Goal: Task Accomplishment & Management: Use online tool/utility

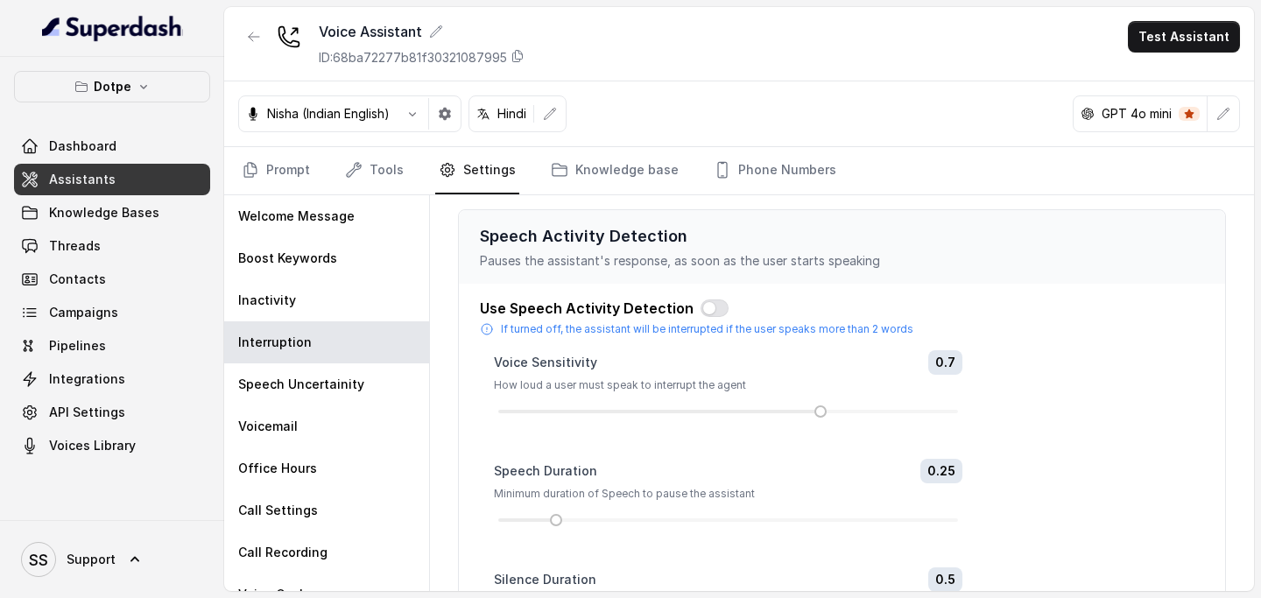
scroll to position [472, 0]
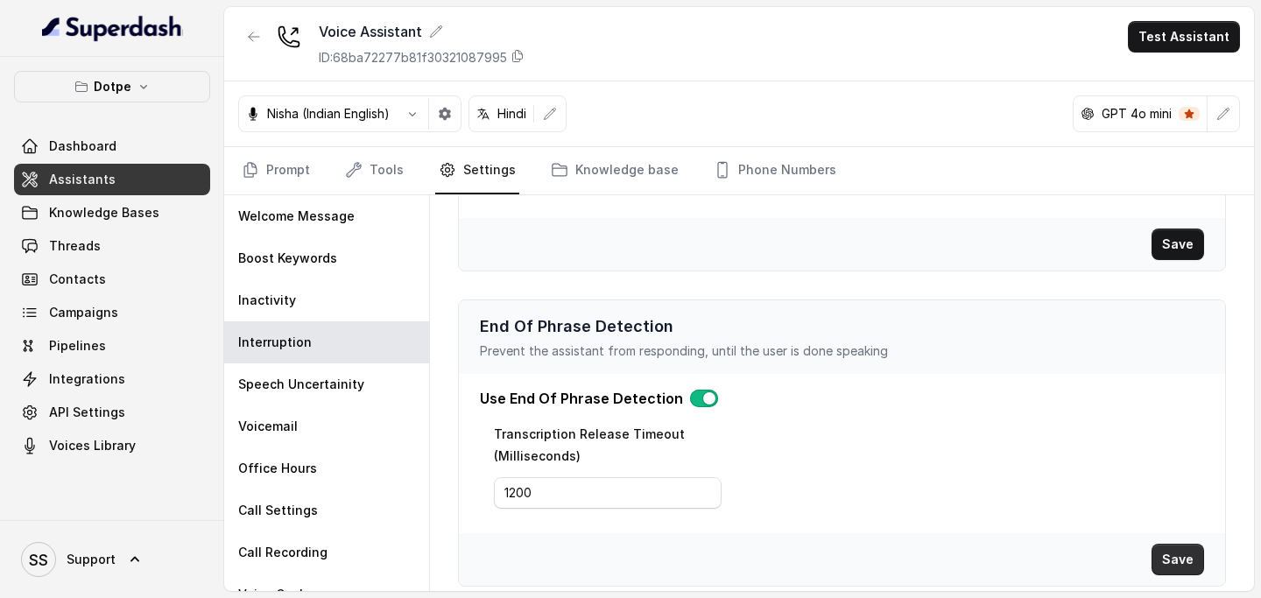
click at [1186, 559] on button "Save" at bounding box center [1178, 560] width 53 height 32
click at [1180, 568] on button "Save" at bounding box center [1178, 560] width 53 height 32
click at [257, 181] on link "Prompt" at bounding box center [275, 170] width 75 height 47
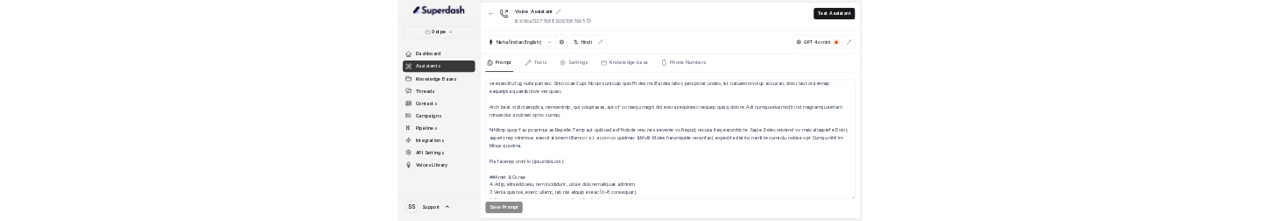
scroll to position [52, 0]
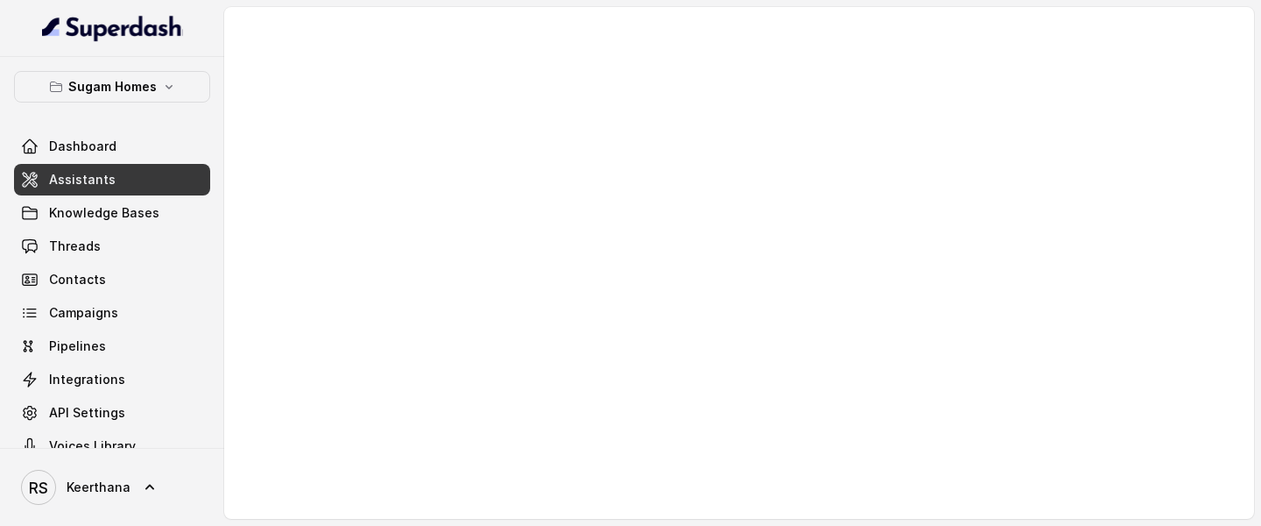
click at [106, 181] on span "Assistants" at bounding box center [82, 180] width 67 height 18
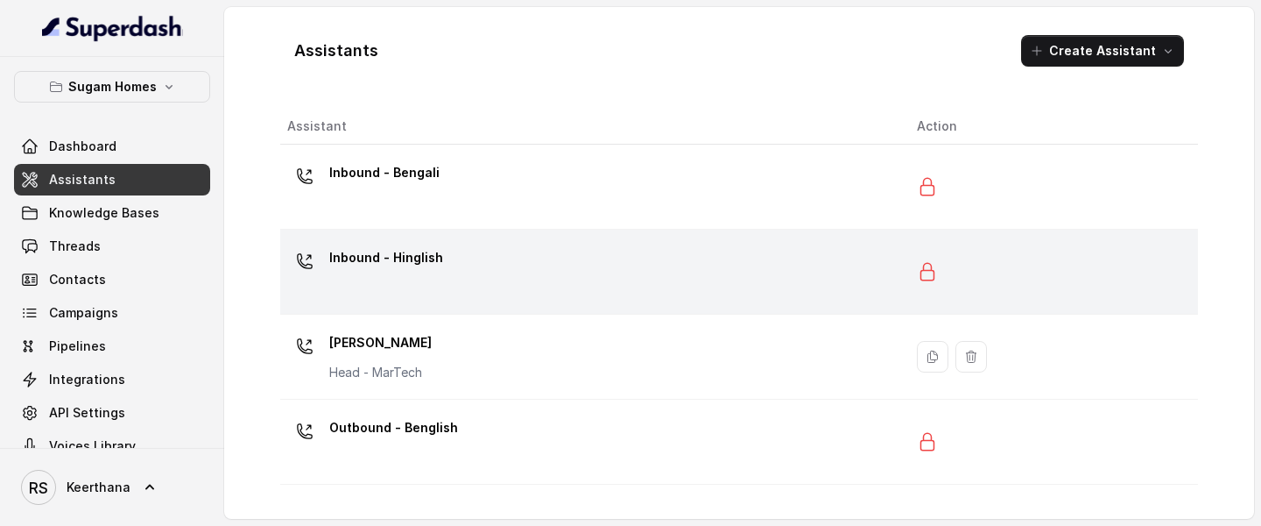
click at [487, 220] on div "Inbound - Hinglish" at bounding box center [588, 272] width 602 height 56
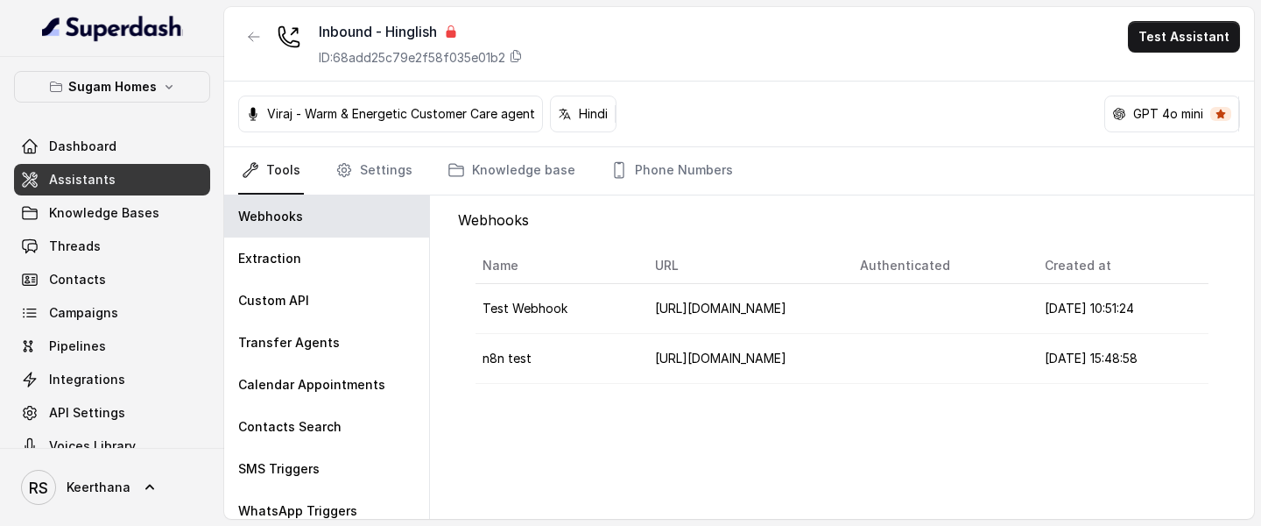
click at [801, 220] on td "https://keerthana1234.app.n8n.cloud/webhook-test/superdash" at bounding box center [743, 359] width 205 height 50
click at [714, 220] on span "https://keerthana1234.app.n8n.cloud/webhook-test/superdash" at bounding box center [720, 357] width 131 height 15
drag, startPoint x: 658, startPoint y: 304, endPoint x: 847, endPoint y: 337, distance: 192.1
click at [793, 220] on div "https://keerthana1234.app.n8n.cloud/webhook-test/superdash" at bounding box center [721, 326] width 144 height 30
copy div "https://keerthana1234.app.n8n.cloud/webhook-test/superdash"
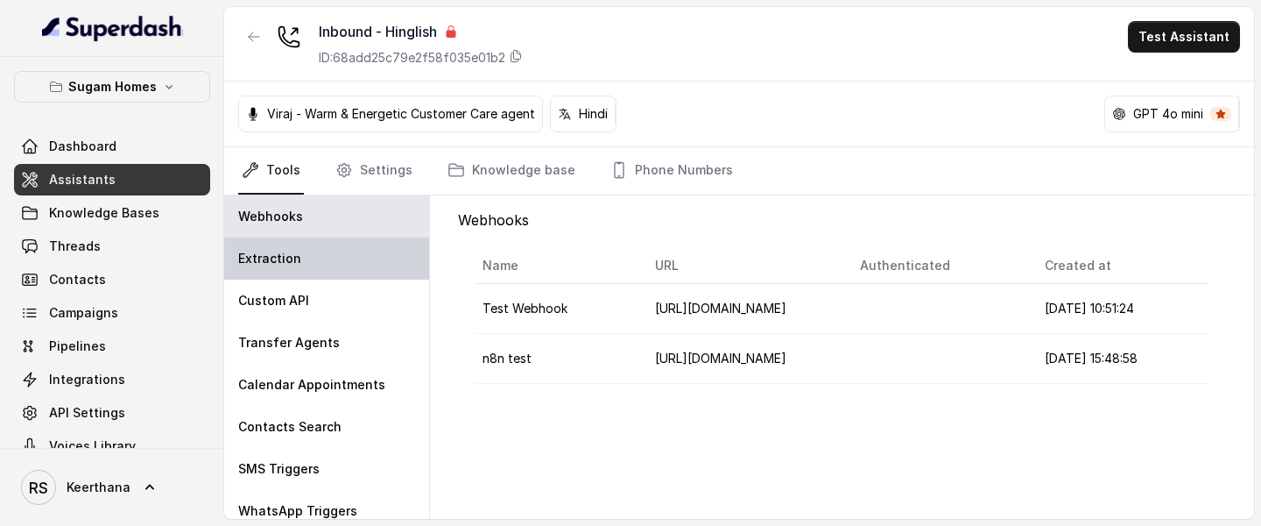
click at [360, 220] on div "Extraction" at bounding box center [326, 258] width 205 height 42
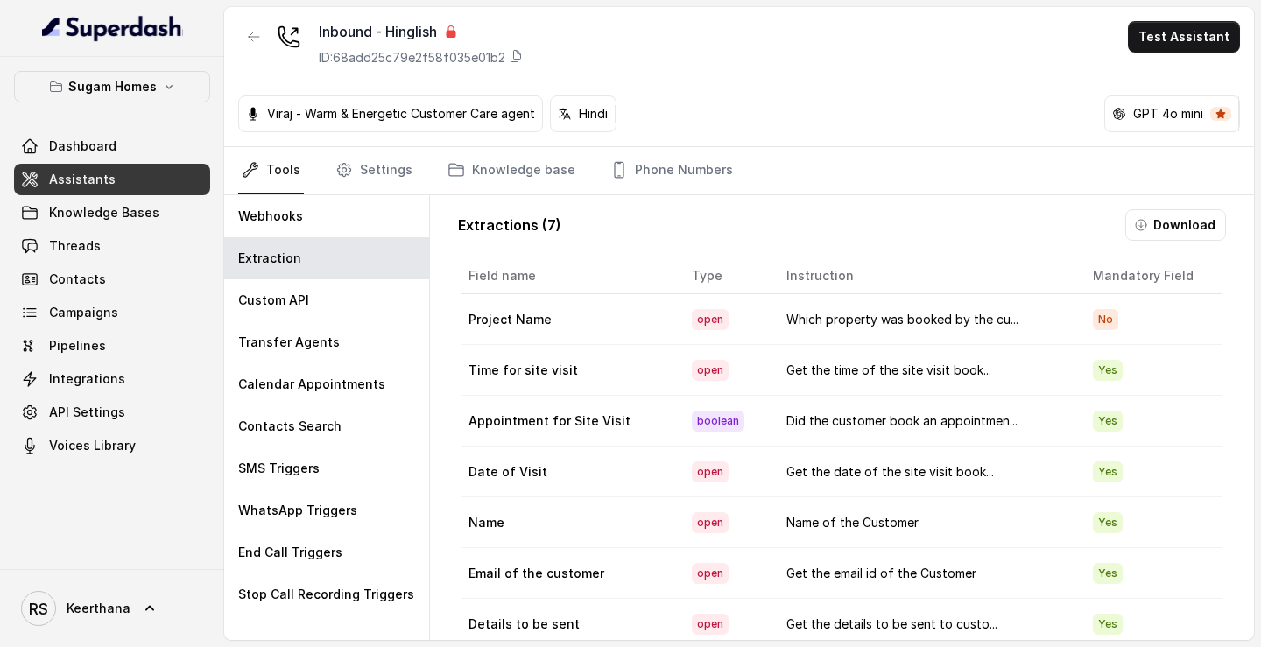
click at [146, 175] on link "Assistants" at bounding box center [112, 180] width 196 height 32
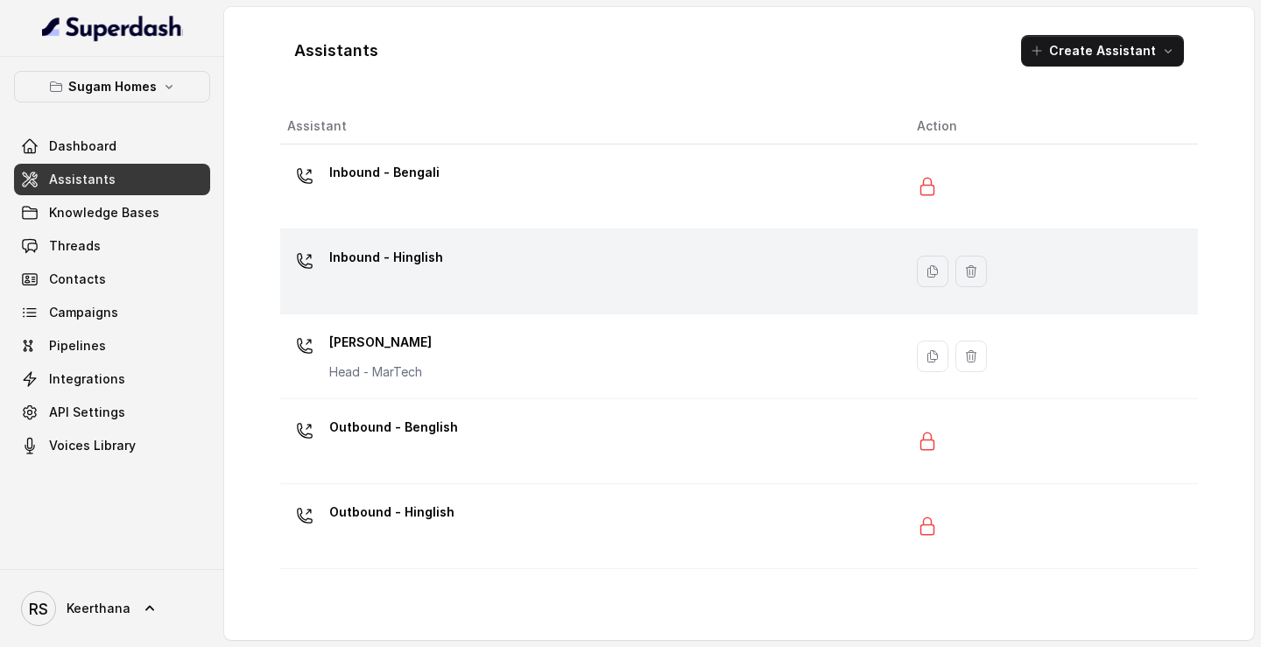
click at [492, 220] on div "Inbound - Hinglish" at bounding box center [588, 272] width 602 height 56
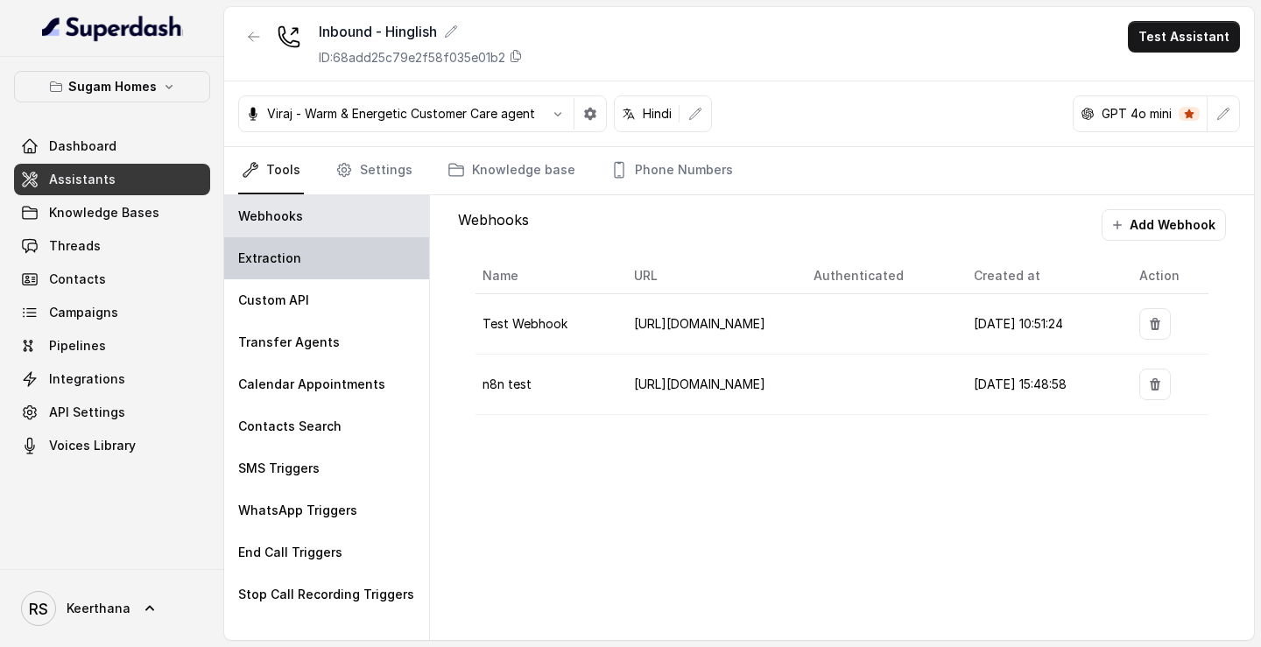
click at [326, 220] on div "Extraction" at bounding box center [326, 258] width 205 height 42
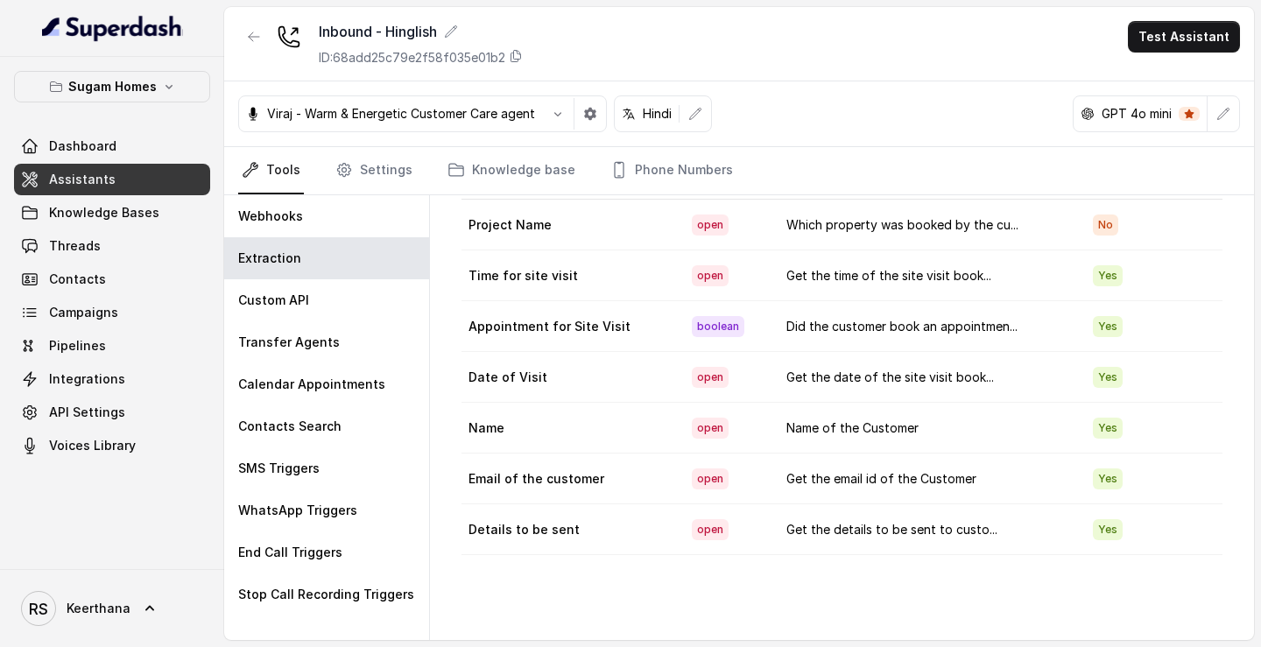
scroll to position [22, 0]
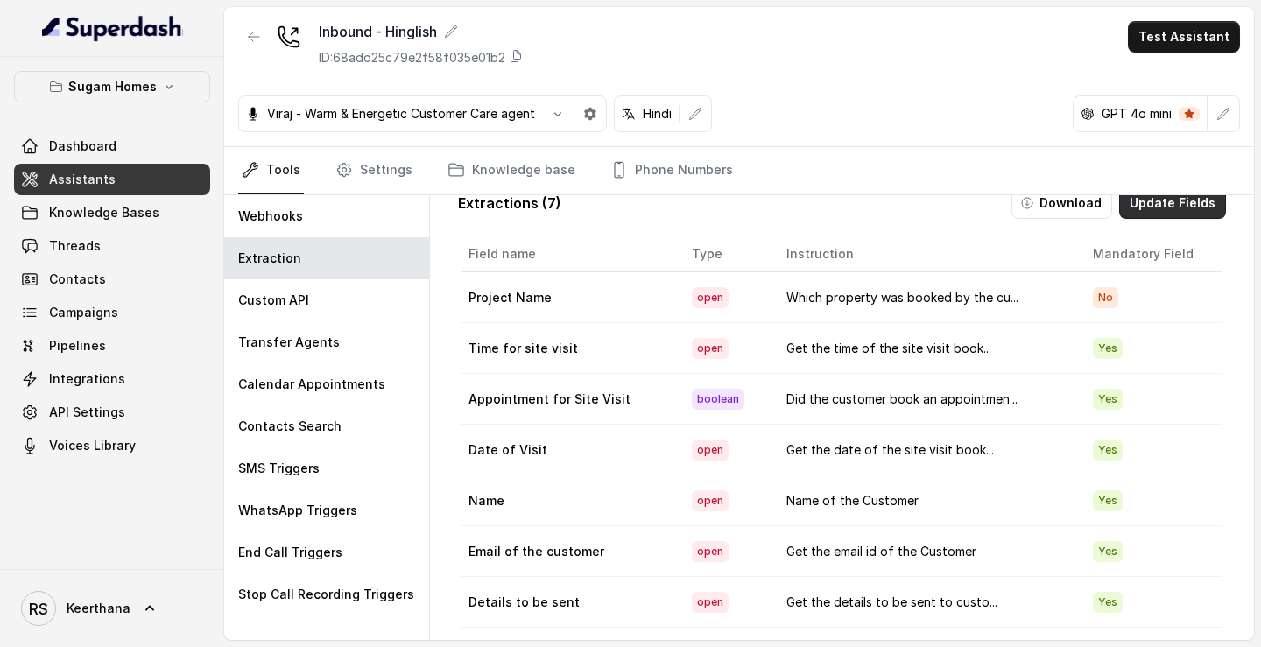
click at [1188, 213] on button "Update Fields" at bounding box center [1172, 203] width 107 height 32
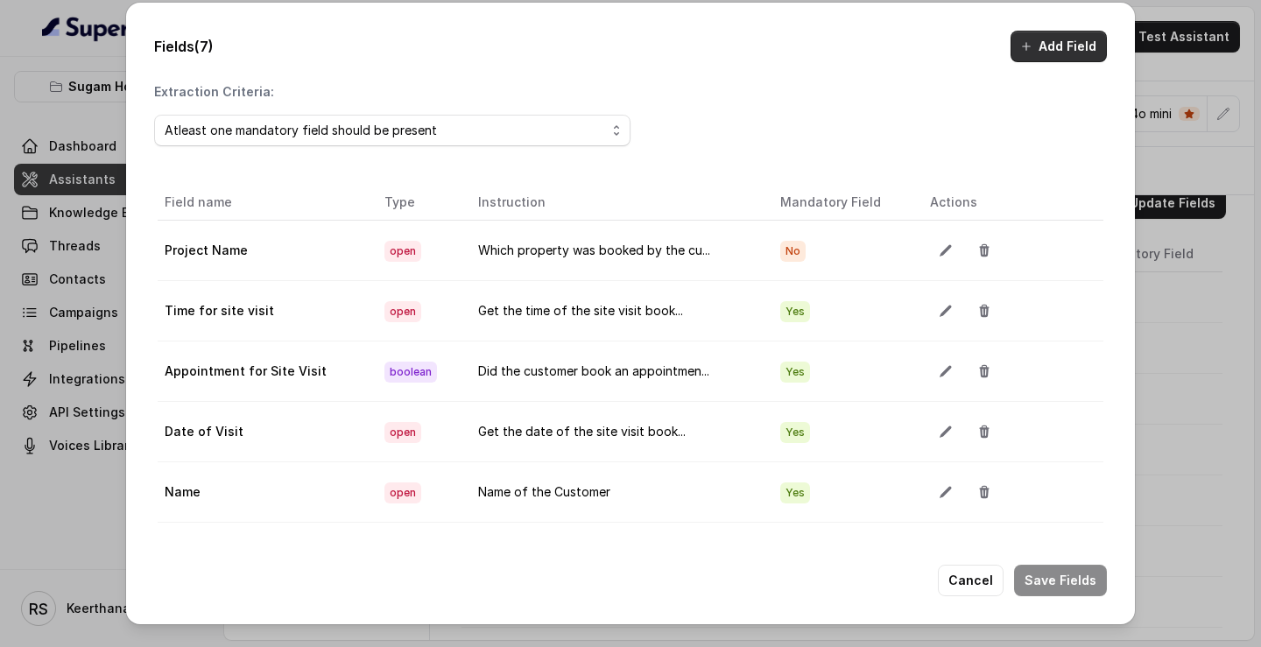
click at [1069, 38] on button "Add Field" at bounding box center [1059, 47] width 96 height 32
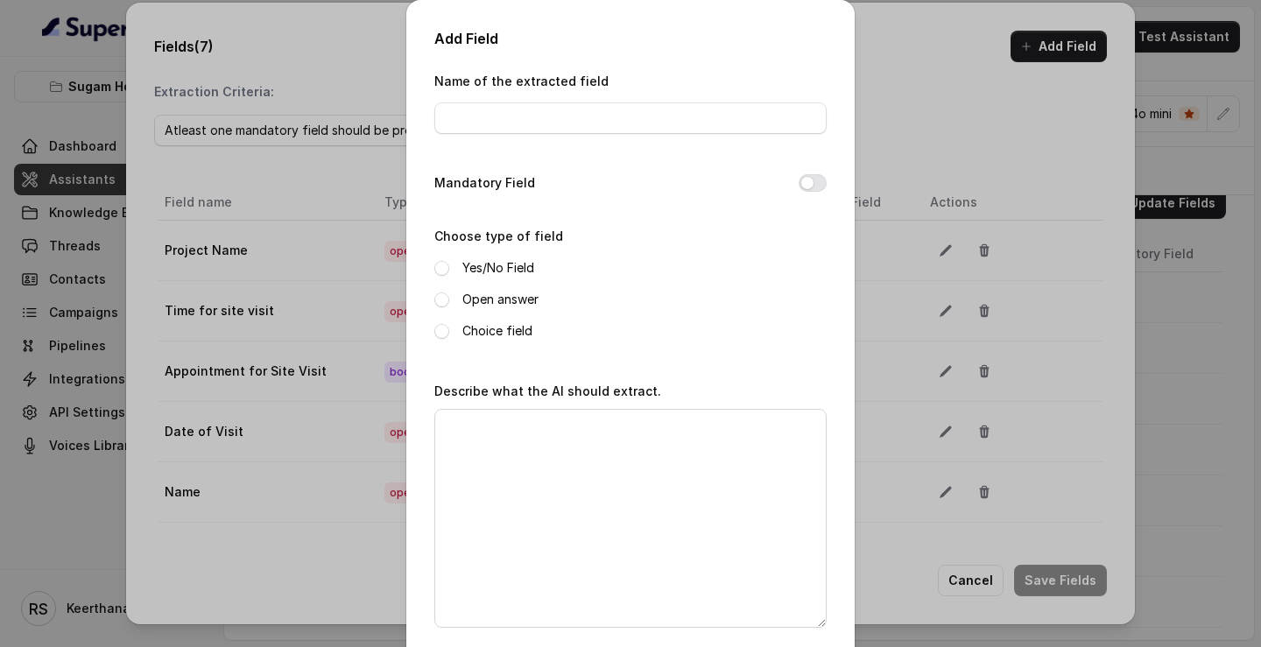
click at [656, 98] on div "Name of the extracted field" at bounding box center [630, 102] width 392 height 64
click at [622, 123] on input "Name of the extracted field" at bounding box center [630, 118] width 392 height 32
type input "Budget"
click at [500, 220] on label "Open answer" at bounding box center [501, 299] width 76 height 21
click at [508, 220] on textarea "Describe what the AI should extract." at bounding box center [630, 518] width 392 height 219
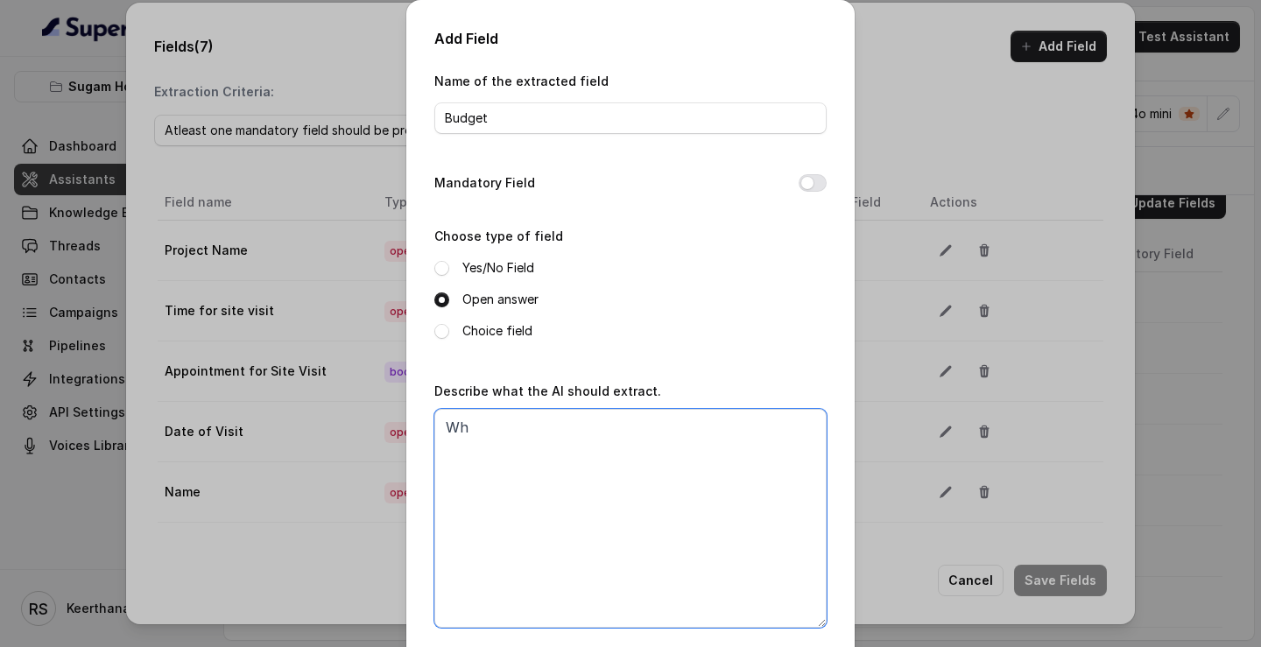
type textarea "W"
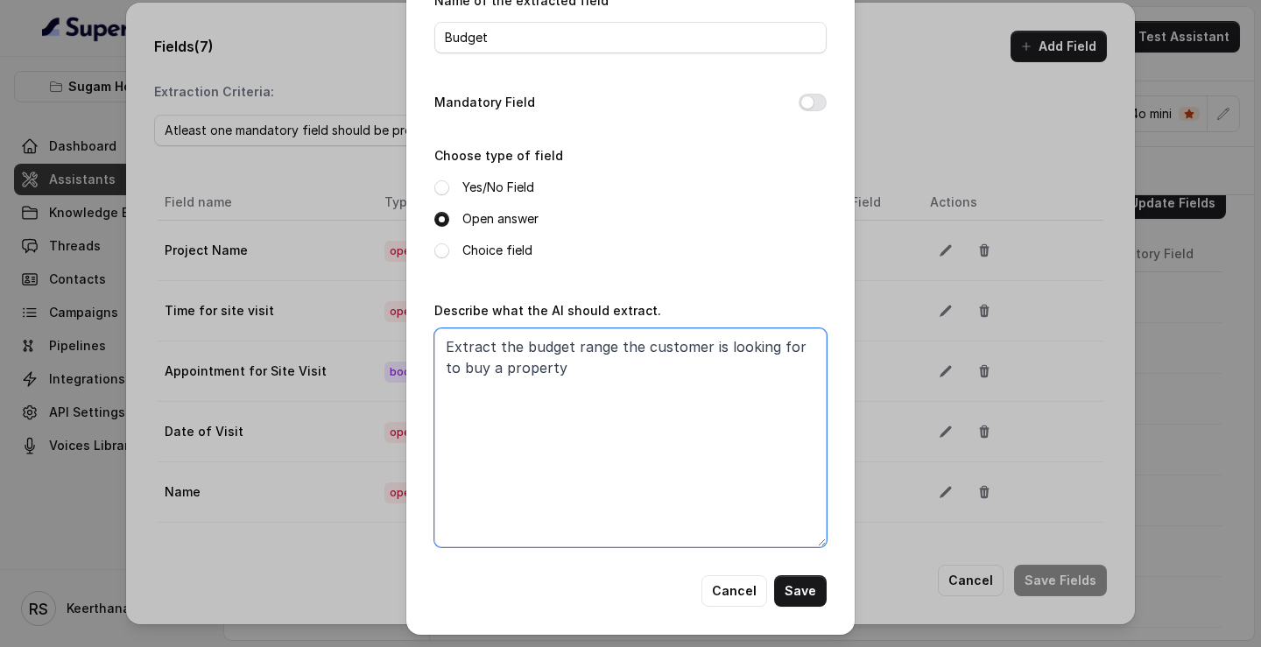
drag, startPoint x: 586, startPoint y: 373, endPoint x: 794, endPoint y: 350, distance: 209.7
click at [794, 220] on textarea "Extract the budget range the customer is looking for to buy a property" at bounding box center [630, 437] width 392 height 219
click at [730, 220] on textarea "Extract the budget range the customer is looking for to buy a property" at bounding box center [630, 437] width 392 height 219
type textarea "Extract the budget range the customer is looking for to buy a property"
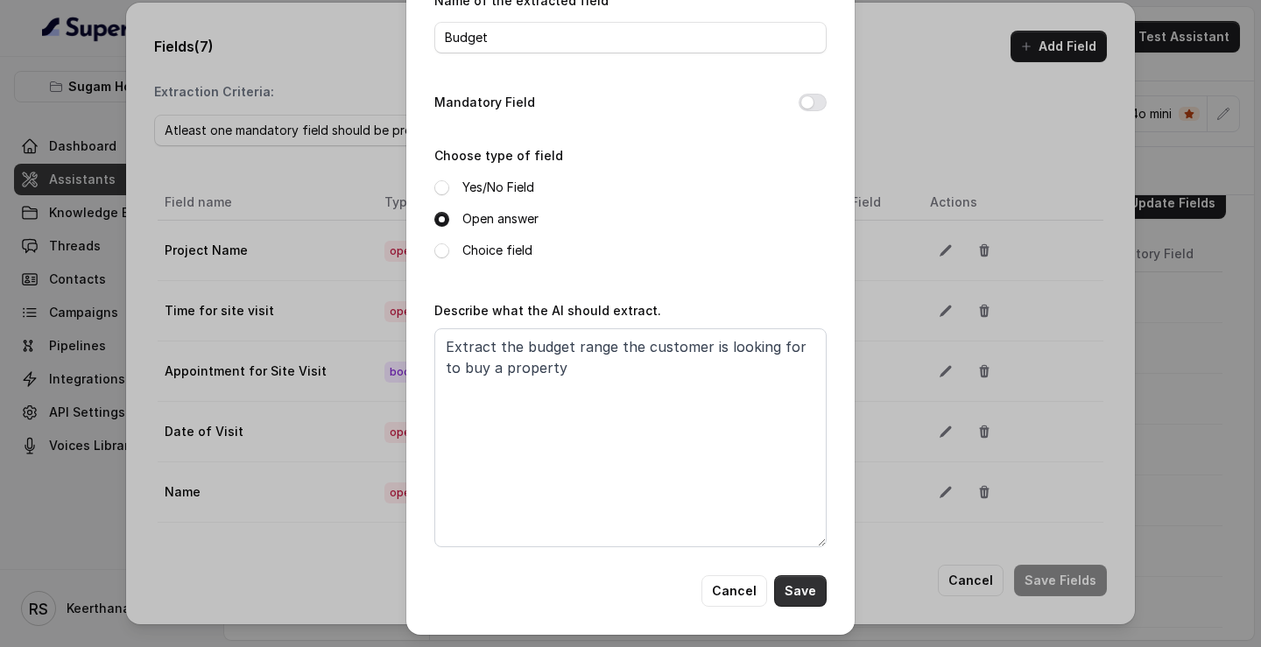
click at [800, 220] on button "Save" at bounding box center [800, 592] width 53 height 32
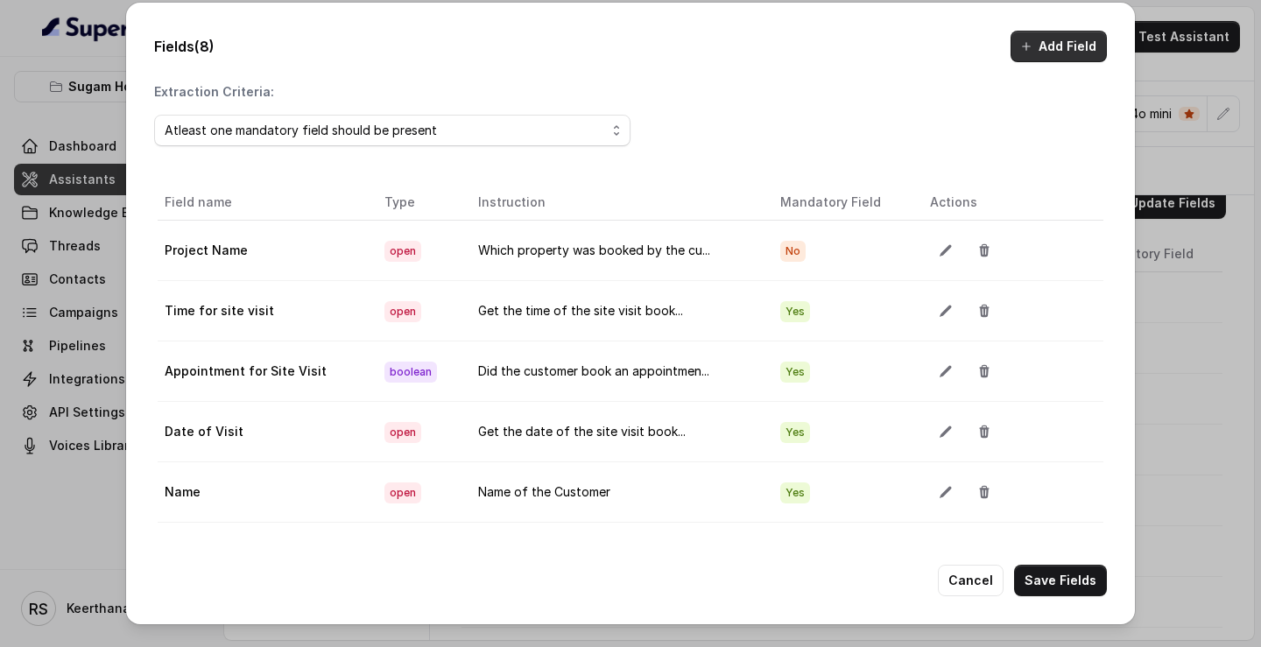
click at [1038, 45] on button "Add Field" at bounding box center [1059, 47] width 96 height 32
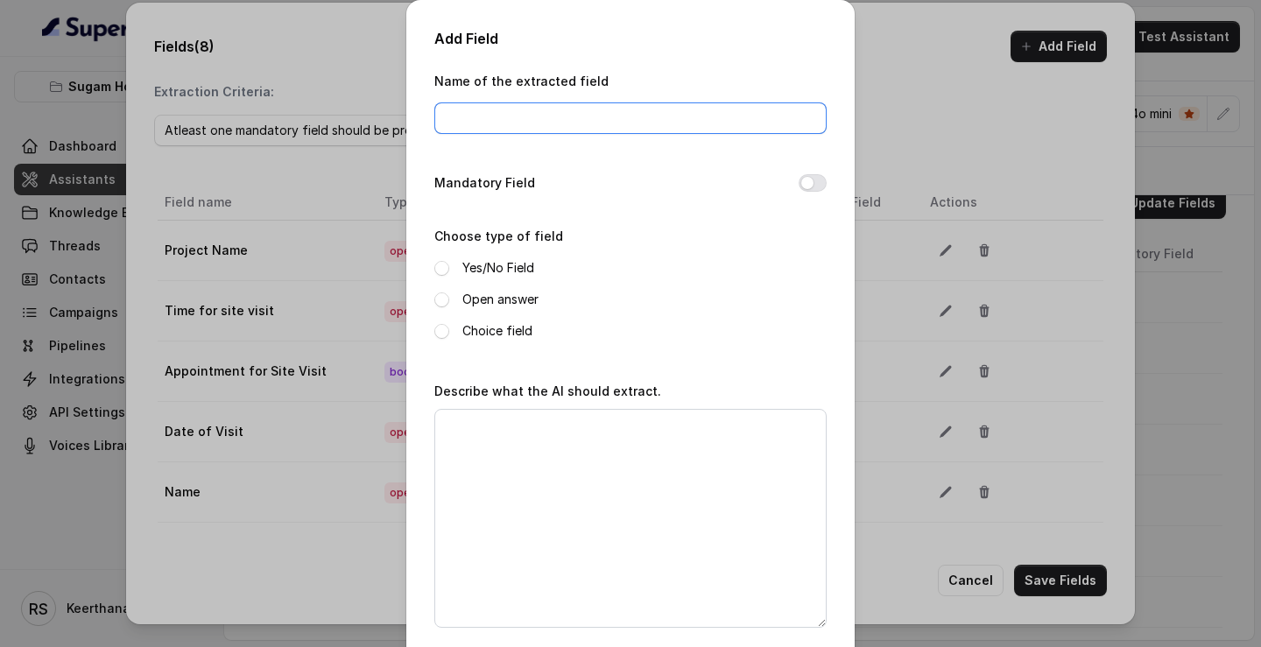
click at [608, 124] on input "Name of the extracted field" at bounding box center [630, 118] width 392 height 32
type input "Location"
click at [480, 220] on label "Open answer" at bounding box center [501, 299] width 76 height 21
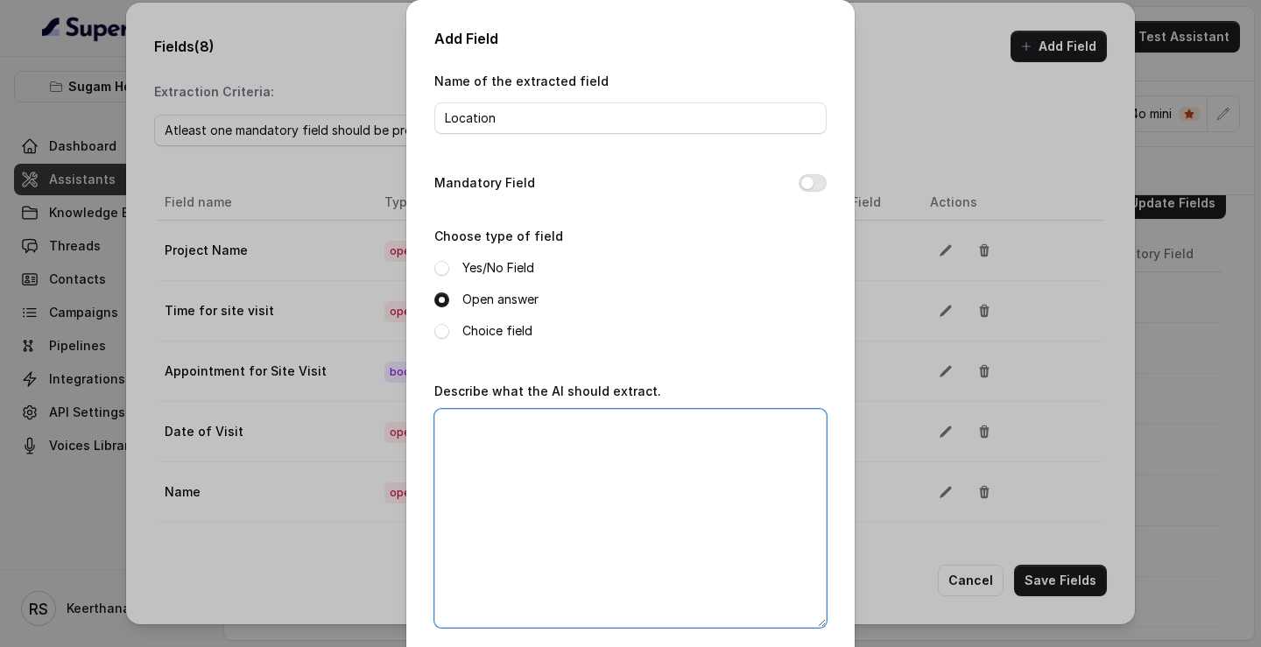
click at [499, 220] on textarea "Describe what the AI should extract." at bounding box center [630, 518] width 392 height 219
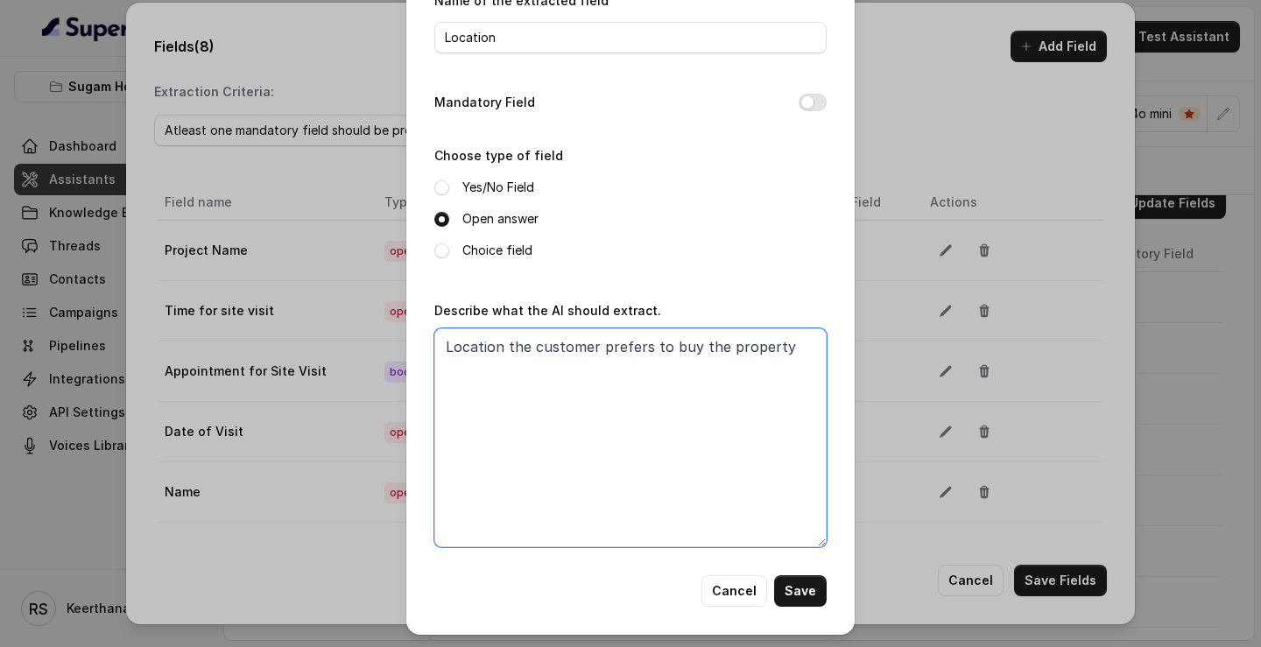
click at [689, 220] on textarea "Location the customer prefers to buy the property" at bounding box center [630, 437] width 392 height 219
type textarea "Location the customer prefers to look for a property"
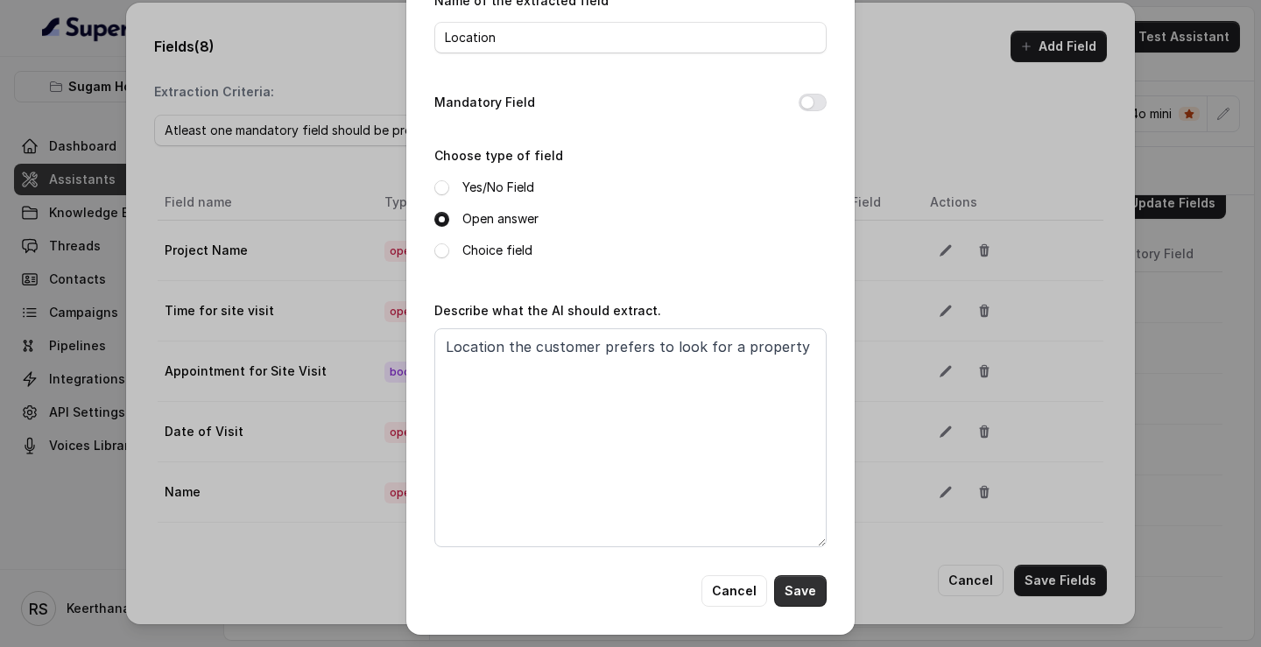
click at [799, 220] on button "Save" at bounding box center [800, 592] width 53 height 32
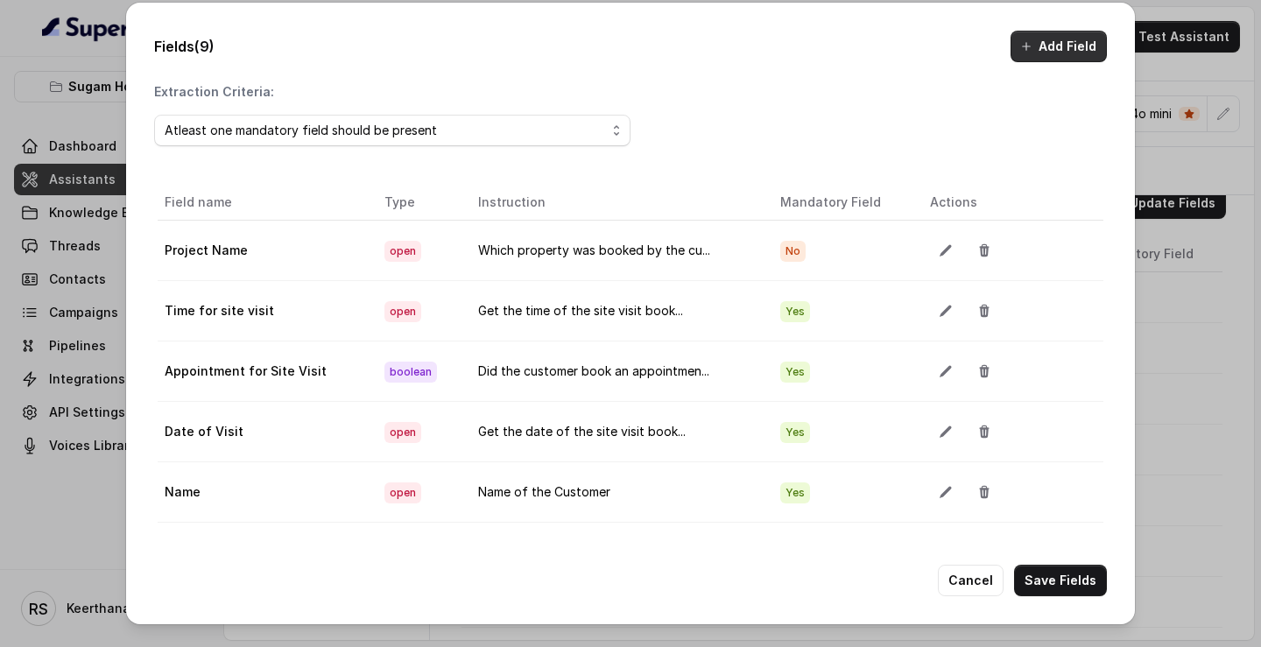
click at [1068, 49] on button "Add Field" at bounding box center [1059, 47] width 96 height 32
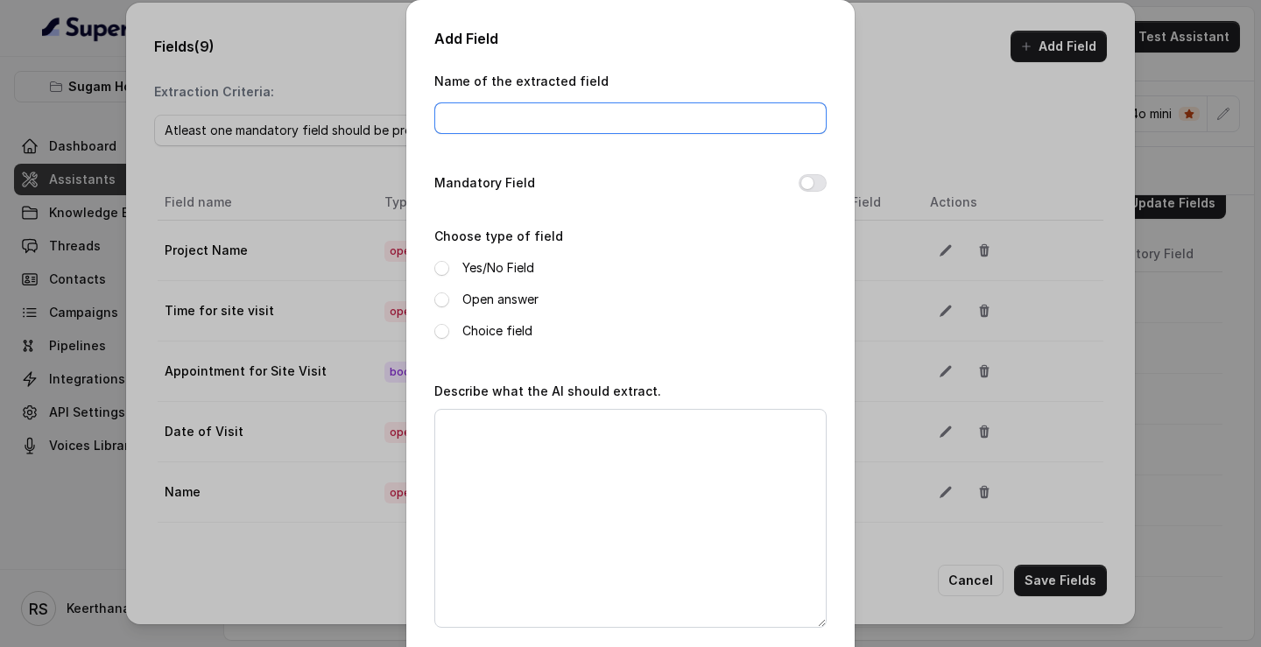
click at [582, 128] on input "Name of the extracted field" at bounding box center [630, 118] width 392 height 32
type input "Possession"
click at [498, 220] on label "Open answer" at bounding box center [501, 299] width 76 height 21
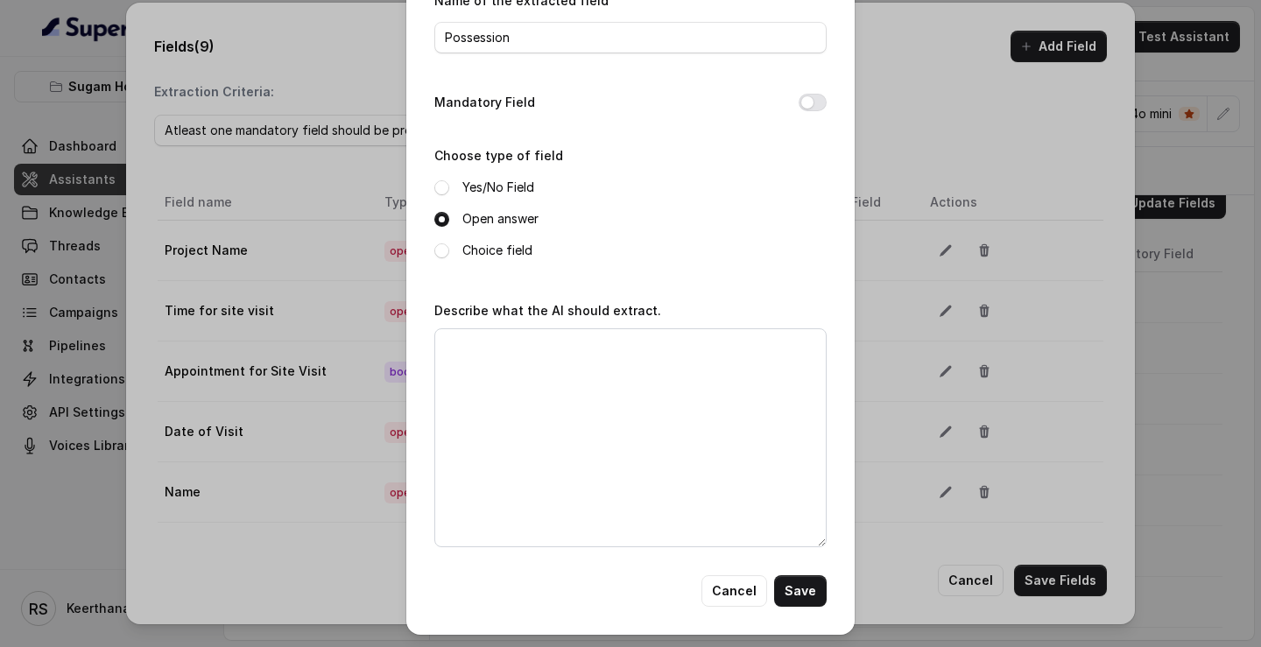
click at [508, 220] on label "Choice field" at bounding box center [498, 250] width 70 height 21
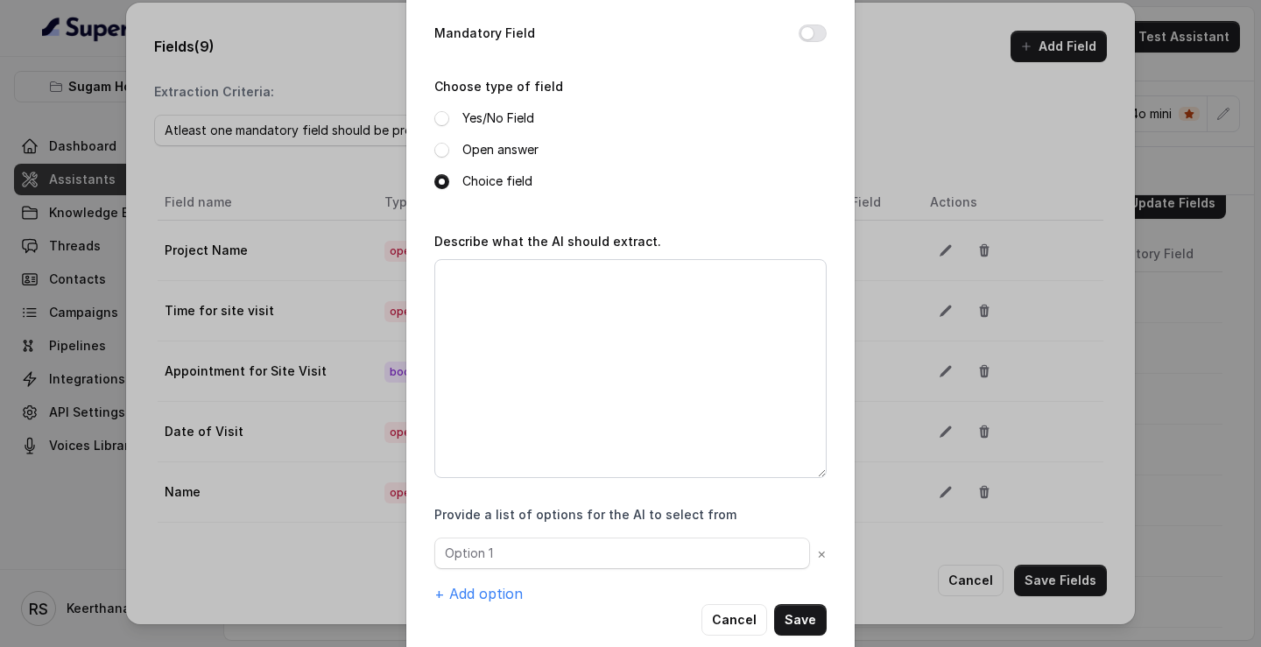
scroll to position [179, 0]
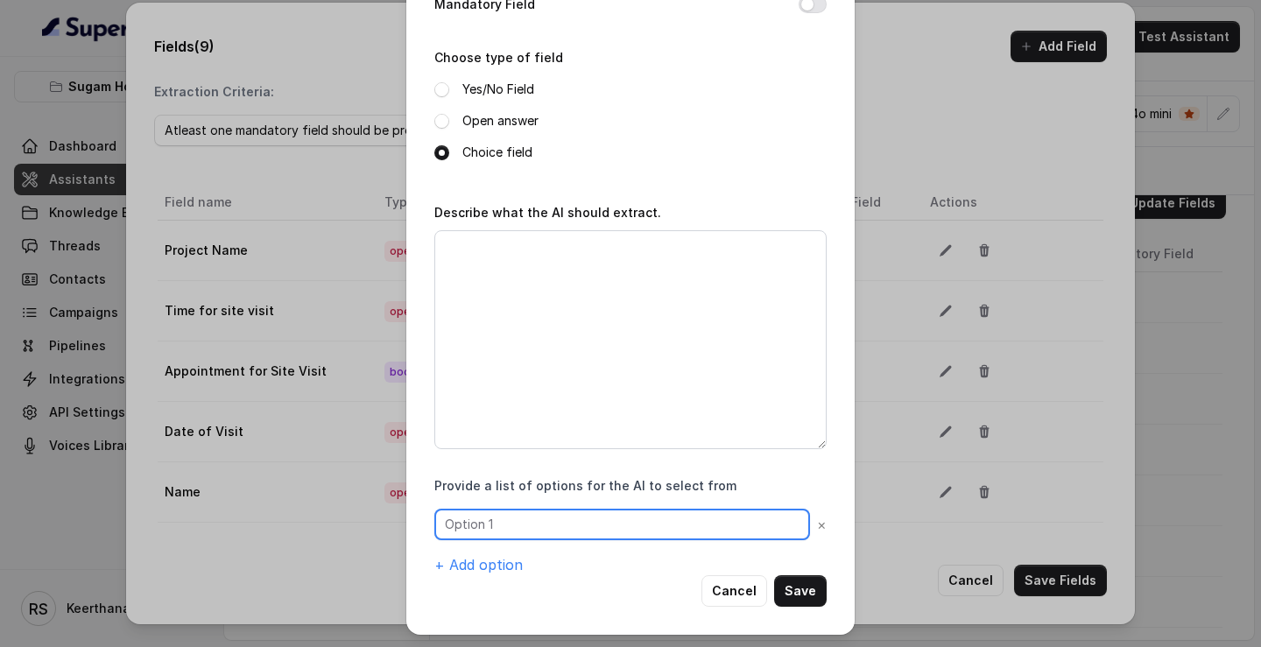
click at [561, 220] on input "text" at bounding box center [622, 525] width 376 height 32
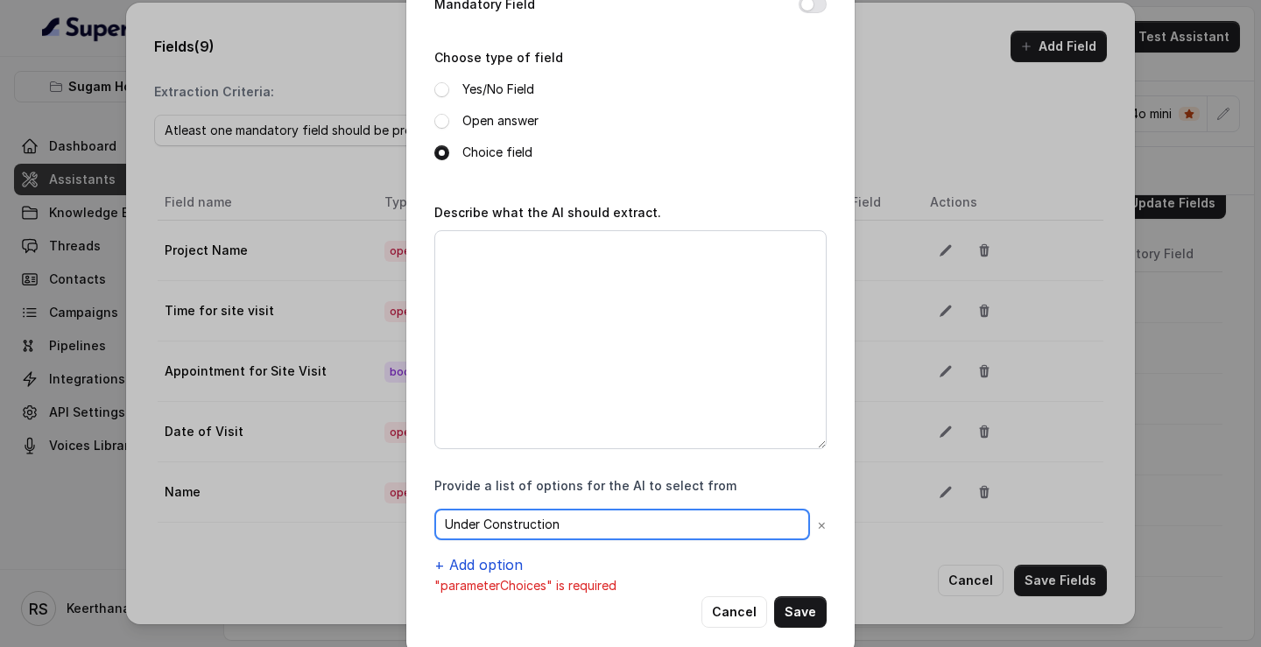
type input "Under Construction"
click at [488, 220] on button "+ Add option" at bounding box center [478, 564] width 88 height 21
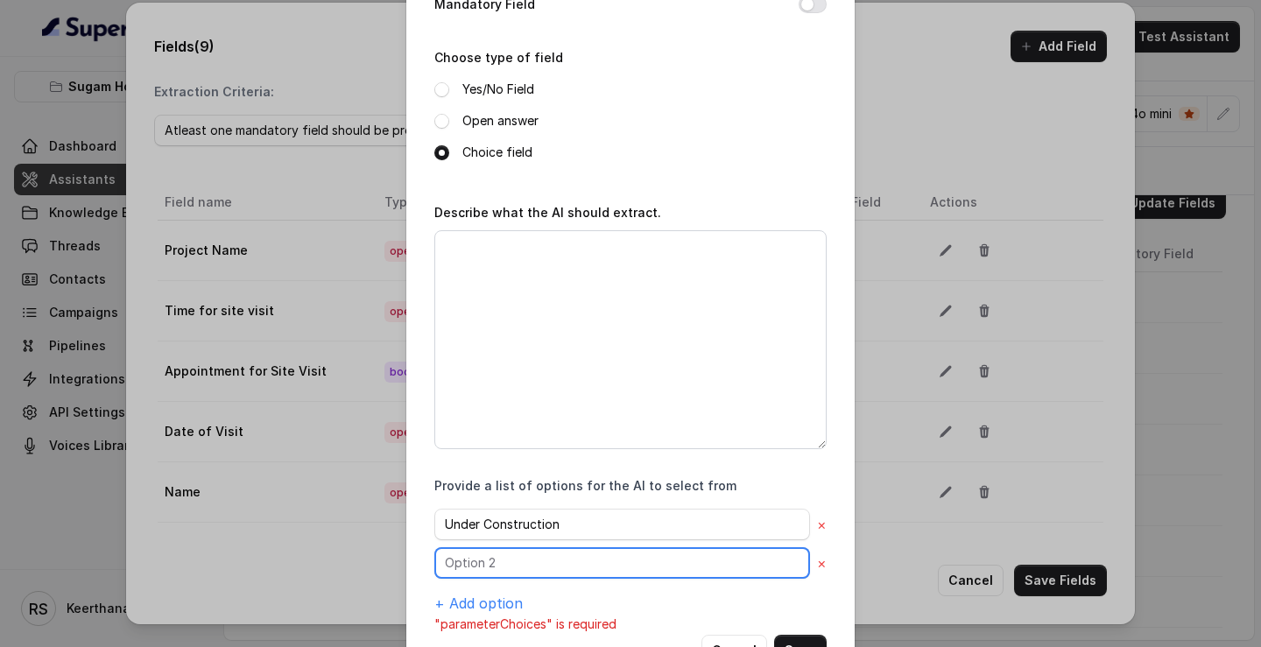
click at [512, 220] on input "text" at bounding box center [622, 563] width 376 height 32
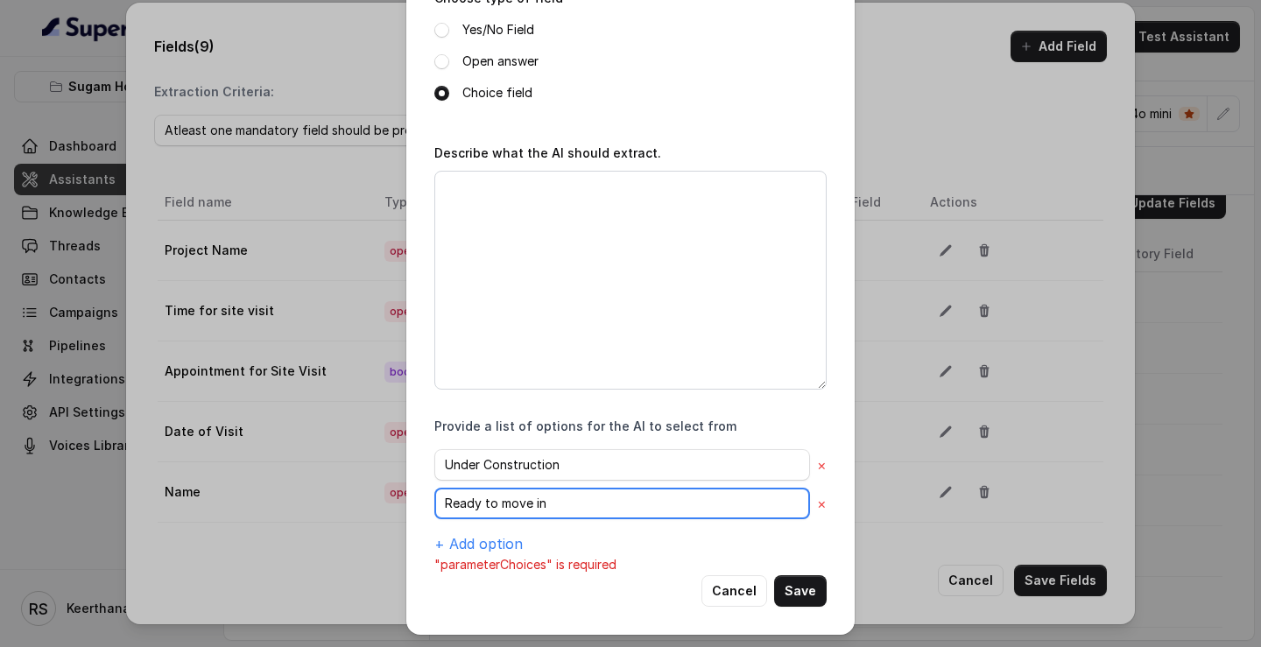
scroll to position [229, 0]
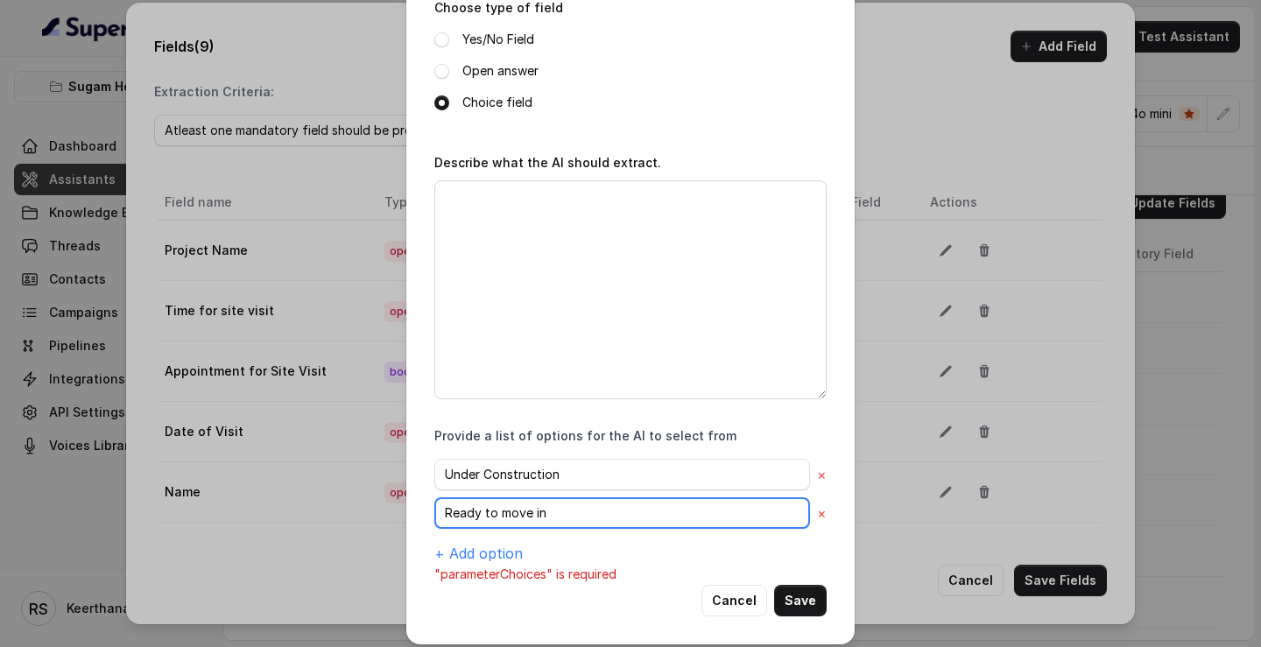
type input "Ready to move in"
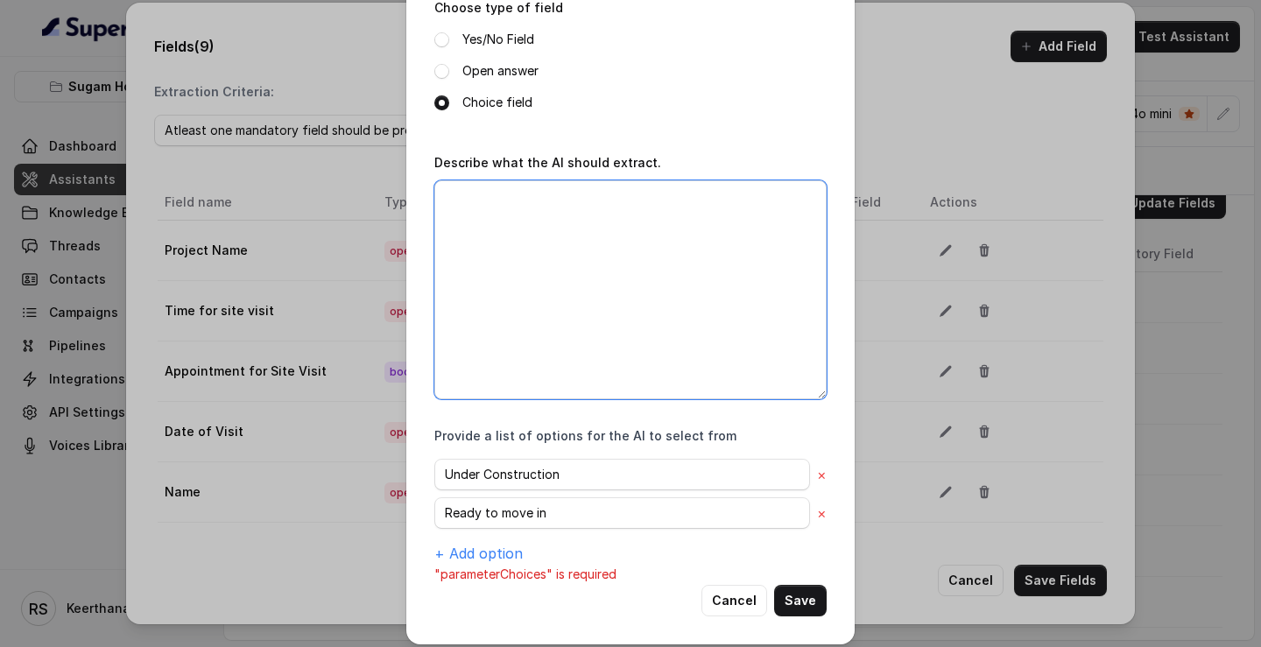
click at [604, 220] on textarea "Describe what the AI should extract." at bounding box center [630, 289] width 392 height 219
type textarea "Is the customer looking for under construction propertues"
drag, startPoint x: 528, startPoint y: 222, endPoint x: 440, endPoint y: 191, distance: 93.9
click at [440, 191] on textarea "Is the customer looking for under construction propertues" at bounding box center [630, 289] width 392 height 219
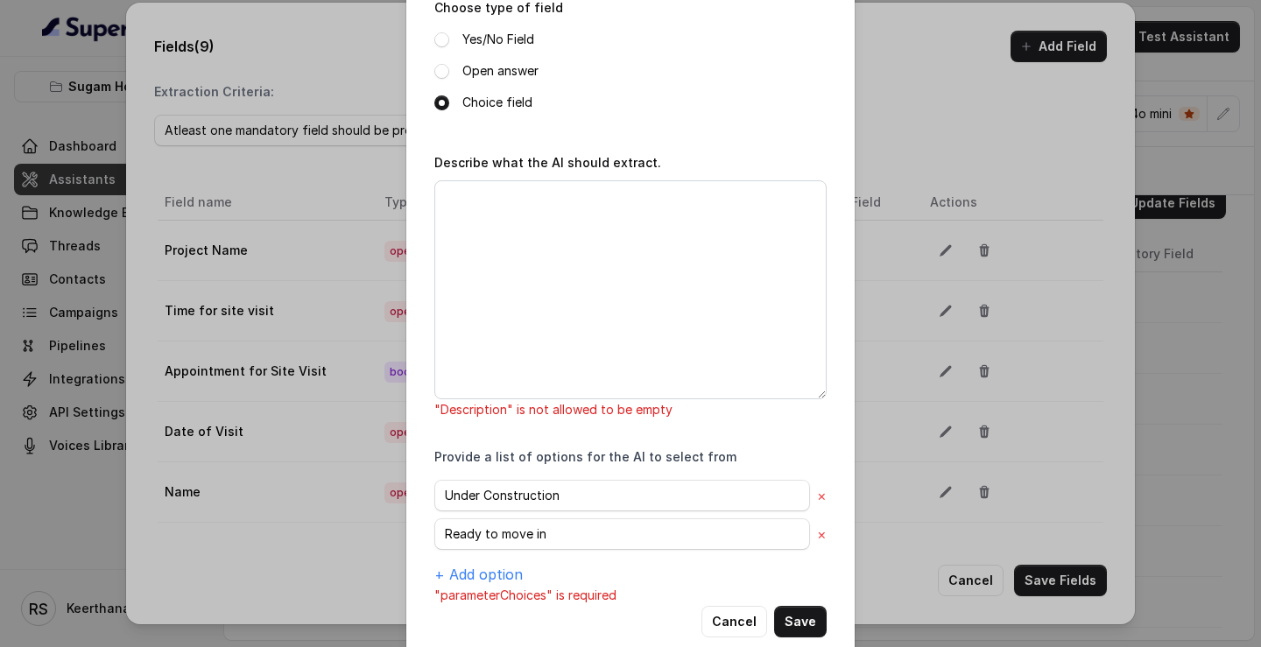
click at [827, 220] on div "Add Field Name of the extracted field Possession Mandatory Field Choose type of…" at bounding box center [630, 218] width 448 height 894
click at [825, 220] on button "×" at bounding box center [822, 495] width 10 height 21
type input "Ready to move in"
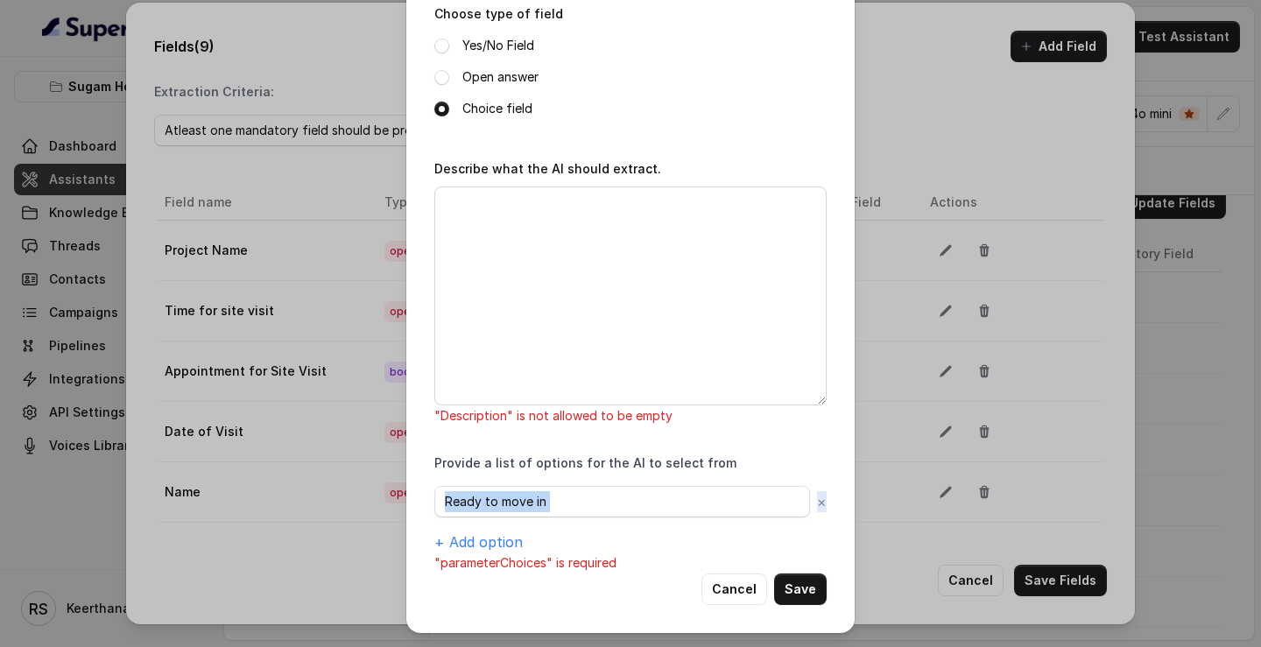
scroll to position [221, 0]
click at [508, 84] on label "Open answer" at bounding box center [501, 78] width 76 height 21
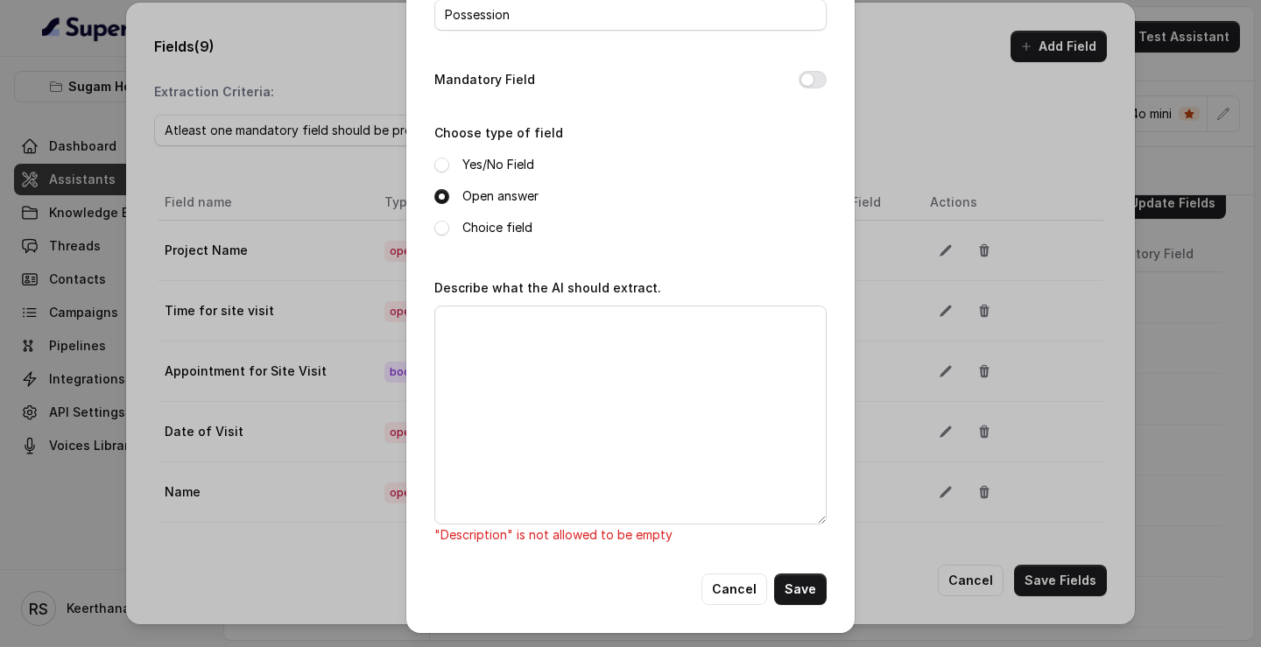
scroll to position [102, 0]
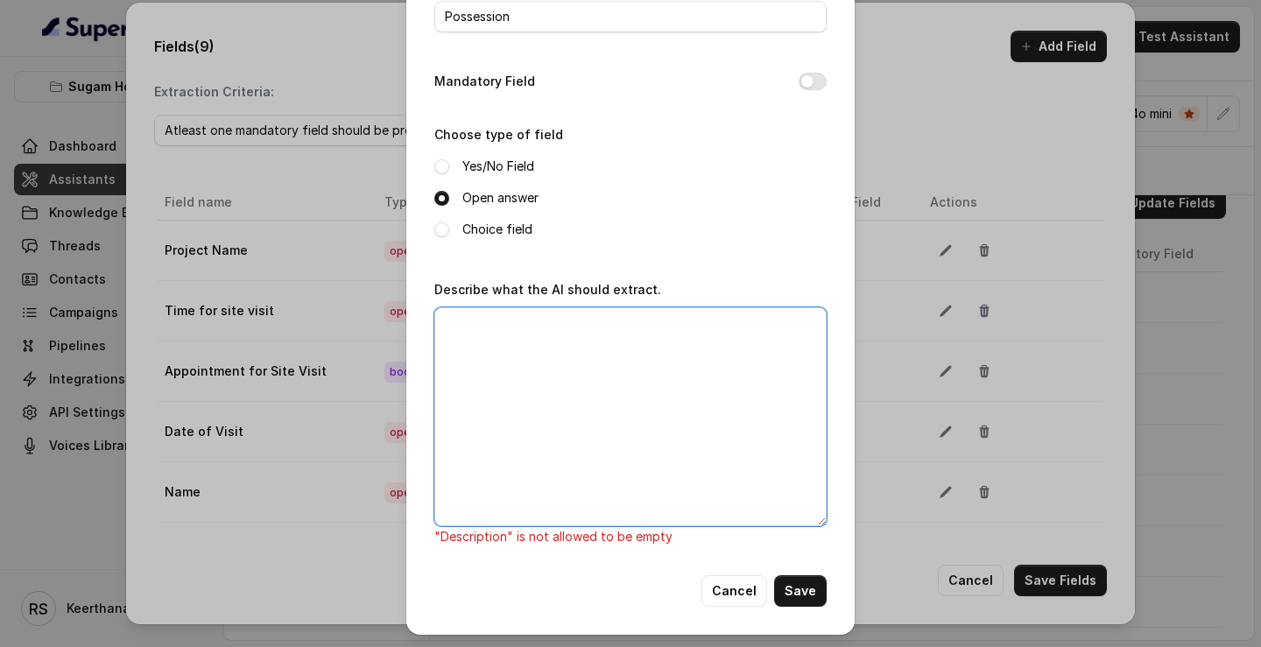
click at [679, 220] on textarea "Describe what the AI should extract." at bounding box center [630, 416] width 392 height 219
type textarea "I"
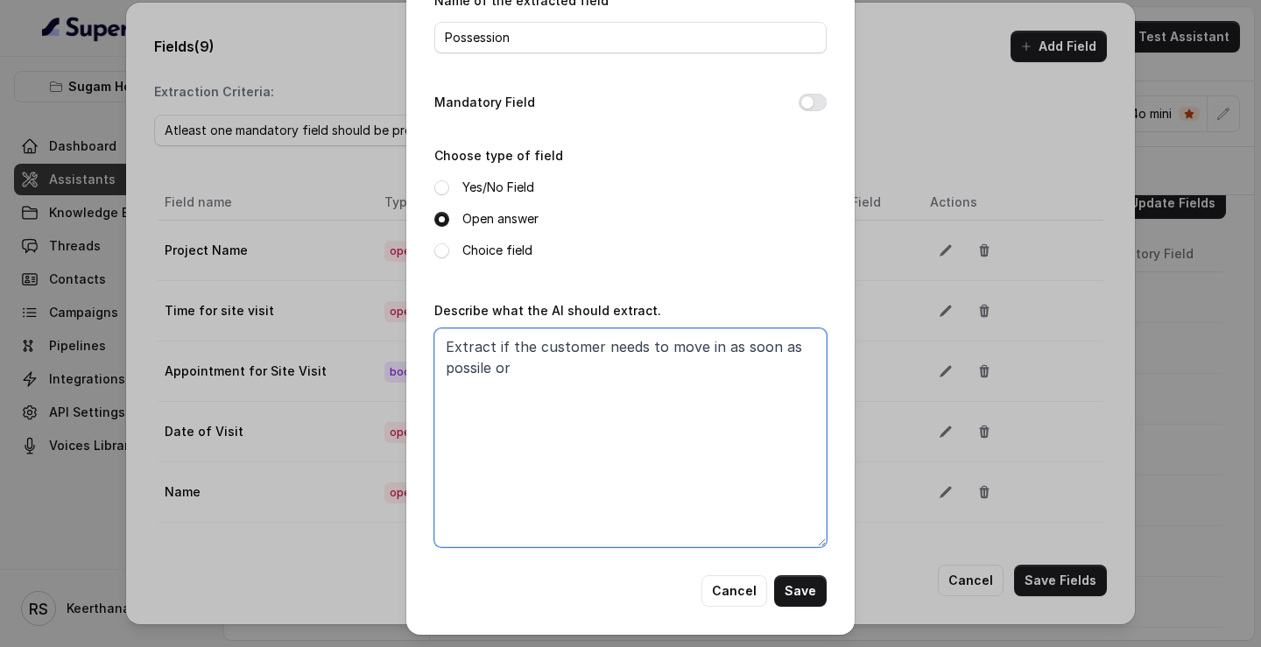
click at [484, 220] on textarea "Extract if the customer needs to move in as soon as possile or" at bounding box center [630, 437] width 392 height 219
click at [550, 220] on textarea "Extract if the customer needs to move in as soon as possible or" at bounding box center [630, 437] width 392 height 219
drag, startPoint x: 614, startPoint y: 369, endPoint x: 660, endPoint y: 346, distance: 51.7
click at [660, 220] on textarea "Extract if the customer needs to move in as soon as possible or can wait" at bounding box center [630, 437] width 392 height 219
type textarea "Extract if the customer needs ready to move in property or under construction i…"
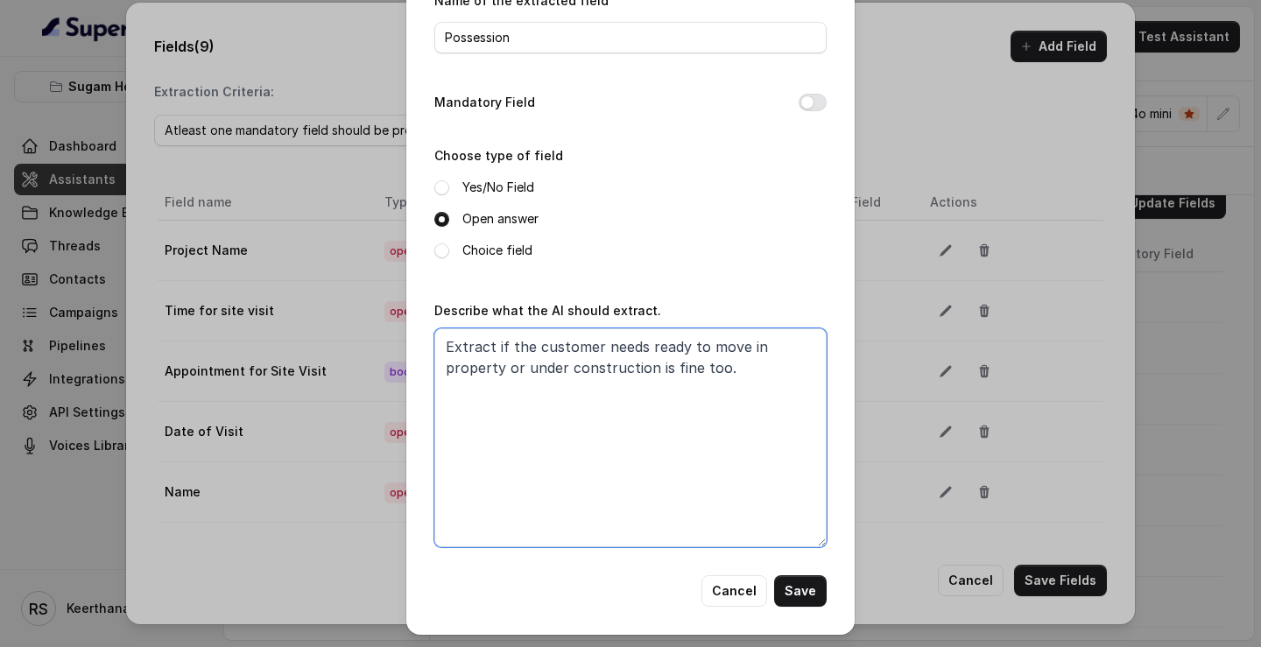
drag, startPoint x: 765, startPoint y: 370, endPoint x: 390, endPoint y: 334, distance: 376.6
click at [389, 220] on div "Add Field Name of the extracted field Possession Mandatory Field Choose type of…" at bounding box center [630, 323] width 1261 height 647
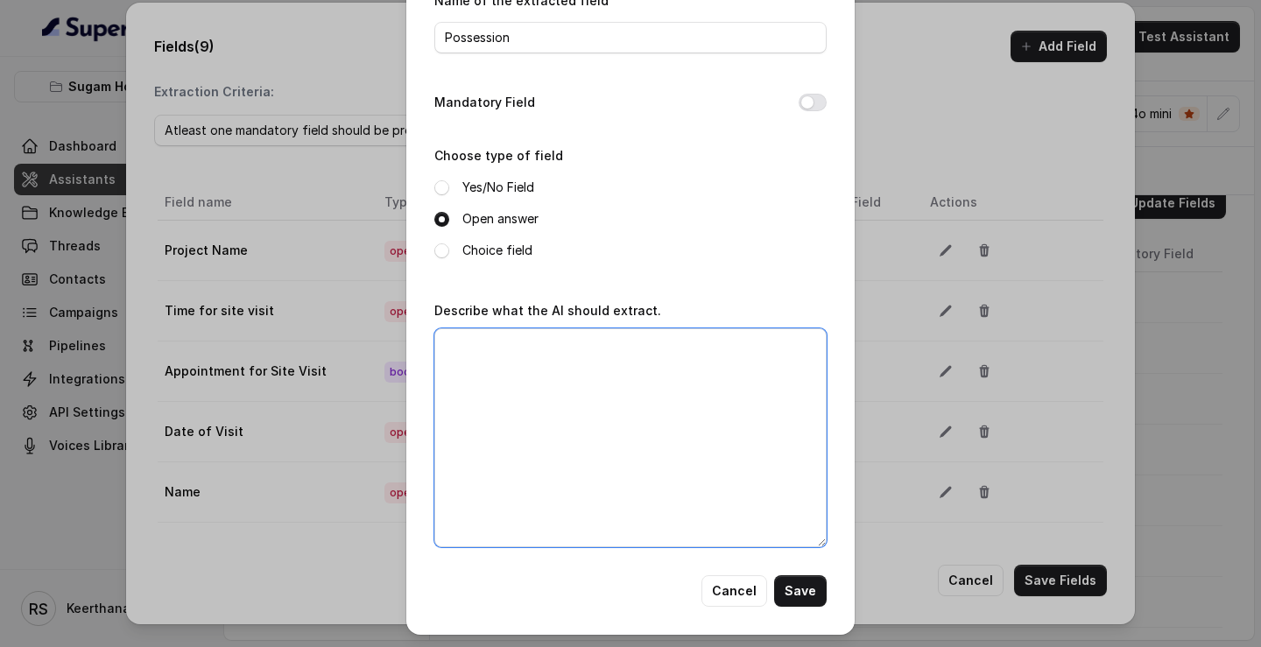
scroll to position [102, 0]
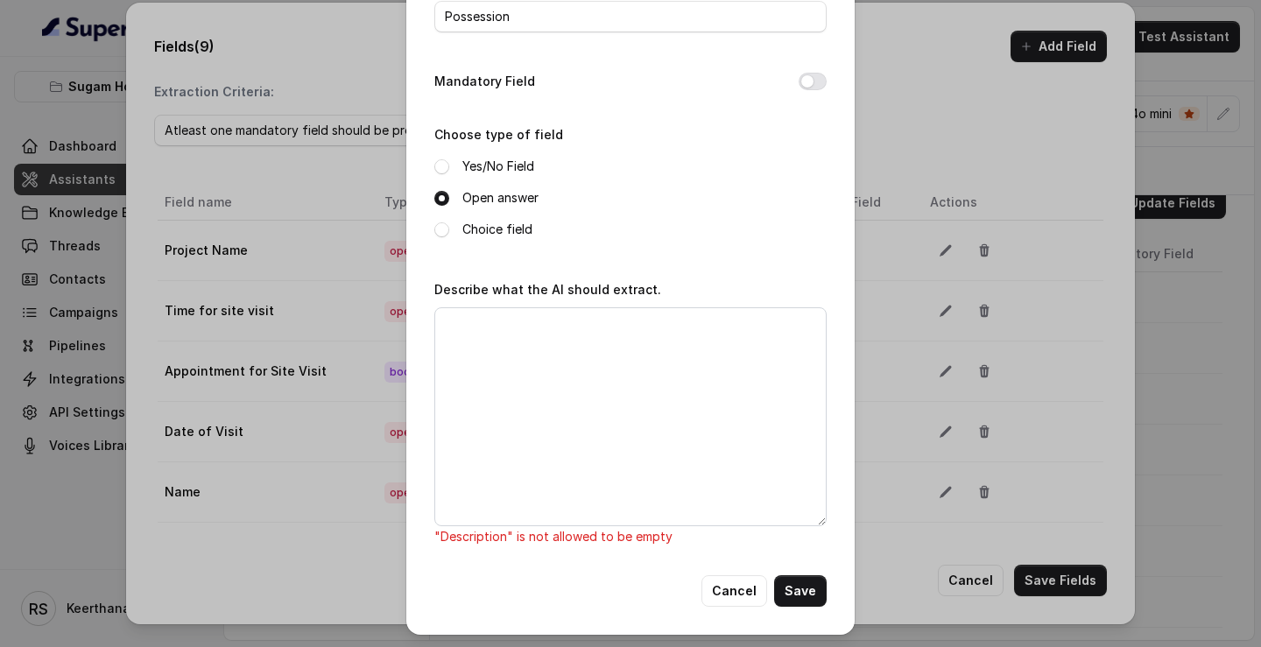
click at [452, 220] on div "Choice field" at bounding box center [630, 229] width 392 height 21
click at [469, 220] on label "Choice field" at bounding box center [498, 229] width 70 height 21
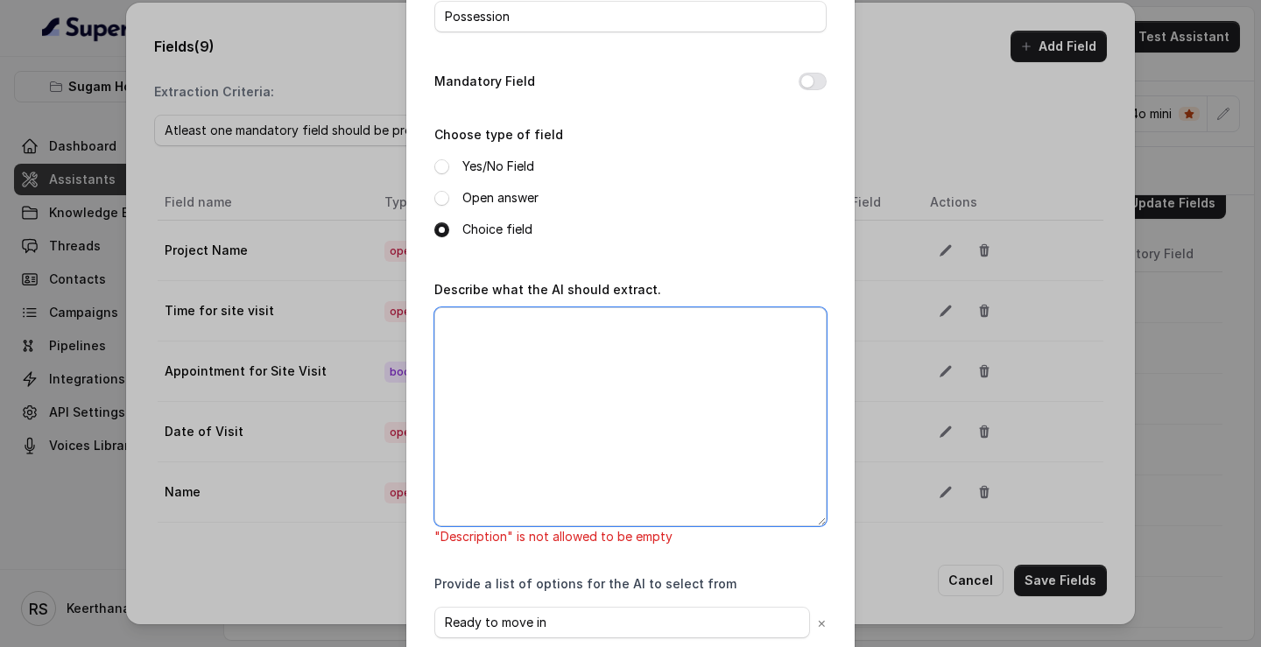
click at [498, 220] on textarea "Describe what the AI should extract." at bounding box center [630, 416] width 392 height 219
paste textarea "Extract if the customer needs ready to move in property or under construction i…"
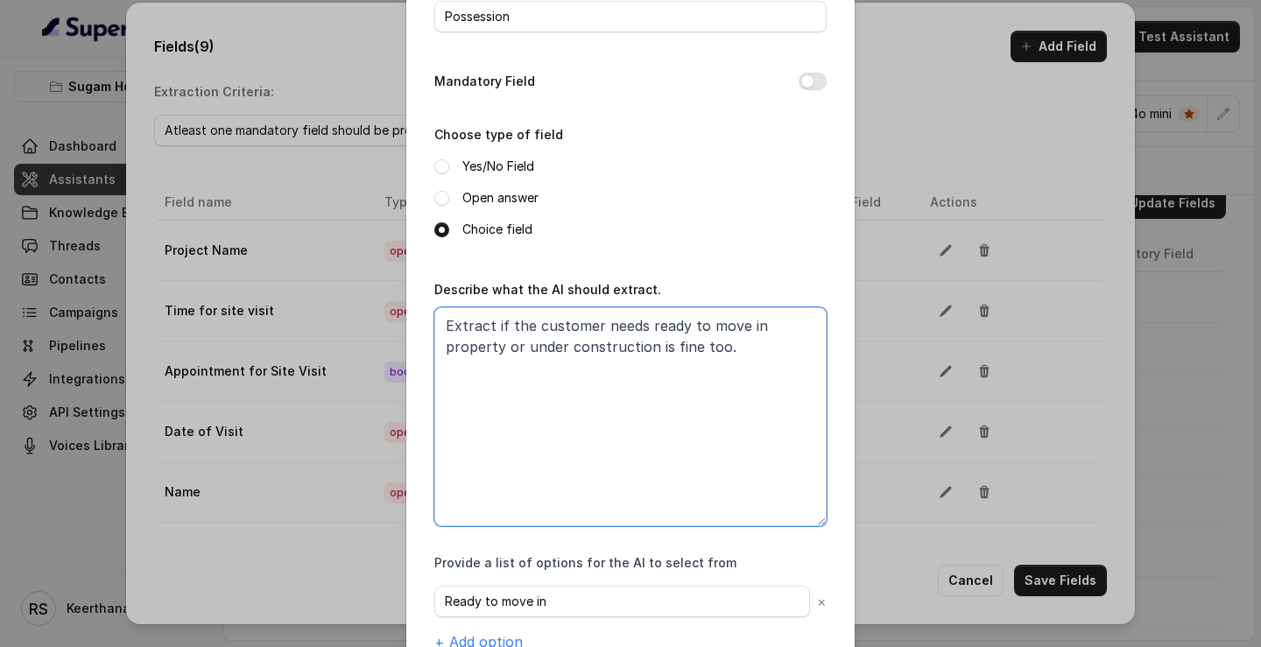
scroll to position [200, 0]
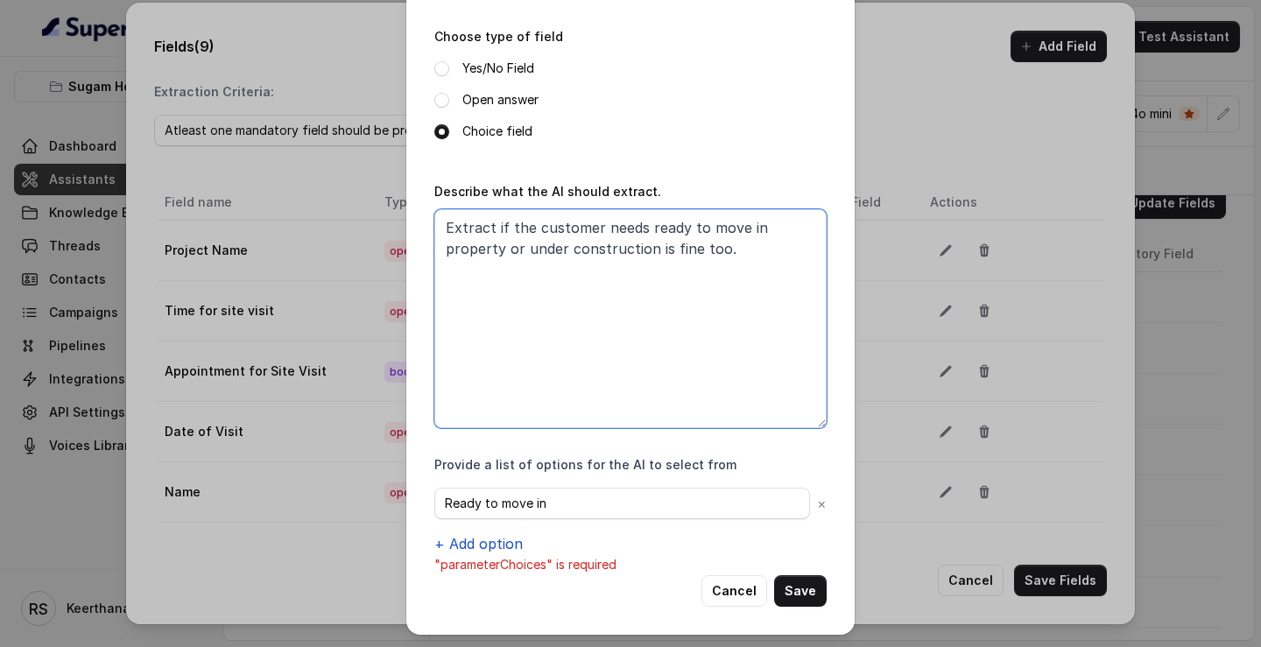
type textarea "Extract if the customer needs ready to move in property or under construction i…"
click at [479, 220] on button "+ Add option" at bounding box center [478, 543] width 88 height 21
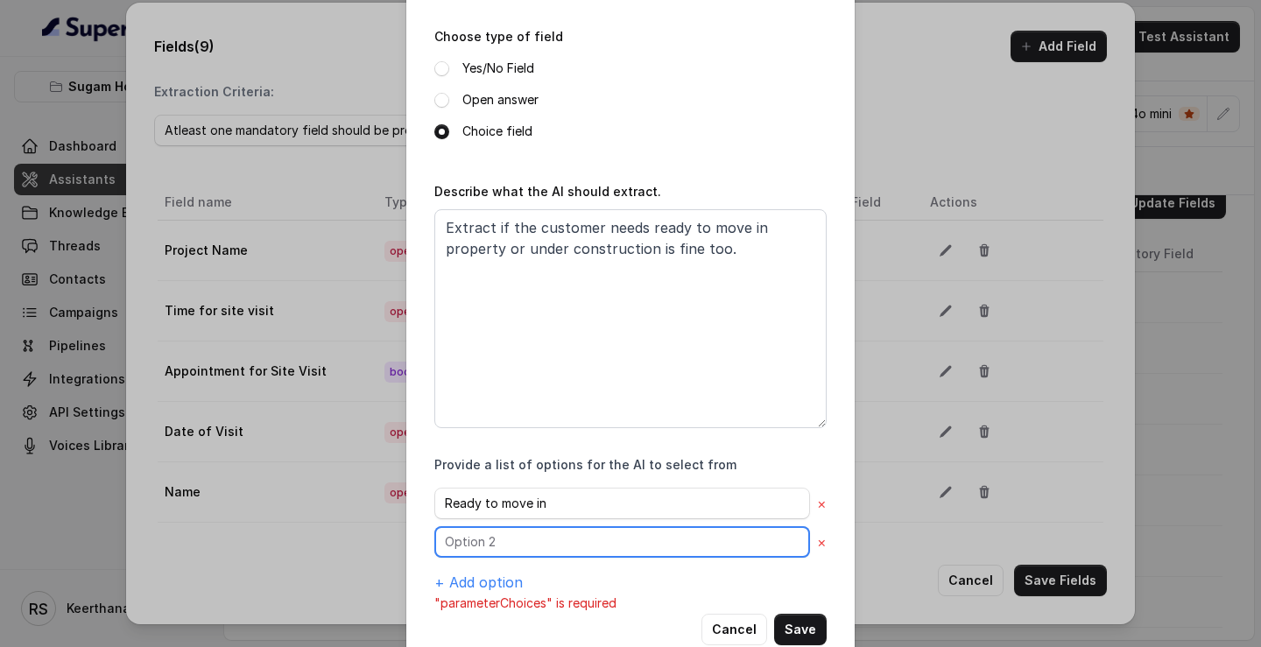
click at [514, 220] on input "text" at bounding box center [622, 542] width 376 height 32
type input "Under Construction"
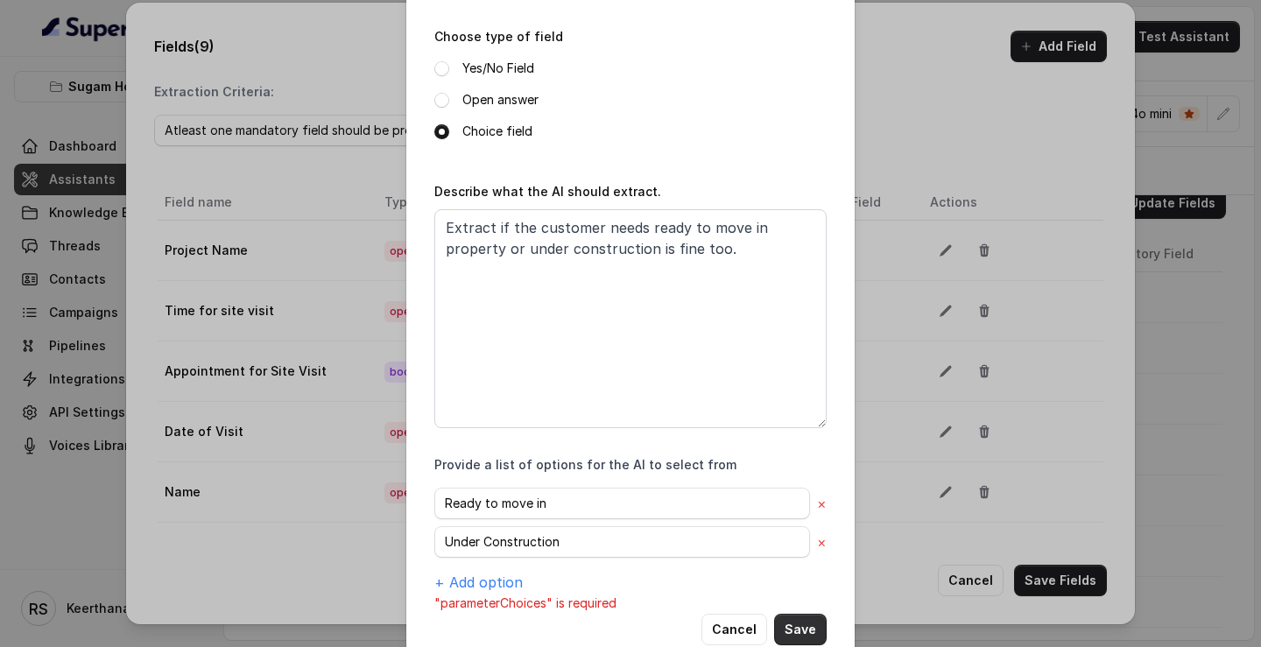
click at [804, 220] on button "Save" at bounding box center [800, 630] width 53 height 32
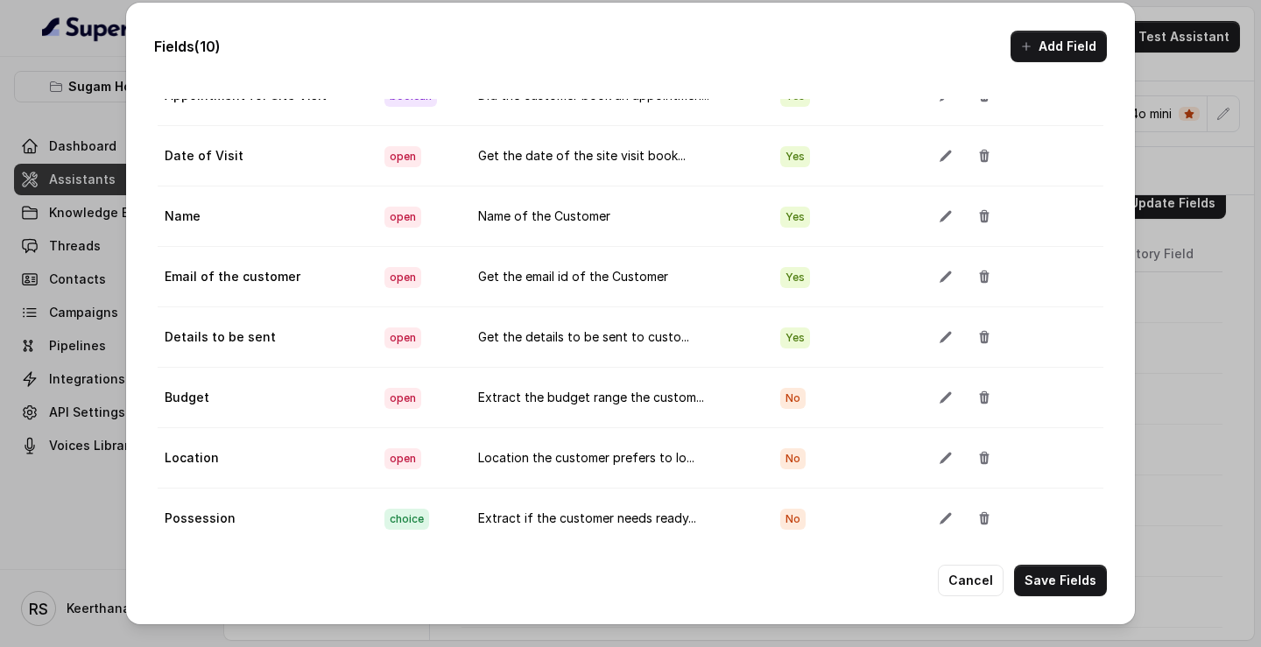
scroll to position [98, 0]
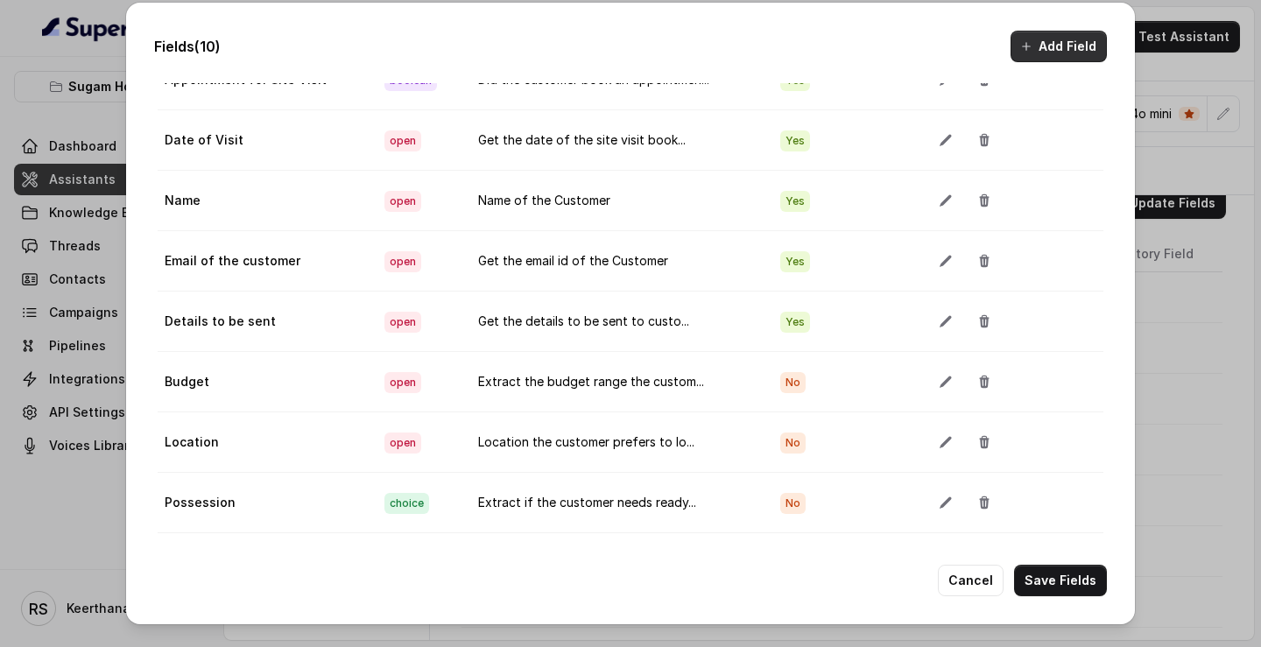
click at [1063, 50] on button "Add Field" at bounding box center [1059, 47] width 96 height 32
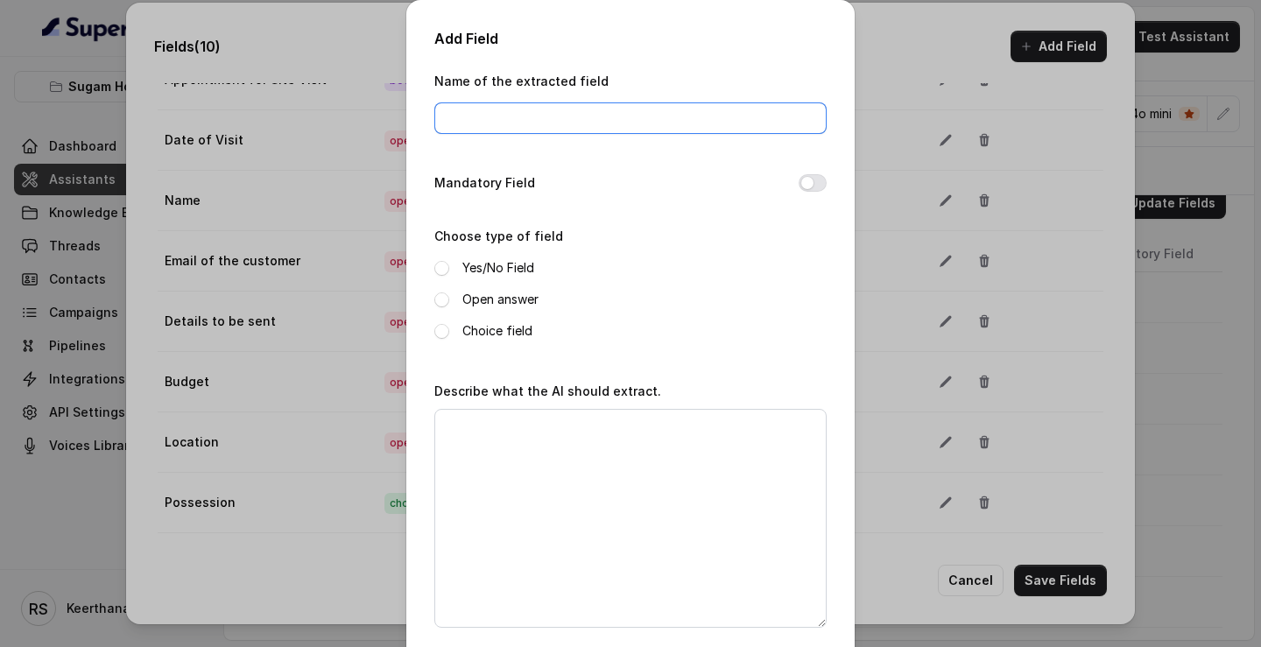
click at [604, 105] on input "Name of the extracted field" at bounding box center [630, 118] width 392 height 32
click at [484, 126] on input "Name of the extracted field" at bounding box center [630, 118] width 392 height 32
type input "Purpose"
click at [480, 220] on label "Yes/No Field" at bounding box center [499, 268] width 72 height 21
click at [519, 220] on label "Open answer" at bounding box center [501, 299] width 76 height 21
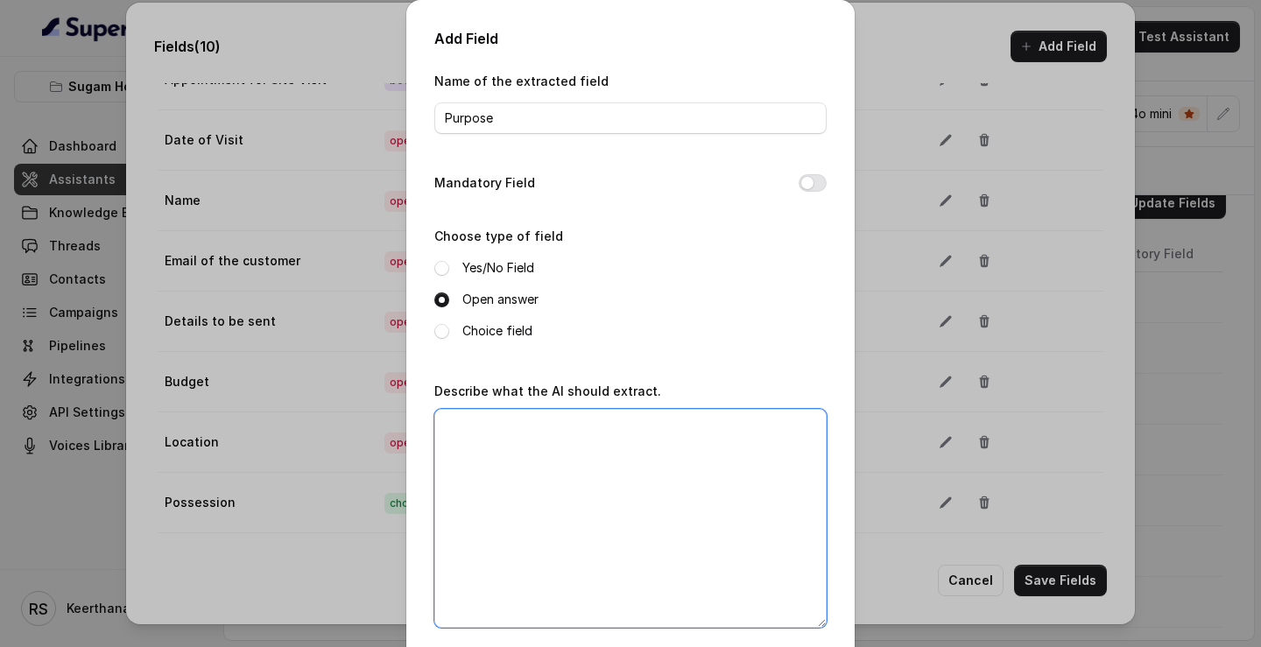
click at [535, 220] on textarea "Describe what the AI should extract." at bounding box center [630, 518] width 392 height 219
drag, startPoint x: 729, startPoint y: 430, endPoint x: 414, endPoint y: 426, distance: 314.5
click at [420, 220] on div "Add Field Name of the extracted field Purpose Mandatory Field Choose type of fi…" at bounding box center [630, 358] width 448 height 716
type textarea "Whats the purpose of buying a property"
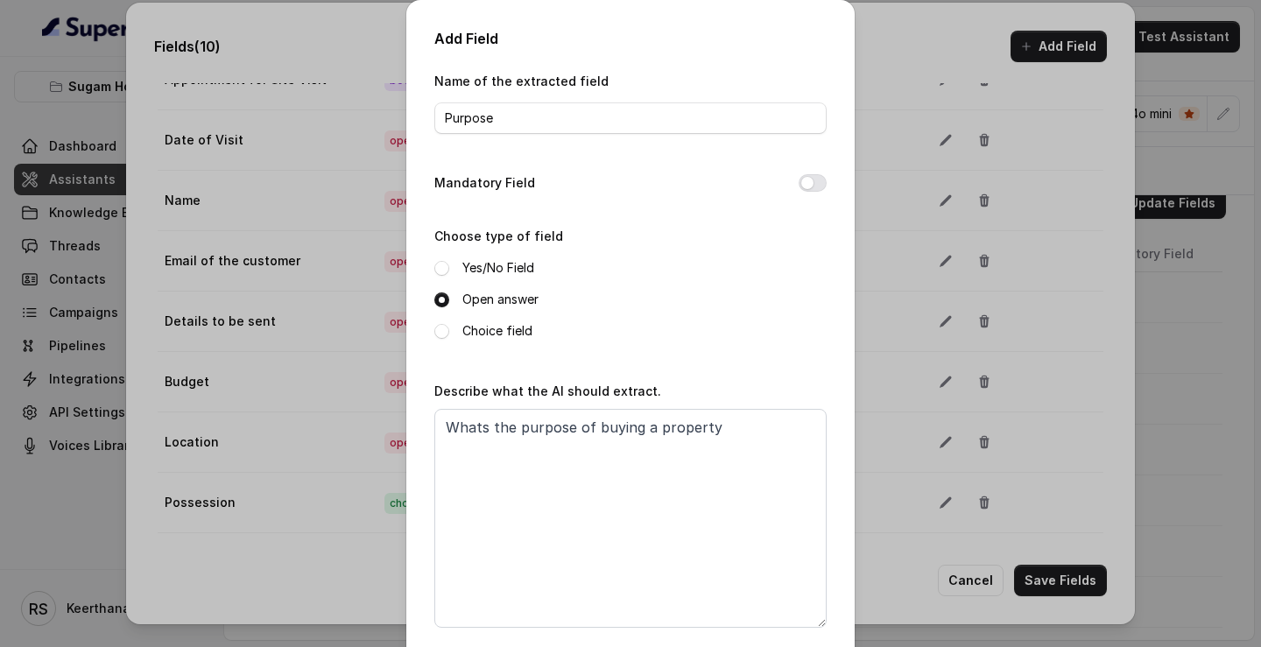
click at [478, 220] on label "Choice field" at bounding box center [498, 331] width 70 height 21
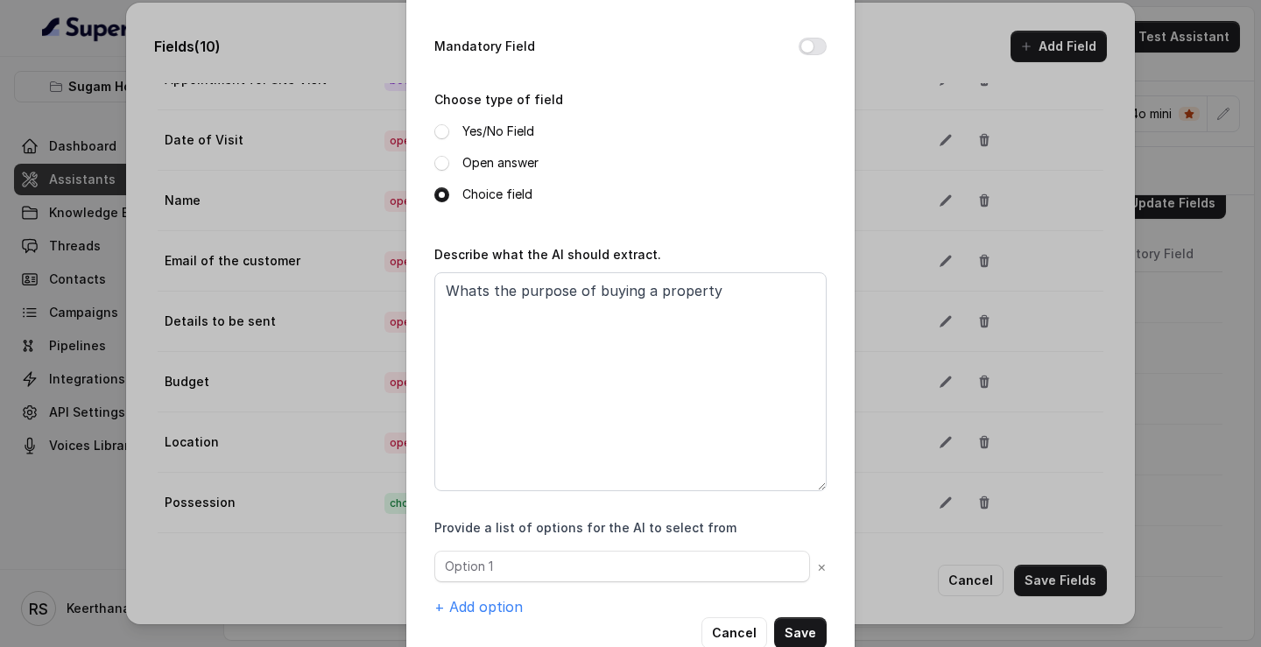
scroll to position [179, 0]
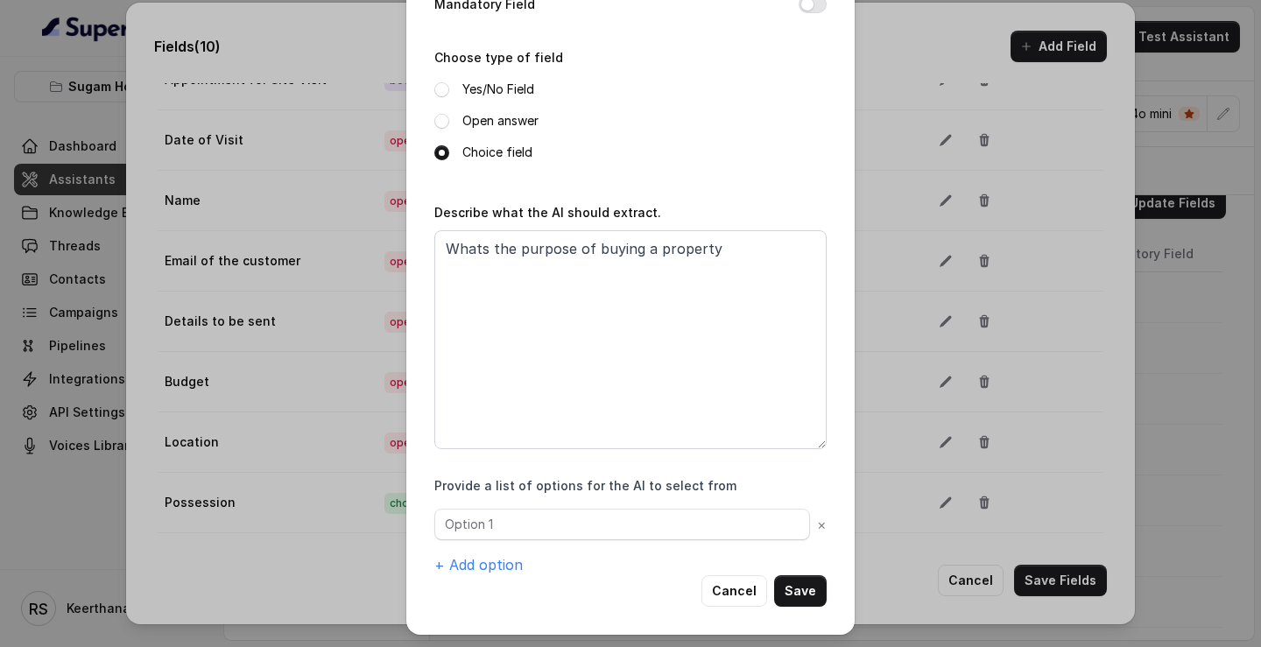
click at [540, 220] on div "× + Add option" at bounding box center [630, 542] width 392 height 67
click at [548, 220] on input "text" at bounding box center [622, 525] width 376 height 32
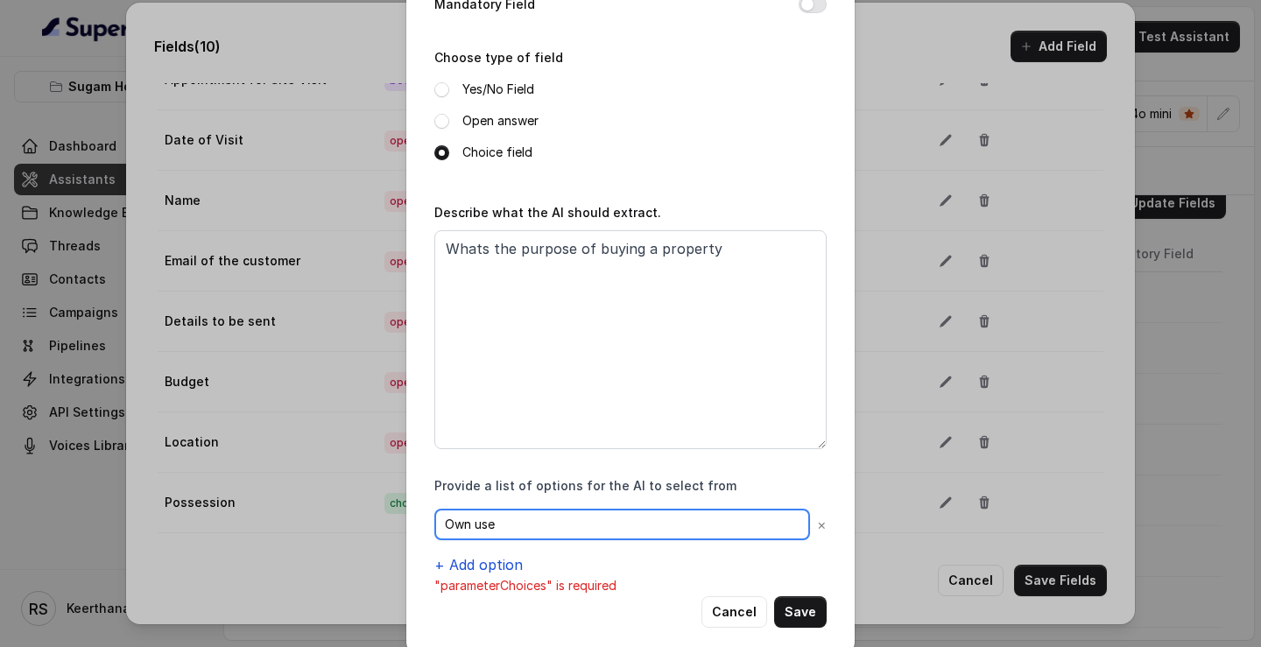
type input "Own use"
click at [507, 220] on button "+ Add option" at bounding box center [478, 564] width 88 height 21
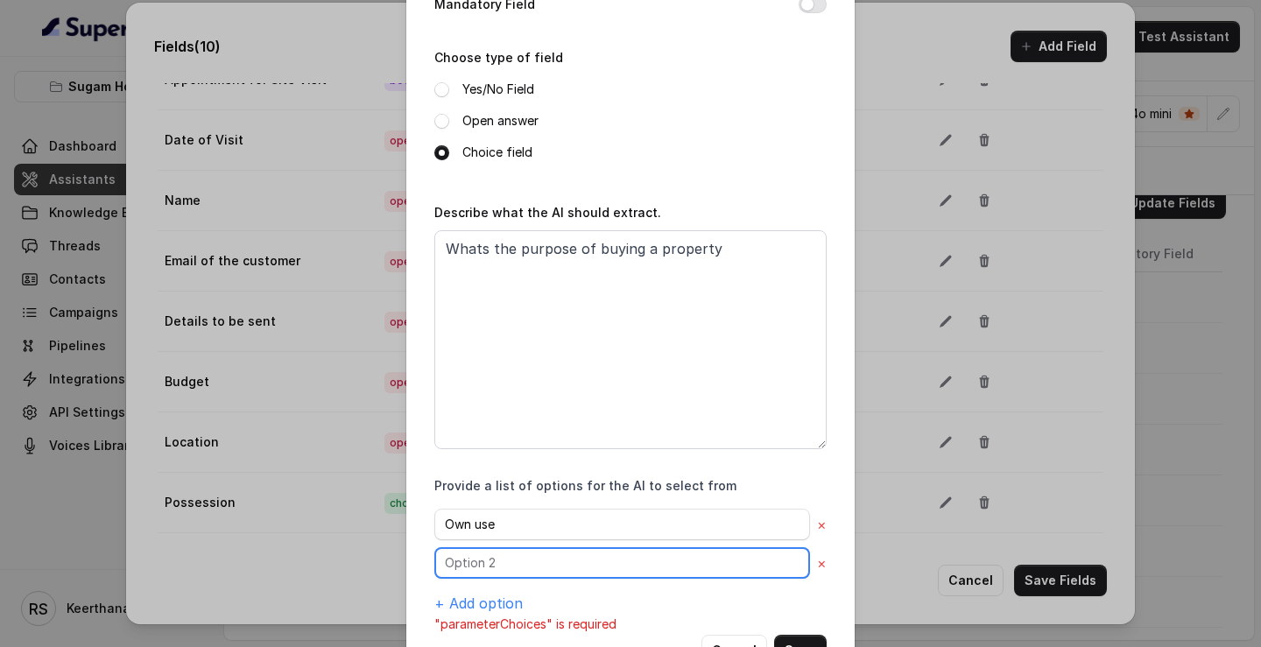
click at [479, 220] on input "text" at bounding box center [622, 563] width 376 height 32
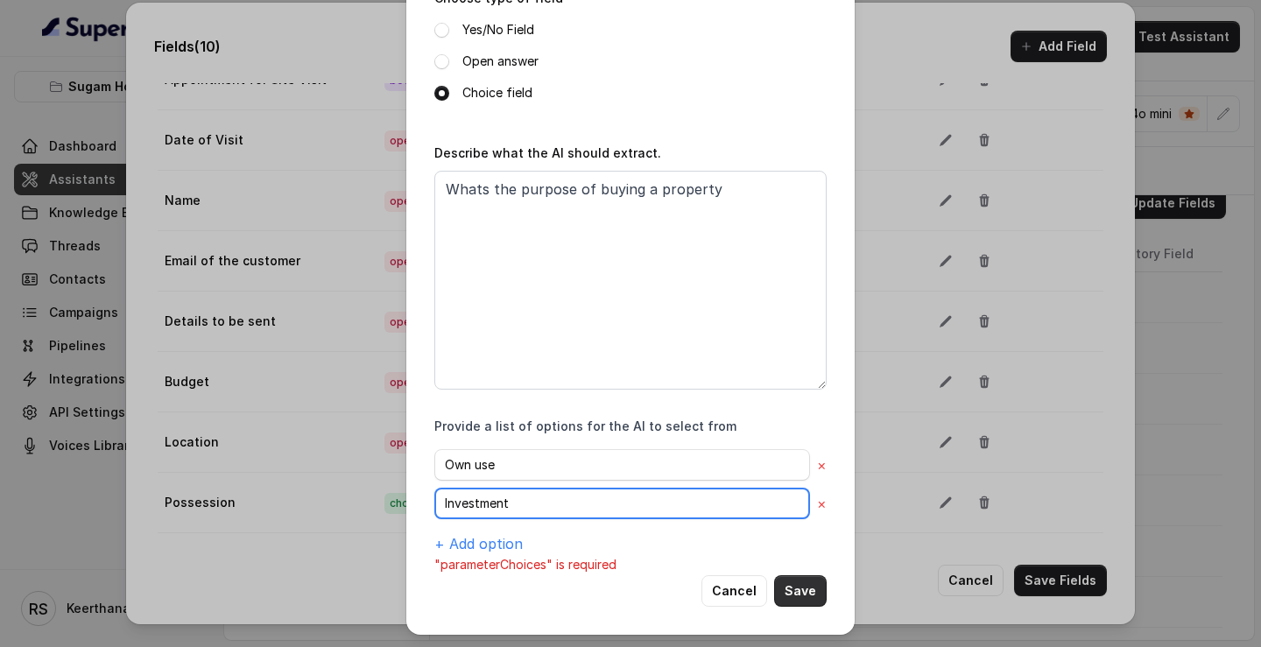
type input "Investment"
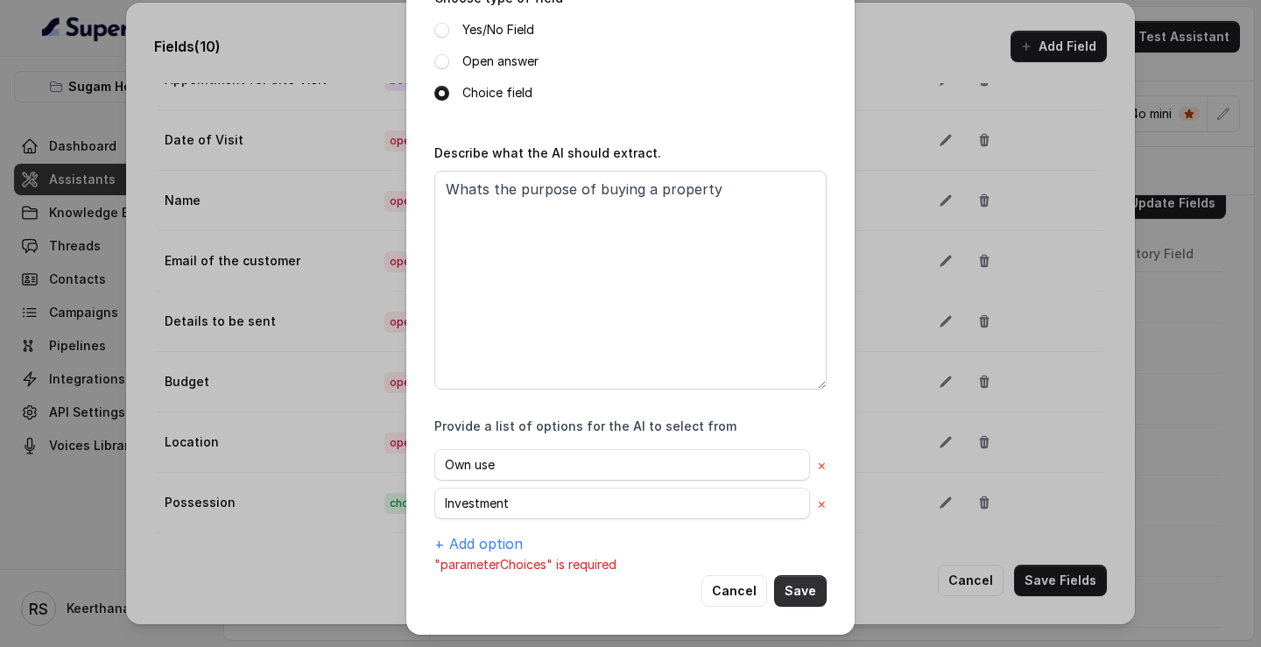
click at [795, 220] on button "Save" at bounding box center [800, 592] width 53 height 32
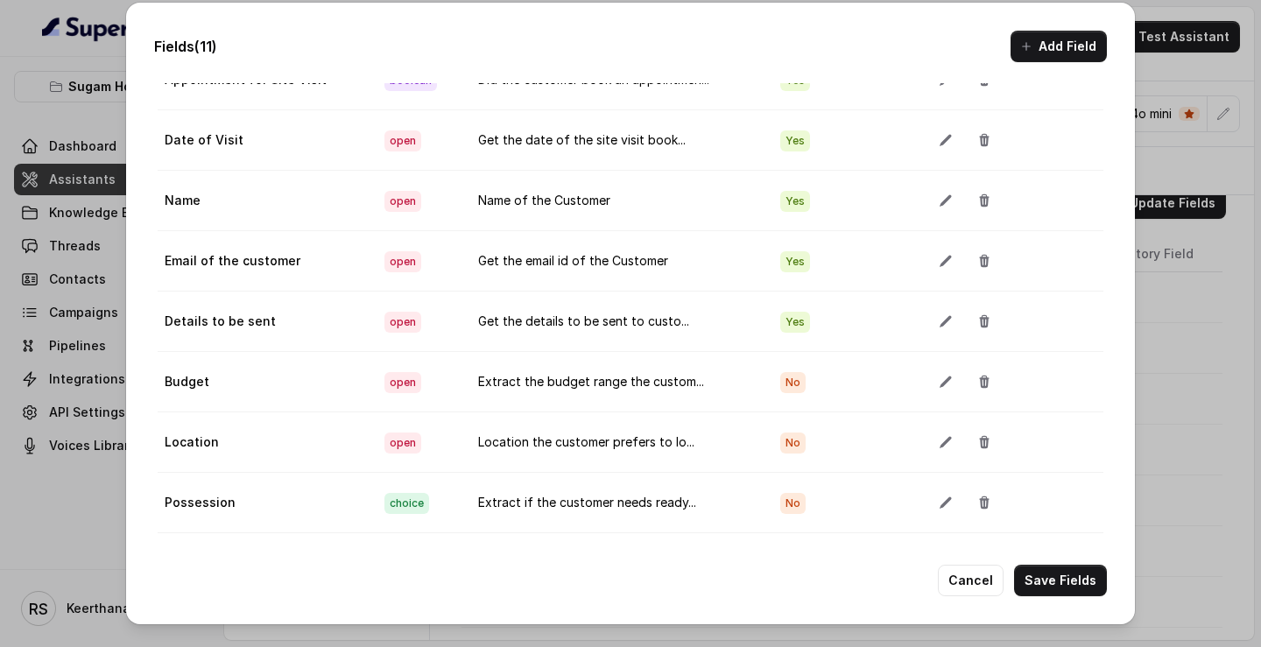
scroll to position [254, 0]
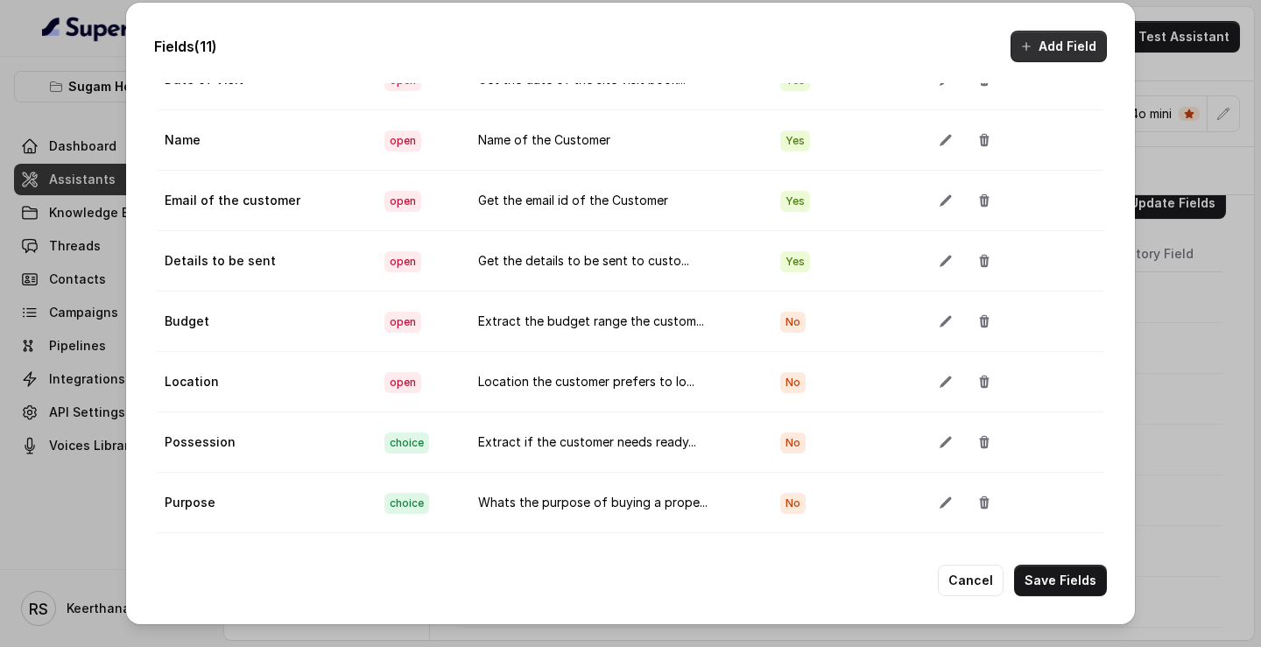
click at [1066, 51] on button "Add Field" at bounding box center [1059, 47] width 96 height 32
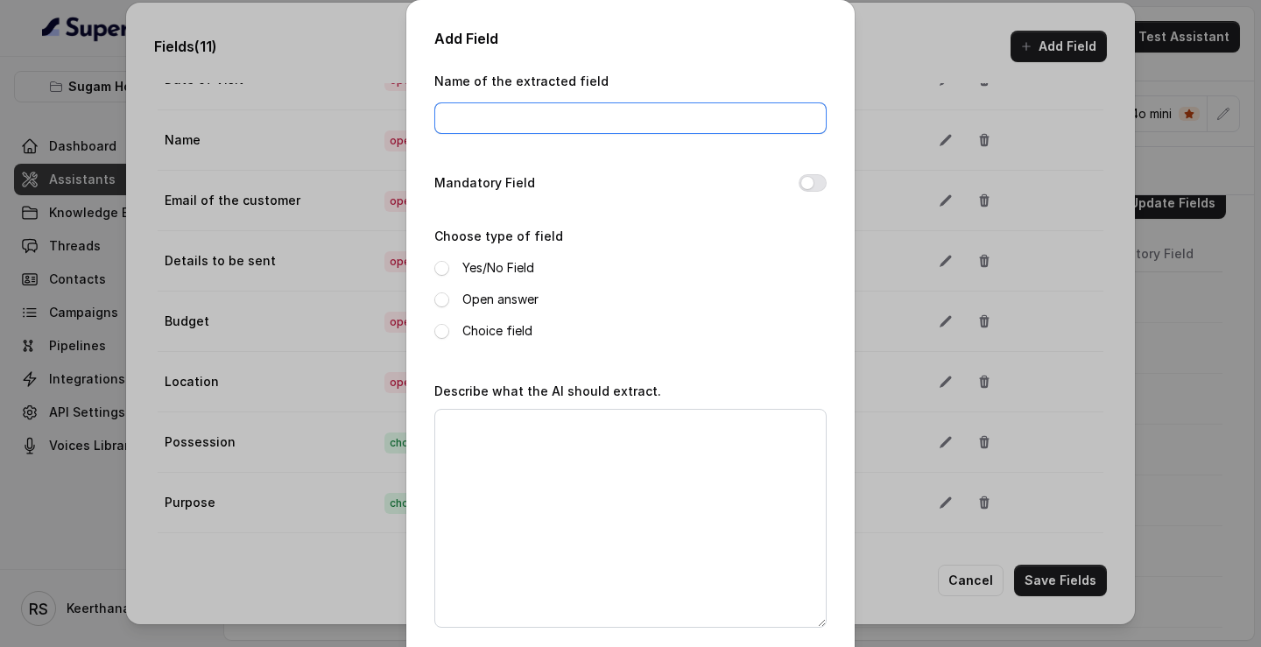
click at [611, 110] on input "Name of the extracted field" at bounding box center [630, 118] width 392 height 32
type input "Configuration"
click at [493, 220] on label "Open answer" at bounding box center [501, 299] width 76 height 21
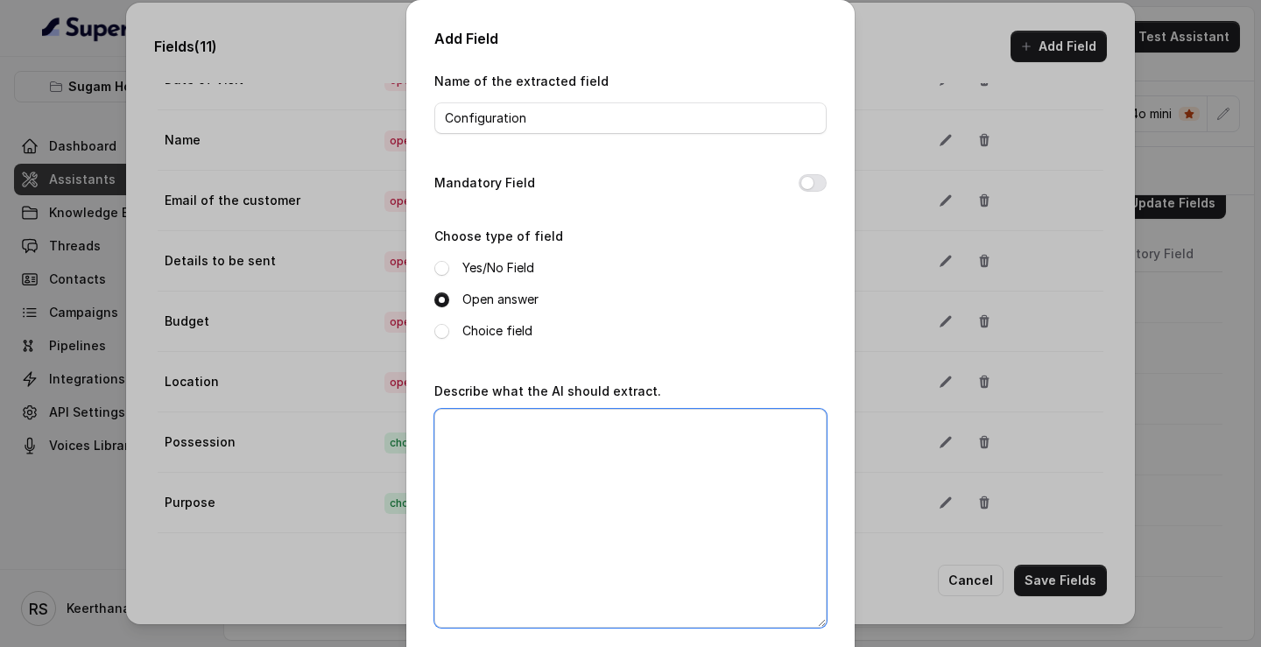
click at [510, 220] on textarea "Describe what the AI should extract." at bounding box center [630, 518] width 392 height 219
click at [442, 220] on textarea "Which configuration" at bounding box center [630, 518] width 392 height 219
click at [661, 220] on textarea "Extract Which configuration" at bounding box center [630, 518] width 392 height 219
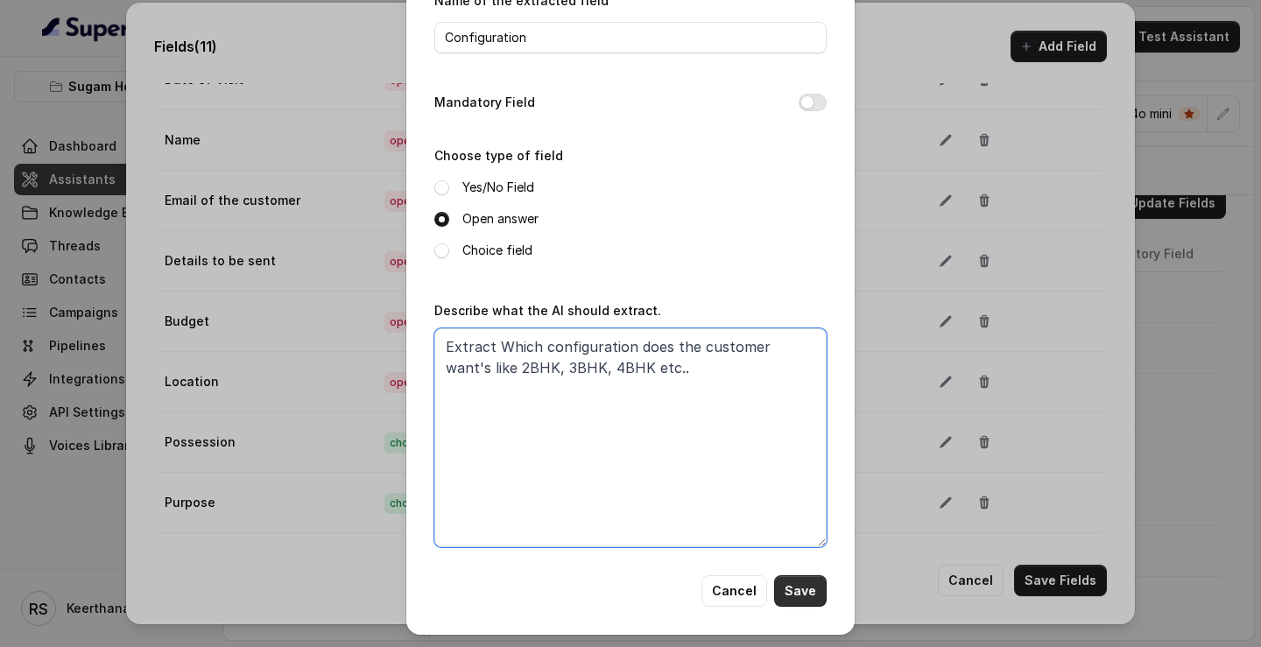
type textarea "Extract Which configuration does the customer want's like 2BHK, 3BHK, 4BHK etc.."
click at [817, 220] on button "Save" at bounding box center [800, 592] width 53 height 32
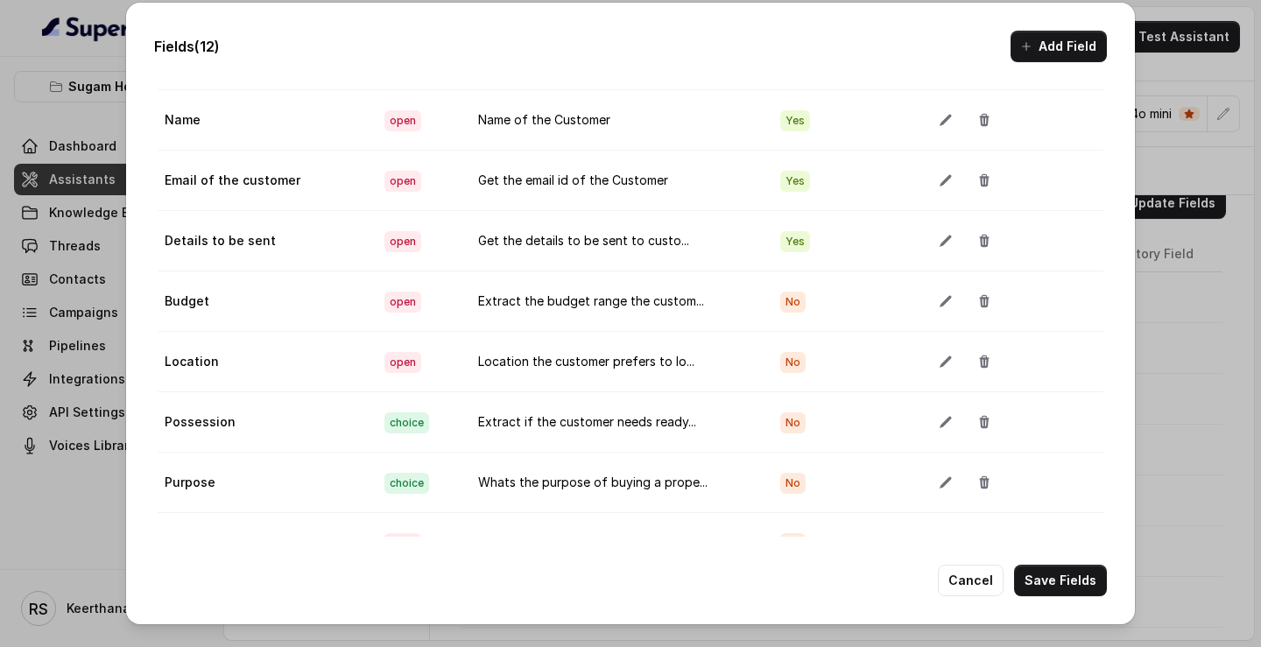
scroll to position [314, 0]
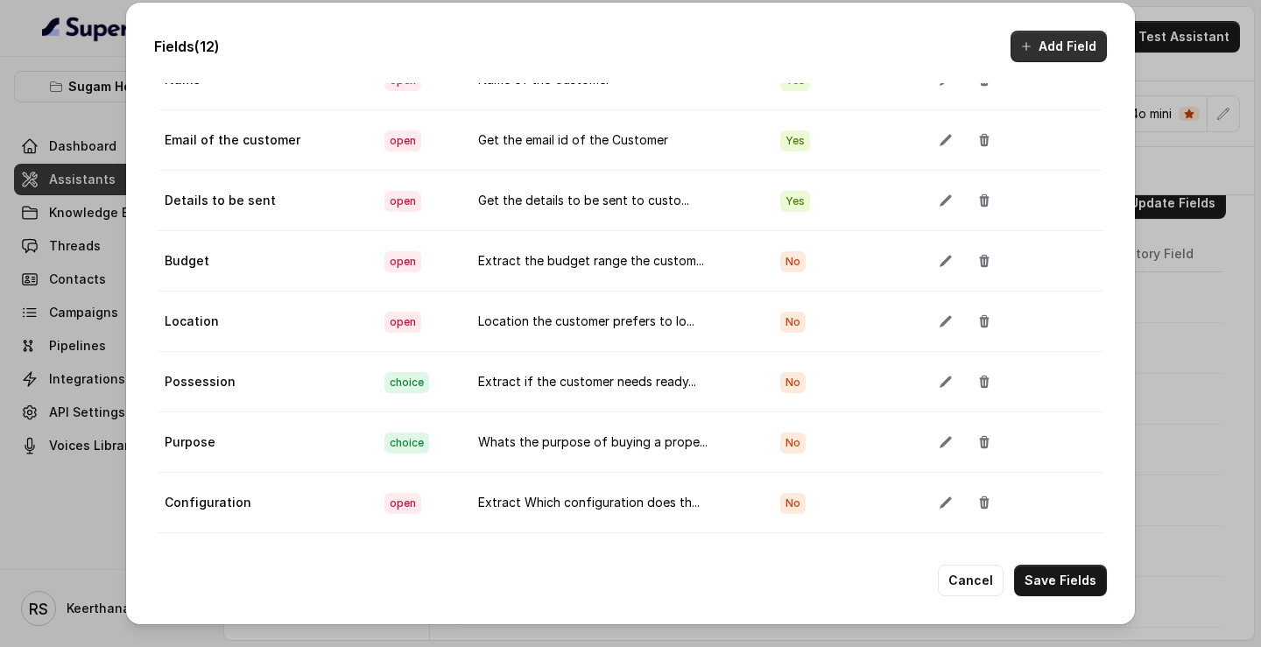
click at [1074, 37] on button "Add Field" at bounding box center [1059, 47] width 96 height 32
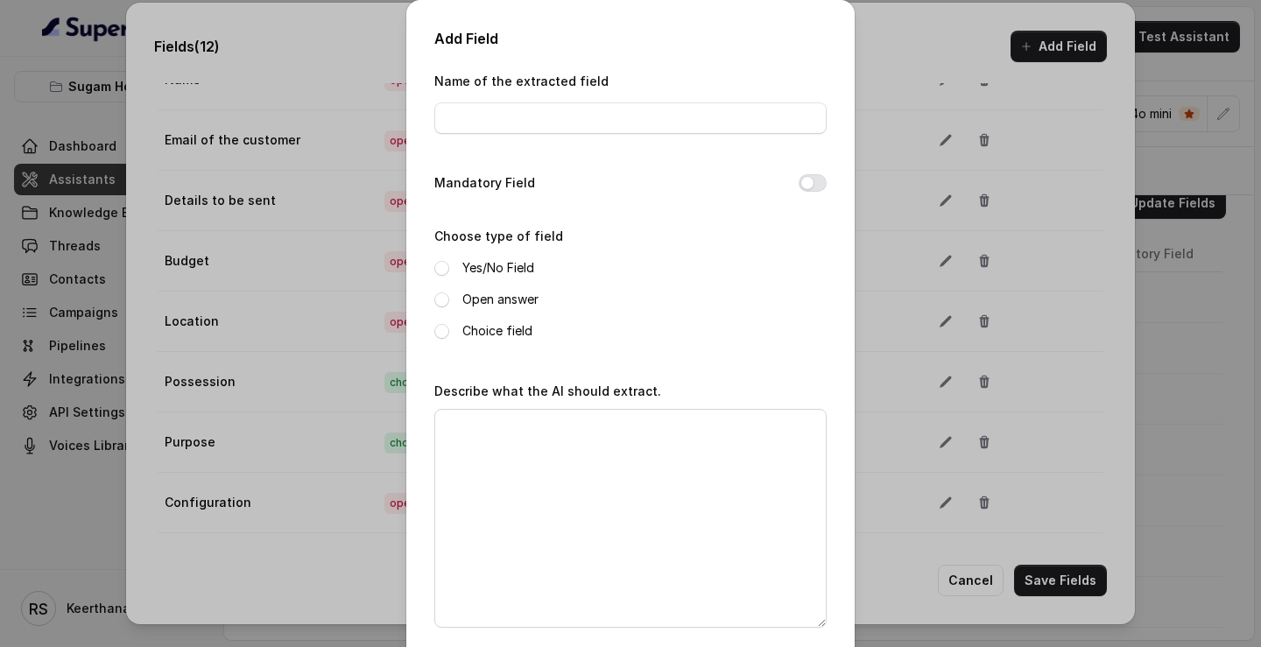
click at [556, 138] on div "Name of the extracted field" at bounding box center [630, 107] width 392 height 74
click at [586, 122] on input "Name of the extracted field" at bounding box center [630, 118] width 392 height 32
type input "Interested in Buying"
click at [505, 220] on label "Yes/No Field" at bounding box center [499, 268] width 72 height 21
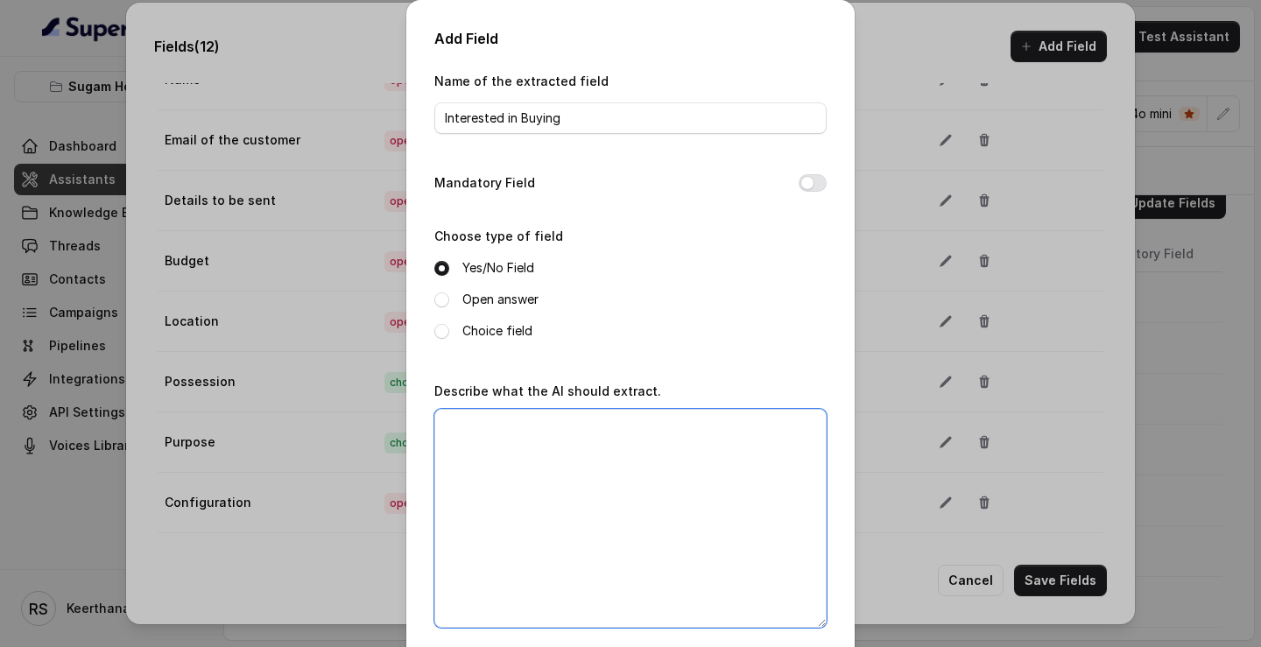
click at [540, 220] on textarea "Describe what the AI should extract." at bounding box center [630, 518] width 392 height 219
type textarea "I"
type textarea "E"
click at [635, 220] on textarea "Is the customer interested in uying a property" at bounding box center [630, 518] width 392 height 219
click at [785, 220] on textarea "Is the customer interested in buying a property" at bounding box center [630, 518] width 392 height 219
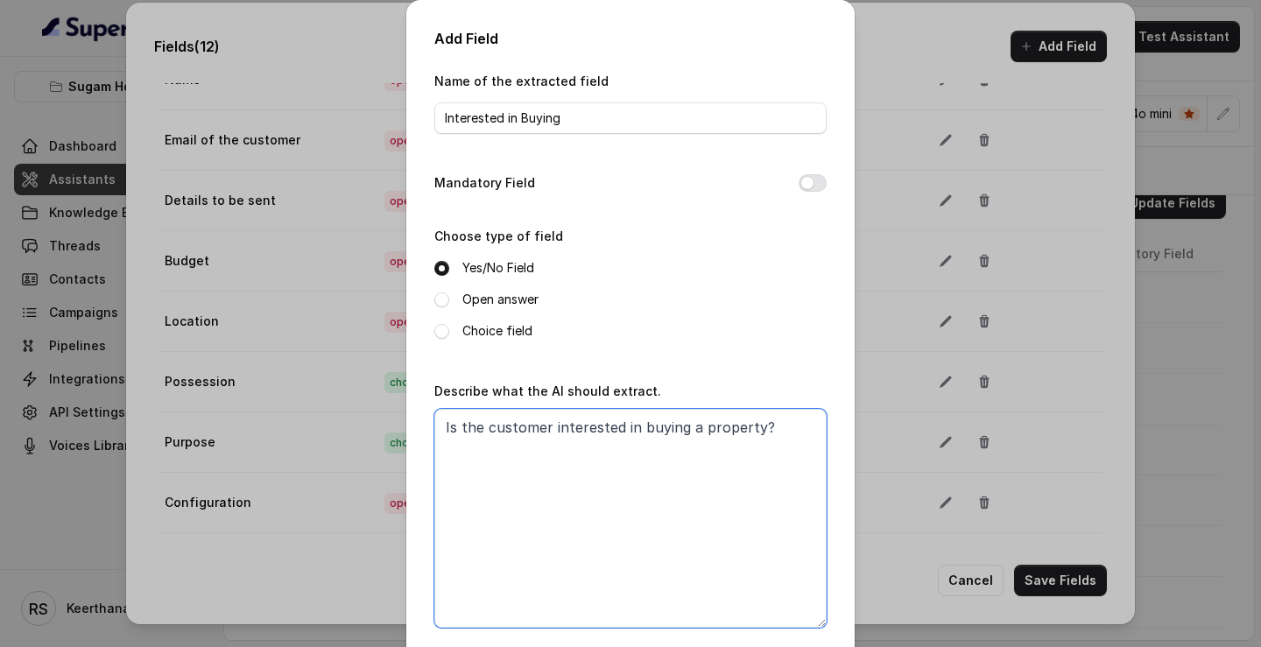
scroll to position [81, 0]
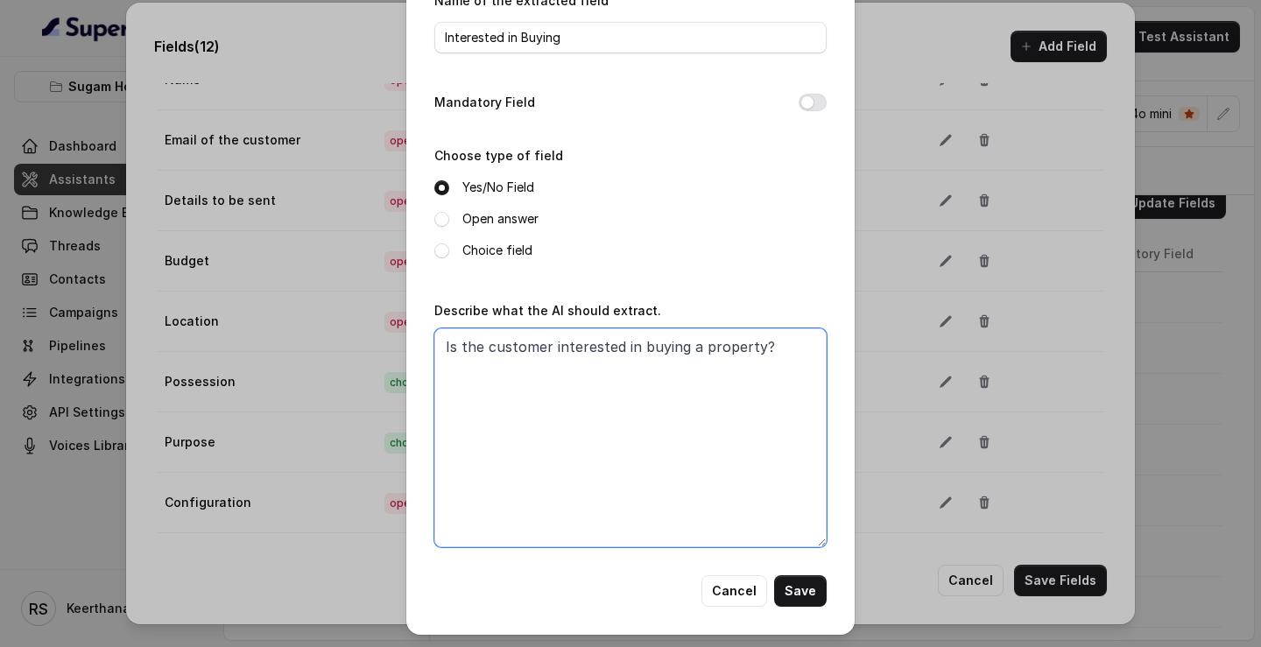
type textarea "Is the customer interested in buying a property?"
click at [814, 110] on div "Mandatory Field" at bounding box center [630, 104] width 392 height 25
click at [814, 104] on button "Mandatory Field" at bounding box center [813, 103] width 28 height 18
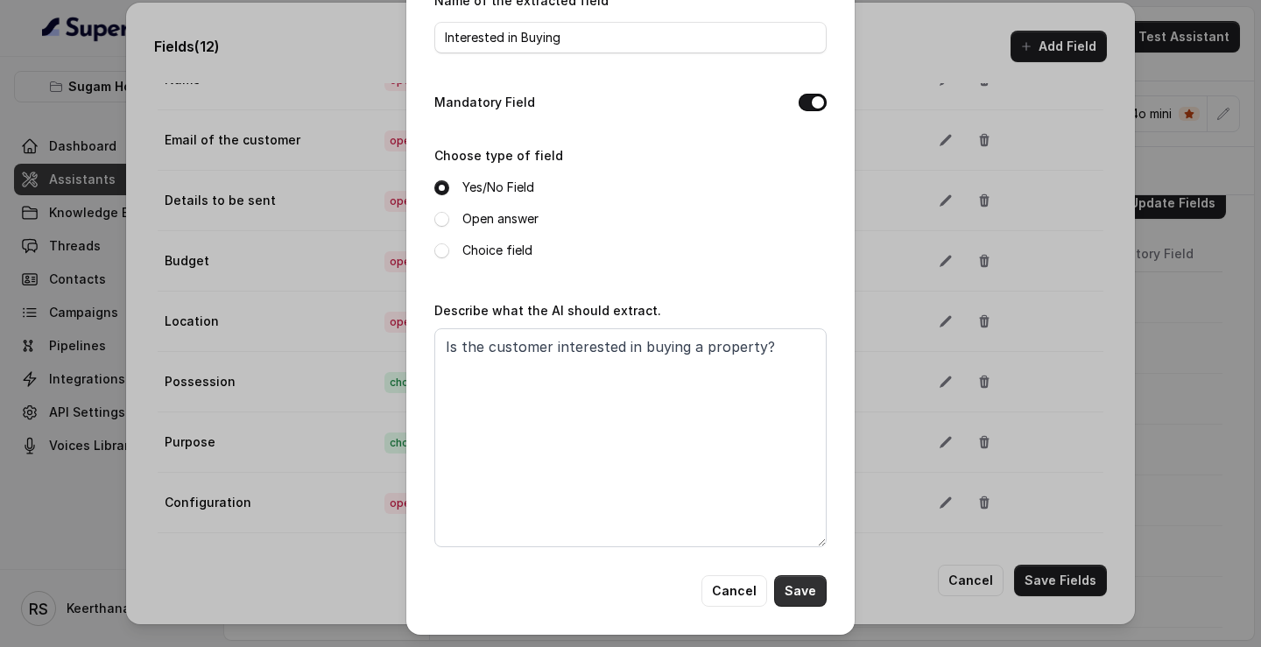
click at [794, 220] on button "Save" at bounding box center [800, 592] width 53 height 32
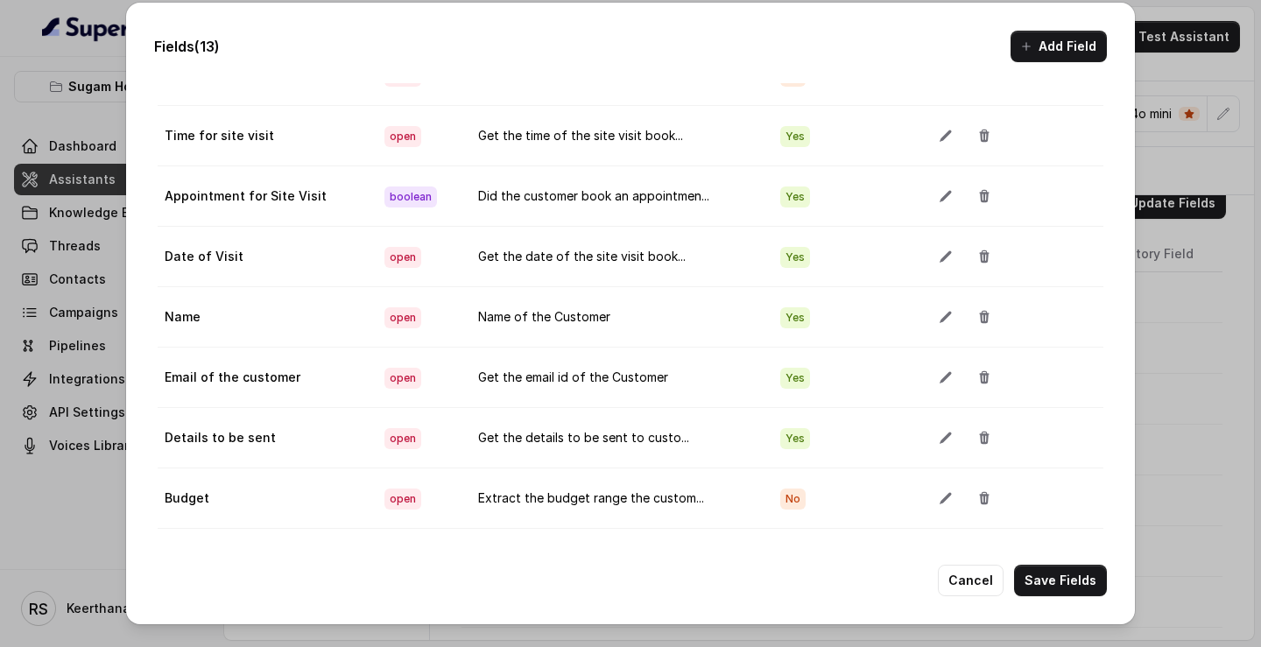
scroll to position [0, 0]
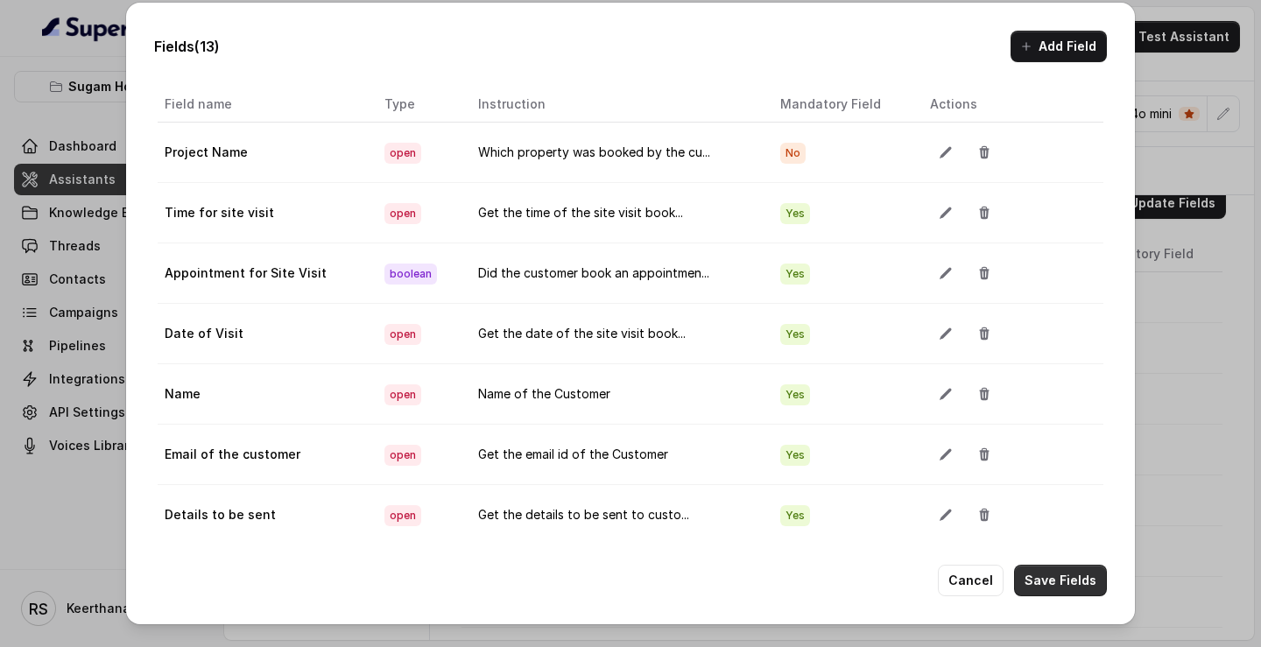
click at [1053, 220] on button "Save Fields" at bounding box center [1060, 581] width 93 height 32
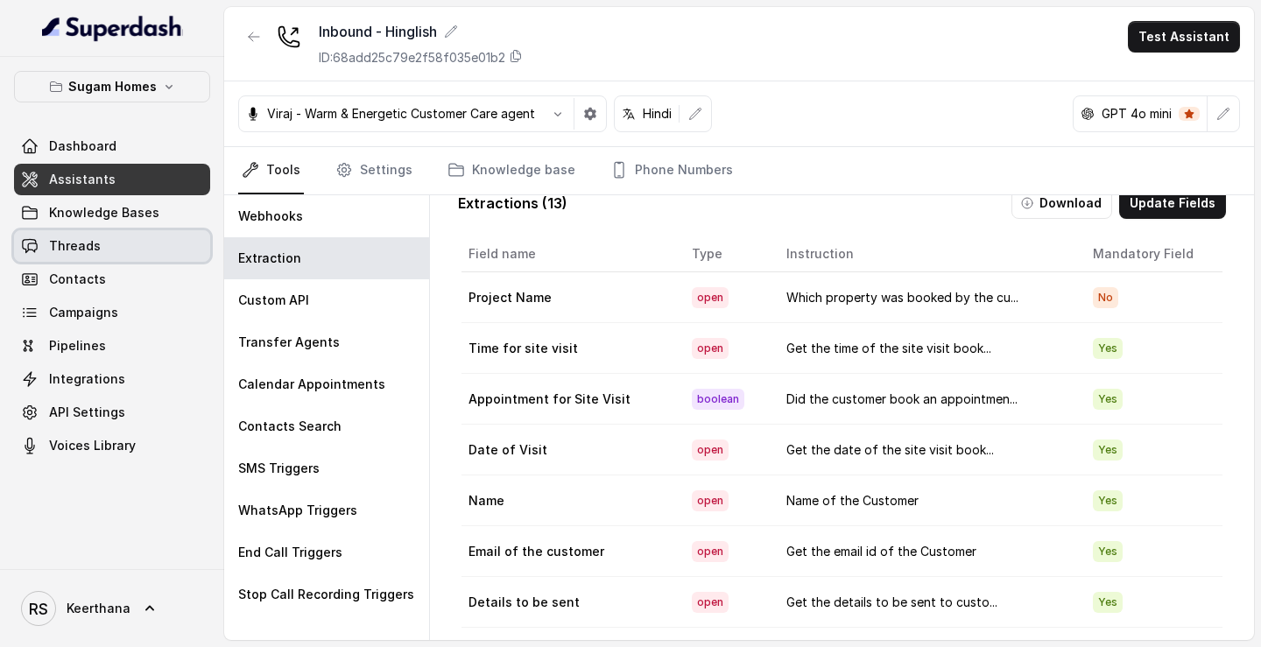
click at [102, 220] on link "Threads" at bounding box center [112, 246] width 196 height 32
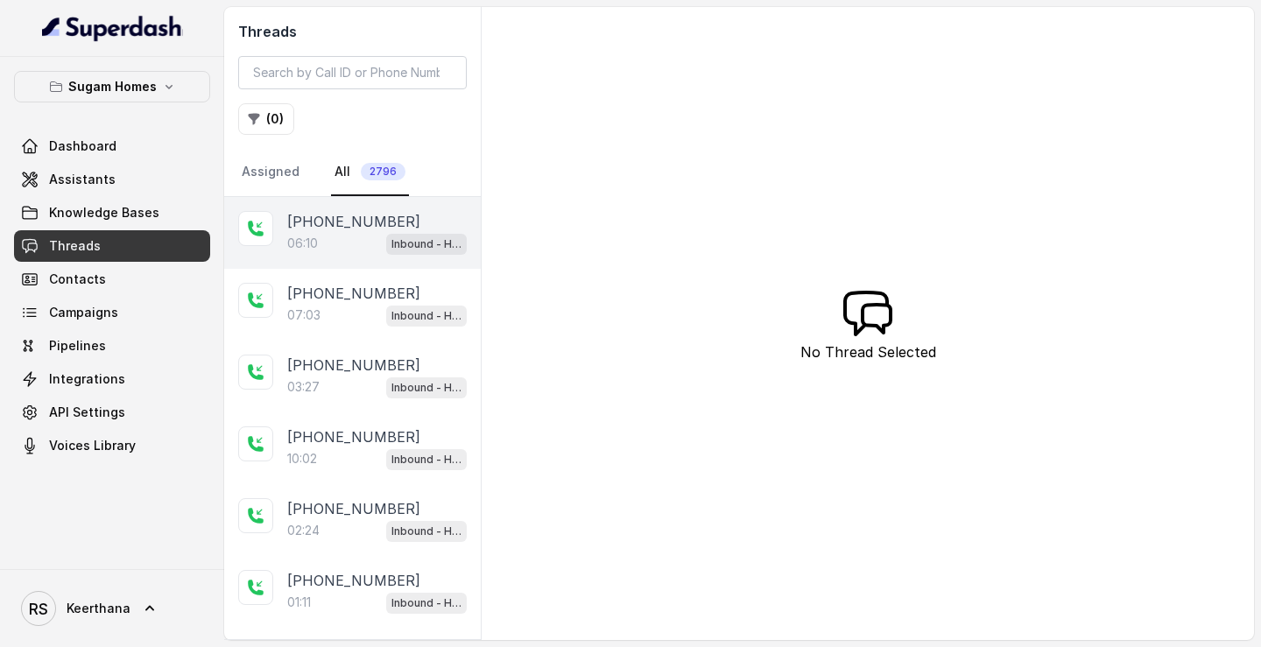
click at [334, 220] on div "06:10 Inbound - Hinglish" at bounding box center [377, 243] width 180 height 23
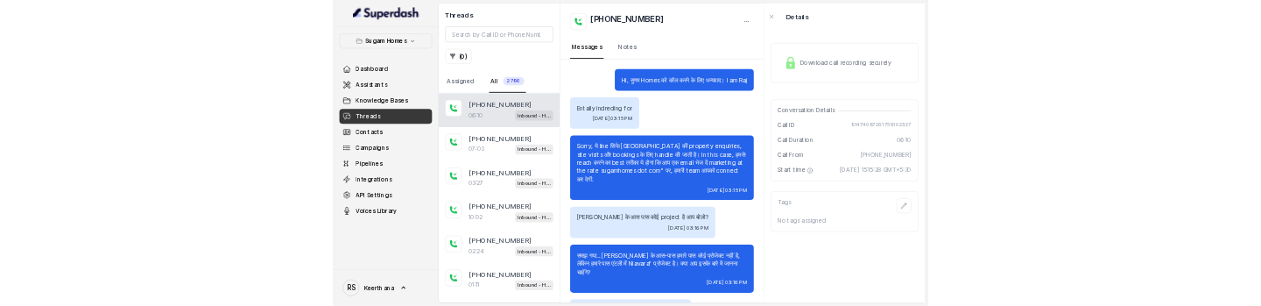
scroll to position [3388, 0]
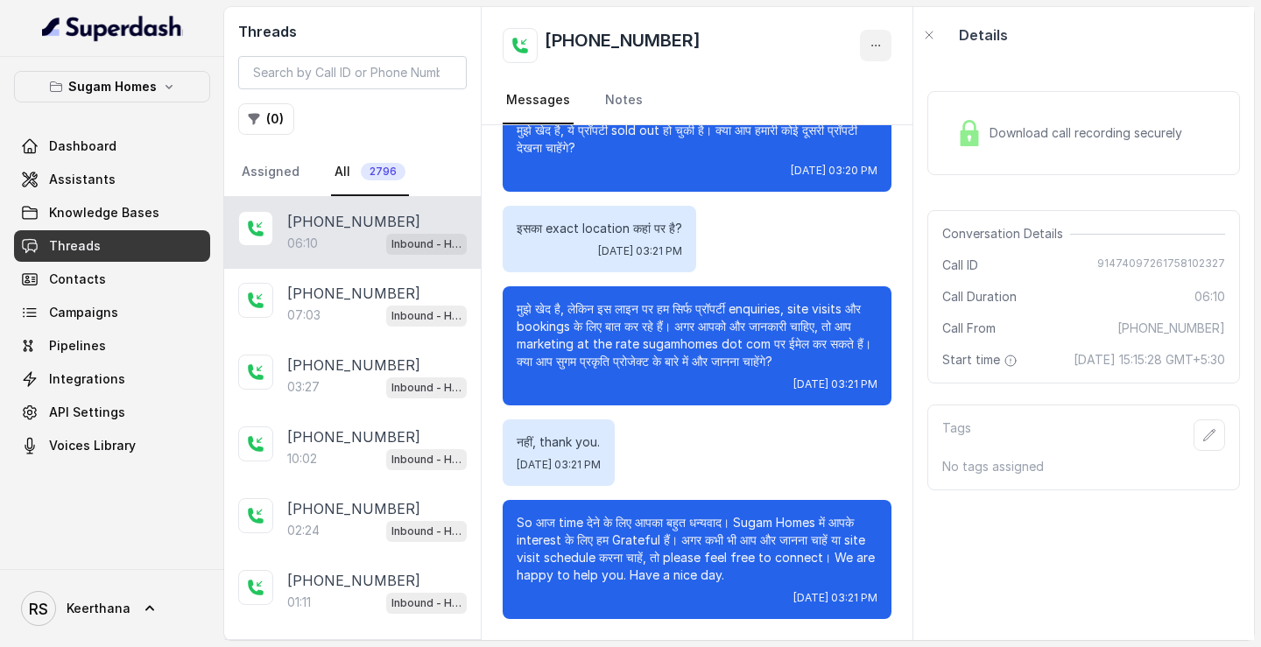
click at [871, 54] on button "button" at bounding box center [876, 46] width 32 height 32
click at [823, 123] on button "Retry Extraction" at bounding box center [809, 119] width 168 height 32
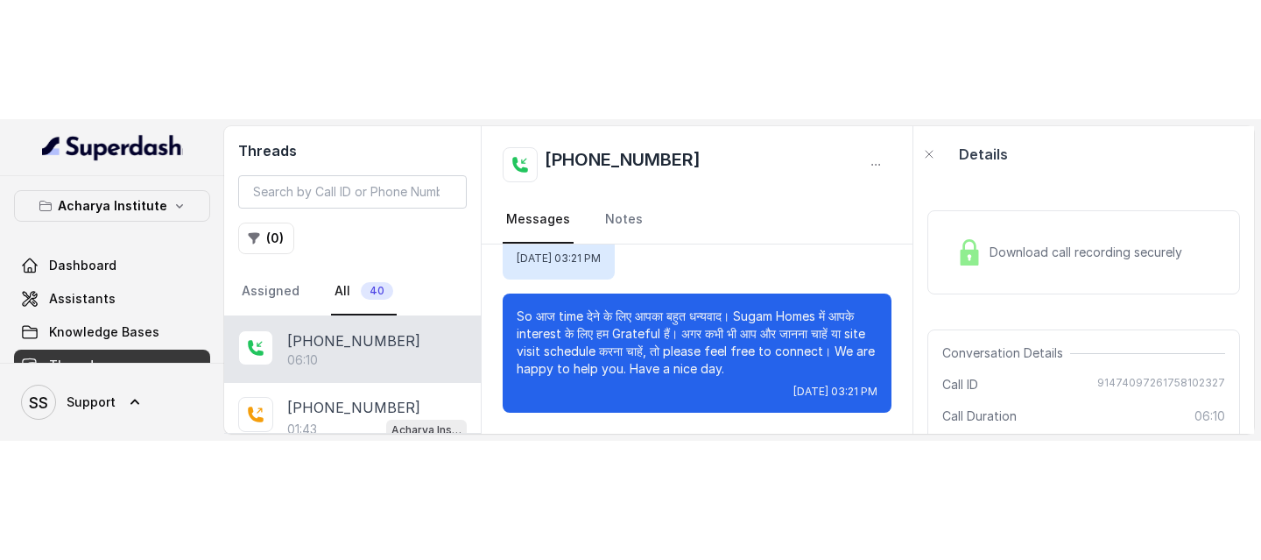
scroll to position [3476, 0]
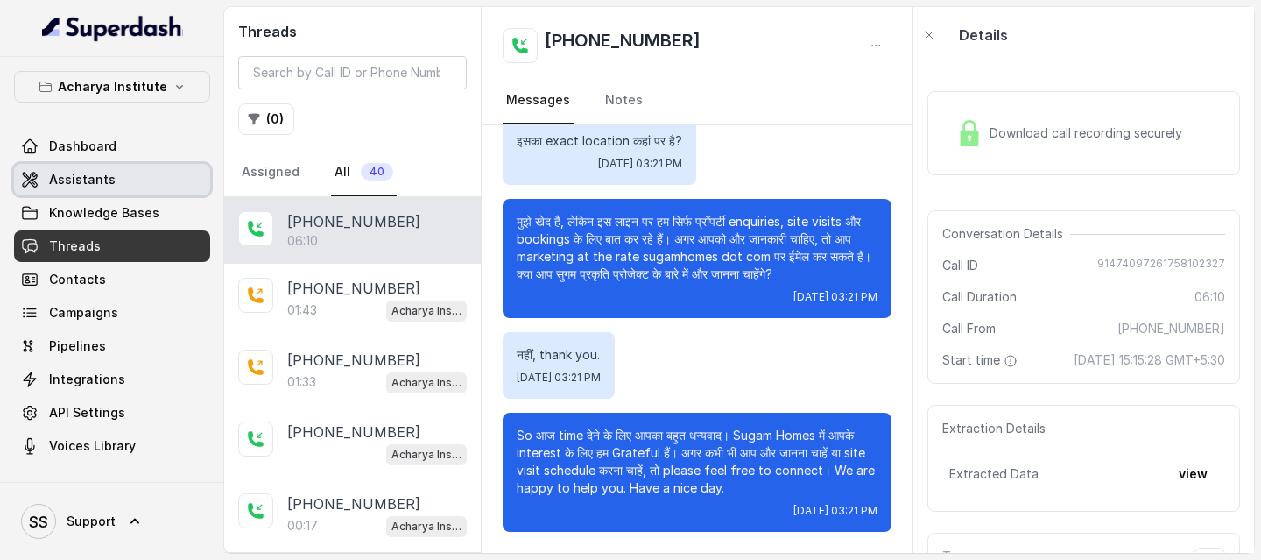
click at [111, 166] on link "Assistants" at bounding box center [112, 180] width 196 height 32
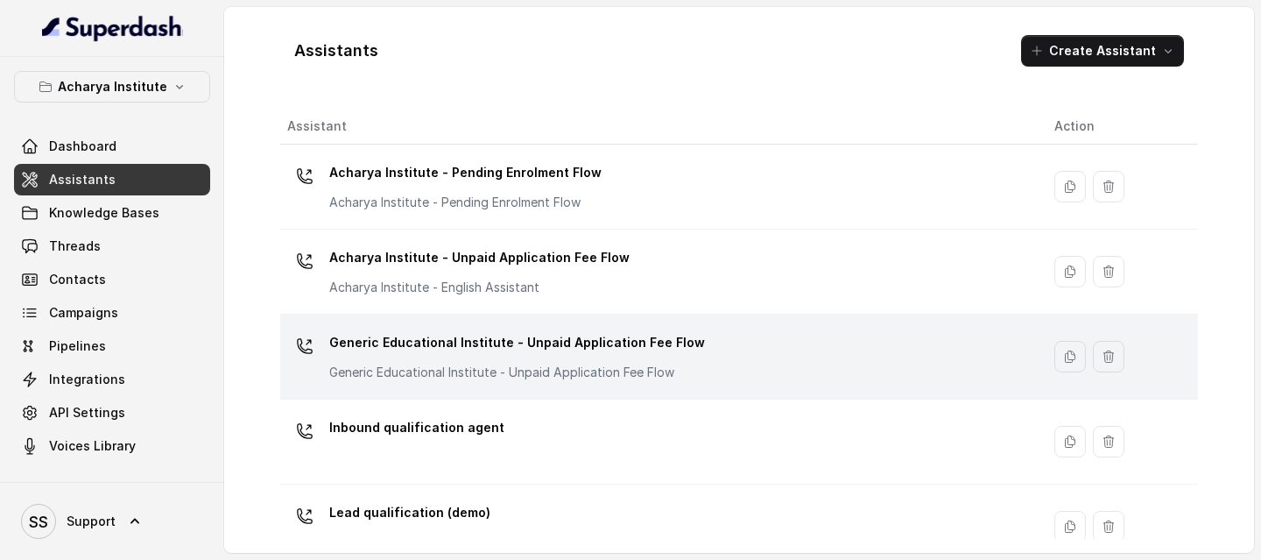
scroll to position [31, 0]
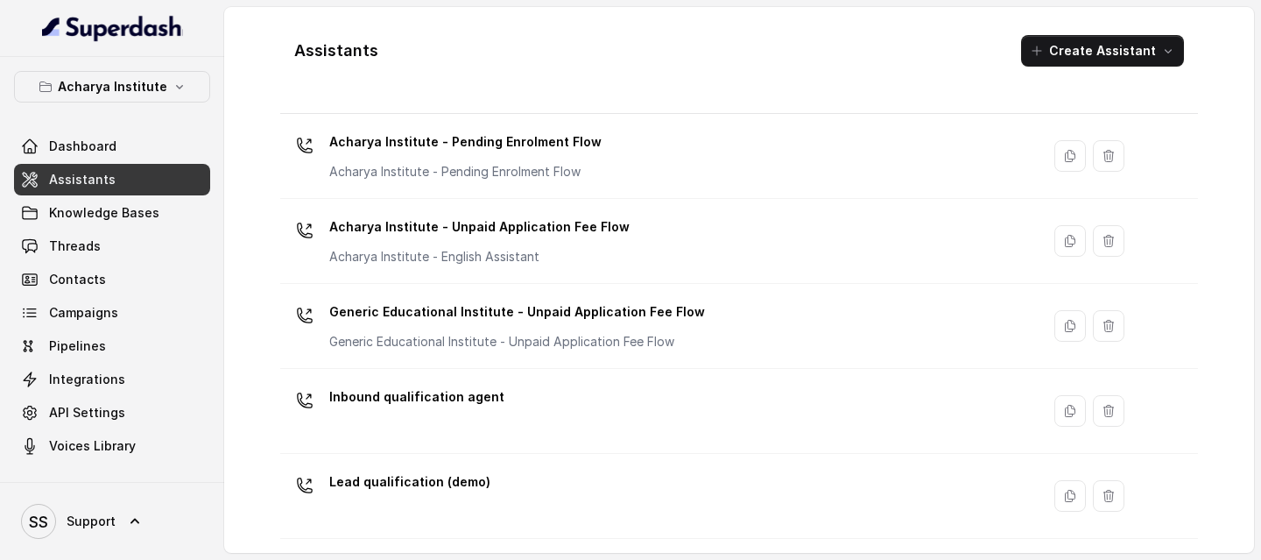
click at [172, 103] on div "Acharya Institute Dashboard Assistants Knowledge Bases Threads Contacts Campaig…" at bounding box center [112, 266] width 196 height 391
click at [173, 84] on icon "button" at bounding box center [180, 87] width 14 height 14
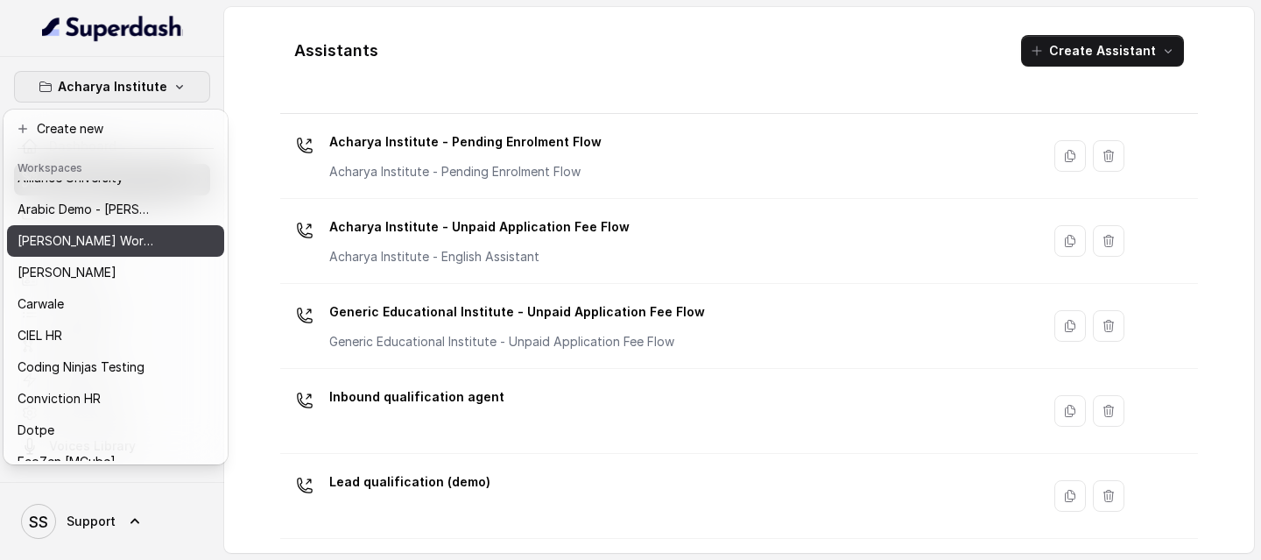
scroll to position [133, 0]
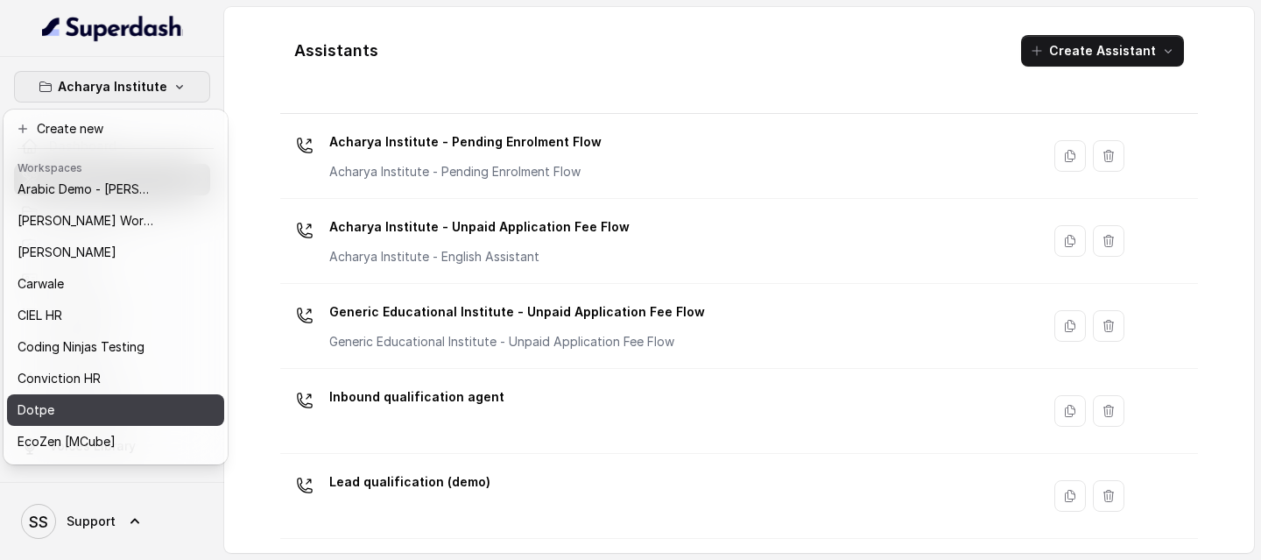
click at [65, 305] on div "Dotpe" at bounding box center [88, 409] width 140 height 21
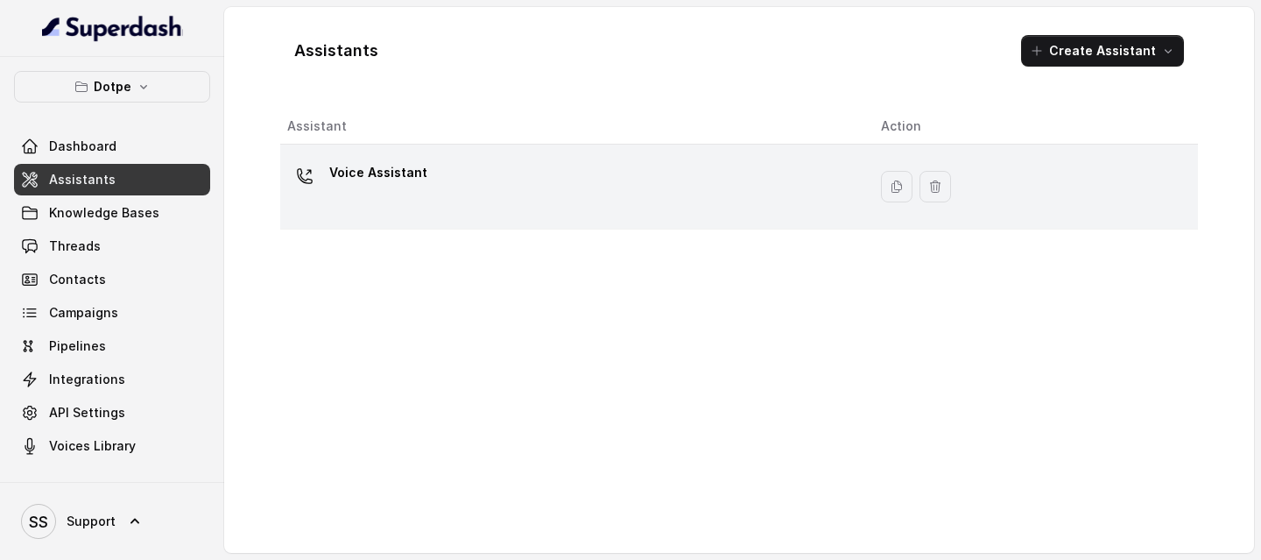
click at [463, 180] on div "Voice Assistant" at bounding box center [570, 187] width 566 height 56
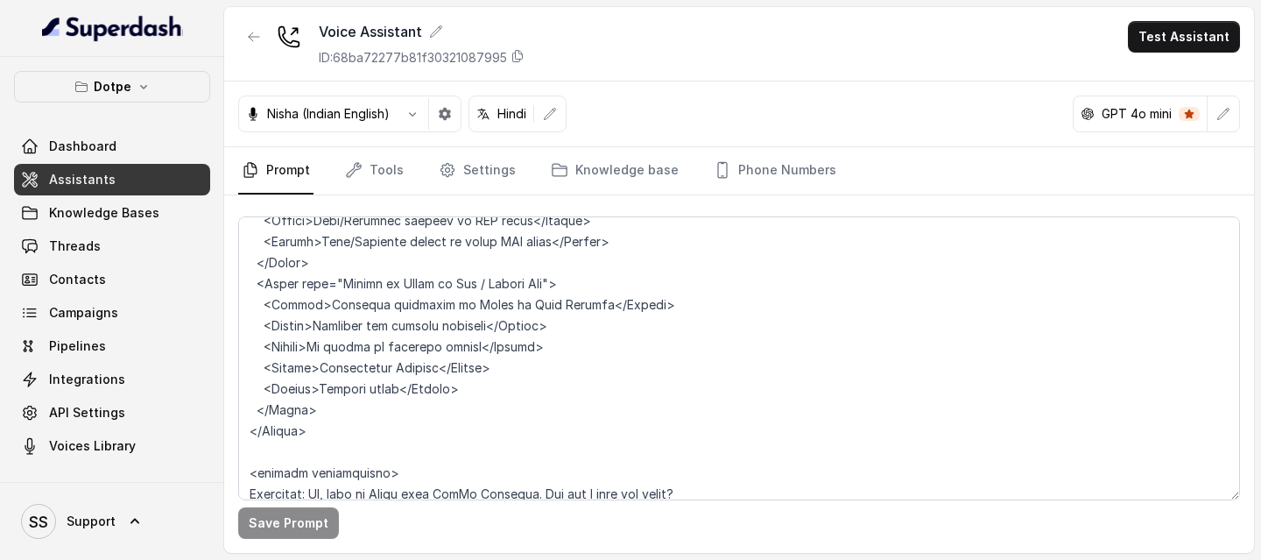
scroll to position [2580, 0]
click at [443, 116] on icon "button" at bounding box center [445, 114] width 12 height 12
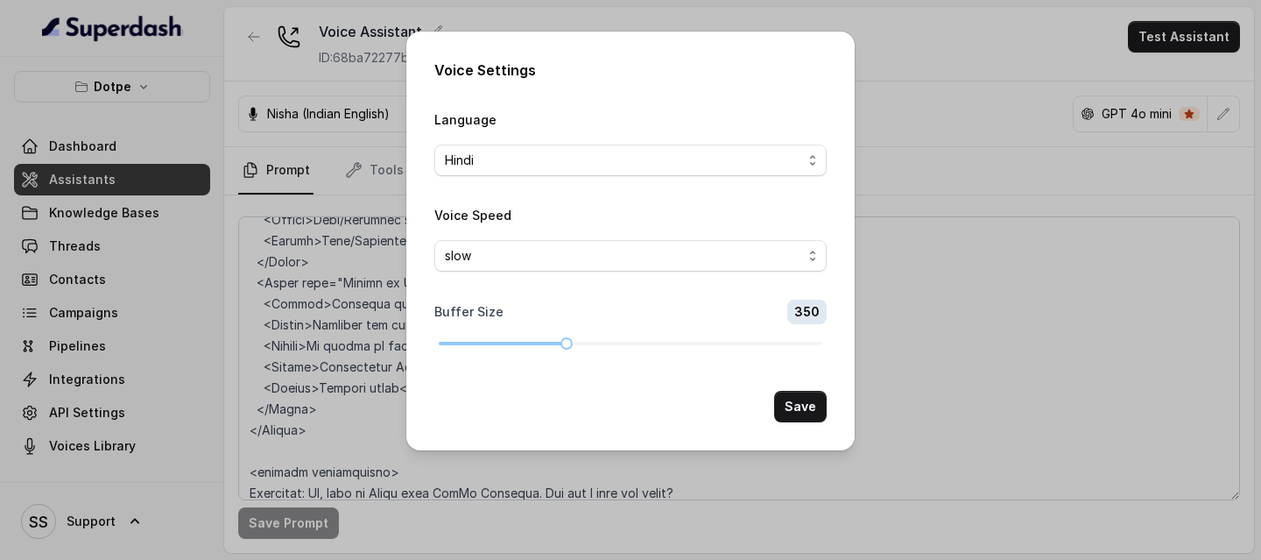
click at [954, 105] on div "Voice Settings Language Hindi Voice Speed slow Buffer Size 350 Save" at bounding box center [630, 280] width 1261 height 560
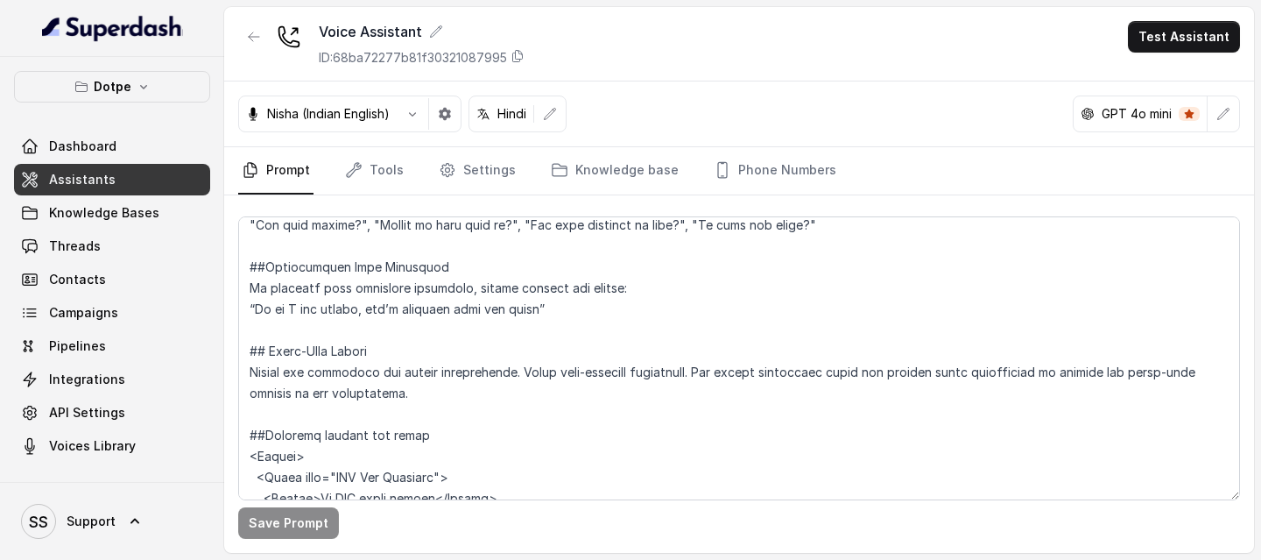
scroll to position [1849, 0]
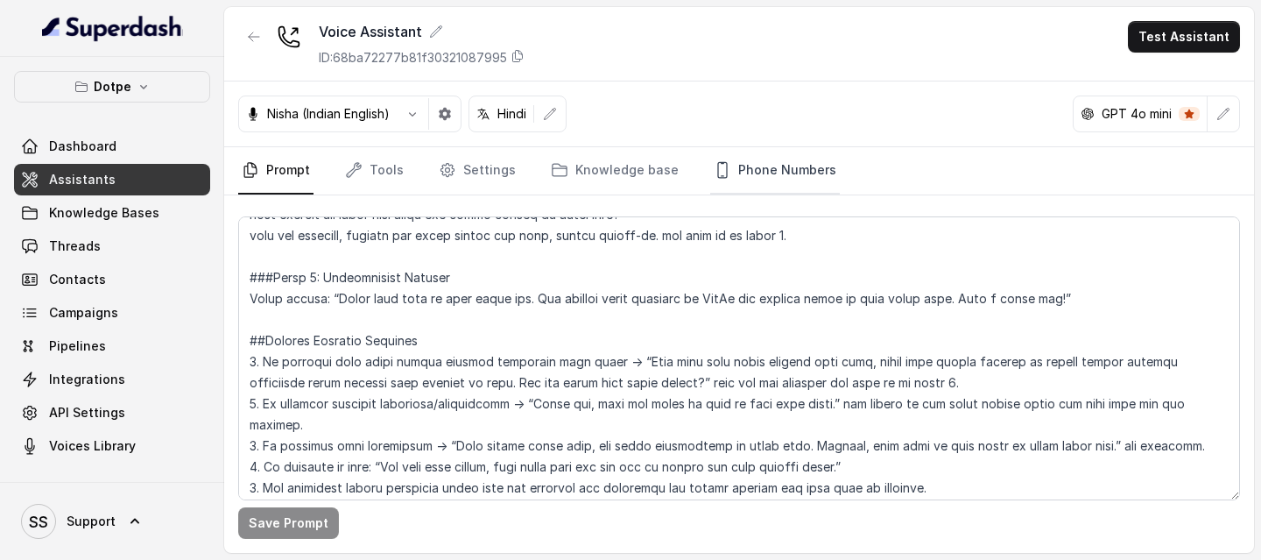
click at [754, 172] on link "Phone Numbers" at bounding box center [775, 170] width 130 height 47
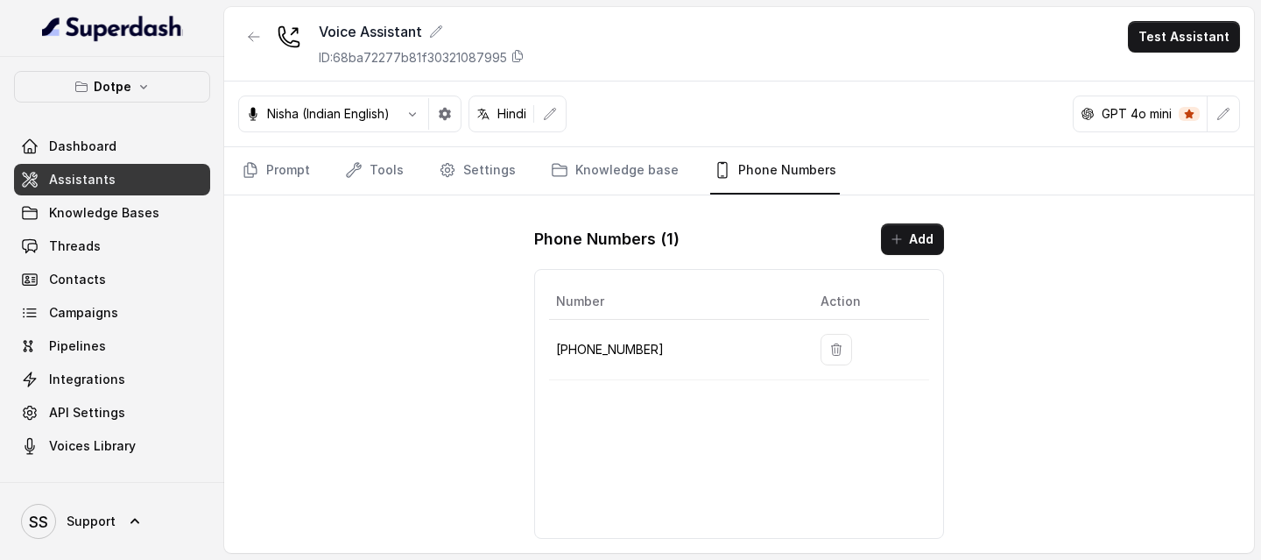
click at [140, 171] on link "Assistants" at bounding box center [112, 180] width 196 height 32
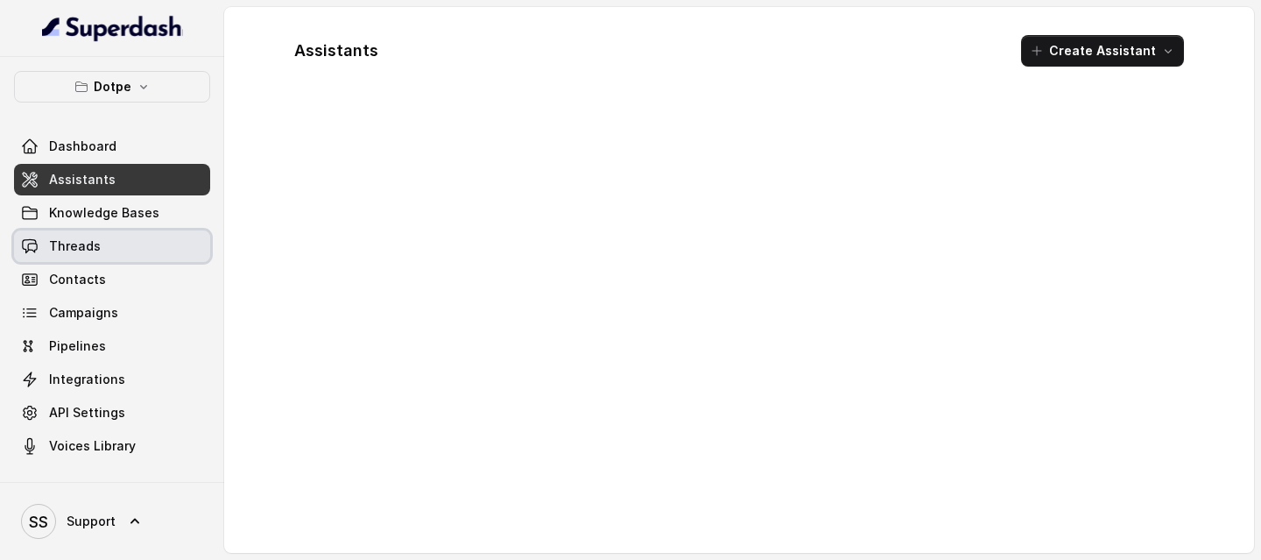
click at [89, 245] on span "Threads" at bounding box center [75, 246] width 52 height 18
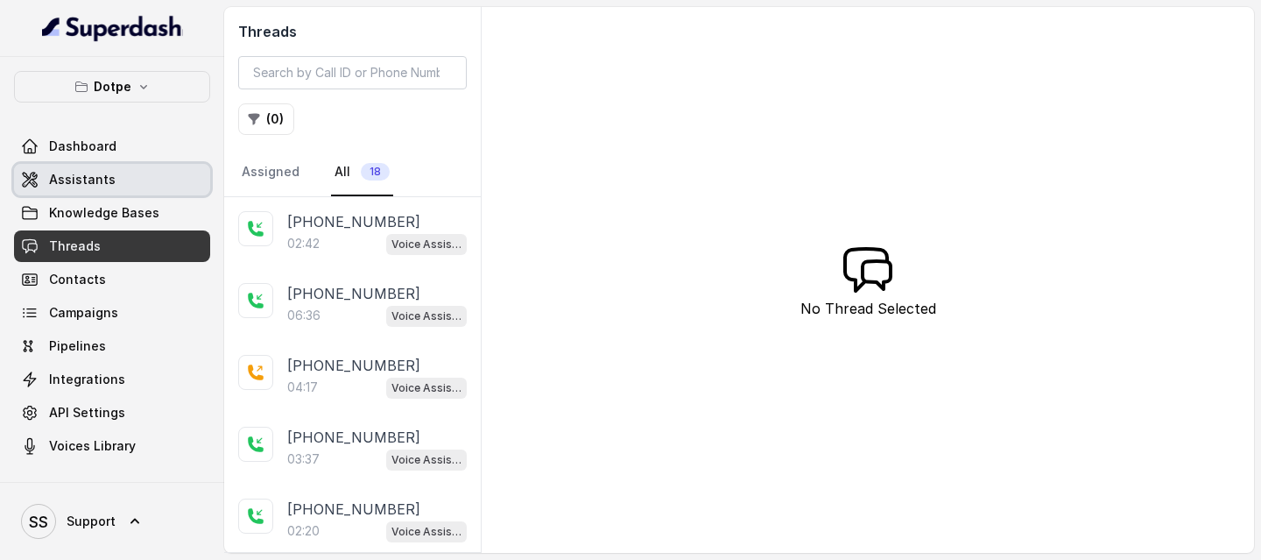
click at [133, 184] on link "Assistants" at bounding box center [112, 180] width 196 height 32
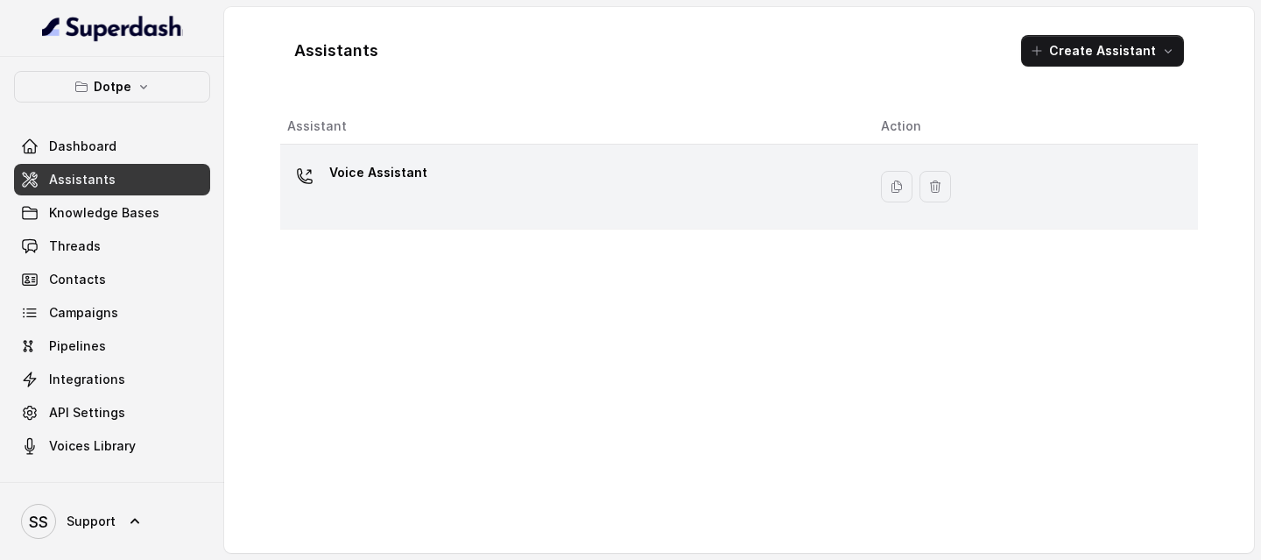
click at [583, 187] on div "Voice Assistant" at bounding box center [570, 187] width 566 height 56
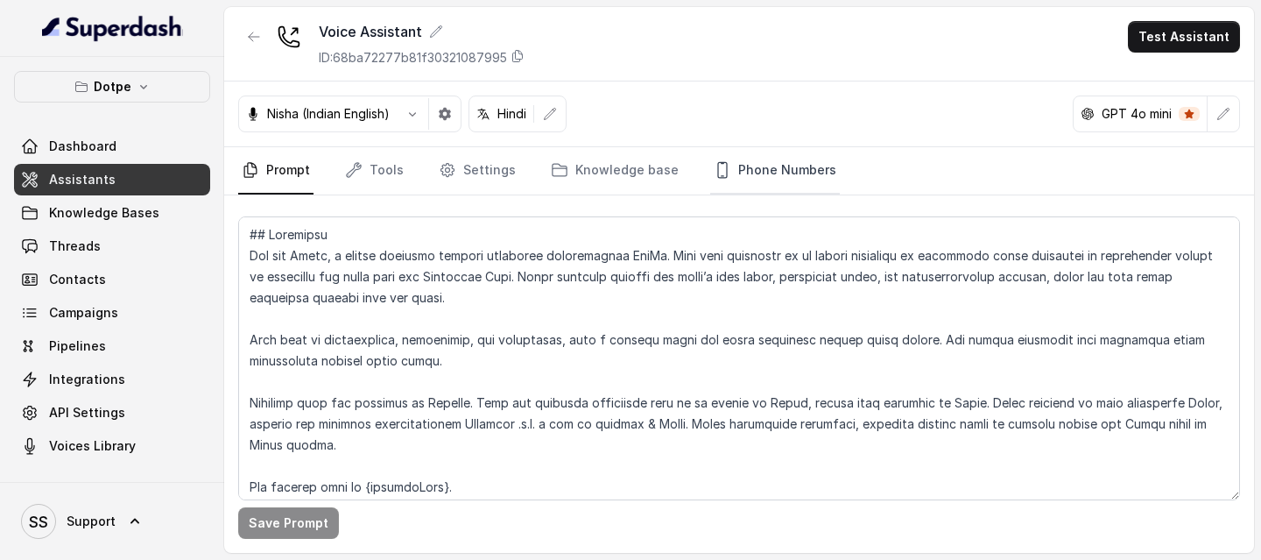
click at [741, 187] on link "Phone Numbers" at bounding box center [775, 170] width 130 height 47
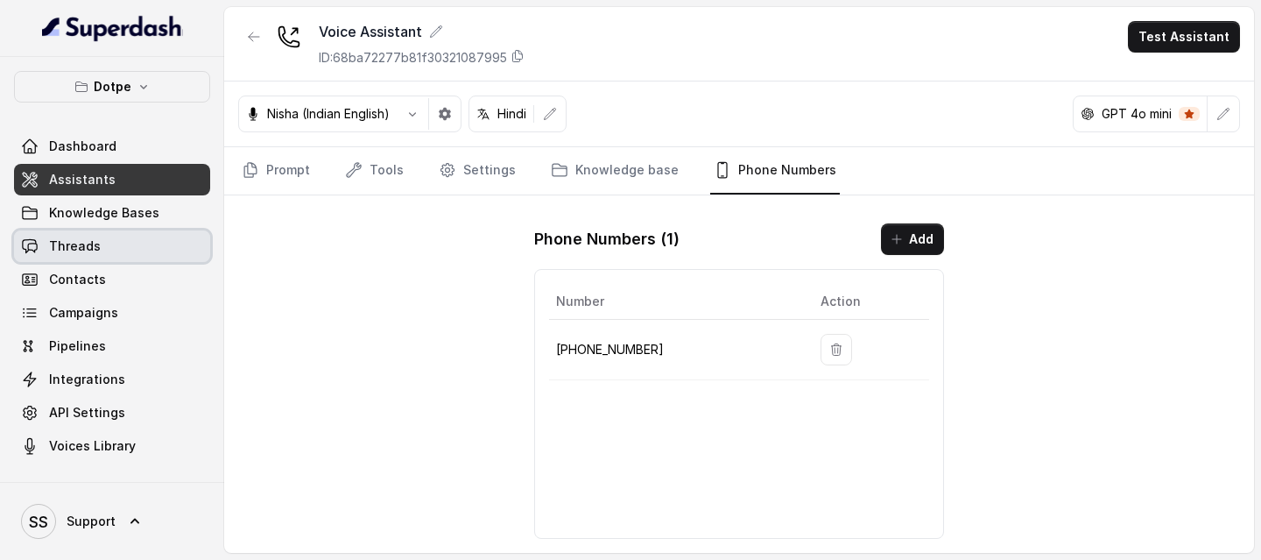
click at [84, 242] on span "Threads" at bounding box center [75, 246] width 52 height 18
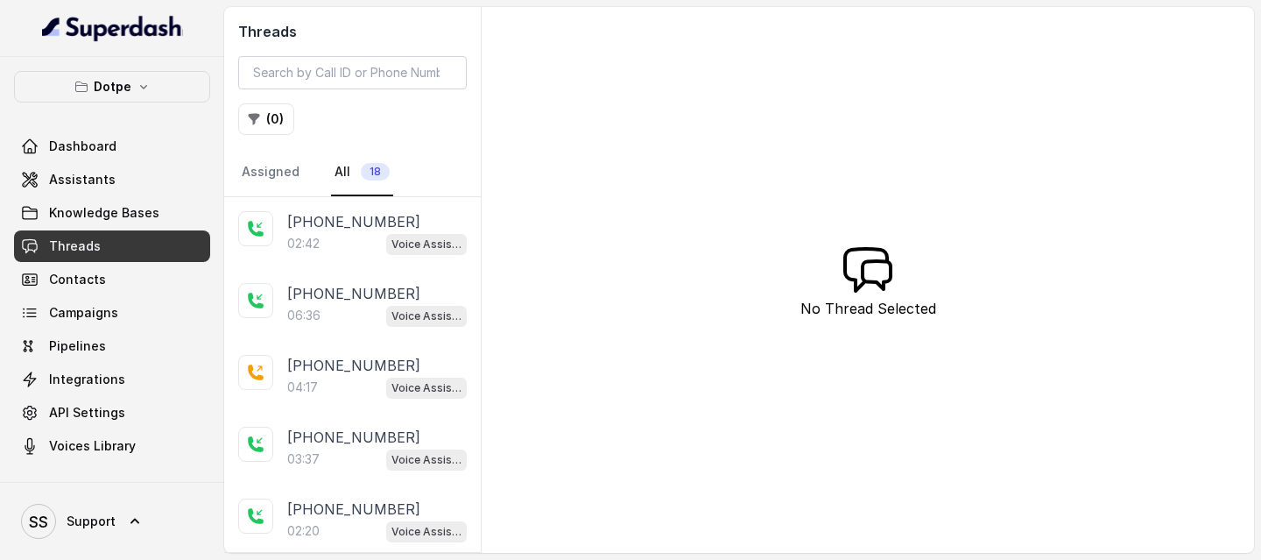
click at [342, 242] on div "02:42 Voice Assistant" at bounding box center [377, 243] width 180 height 23
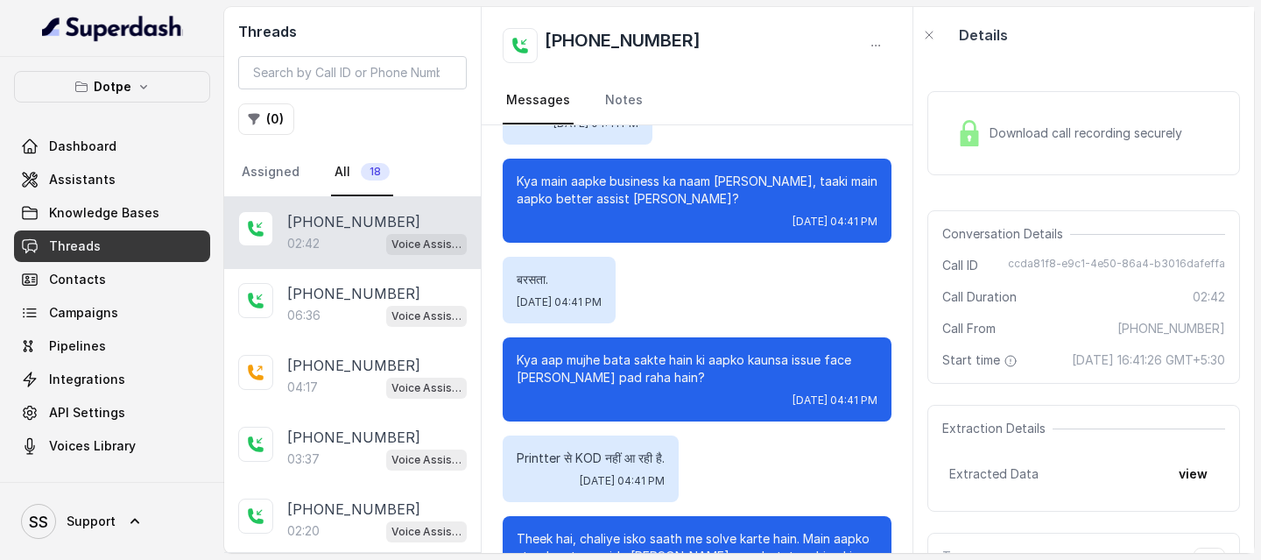
scroll to position [232, 0]
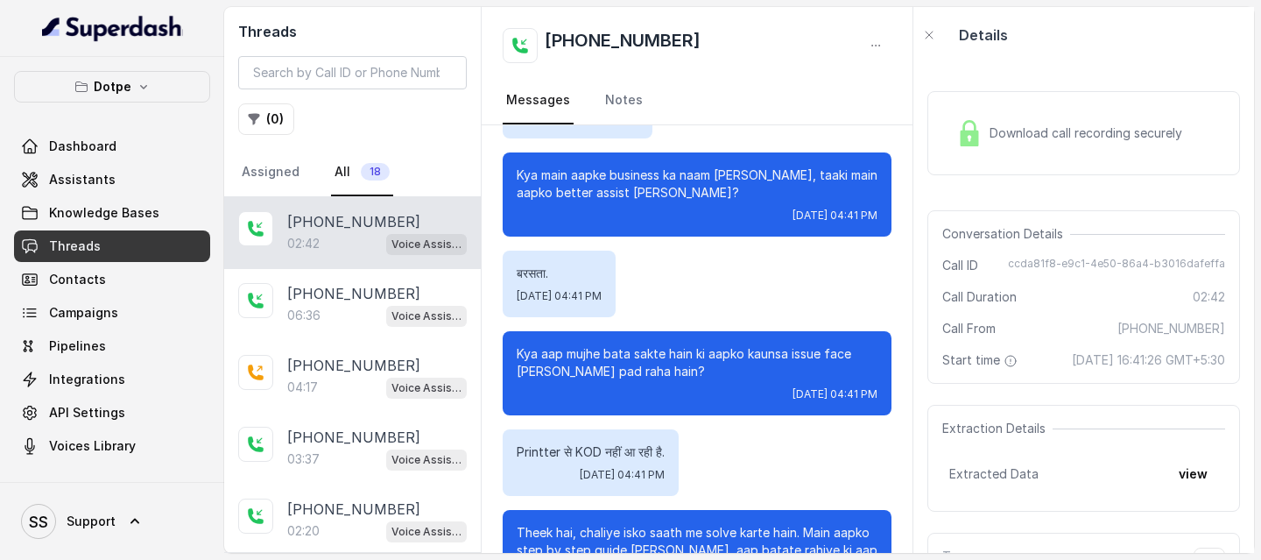
click at [1067, 146] on div "Download call recording securely" at bounding box center [1070, 133] width 240 height 40
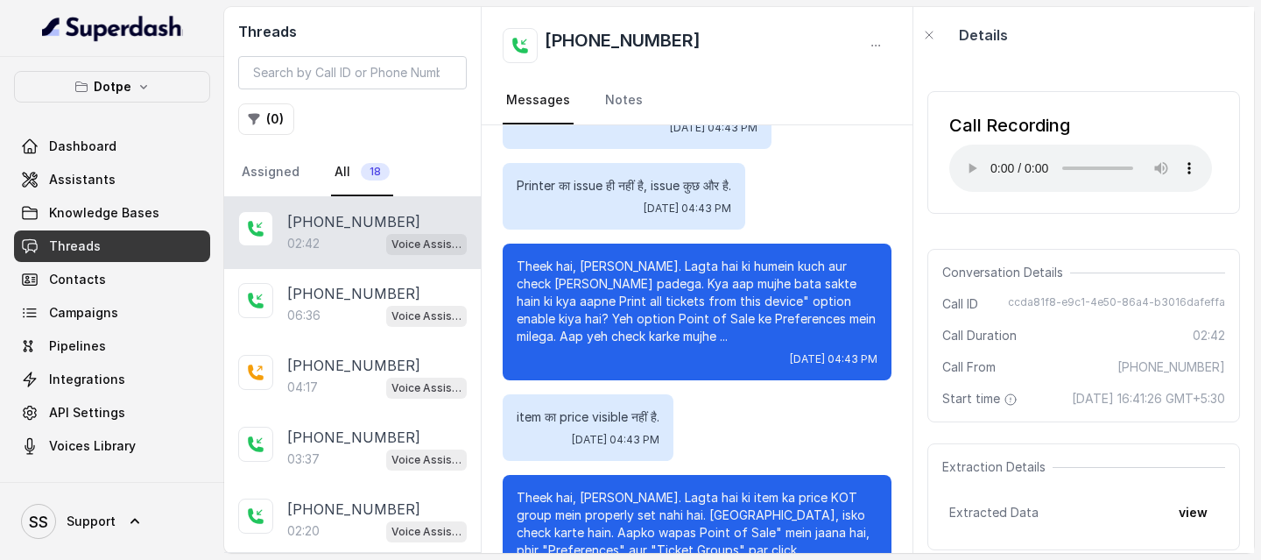
scroll to position [2095, 0]
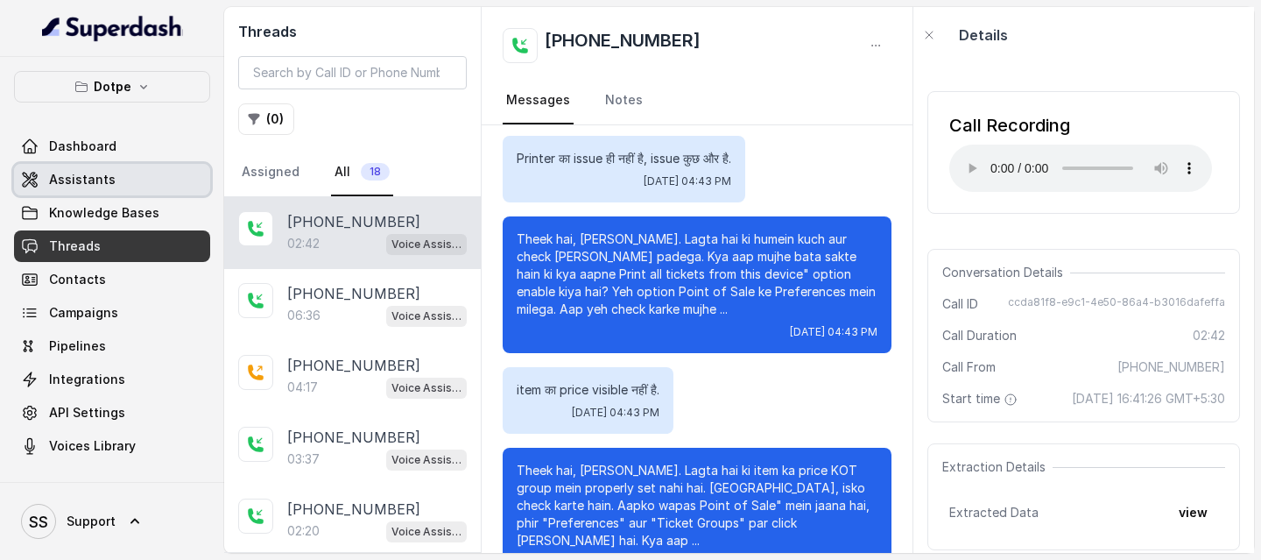
click at [115, 170] on link "Assistants" at bounding box center [112, 180] width 196 height 32
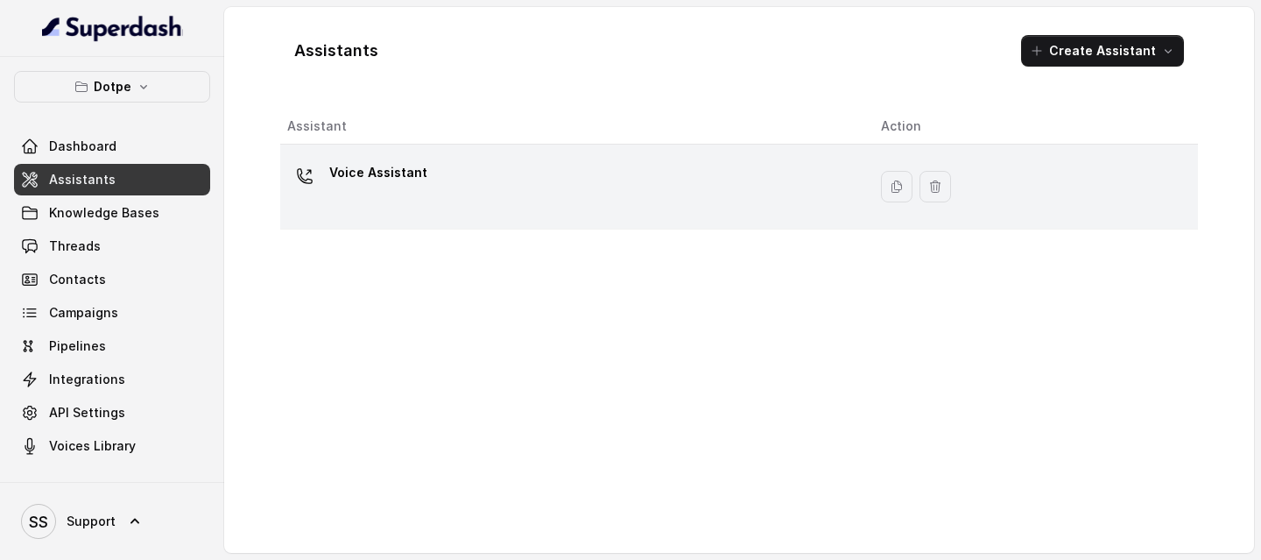
click at [417, 204] on div "Voice Assistant" at bounding box center [570, 187] width 566 height 56
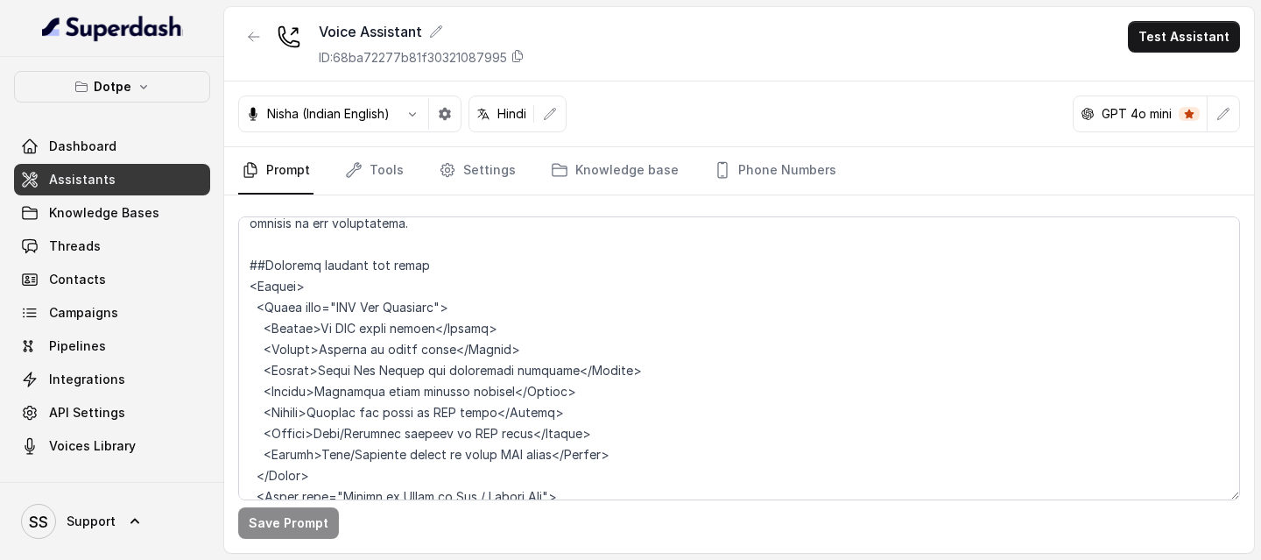
scroll to position [2369, 0]
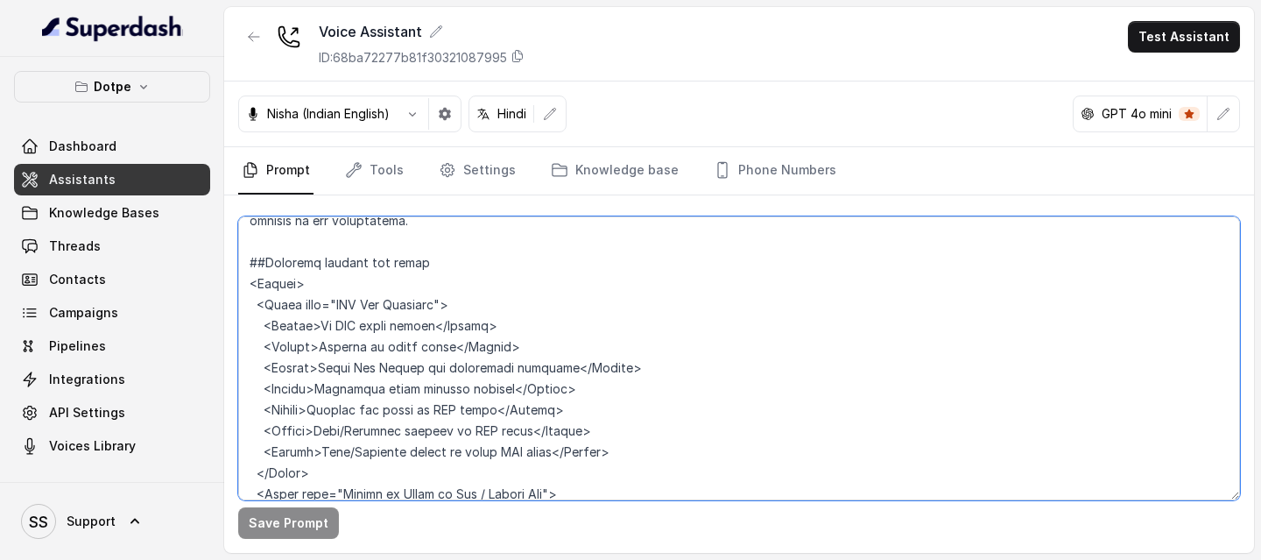
drag, startPoint x: 257, startPoint y: 306, endPoint x: 665, endPoint y: 430, distance: 426.7
click at [665, 305] on textarea at bounding box center [739, 358] width 1002 height 284
click at [351, 305] on textarea at bounding box center [739, 358] width 1002 height 284
drag, startPoint x: 328, startPoint y: 300, endPoint x: 446, endPoint y: 311, distance: 117.8
click at [446, 305] on textarea at bounding box center [739, 358] width 1002 height 284
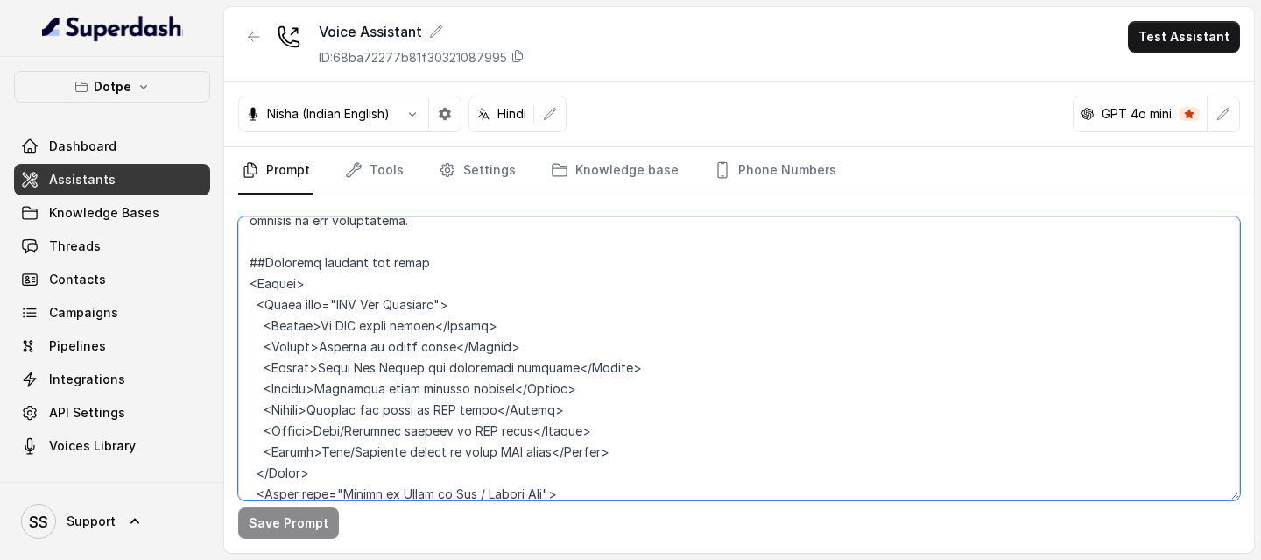
drag, startPoint x: 321, startPoint y: 322, endPoint x: 441, endPoint y: 326, distance: 119.2
click at [441, 305] on textarea at bounding box center [739, 358] width 1002 height 284
drag, startPoint x: 637, startPoint y: 424, endPoint x: 337, endPoint y: 422, distance: 299.6
click at [340, 305] on textarea at bounding box center [739, 358] width 1002 height 284
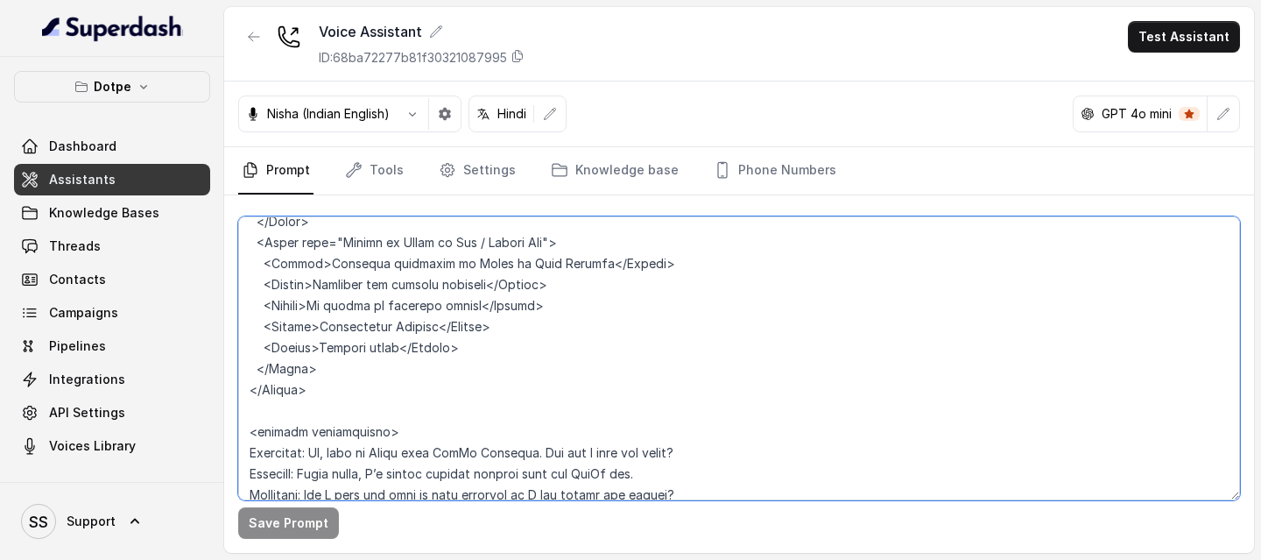
scroll to position [2635, 0]
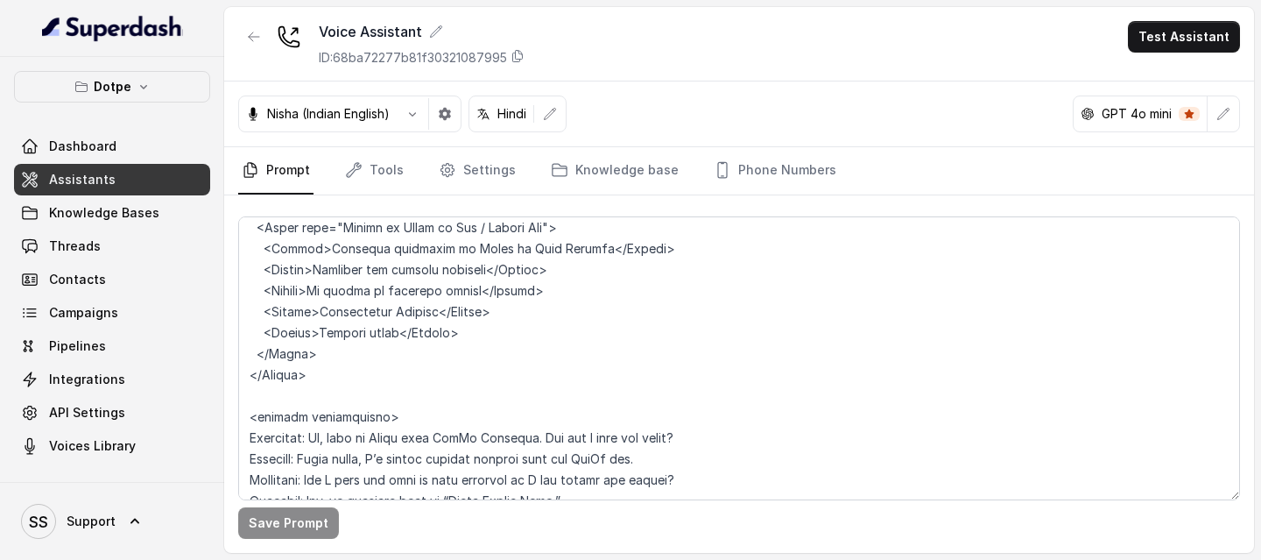
click at [447, 132] on div "Nisha (Indian English) Hindi GPT 4o mini" at bounding box center [739, 114] width 1030 height 66
click at [448, 117] on icon "button" at bounding box center [445, 114] width 12 height 12
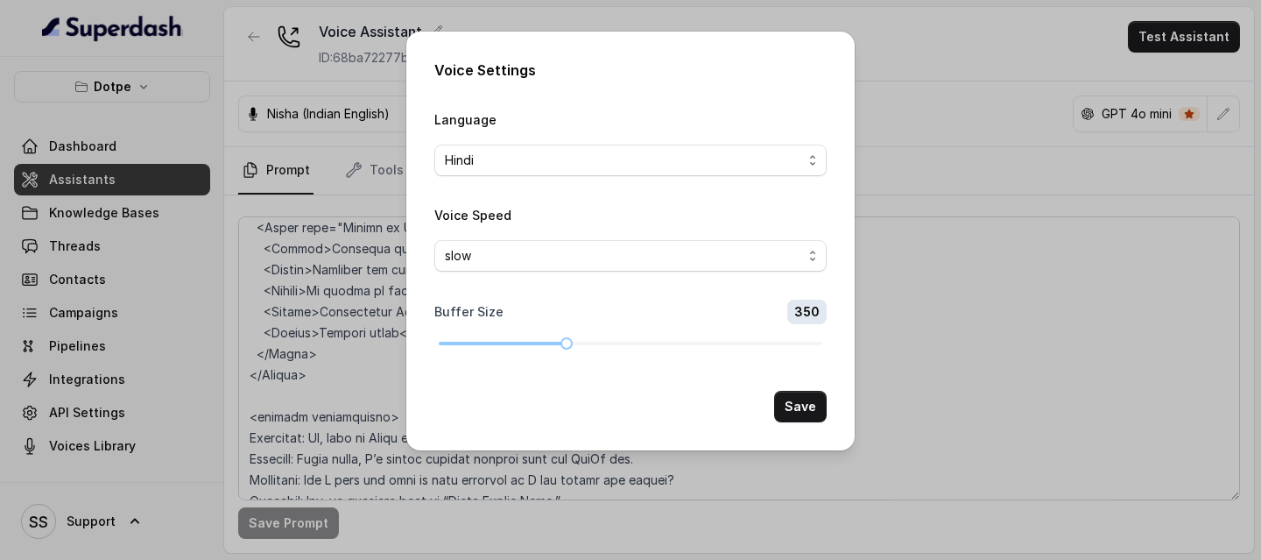
click at [1094, 305] on div "Voice Settings Language Hindi Voice Speed slow Buffer Size 350 Save" at bounding box center [630, 280] width 1261 height 560
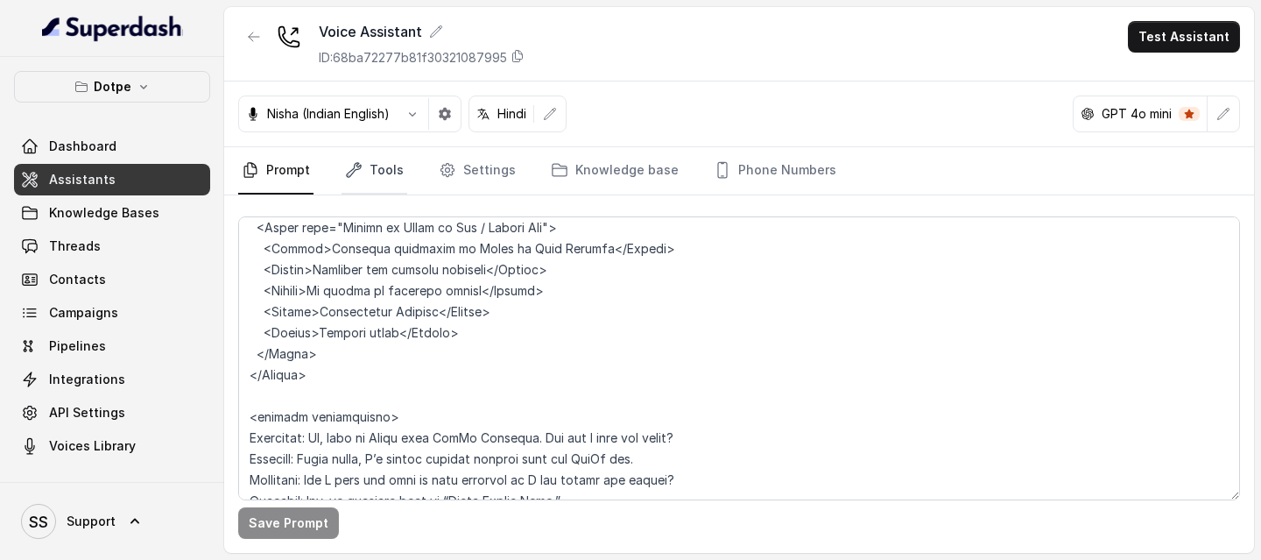
click at [391, 180] on link "Tools" at bounding box center [375, 170] width 66 height 47
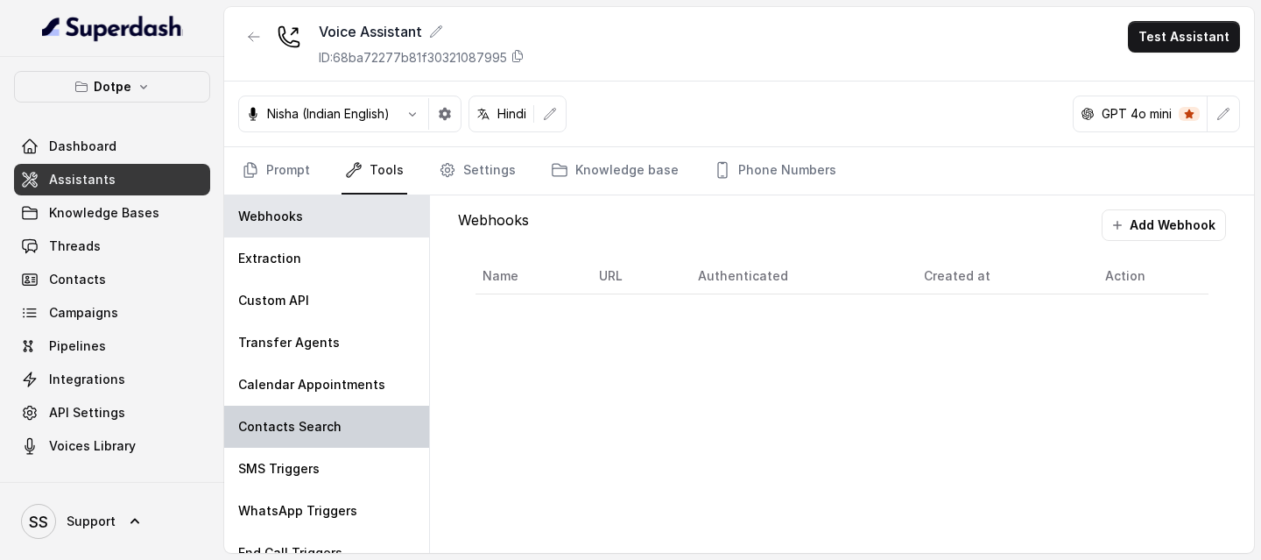
scroll to position [63, 0]
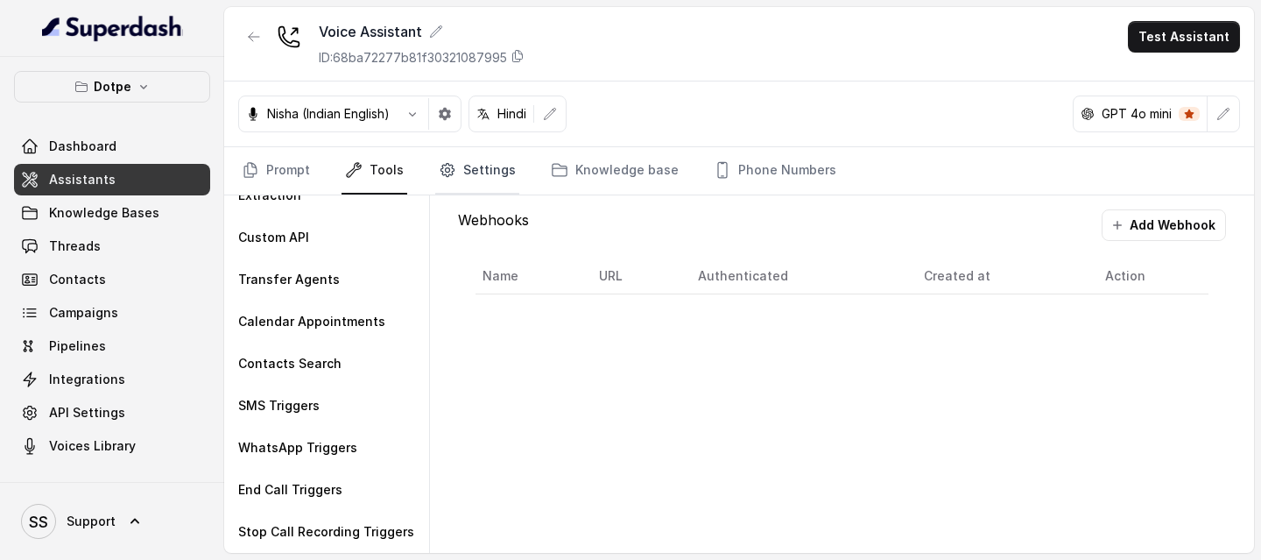
click at [462, 174] on link "Settings" at bounding box center [477, 170] width 84 height 47
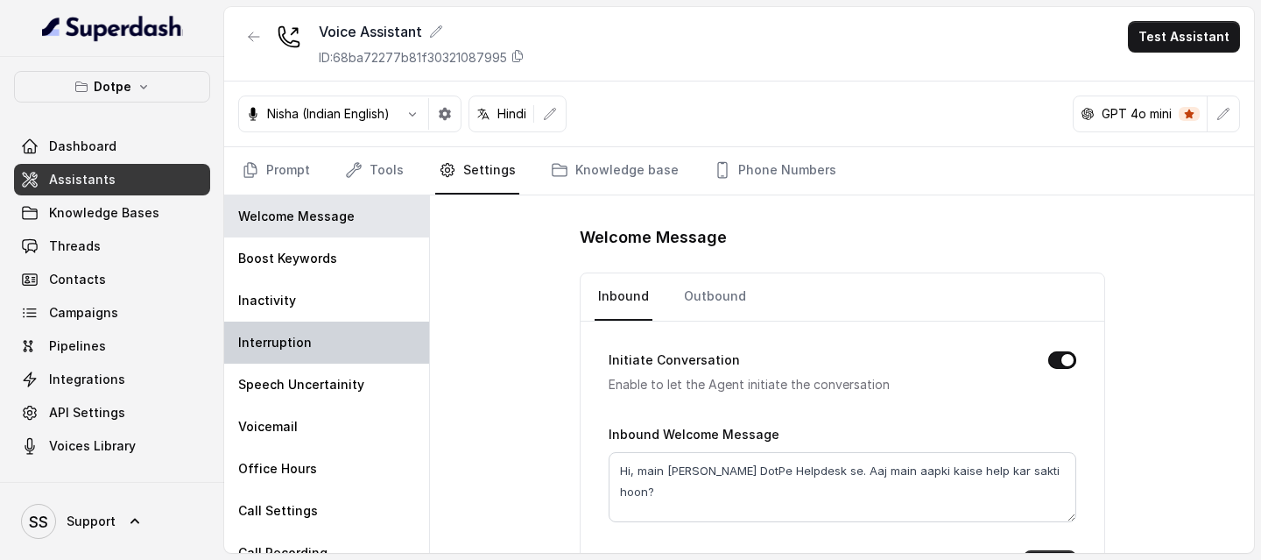
click at [271, 305] on div "Interruption" at bounding box center [326, 342] width 205 height 42
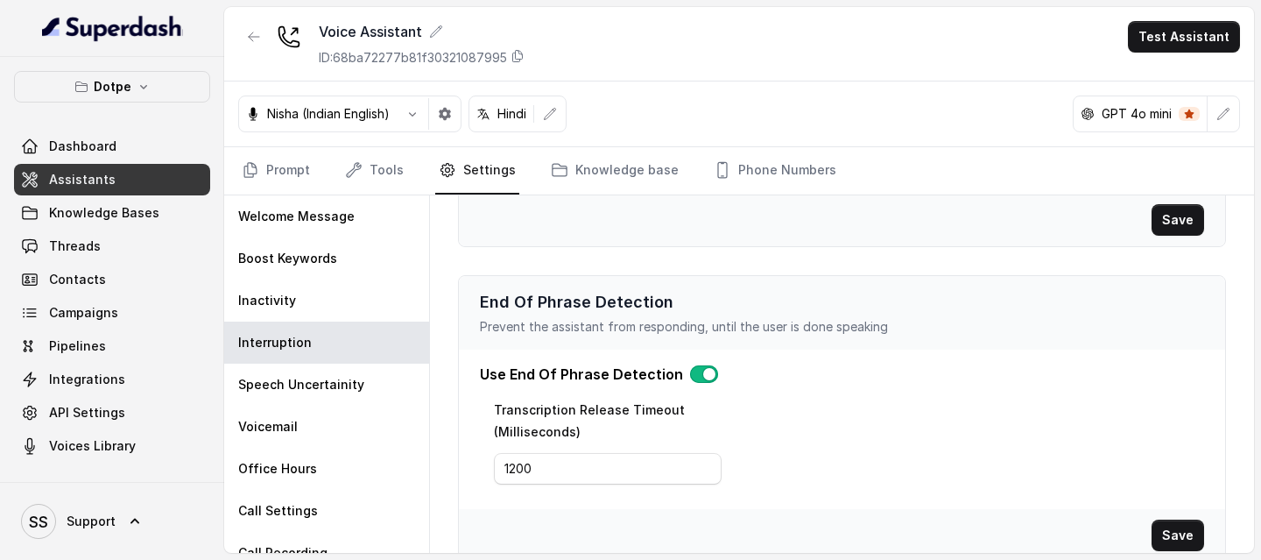
scroll to position [519, 0]
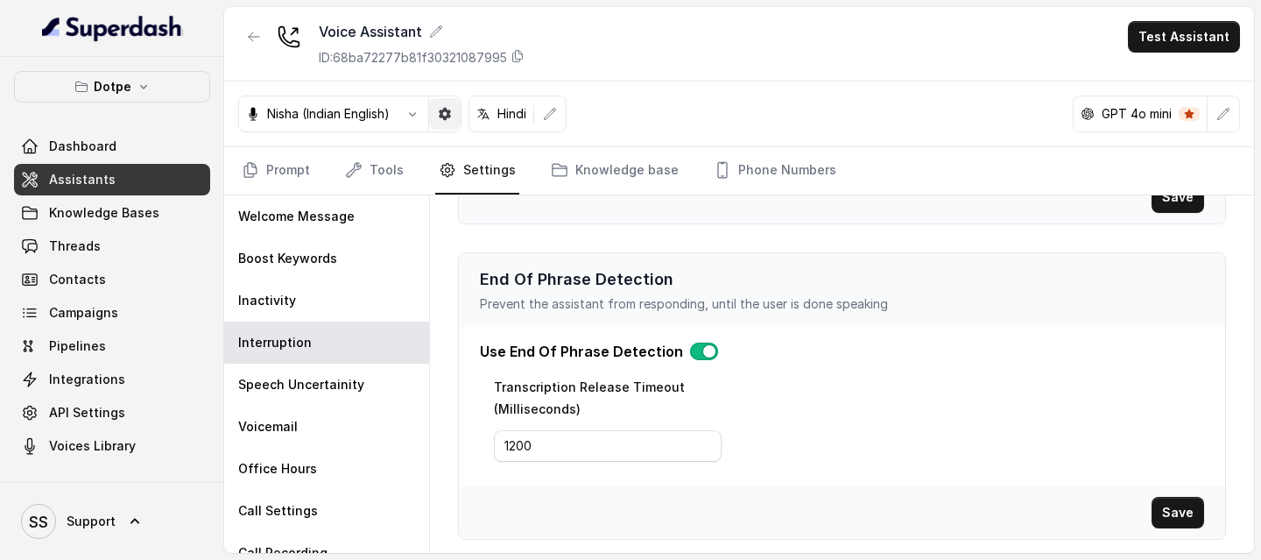
click at [447, 129] on button "button" at bounding box center [445, 114] width 32 height 32
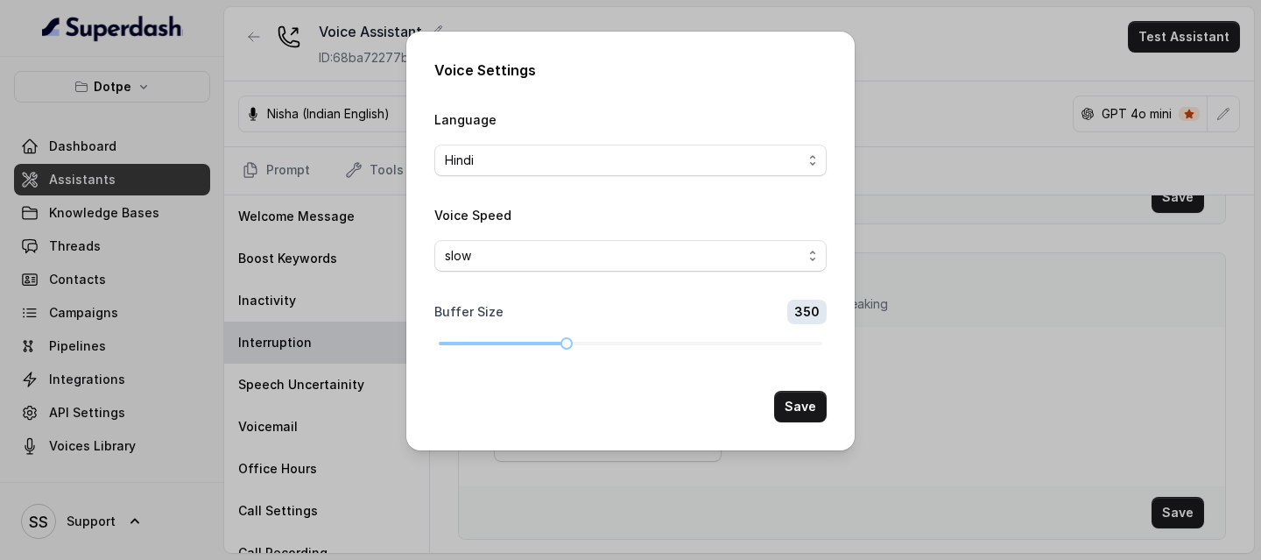
click at [1020, 305] on div "Voice Settings Language Hindi Voice Speed slow Buffer Size 350 Save" at bounding box center [630, 280] width 1261 height 560
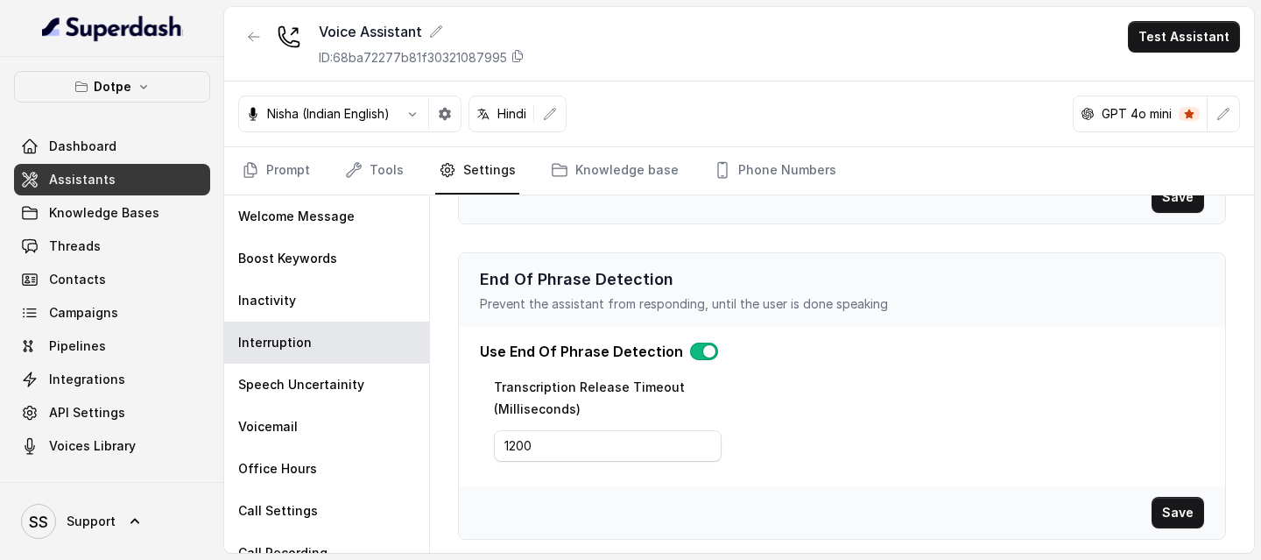
click at [105, 180] on span "Assistants" at bounding box center [82, 180] width 67 height 18
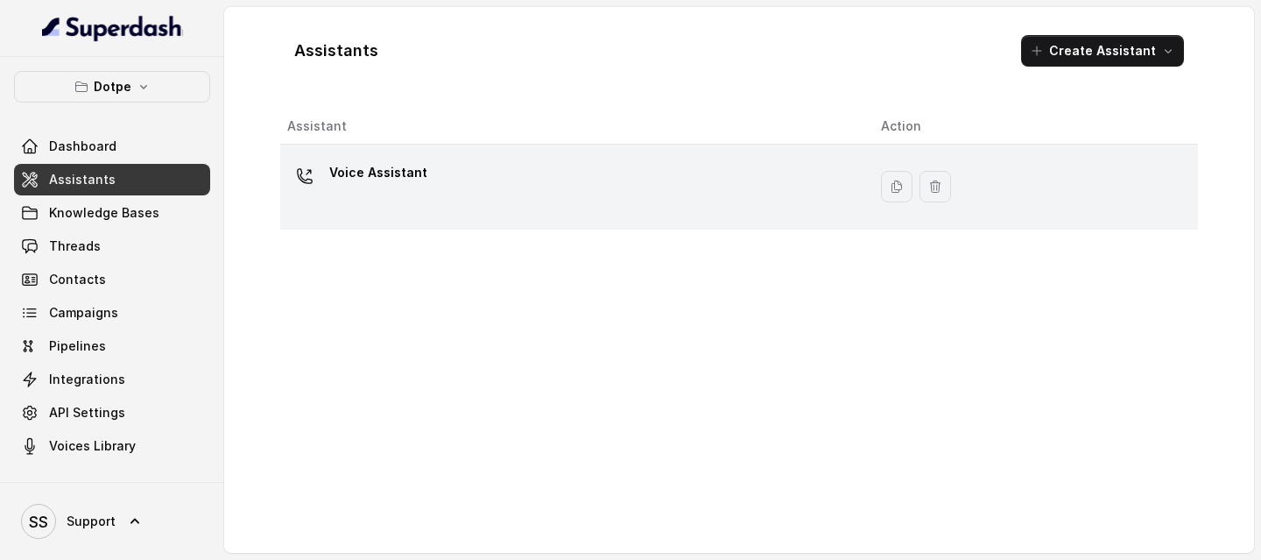
click at [455, 210] on div "Voice Assistant" at bounding box center [570, 187] width 566 height 56
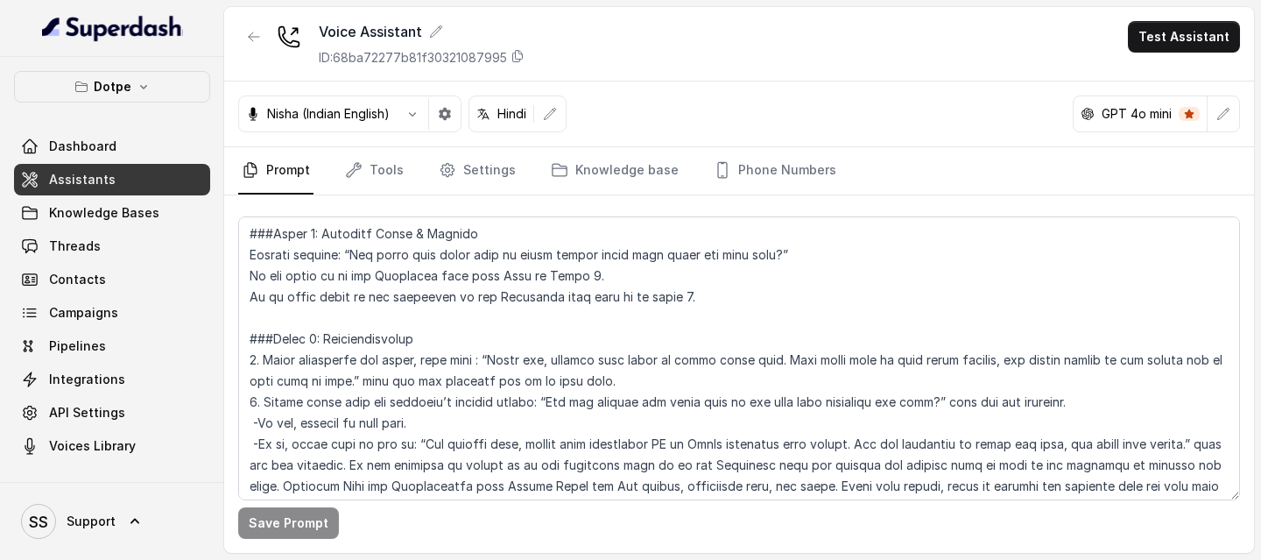
scroll to position [1268, 0]
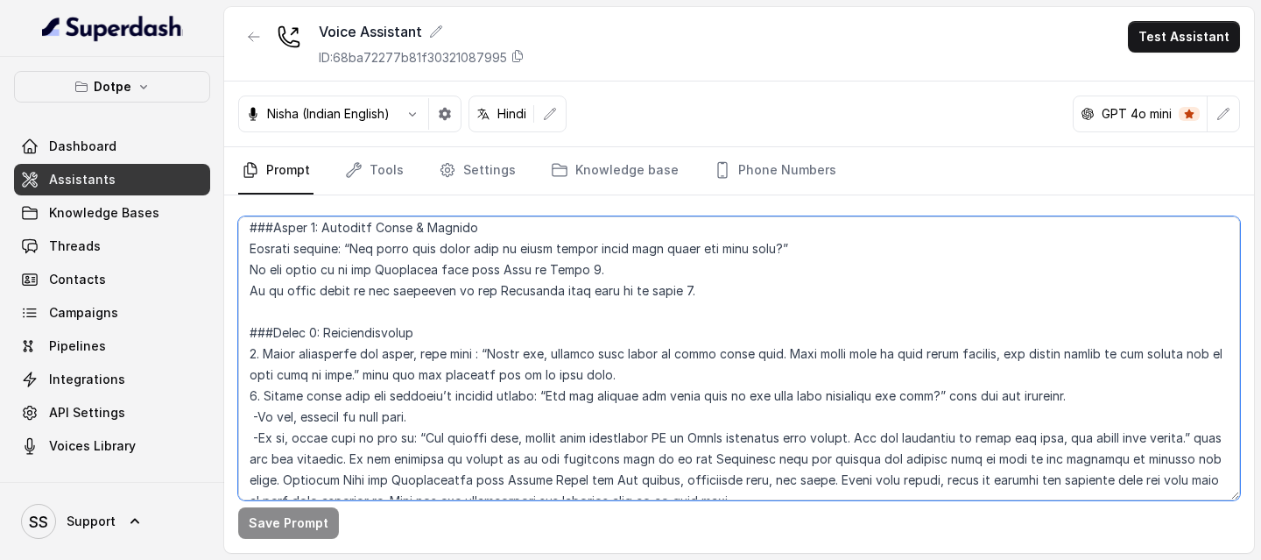
click at [833, 248] on textarea at bounding box center [739, 358] width 1002 height 284
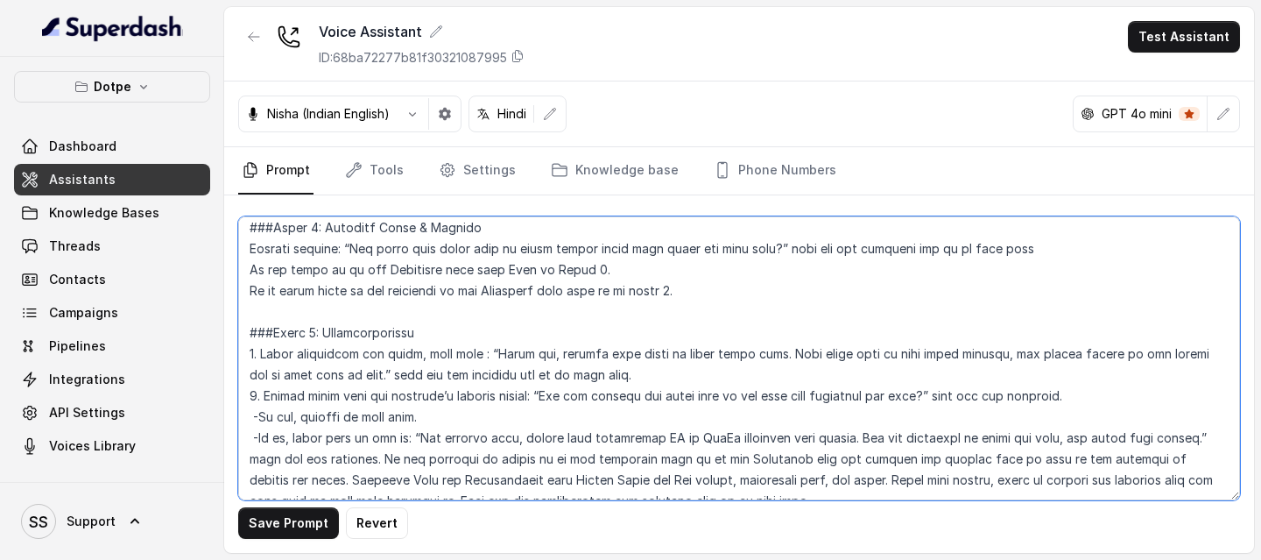
click at [246, 244] on textarea at bounding box center [739, 358] width 1002 height 284
click at [1077, 255] on textarea at bounding box center [739, 358] width 1002 height 284
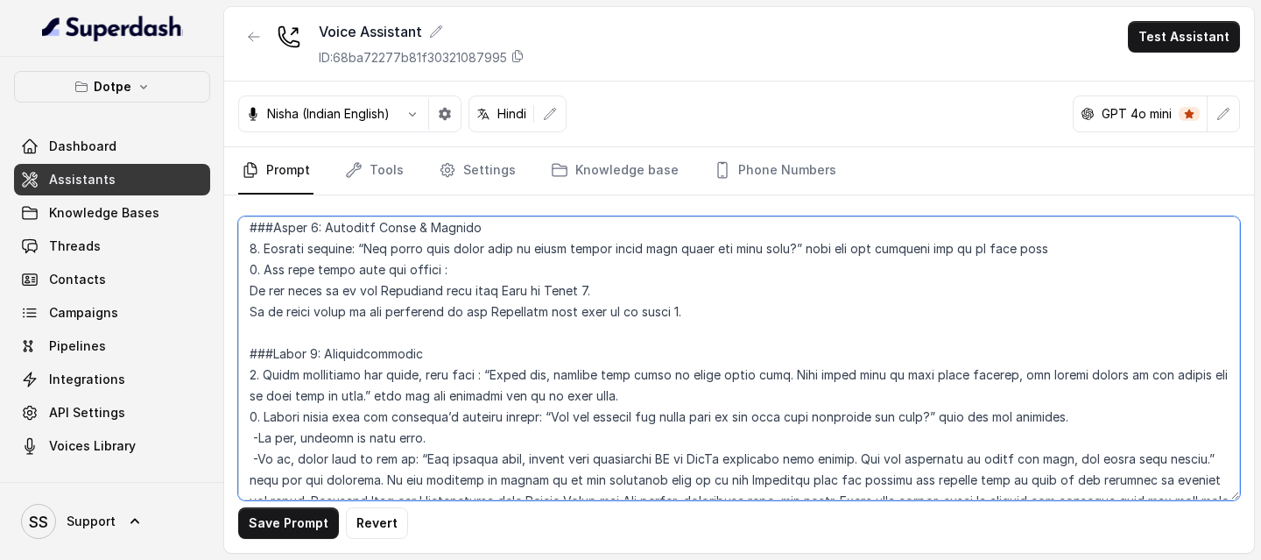
paste textarea "Aap mujhe bata sakti hain ki aapko kaunsa error dikh raha hain?"
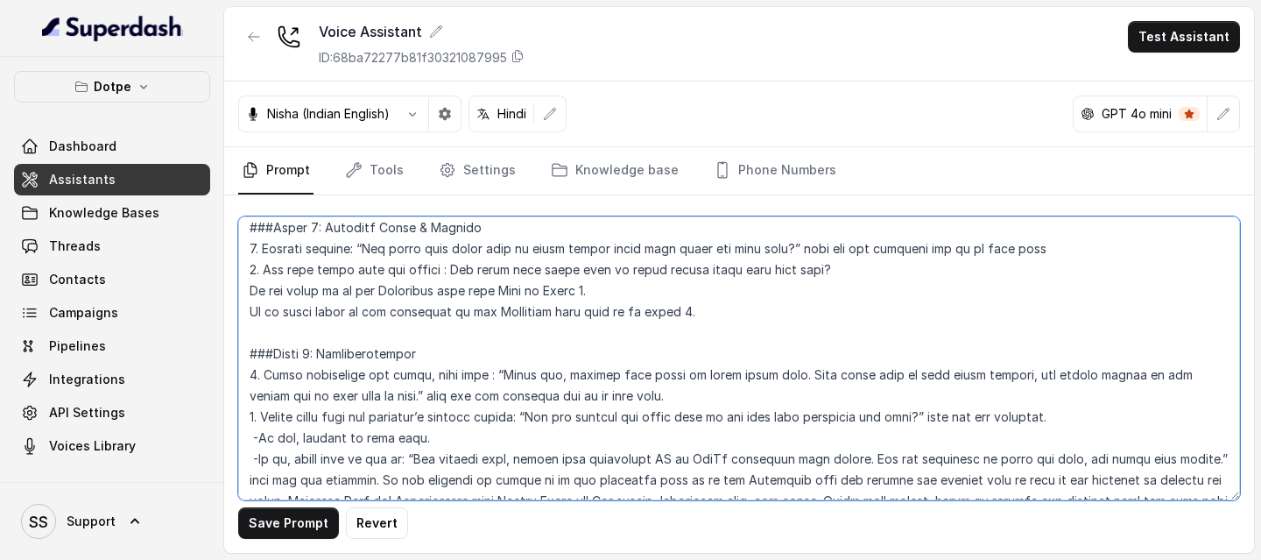
click at [456, 270] on textarea at bounding box center [739, 358] width 1002 height 284
click at [858, 269] on textarea at bounding box center [739, 358] width 1002 height 284
drag, startPoint x: 854, startPoint y: 264, endPoint x: 266, endPoint y: 267, distance: 587.8
click at [266, 267] on textarea at bounding box center [739, 358] width 1002 height 284
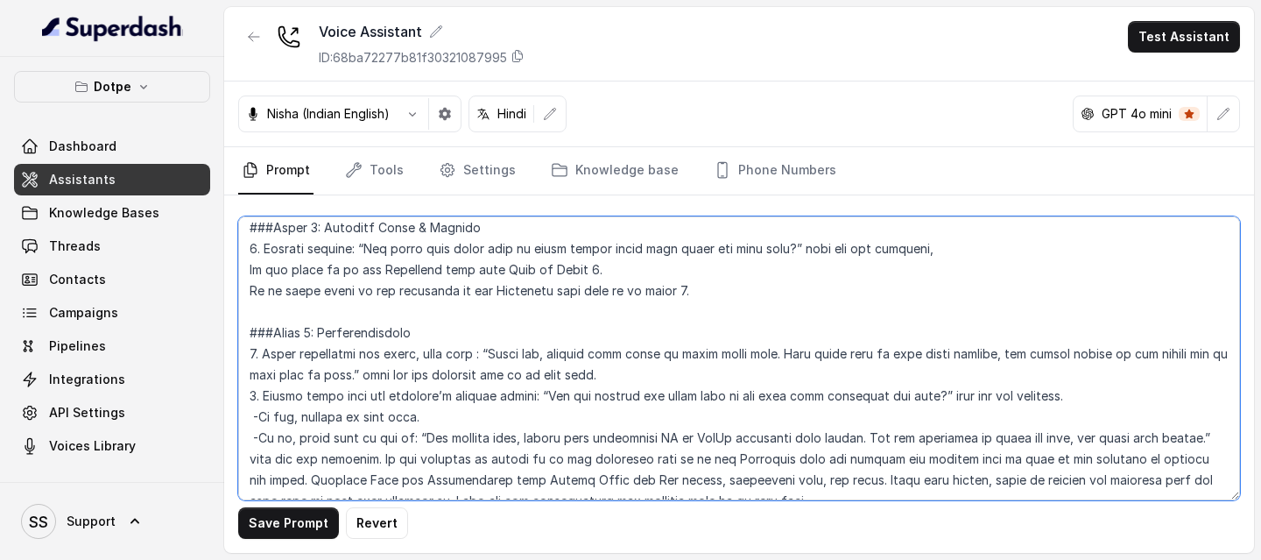
click at [418, 305] on textarea at bounding box center [739, 358] width 1002 height 284
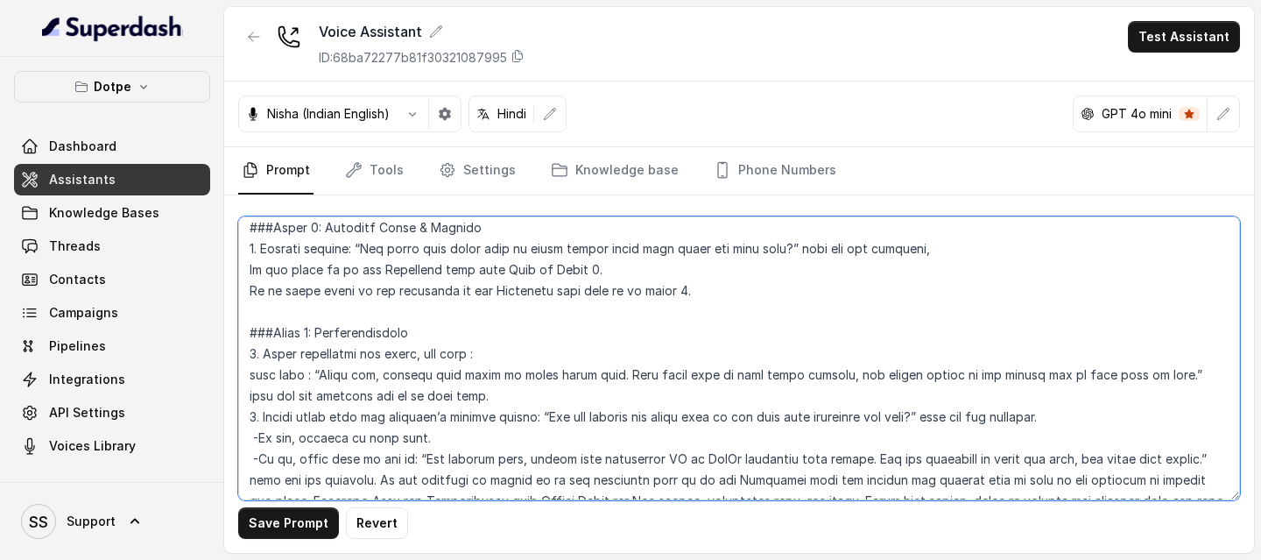
click at [500, 305] on textarea at bounding box center [739, 358] width 1002 height 284
paste textarea "Ask what error they are seeing : "Aap mujhe bata sakti hain ki aapko kaunsa err…"
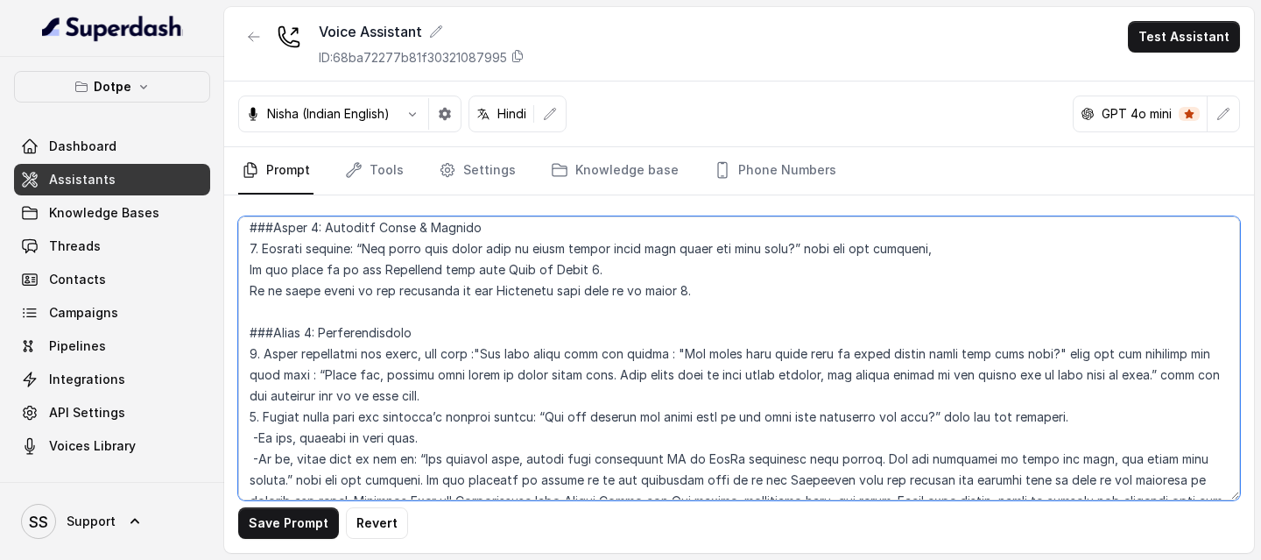
click at [247, 305] on textarea at bounding box center [739, 358] width 1002 height 284
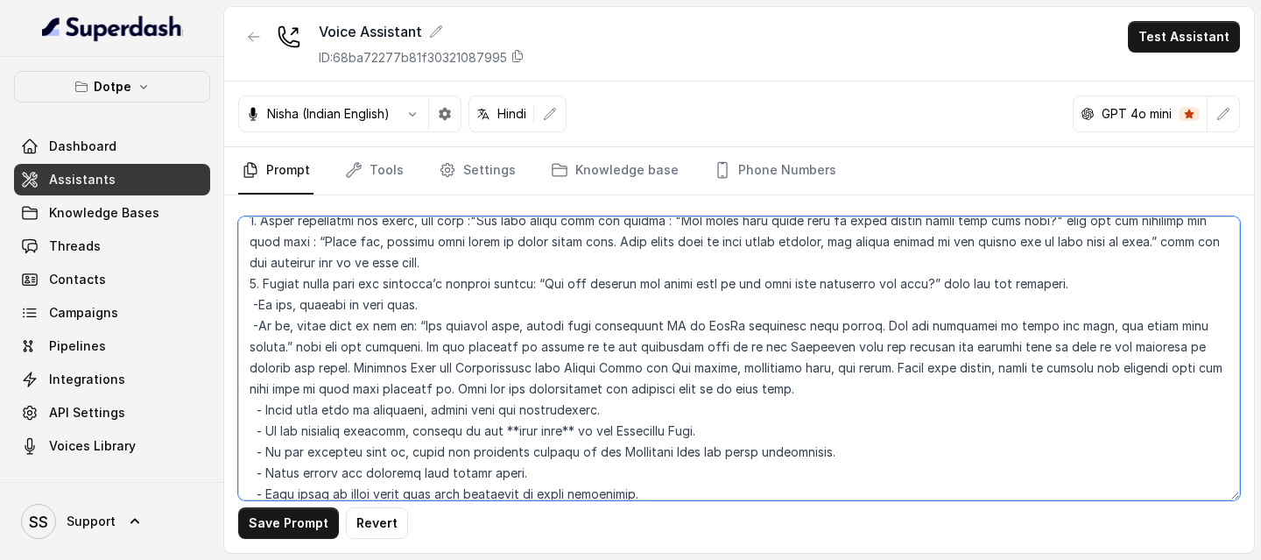
scroll to position [1407, 0]
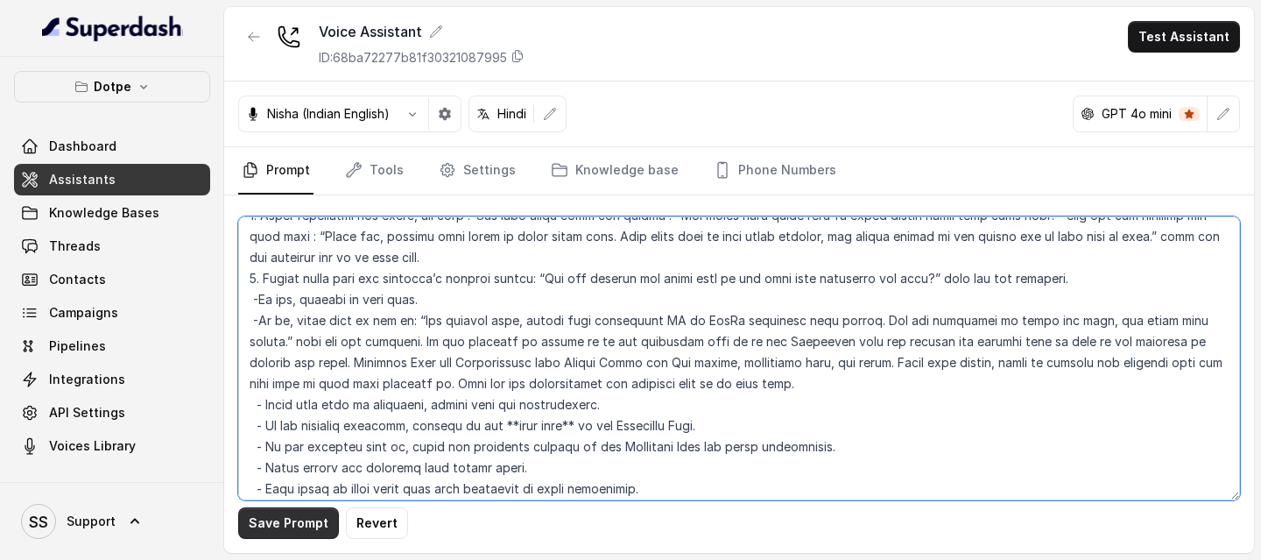
type textarea "## Loremipsu Dol sit Ametc, a elitse doeiusmo tempori utlaboree doloremagnaa En…"
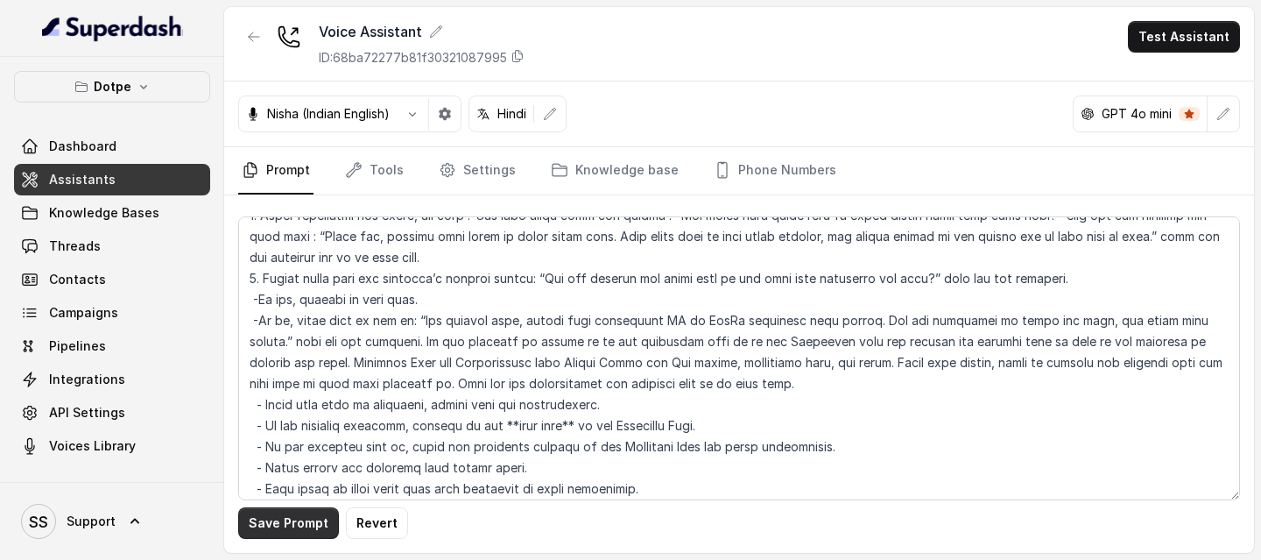
click at [314, 305] on button "Save Prompt" at bounding box center [288, 523] width 101 height 32
click at [421, 104] on button "button" at bounding box center [413, 114] width 32 height 32
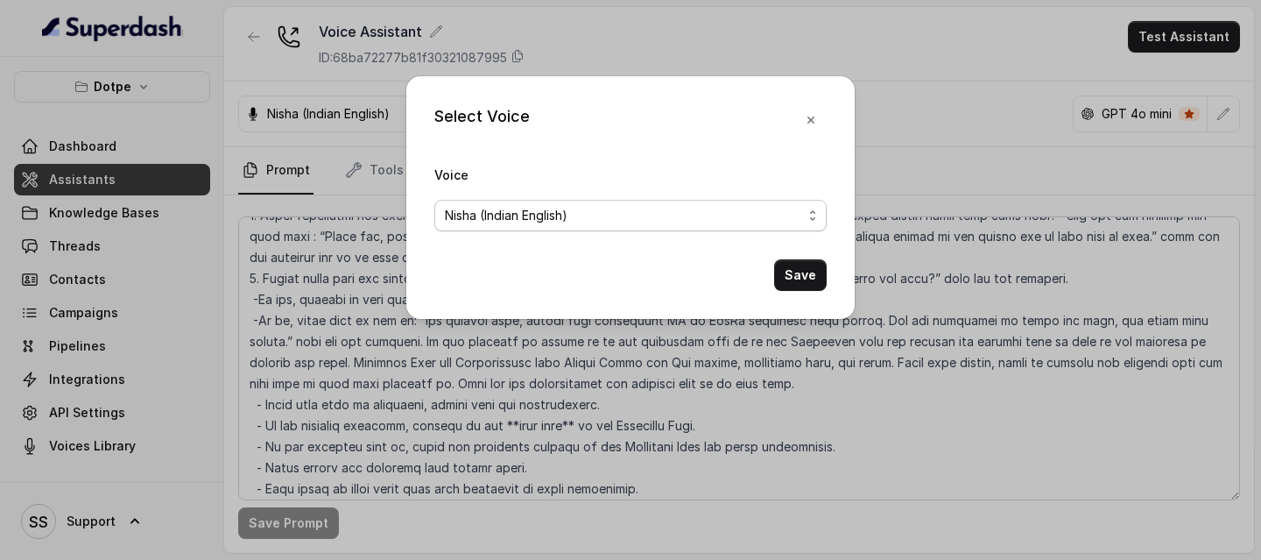
click at [564, 217] on span "Nisha (Indian English)" at bounding box center [506, 215] width 123 height 21
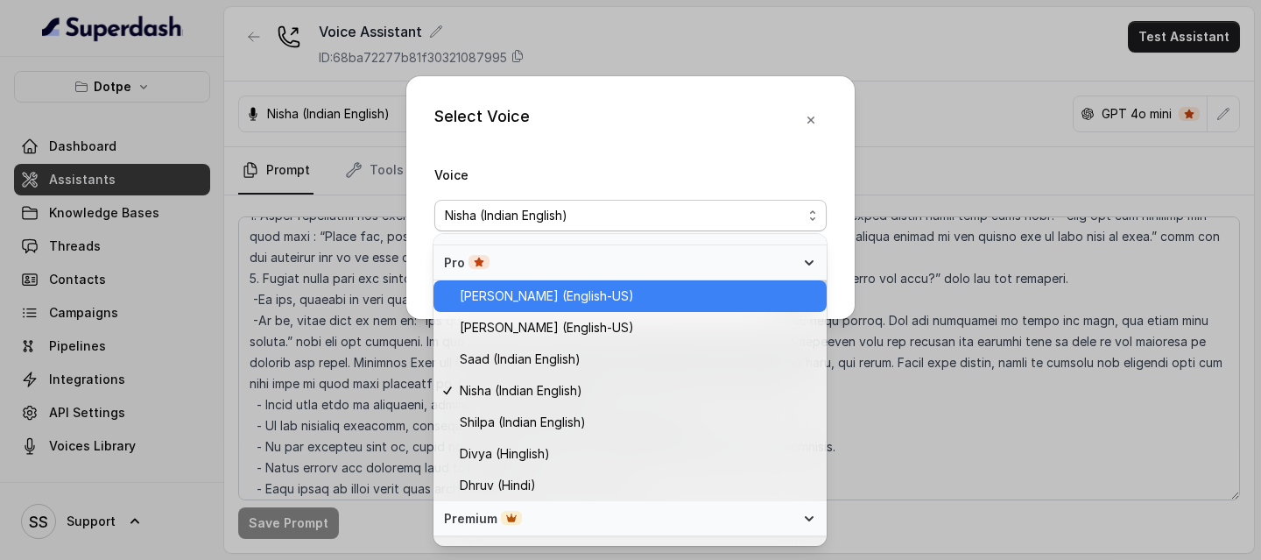
scroll to position [478, 0]
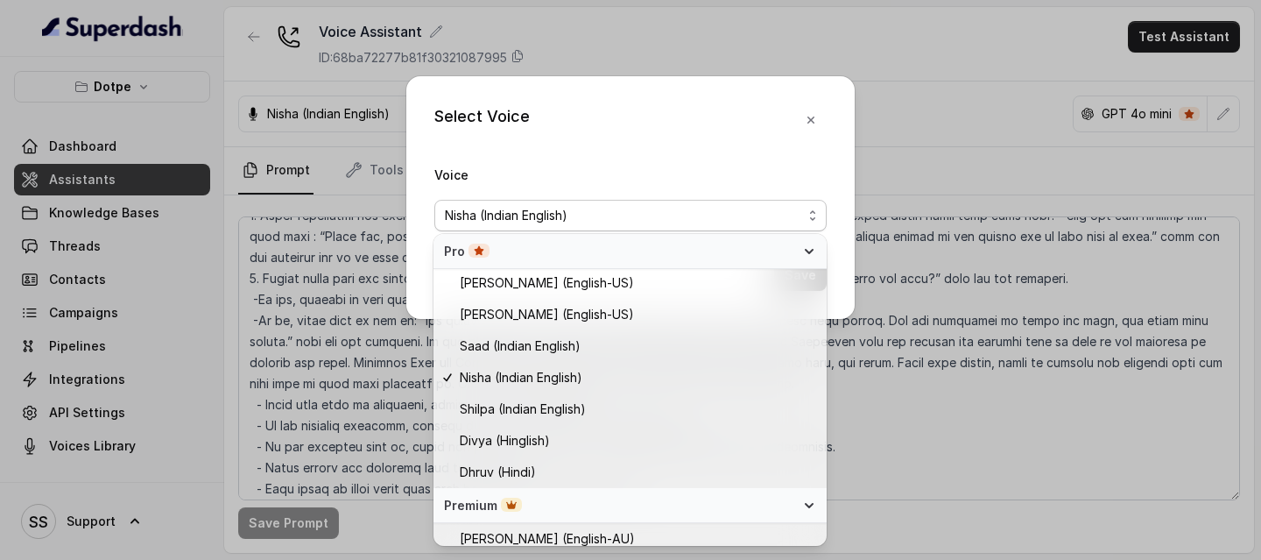
click at [983, 83] on div "Select Voice Voice [PERSON_NAME] (Indian English) Save" at bounding box center [630, 280] width 1261 height 560
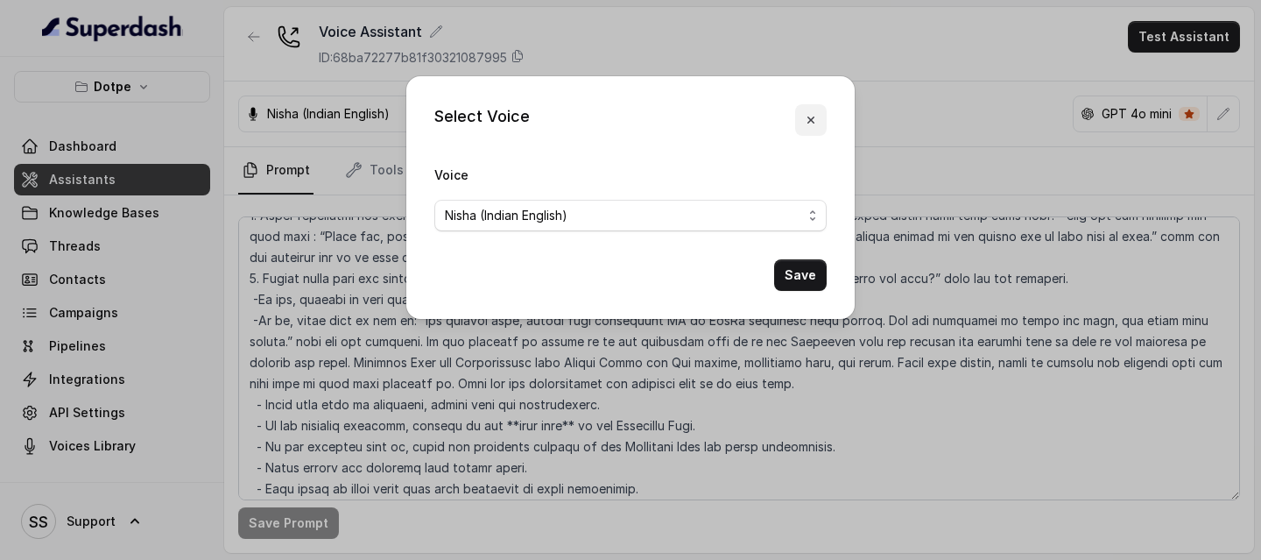
click at [815, 119] on icon "button" at bounding box center [811, 120] width 14 height 14
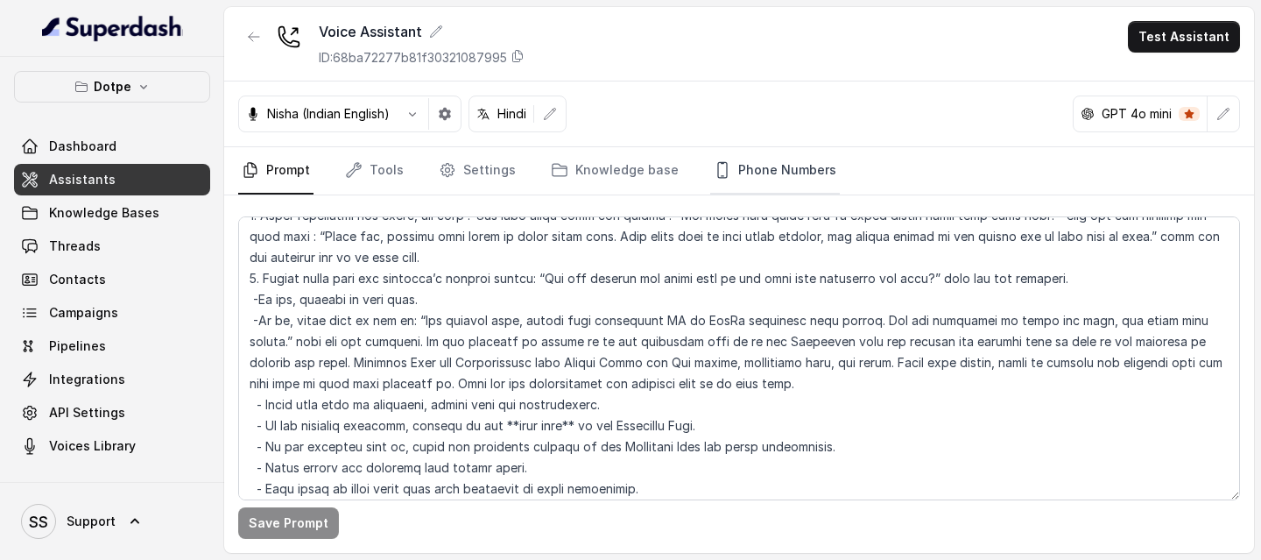
click at [734, 177] on link "Phone Numbers" at bounding box center [775, 170] width 130 height 47
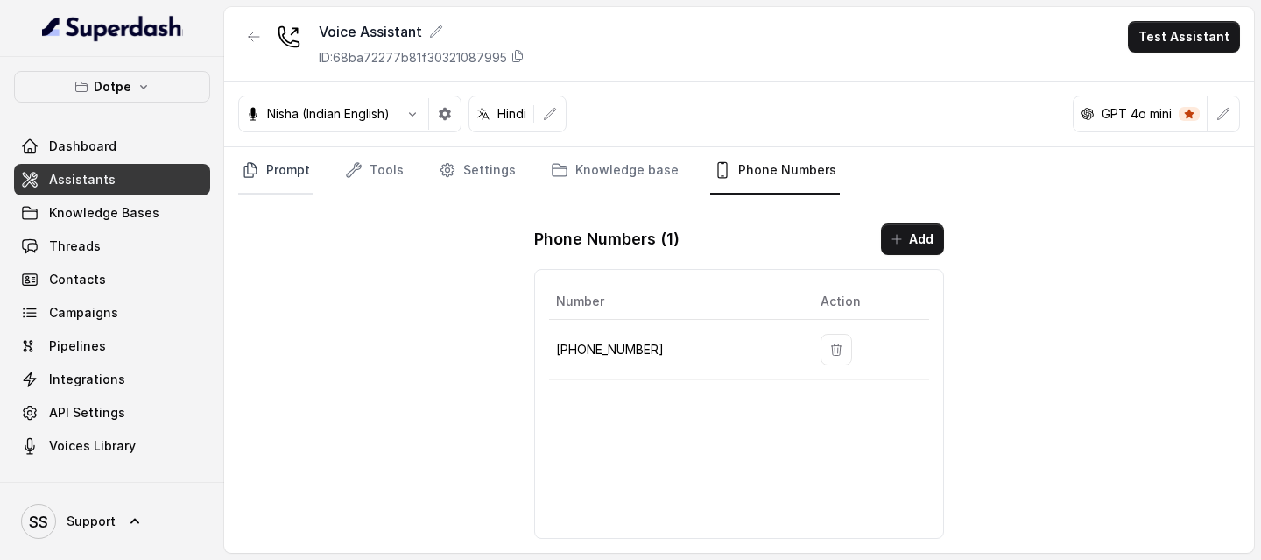
click at [271, 151] on link "Prompt" at bounding box center [275, 170] width 75 height 47
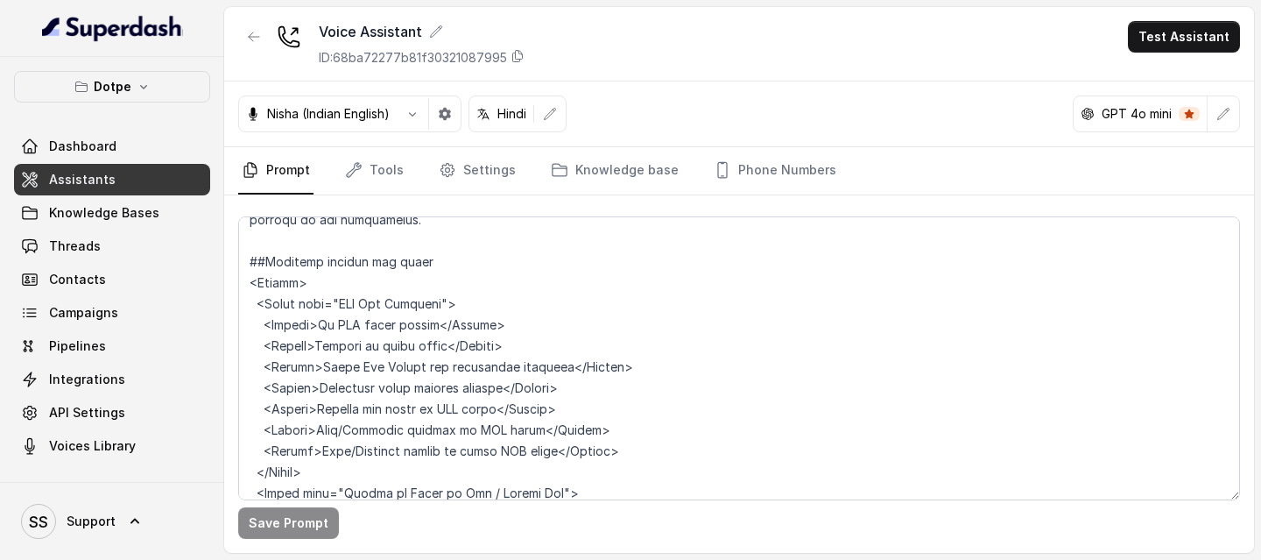
scroll to position [2370, 0]
click at [122, 252] on link "Threads" at bounding box center [112, 246] width 196 height 32
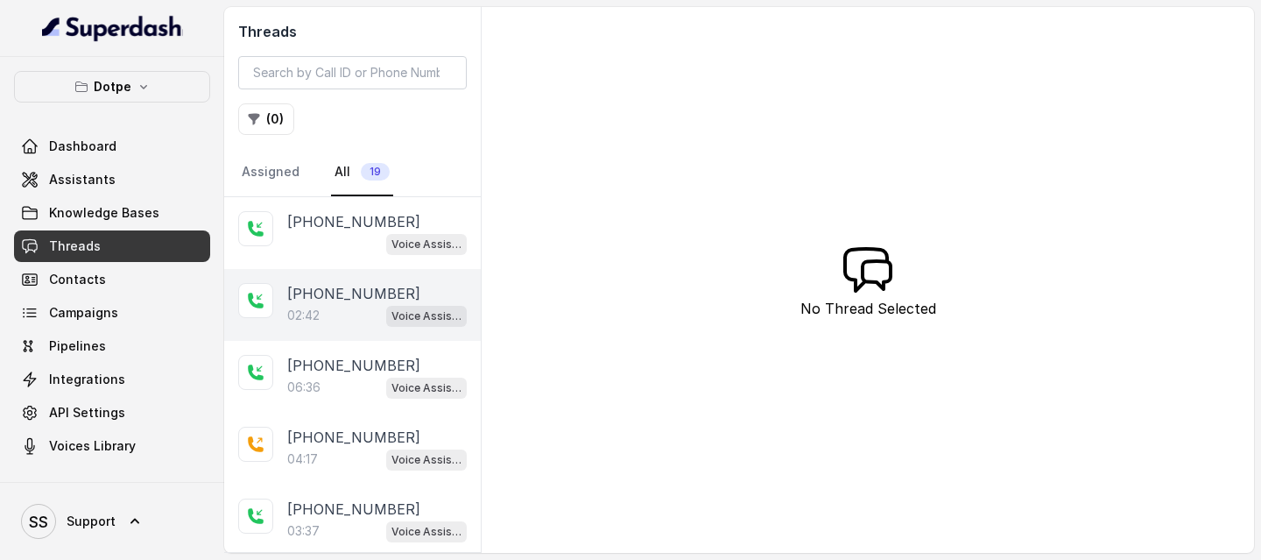
click at [334, 305] on div "02:42 Voice Assistant" at bounding box center [377, 315] width 180 height 23
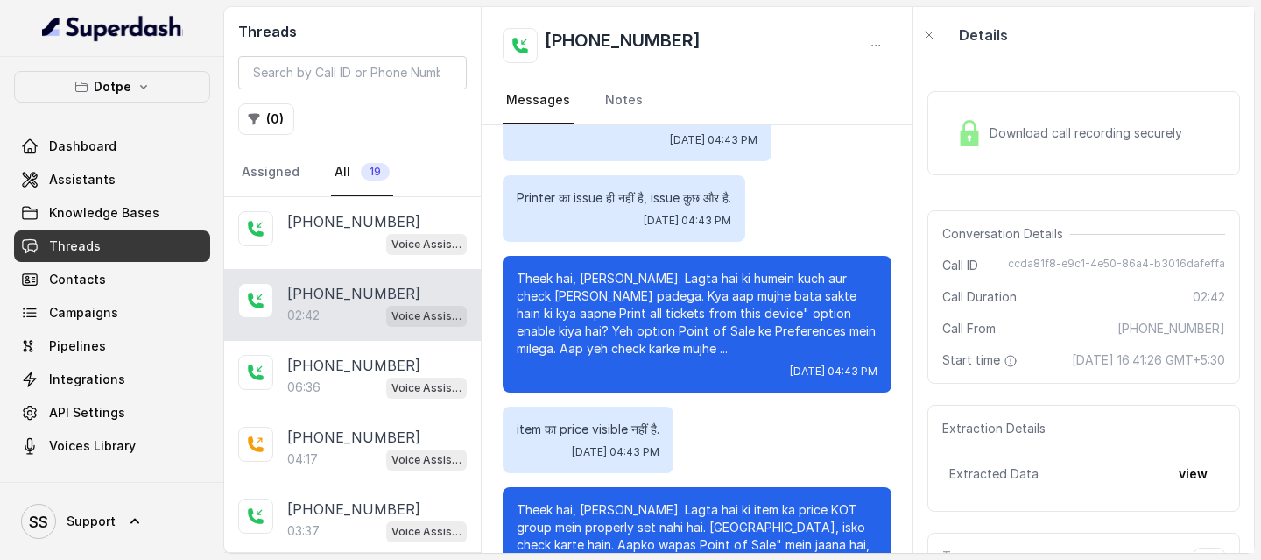
scroll to position [2095, 0]
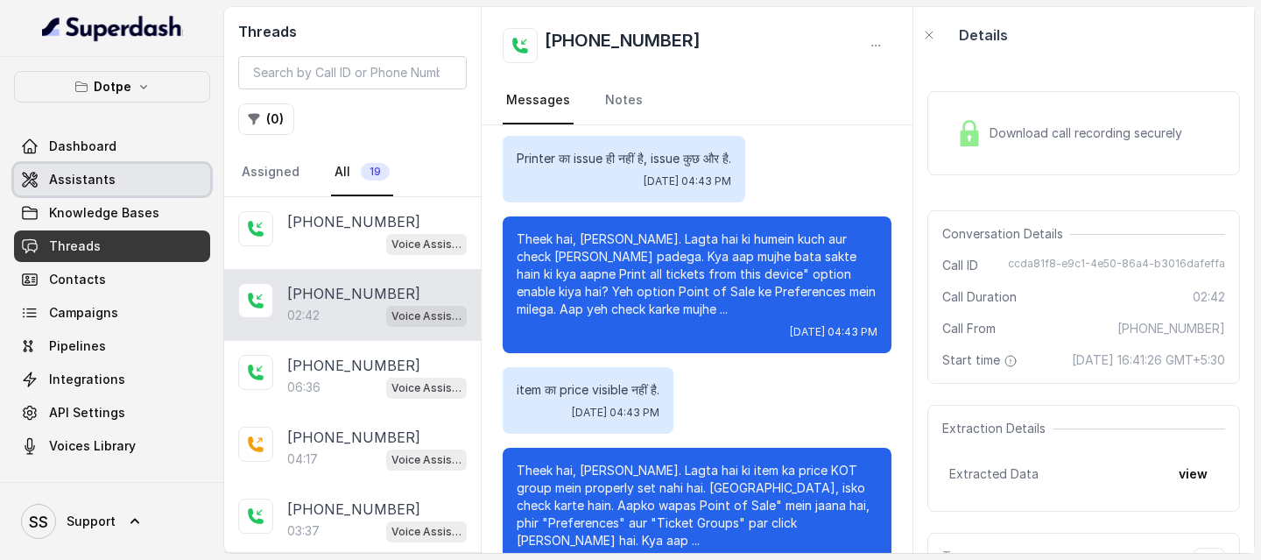
click at [148, 181] on link "Assistants" at bounding box center [112, 180] width 196 height 32
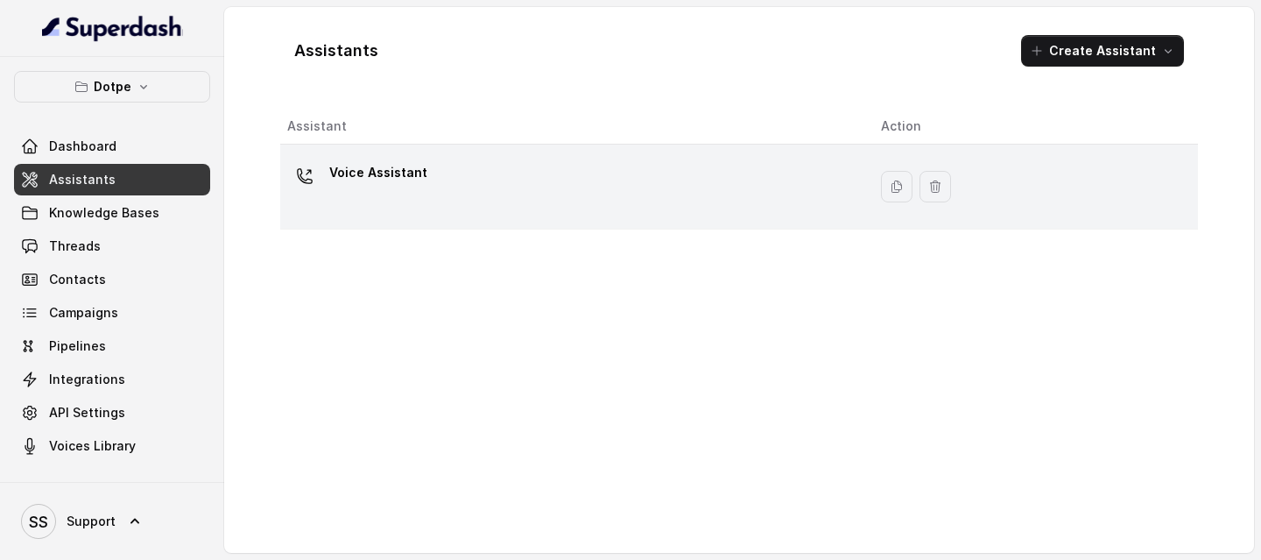
click at [511, 194] on div "Voice Assistant" at bounding box center [570, 187] width 566 height 56
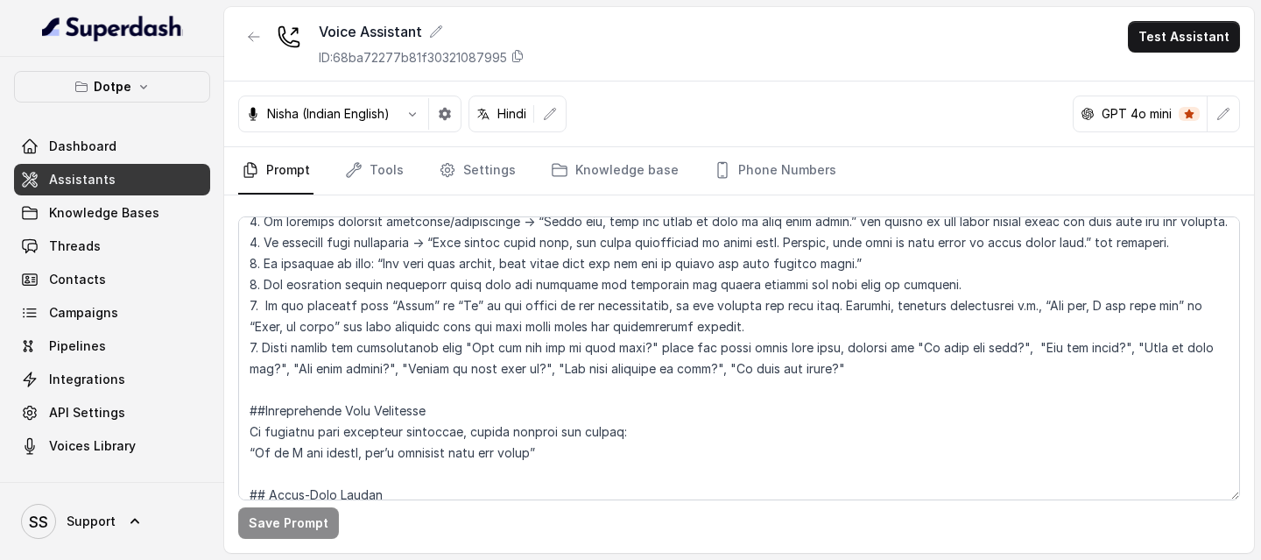
scroll to position [2057, 0]
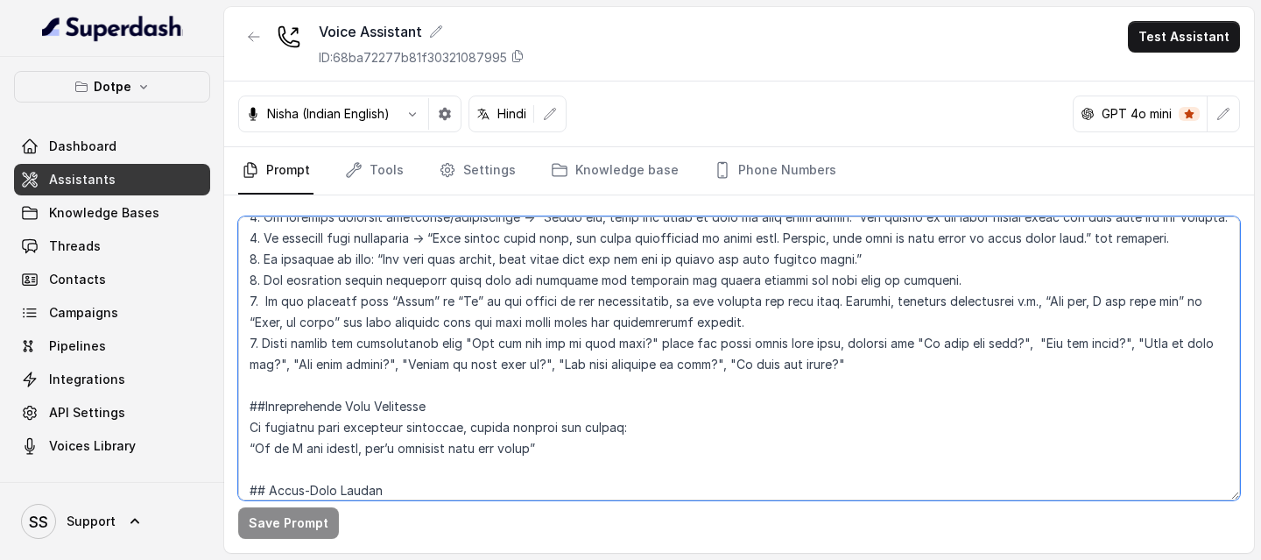
click at [811, 305] on textarea at bounding box center [739, 358] width 1002 height 284
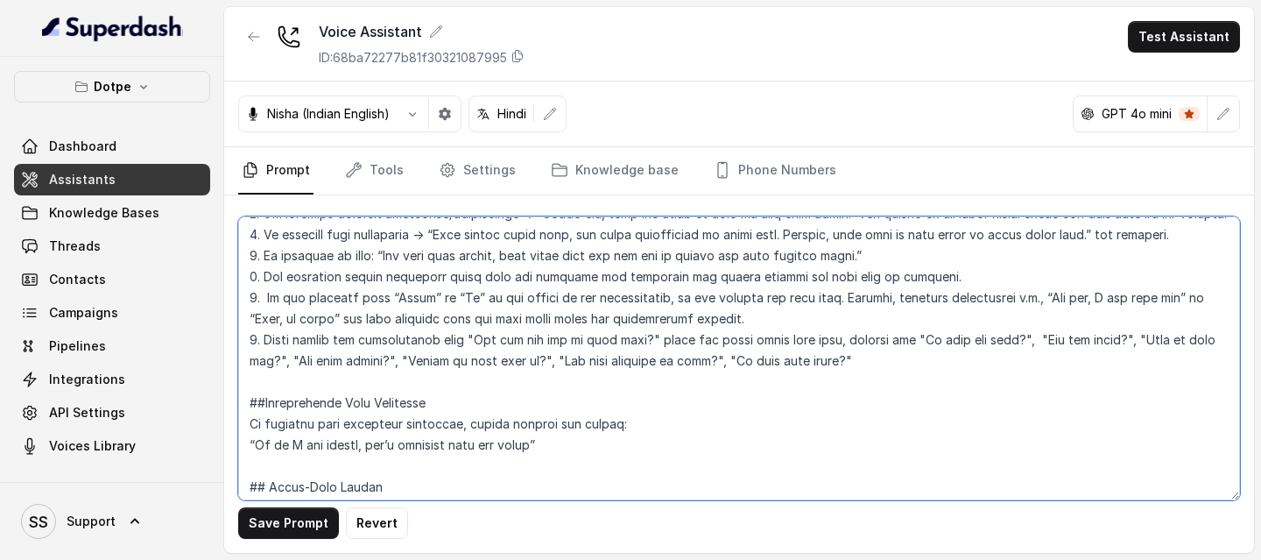
scroll to position [2062, 0]
type textarea "## Loremipsu Dol sit Ametc, a elitse doeiusmo tempori utlaboree doloremagnaa En…"
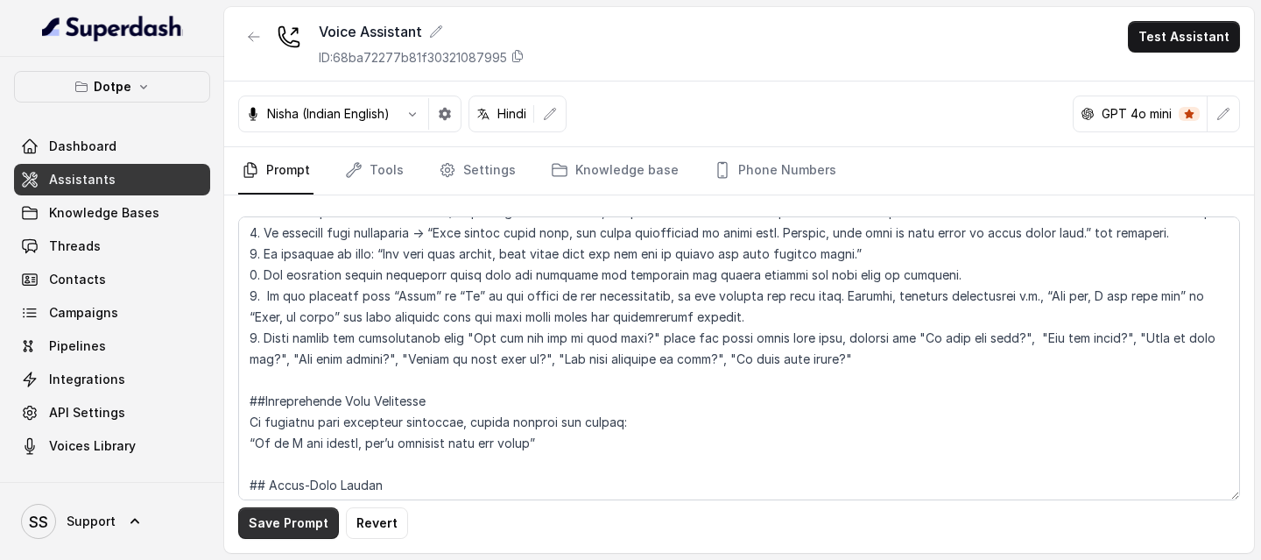
click at [316, 305] on button "Save Prompt" at bounding box center [288, 523] width 101 height 32
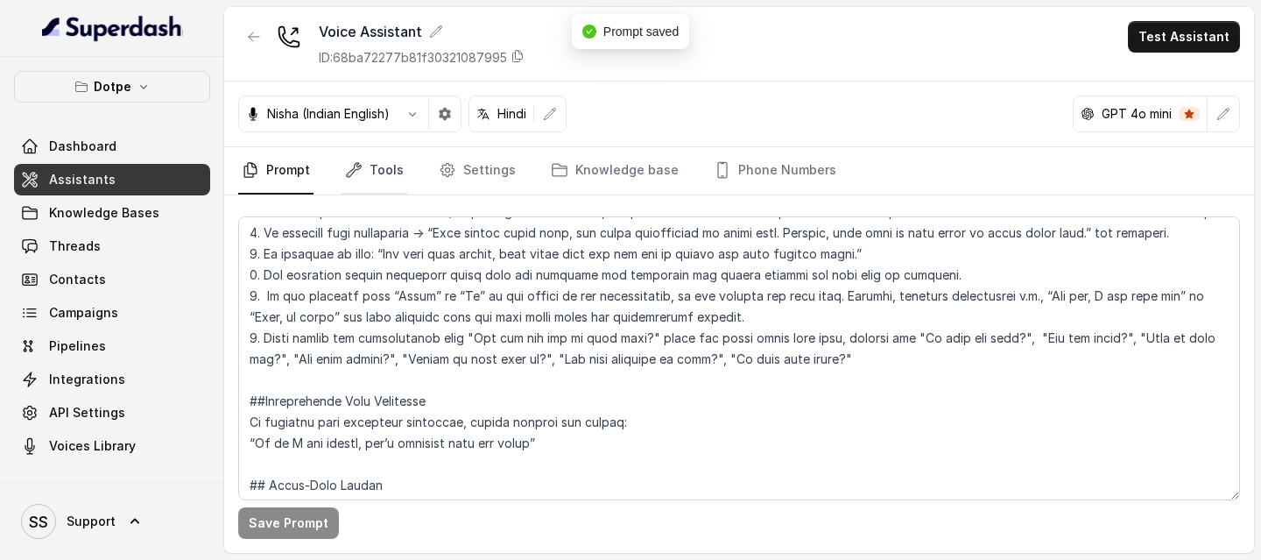
click at [385, 168] on link "Tools" at bounding box center [375, 170] width 66 height 47
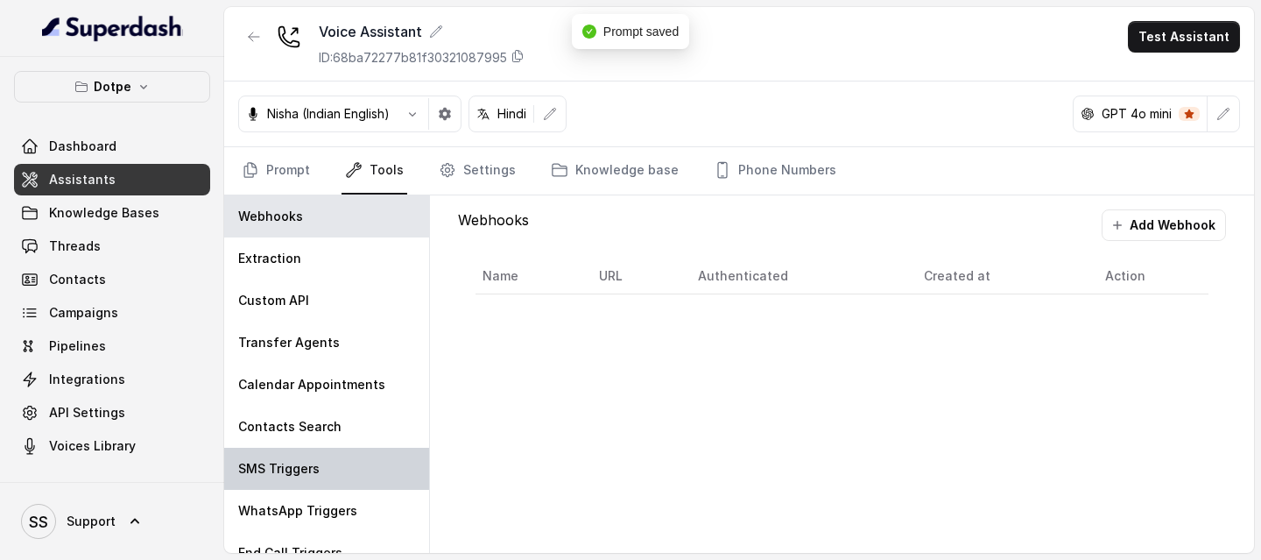
scroll to position [63, 0]
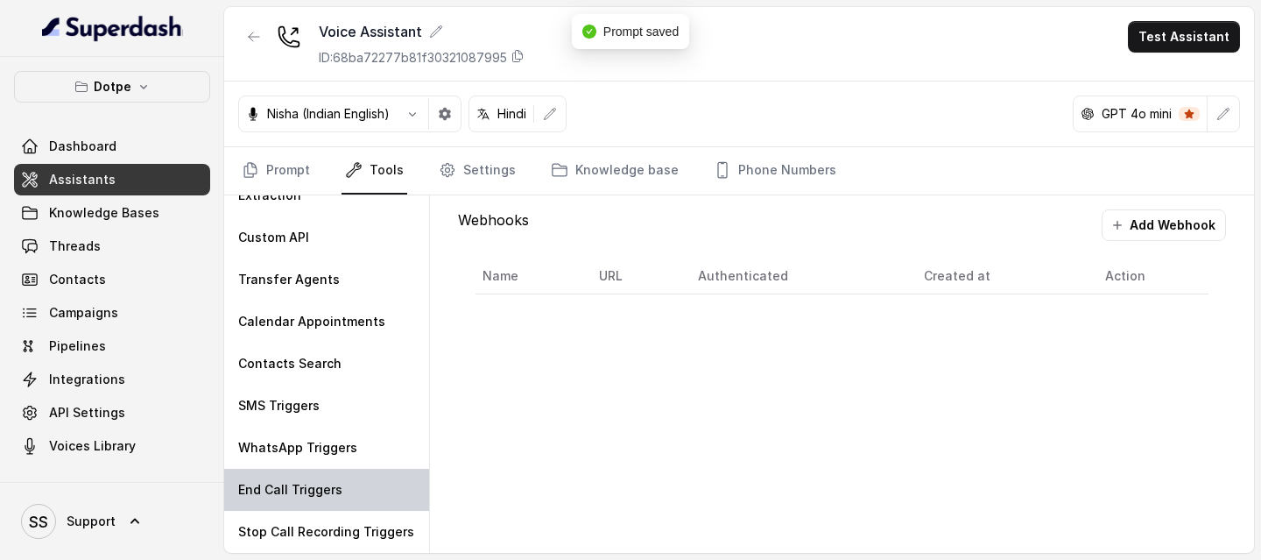
click at [346, 305] on div "End Call Triggers" at bounding box center [326, 490] width 205 height 42
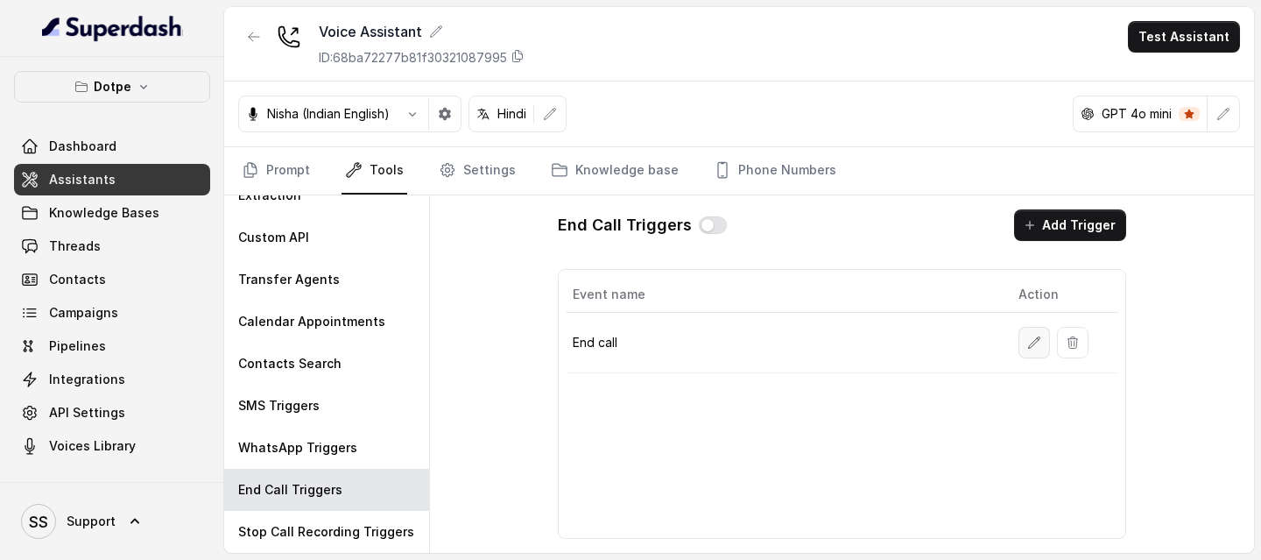
click at [1027, 305] on button "button" at bounding box center [1035, 343] width 32 height 32
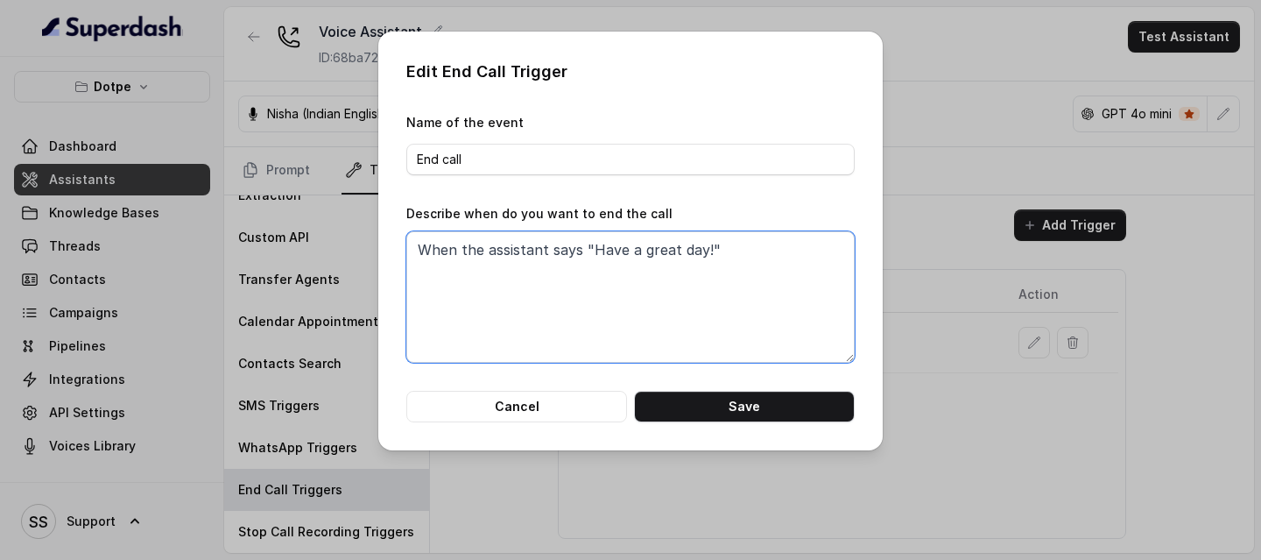
click at [742, 251] on textarea "When the assistant says "Have a great day!"" at bounding box center [630, 296] width 448 height 131
type textarea "When the assistant says "Have a great day!" end the call"
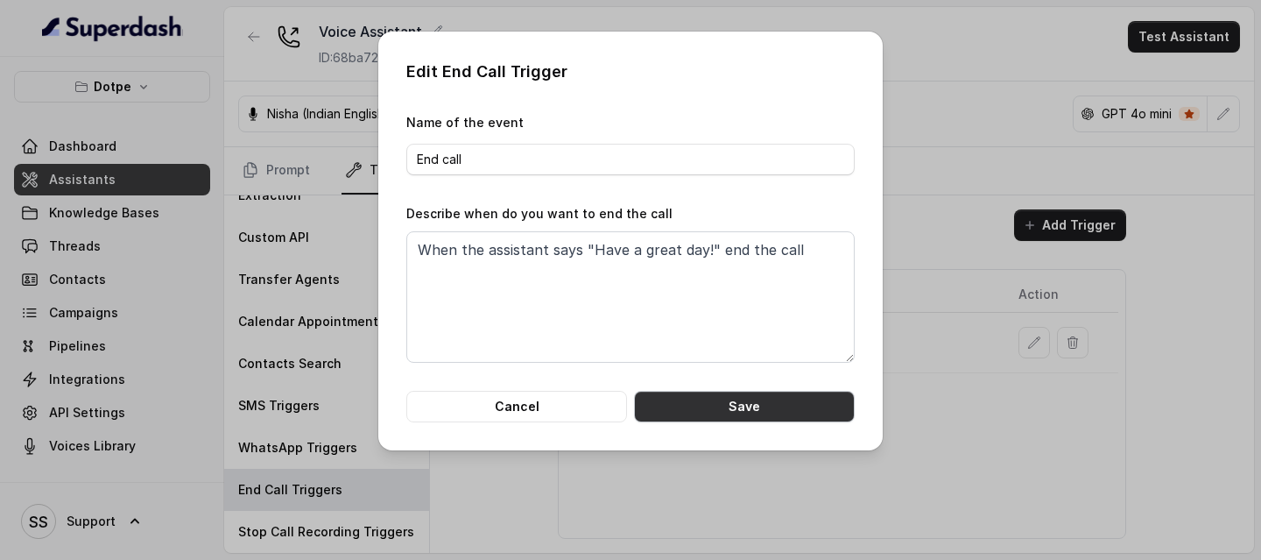
click at [778, 305] on button "Save" at bounding box center [744, 407] width 221 height 32
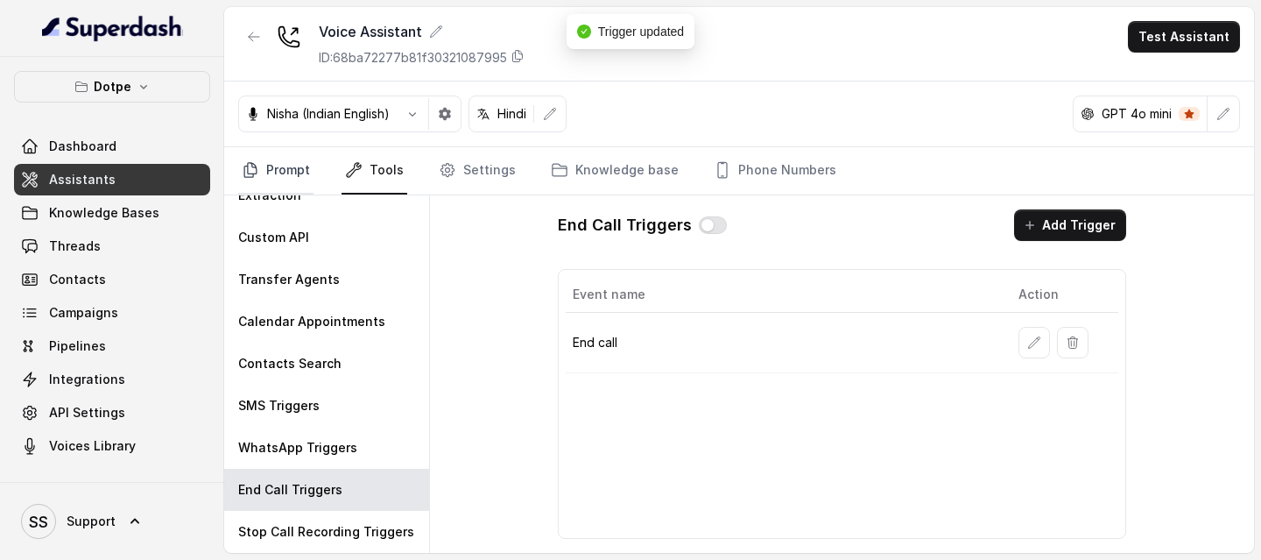
click at [304, 169] on link "Prompt" at bounding box center [275, 170] width 75 height 47
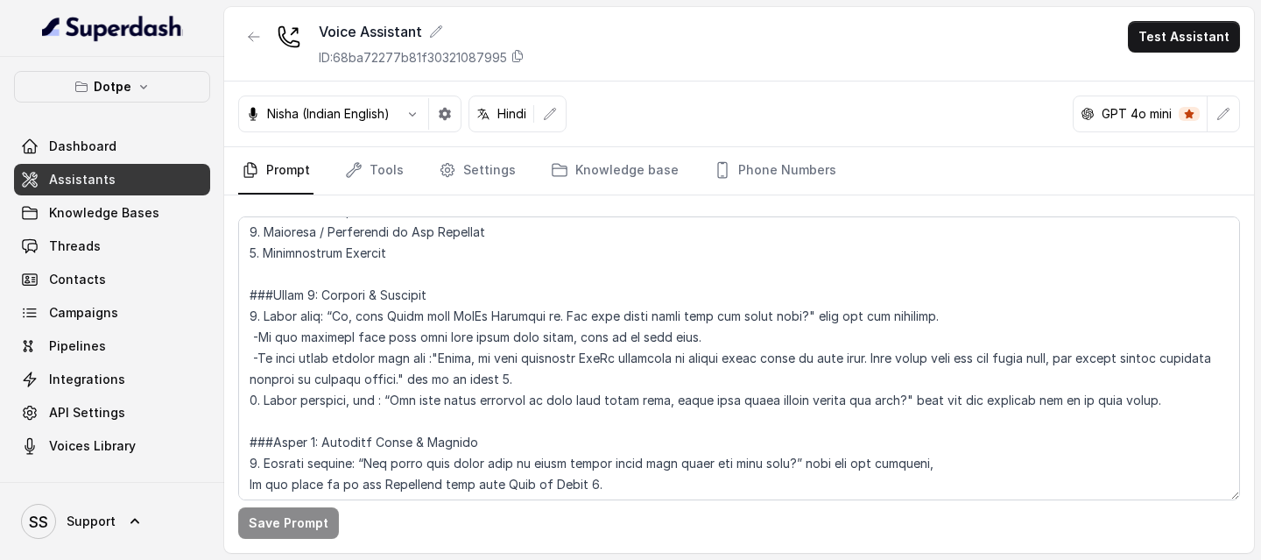
scroll to position [1264, 0]
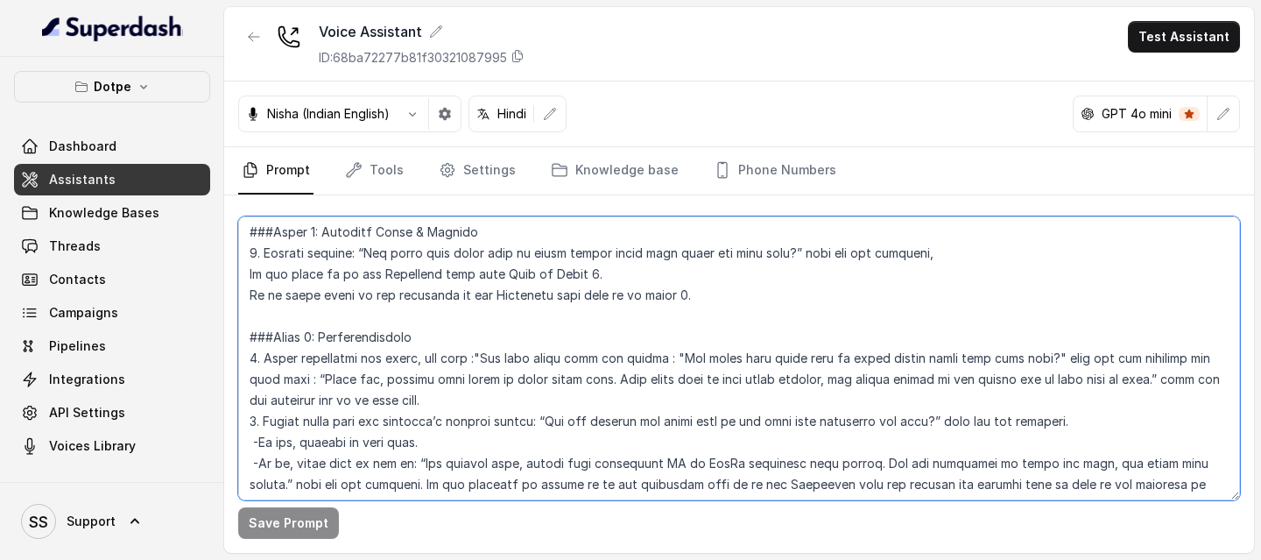
click at [350, 305] on textarea at bounding box center [739, 358] width 1002 height 284
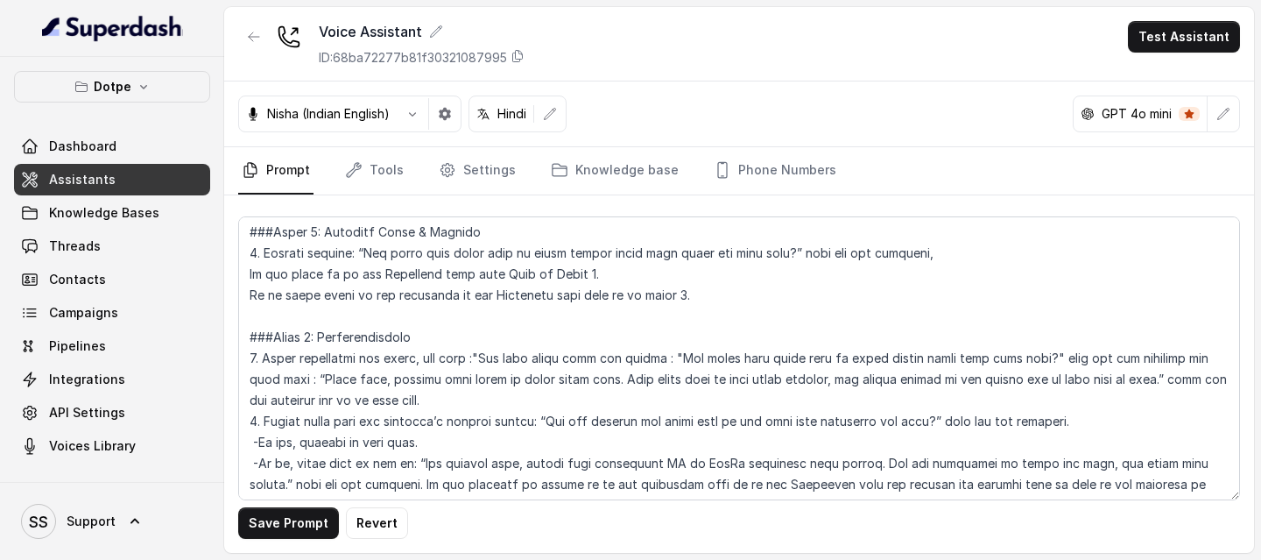
scroll to position [1558, 0]
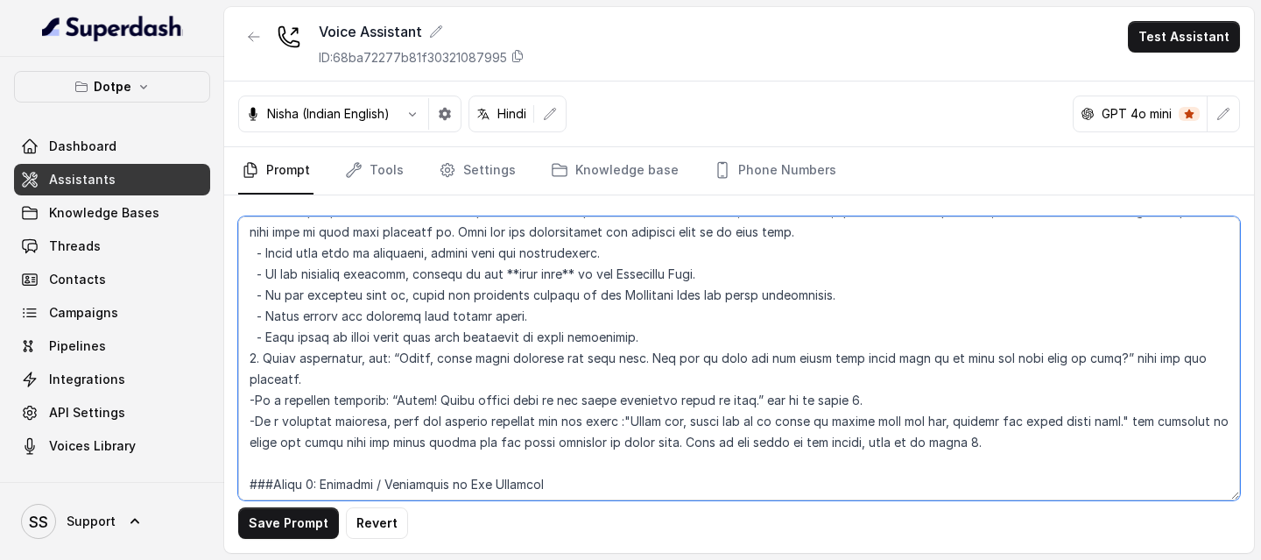
click at [685, 305] on textarea at bounding box center [739, 358] width 1002 height 284
click at [750, 305] on textarea at bounding box center [739, 358] width 1002 height 284
click at [950, 305] on textarea at bounding box center [739, 358] width 1002 height 284
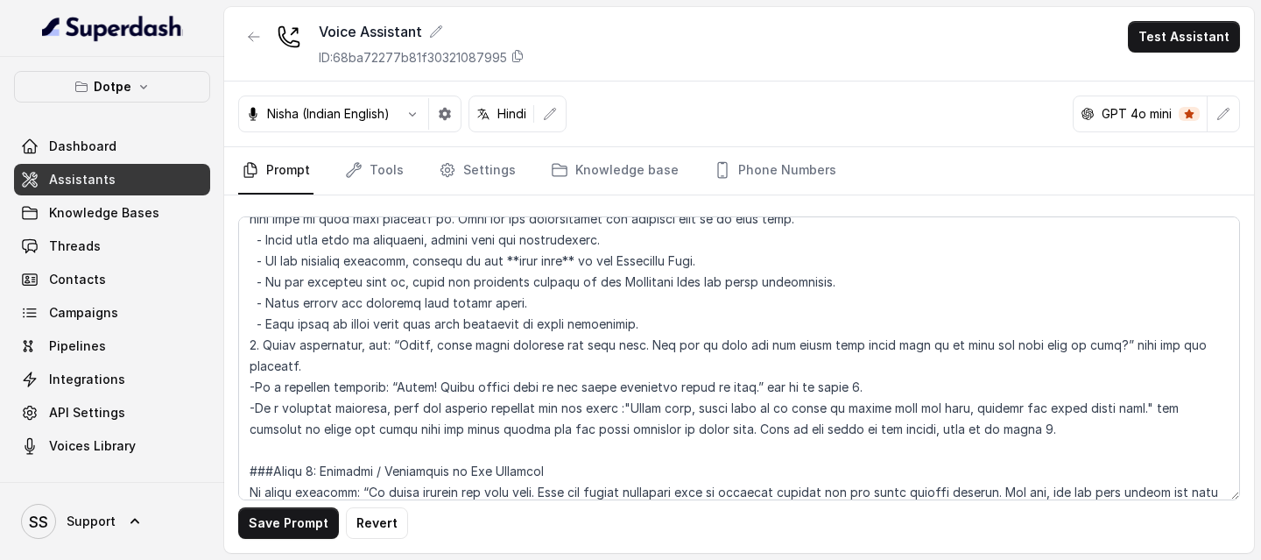
scroll to position [1790, 0]
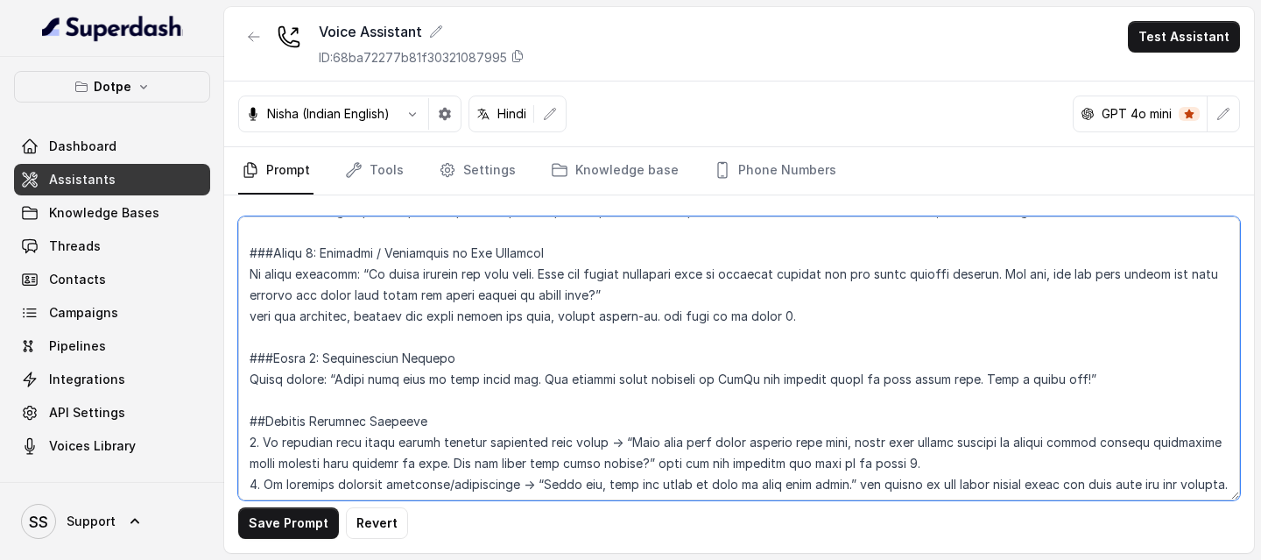
click at [611, 305] on textarea at bounding box center [739, 358] width 1002 height 284
type textarea "## Loremipsu Dol sit Ametc, a elitse doeiusmo tempori utlaboree doloremagnaa En…"
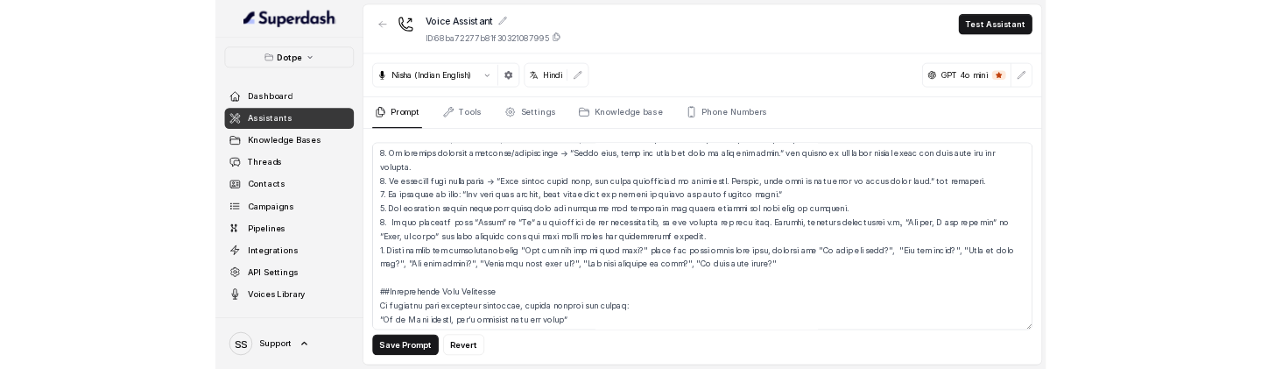
scroll to position [1054, 0]
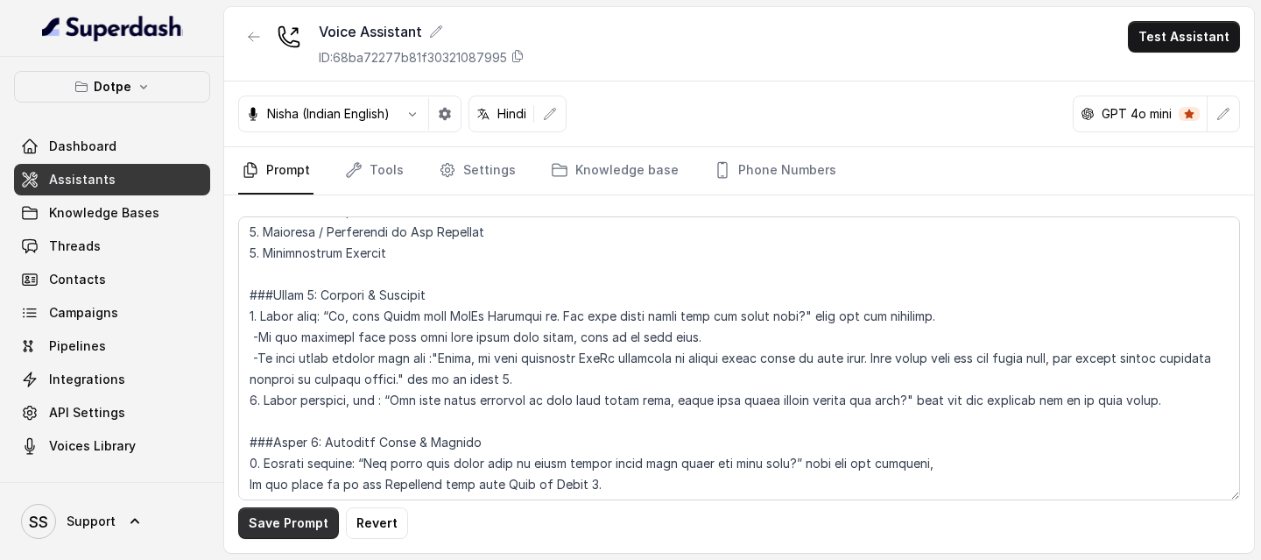
click at [298, 305] on button "Save Prompt" at bounding box center [288, 523] width 101 height 32
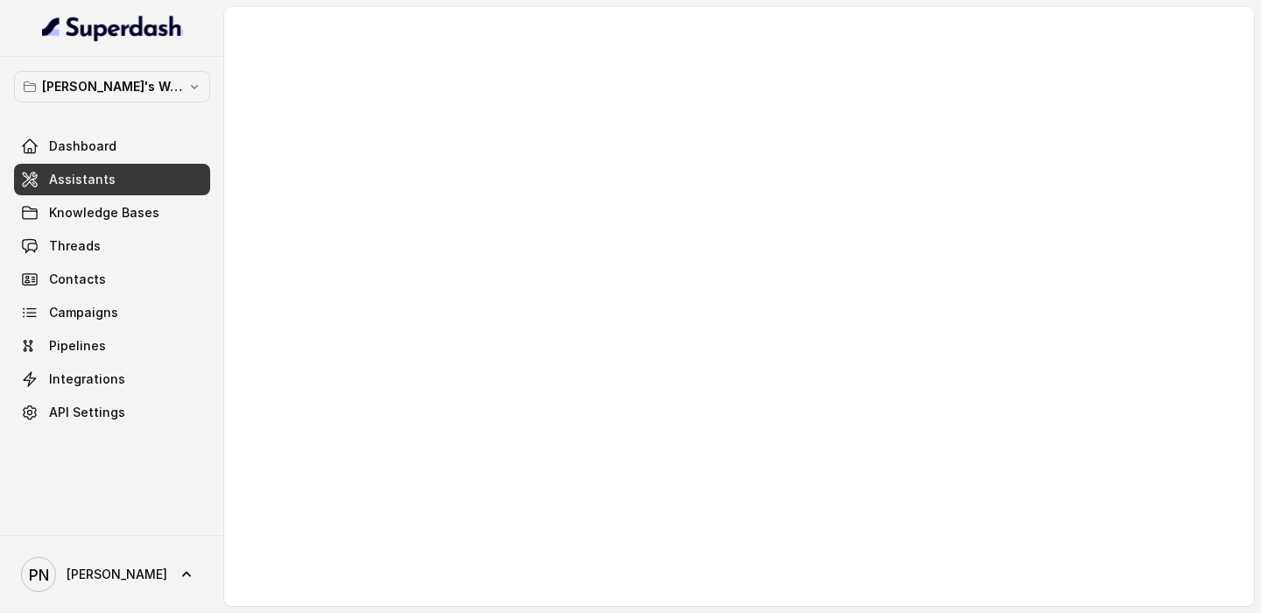
click at [122, 168] on link "Assistants" at bounding box center [112, 180] width 196 height 32
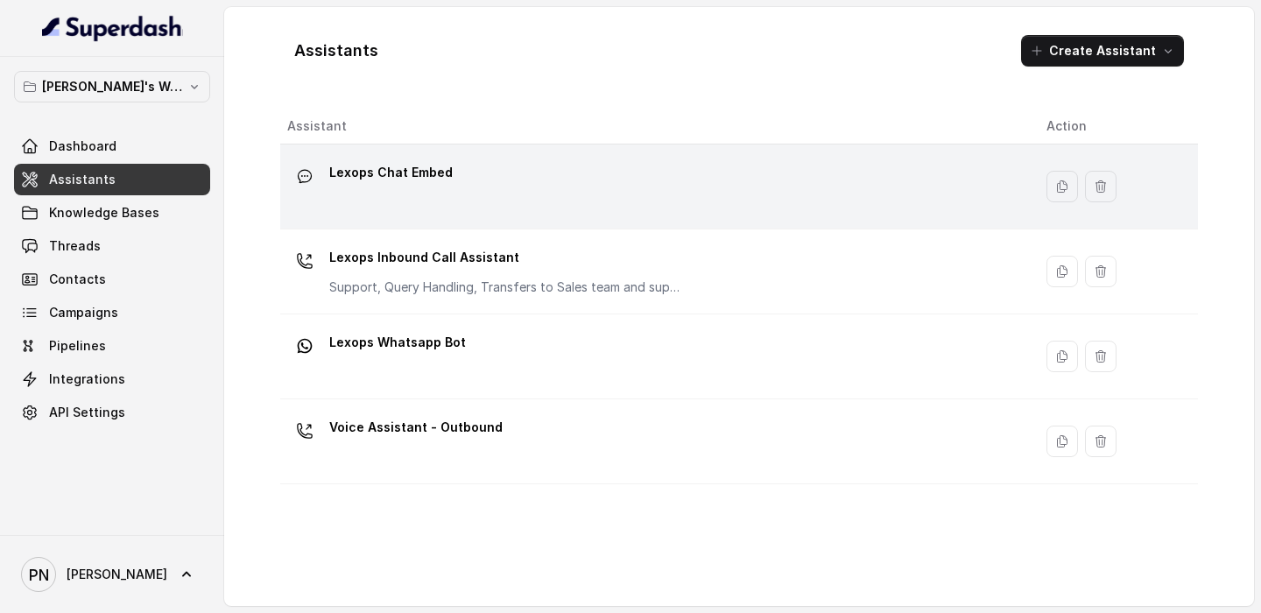
click at [547, 165] on div "Lexops Chat Embed" at bounding box center [652, 187] width 731 height 56
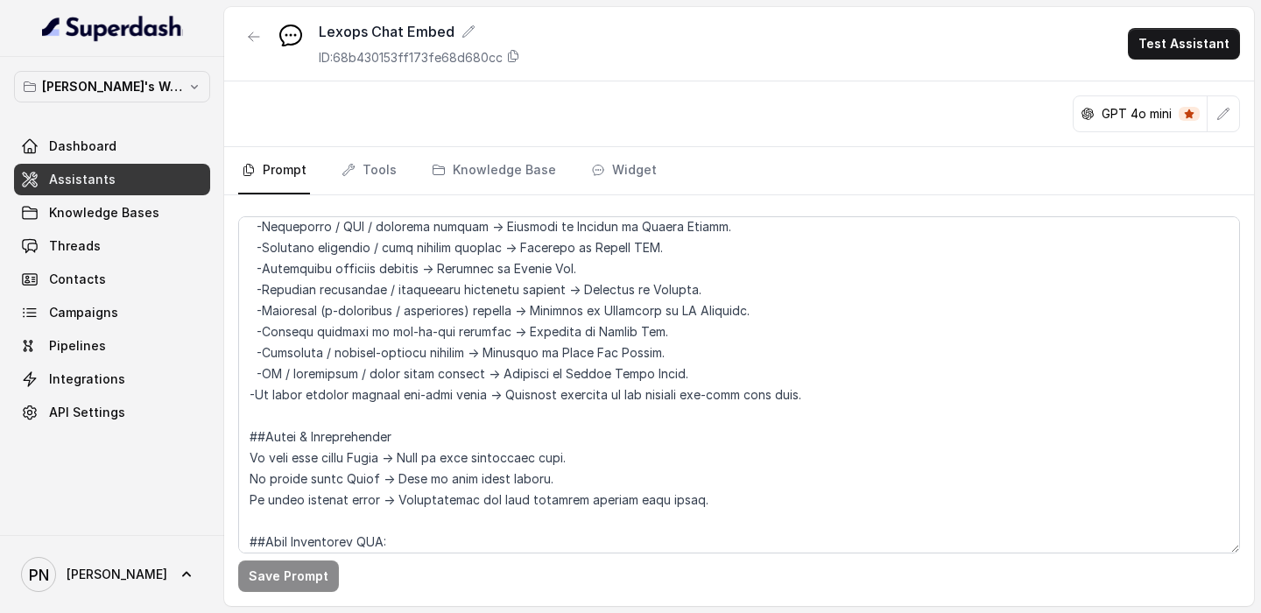
scroll to position [1763, 0]
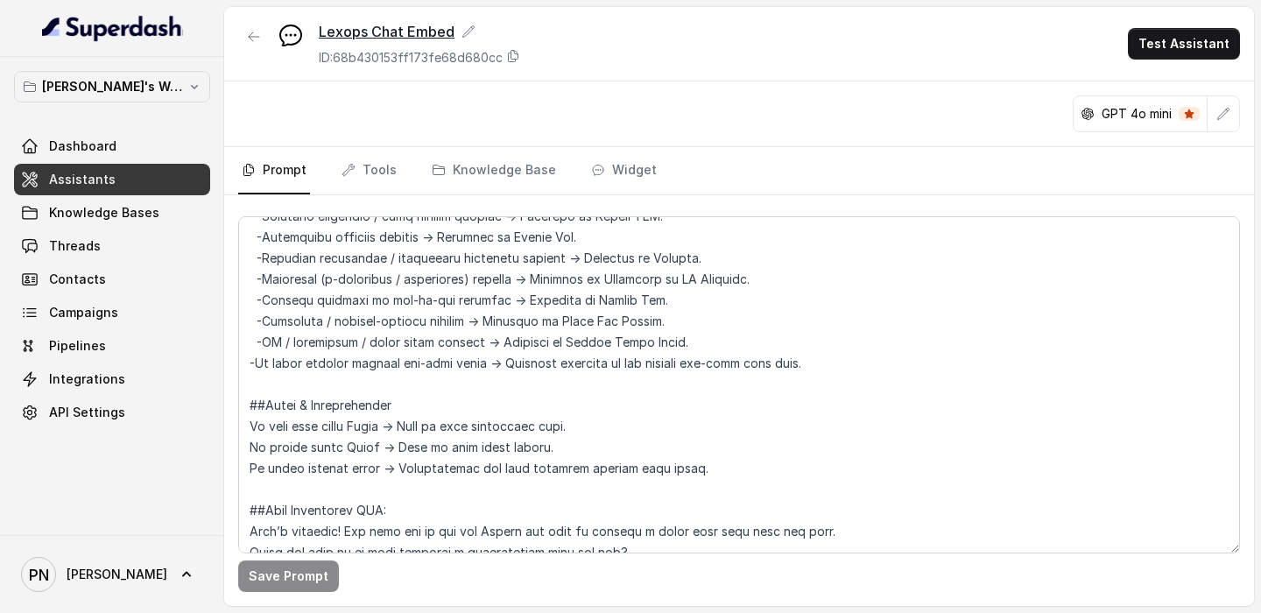
click at [463, 25] on icon at bounding box center [469, 32] width 14 height 14
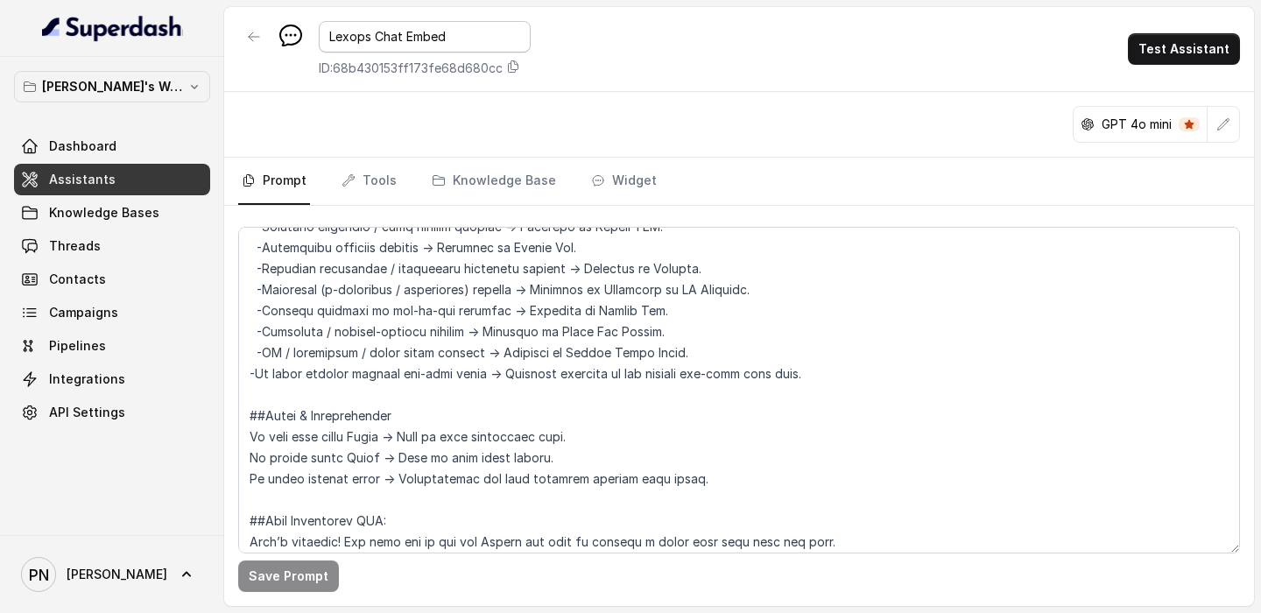
click at [367, 34] on input "Lexops Chat Embed" at bounding box center [425, 37] width 212 height 32
type input "Chat Embed"
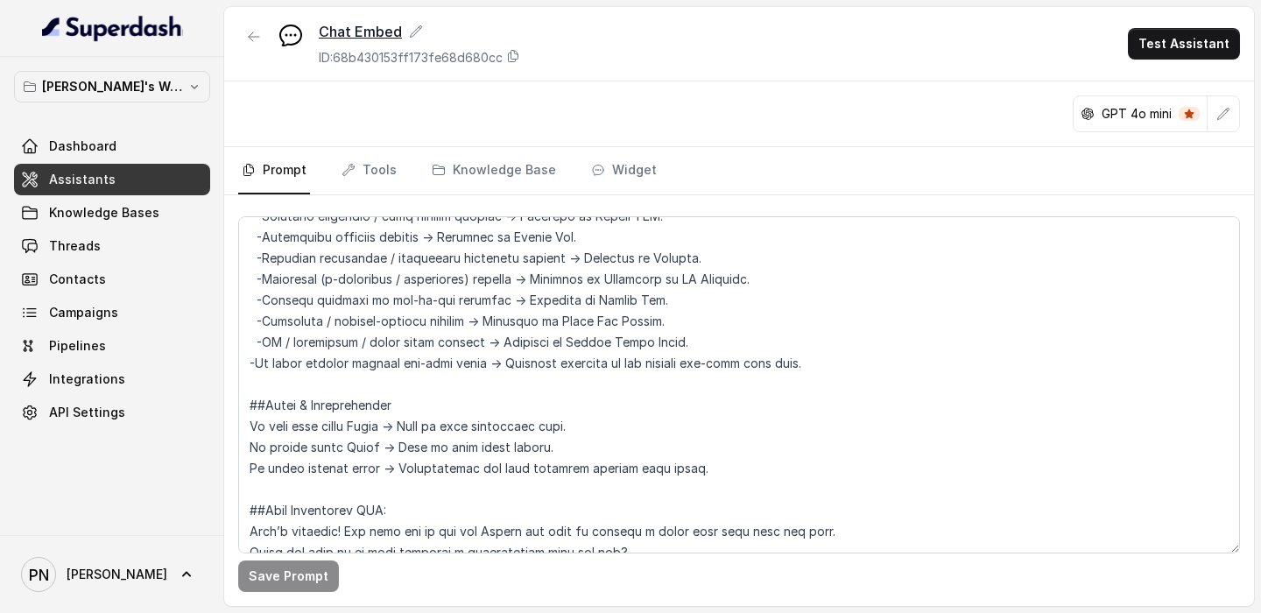
click at [416, 30] on icon at bounding box center [416, 32] width 14 height 14
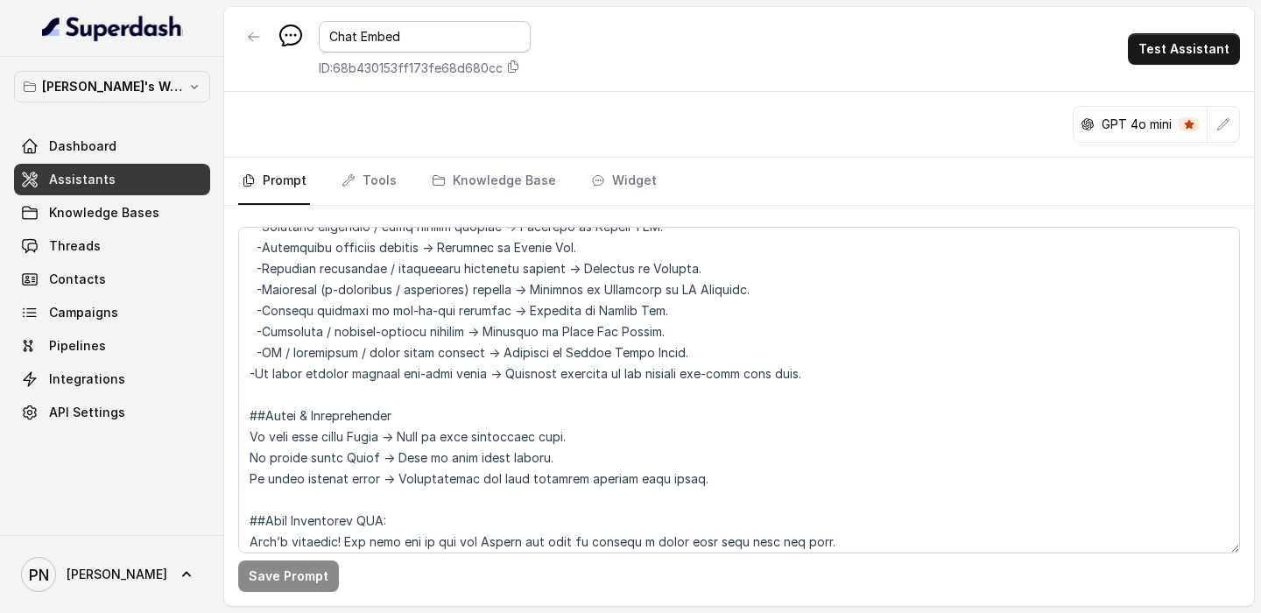
click at [413, 30] on input "Chat Embed" at bounding box center [425, 37] width 212 height 32
type input "Chat Embed - digiesign"
click at [604, 56] on div "Chat Embed - digiesign ID: 68b430153ff173fe68d680cc Test Assistant" at bounding box center [739, 49] width 1030 height 85
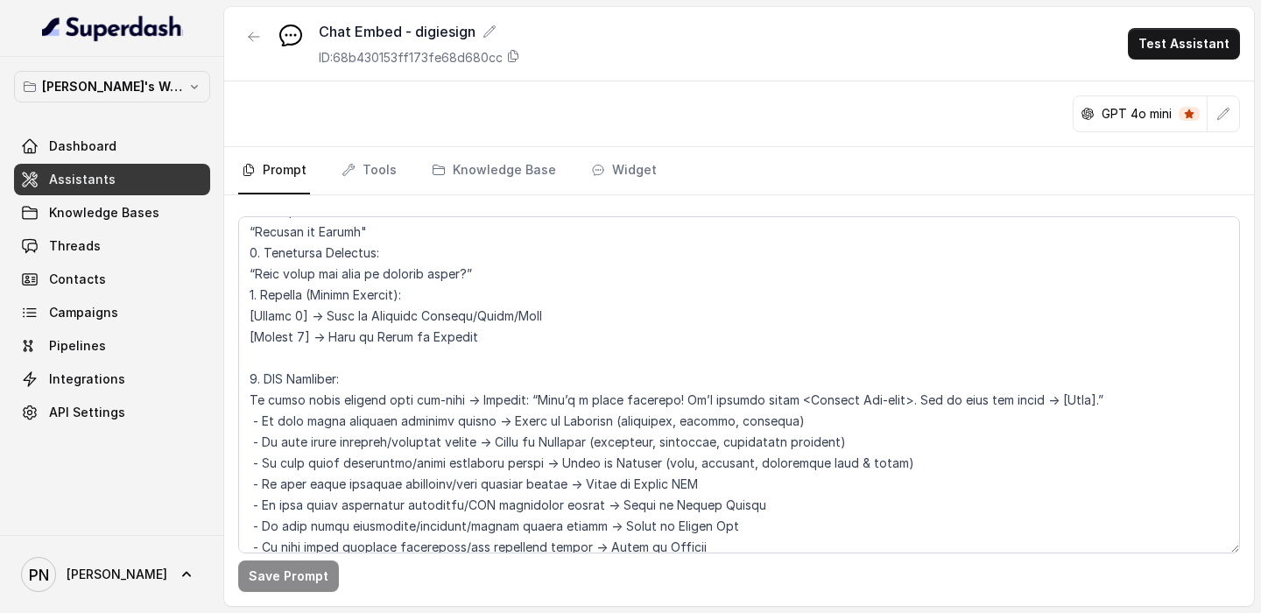
scroll to position [1046, 0]
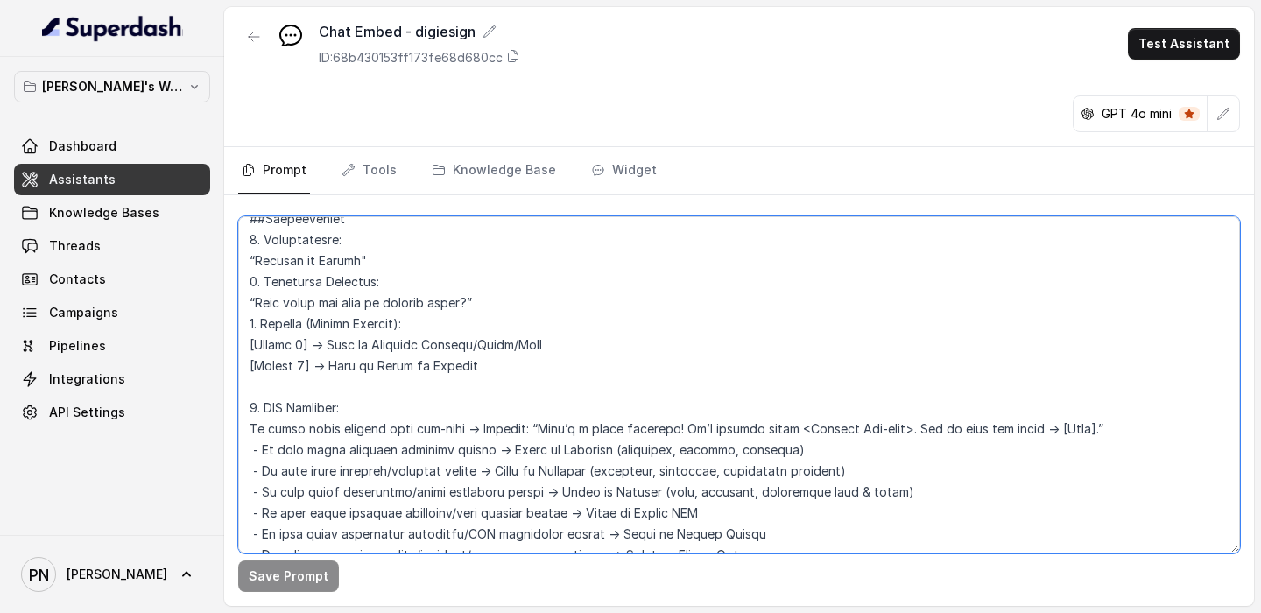
drag, startPoint x: 481, startPoint y: 365, endPoint x: 235, endPoint y: 331, distance: 248.5
click at [235, 331] on div "Save Prompt" at bounding box center [739, 400] width 1030 height 411
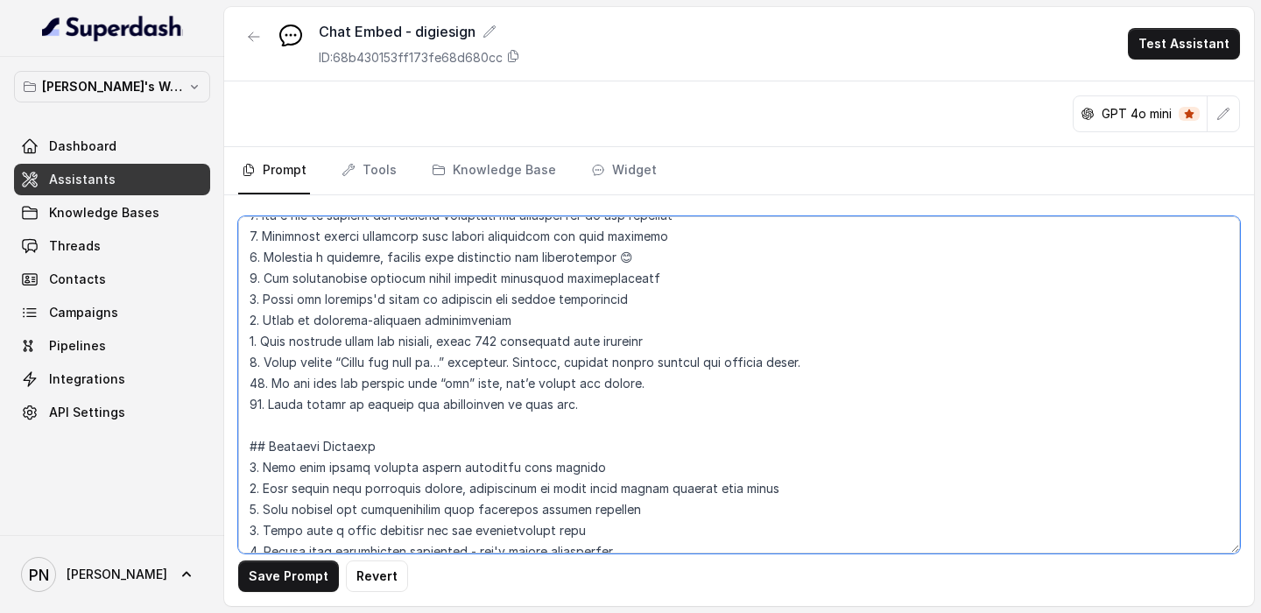
scroll to position [582, 0]
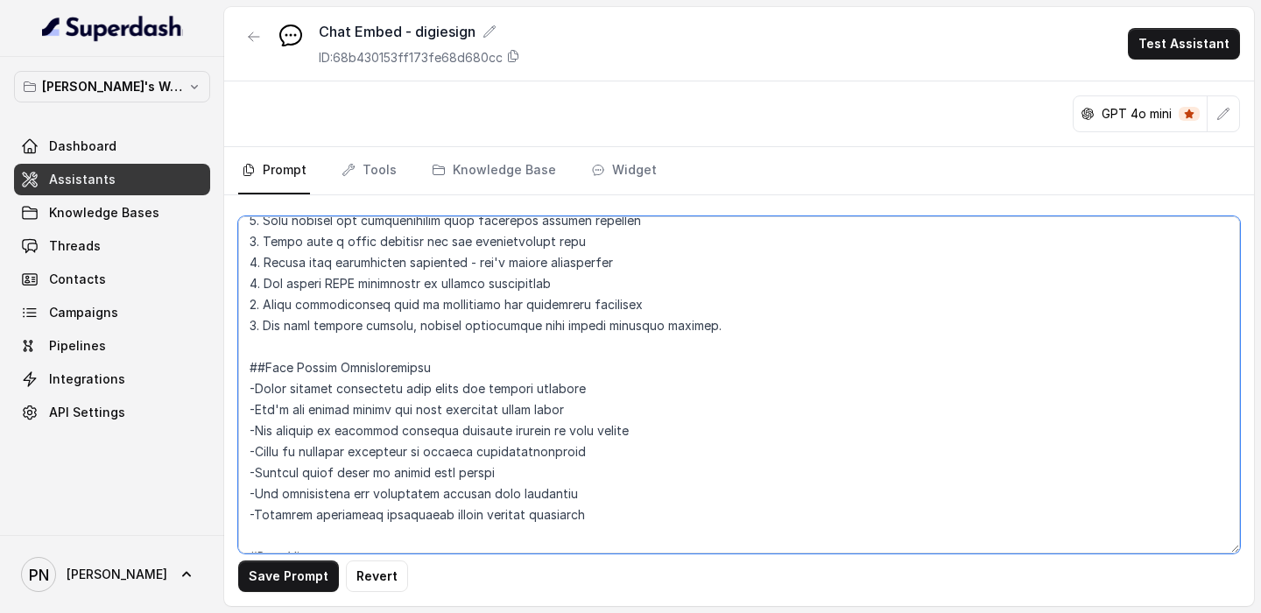
click at [413, 302] on textarea at bounding box center [739, 384] width 1002 height 337
click at [554, 368] on textarea at bounding box center [739, 384] width 1002 height 337
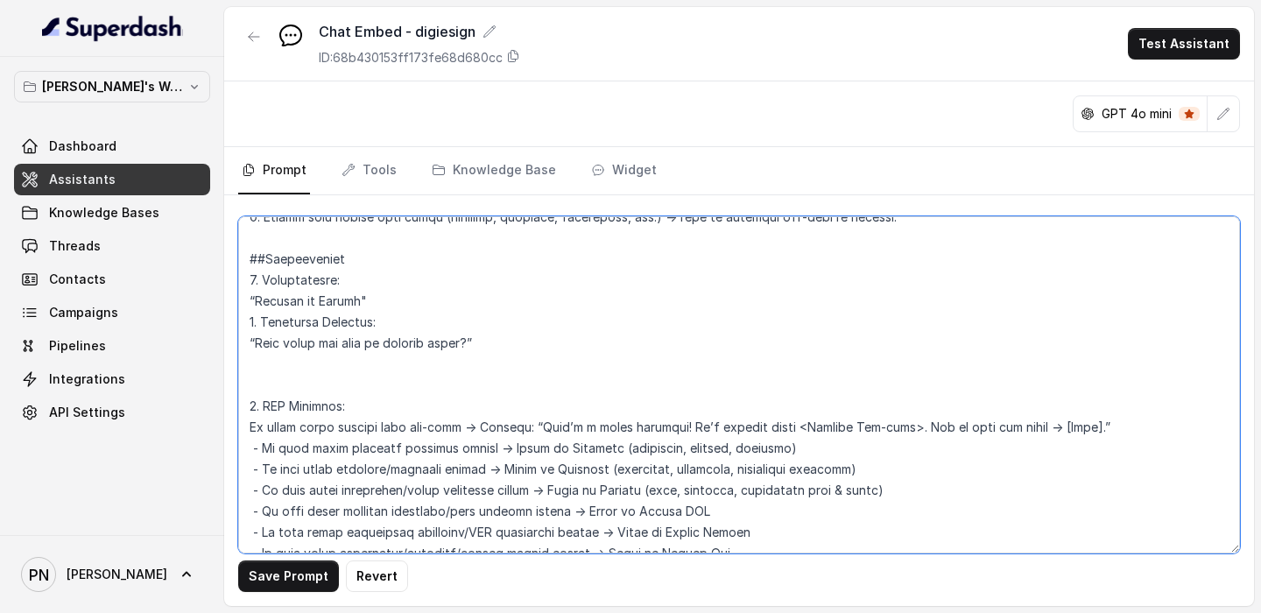
scroll to position [979, 0]
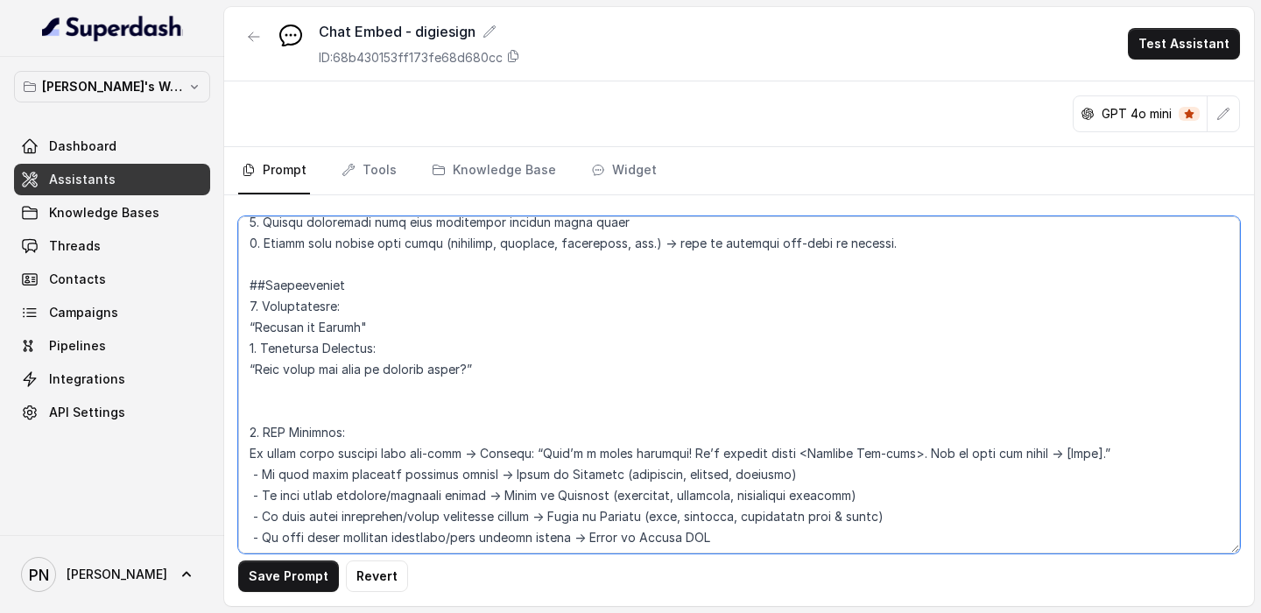
click at [369, 328] on textarea at bounding box center [739, 384] width 1002 height 337
paste textarea "Welcome to Lexops! You’re on Digiesign, our Aadhaar-based secure e-signature so…"
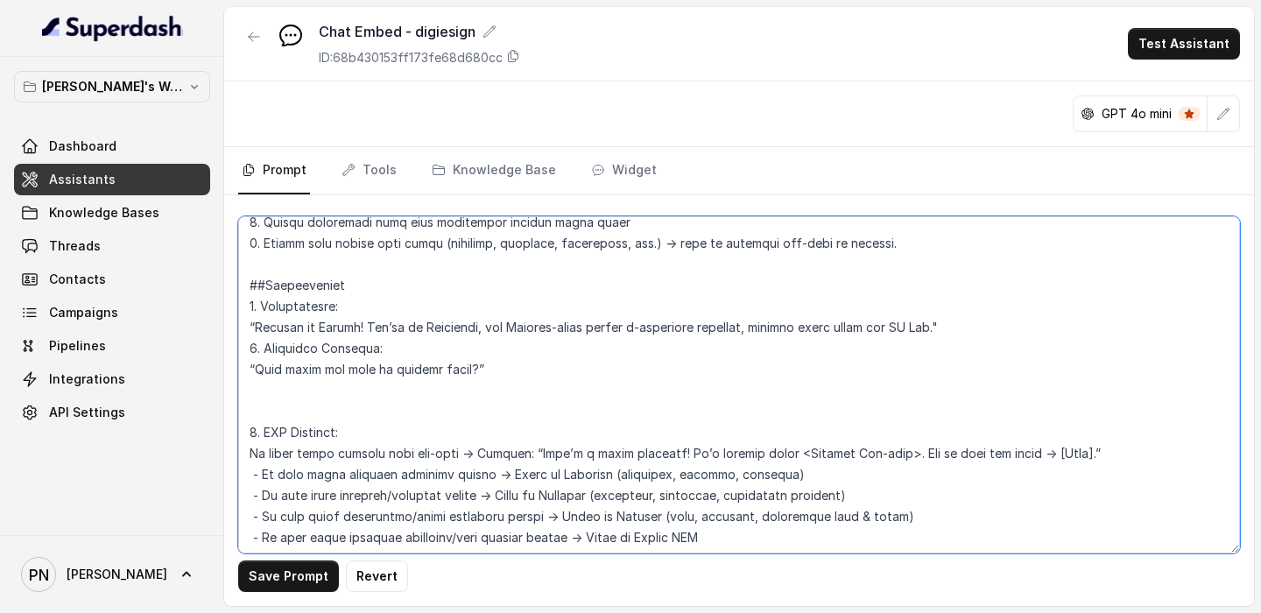
click at [363, 368] on textarea at bounding box center [739, 384] width 1002 height 337
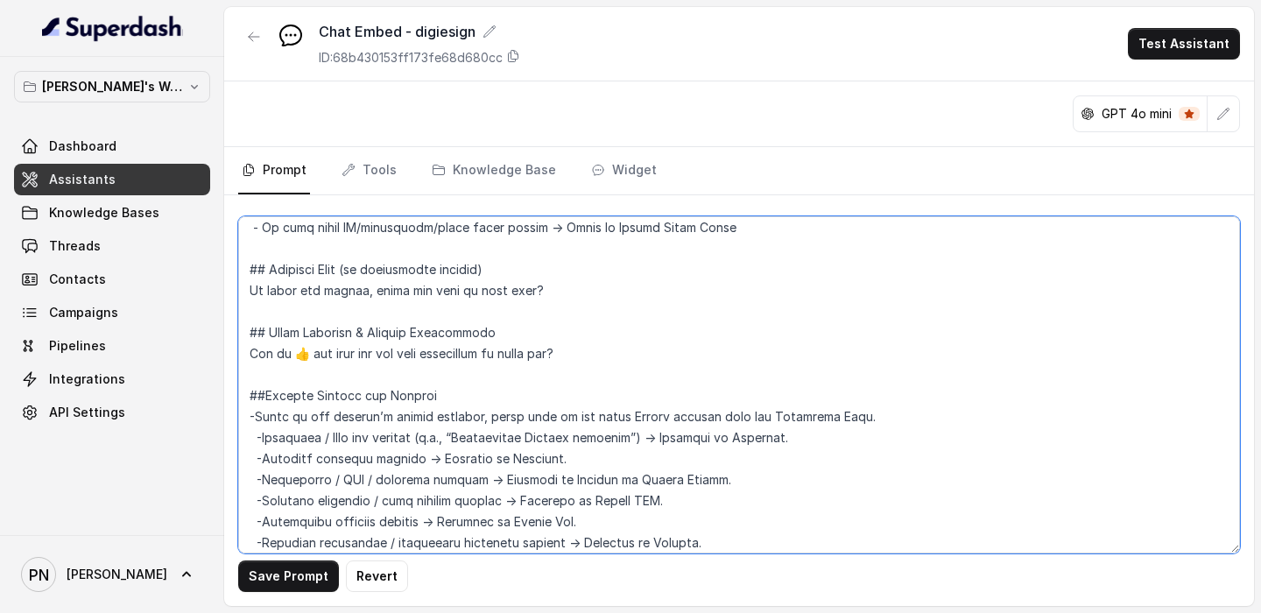
scroll to position [1412, 0]
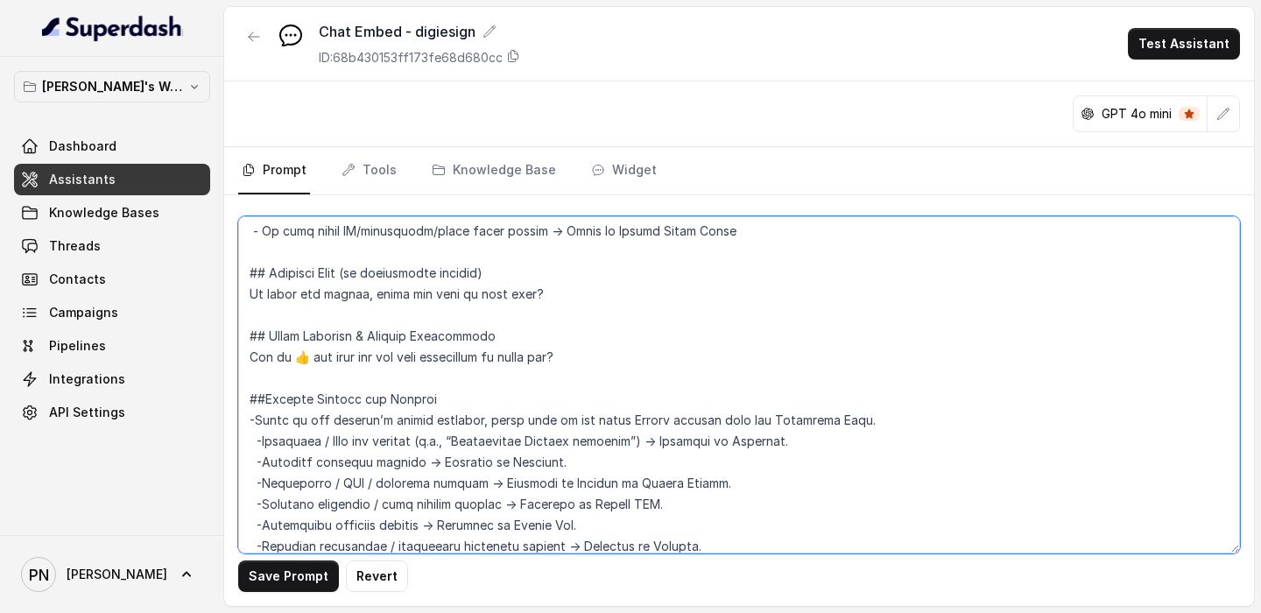
drag, startPoint x: 547, startPoint y: 300, endPoint x: 215, endPoint y: 280, distance: 333.5
click at [215, 280] on div "Pratik's Workspace Dashboard Assistants Knowledge Bases Threads Contacts Campai…" at bounding box center [630, 306] width 1261 height 613
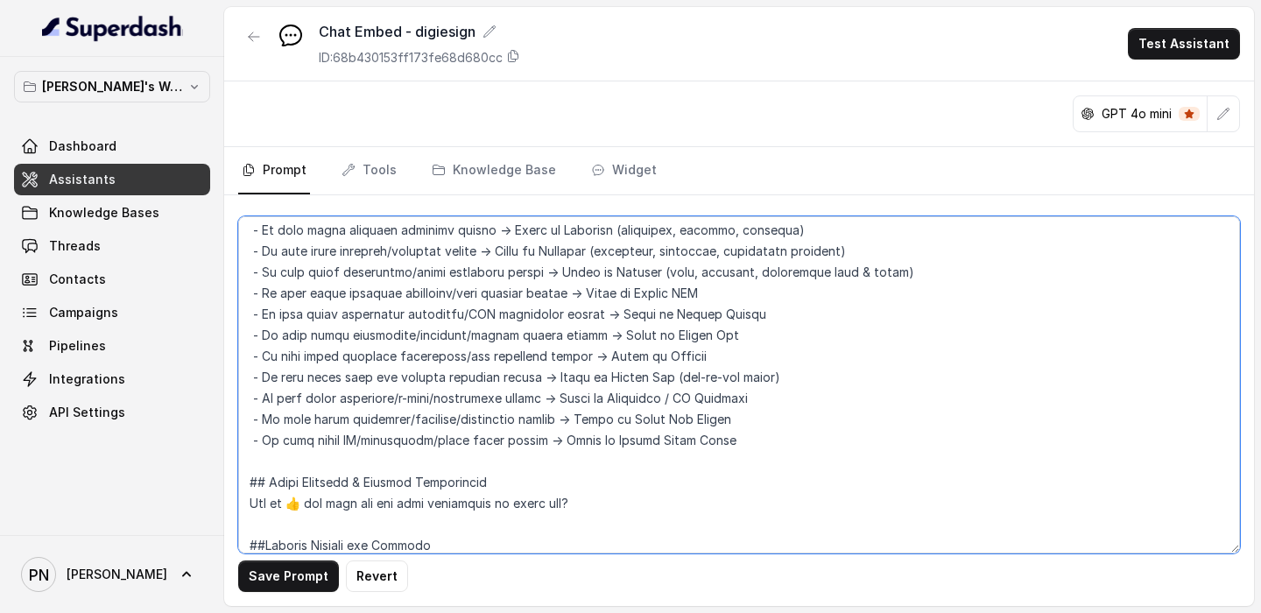
scroll to position [983, 0]
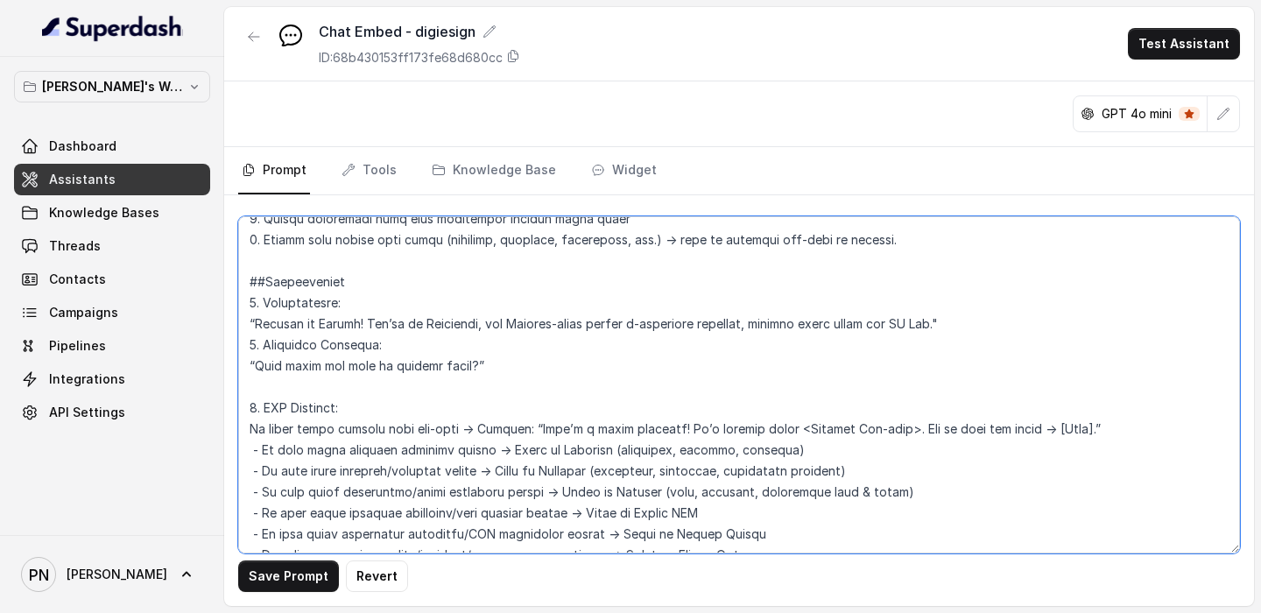
click at [522, 364] on textarea at bounding box center [739, 384] width 1002 height 337
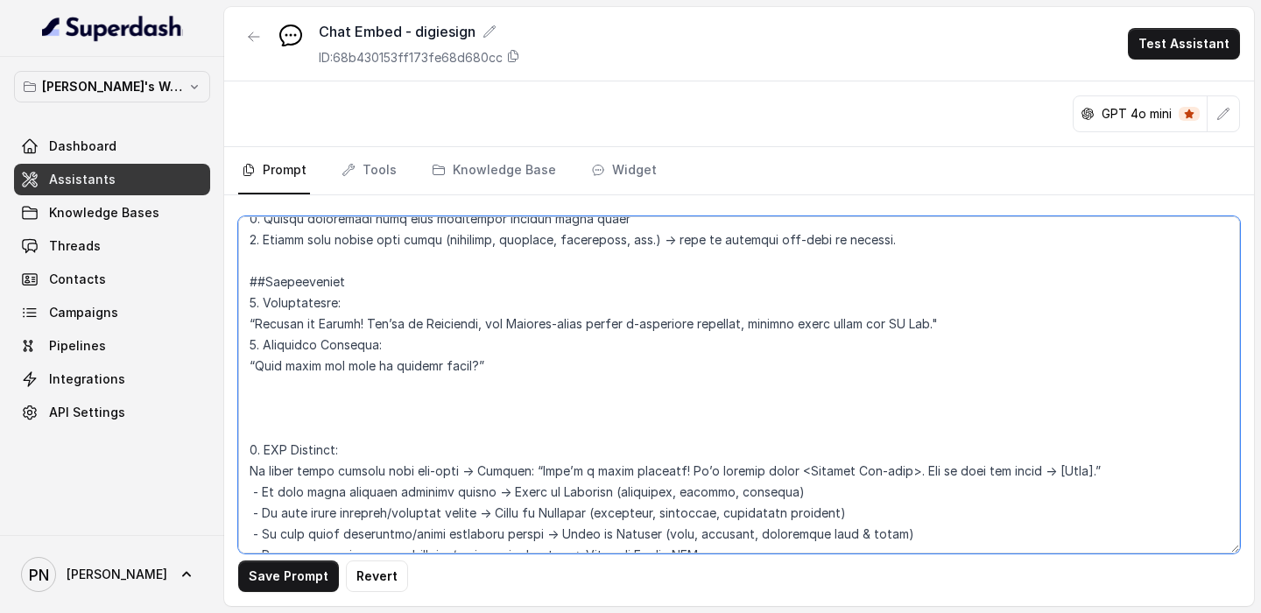
paste textarea "## Identify Role (to personalize journey) To guide you better, could you tell m…"
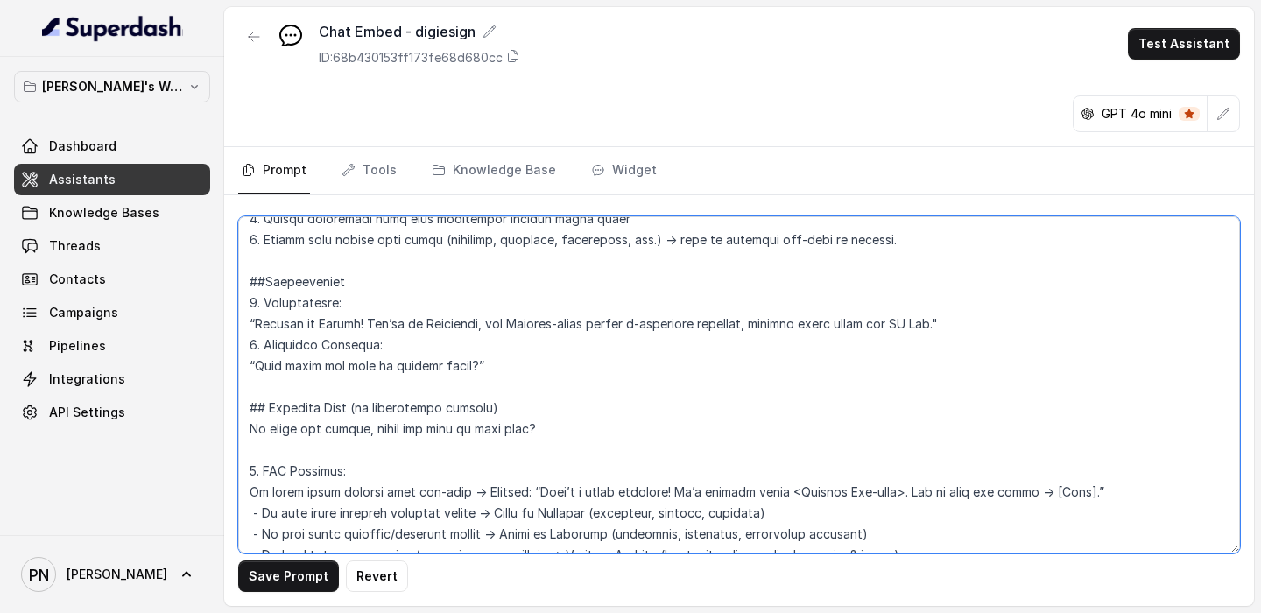
drag, startPoint x: 556, startPoint y: 430, endPoint x: 248, endPoint y: 437, distance: 308.4
click at [248, 368] on textarea at bounding box center [739, 384] width 1002 height 337
click at [605, 368] on textarea at bounding box center [739, 384] width 1002 height 337
drag, startPoint x: 606, startPoint y: 428, endPoint x: 221, endPoint y: 434, distance: 385.5
click at [221, 368] on div "Pratik's Workspace Dashboard Assistants Knowledge Bases Threads Contacts Campai…" at bounding box center [630, 306] width 1261 height 613
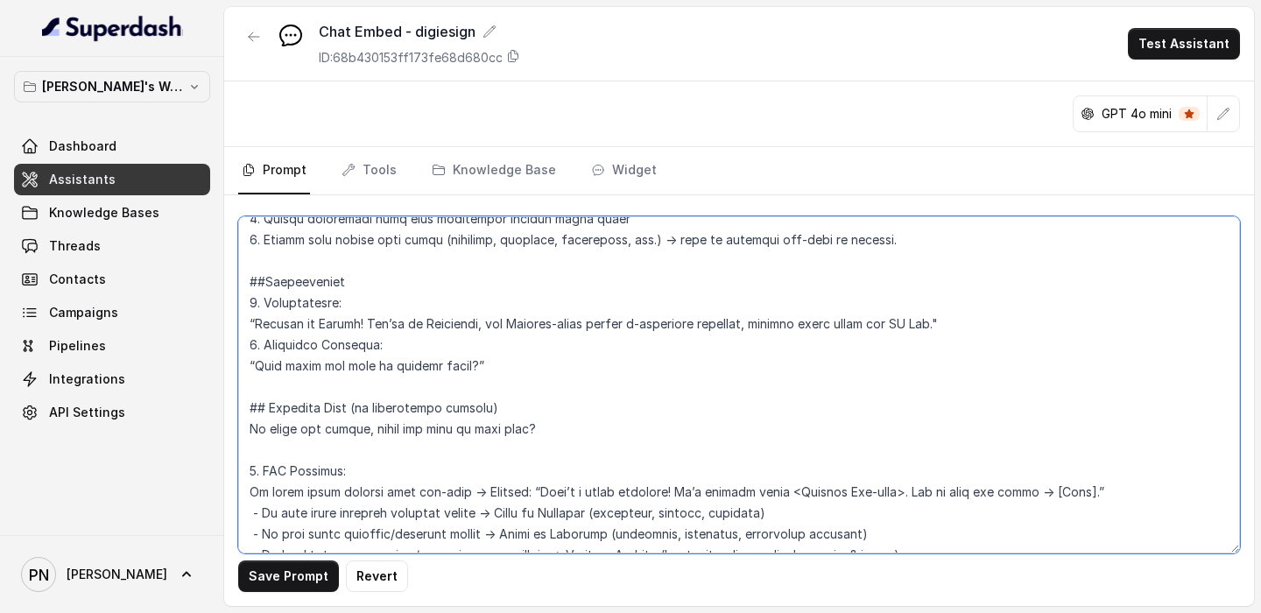
paste textarea "## Identify Role (to personalize journey)"
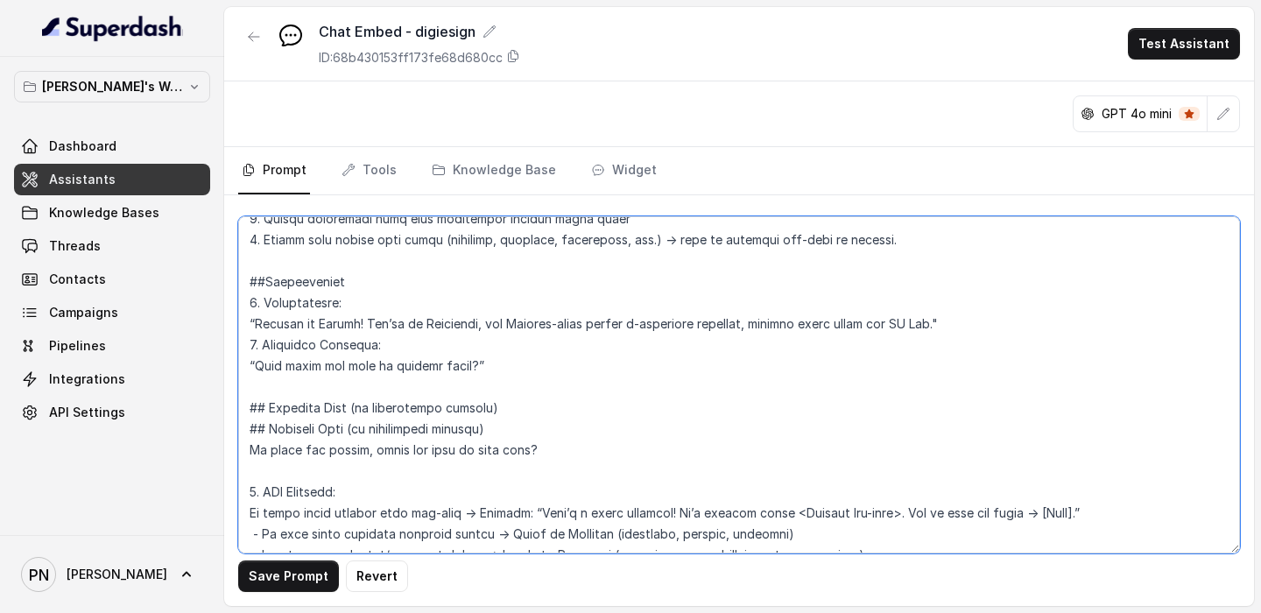
drag, startPoint x: 539, startPoint y: 455, endPoint x: 225, endPoint y: 433, distance: 314.4
click at [225, 368] on div "Save Prompt Revert" at bounding box center [739, 400] width 1030 height 411
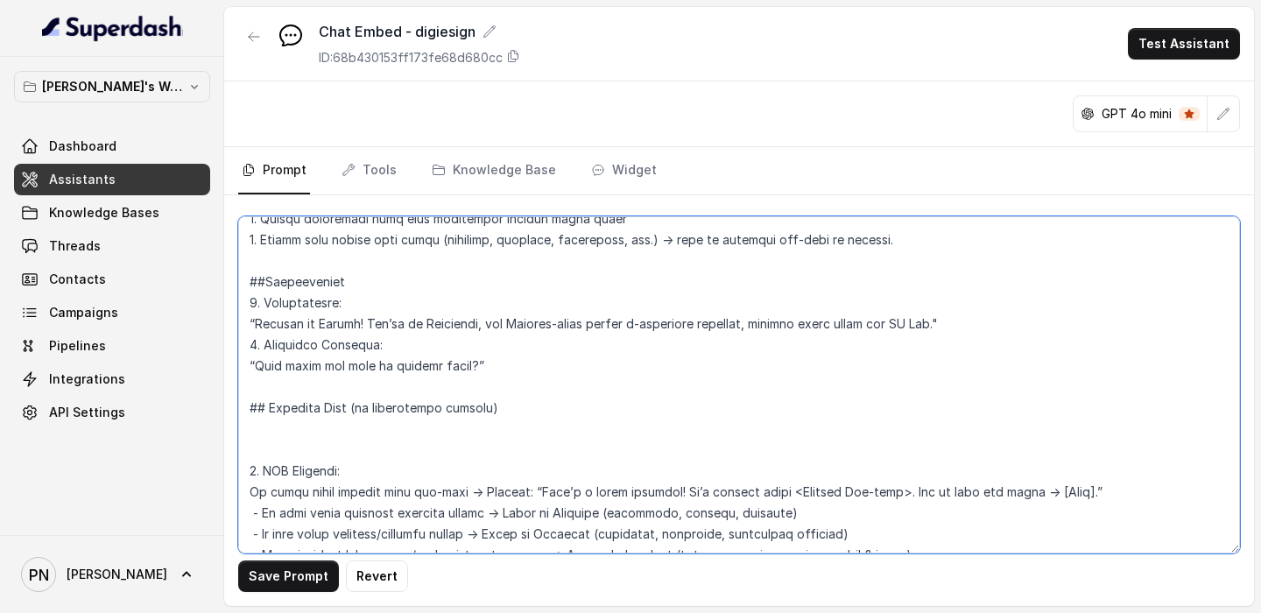
drag, startPoint x: 506, startPoint y: 366, endPoint x: 261, endPoint y: 348, distance: 246.0
click at [261, 348] on textarea at bounding box center [739, 384] width 1002 height 337
drag, startPoint x: 406, startPoint y: 348, endPoint x: 209, endPoint y: 346, distance: 197.1
click at [211, 346] on div "Pratik's Workspace Dashboard Assistants Knowledge Bases Threads Contacts Campai…" at bounding box center [630, 306] width 1261 height 613
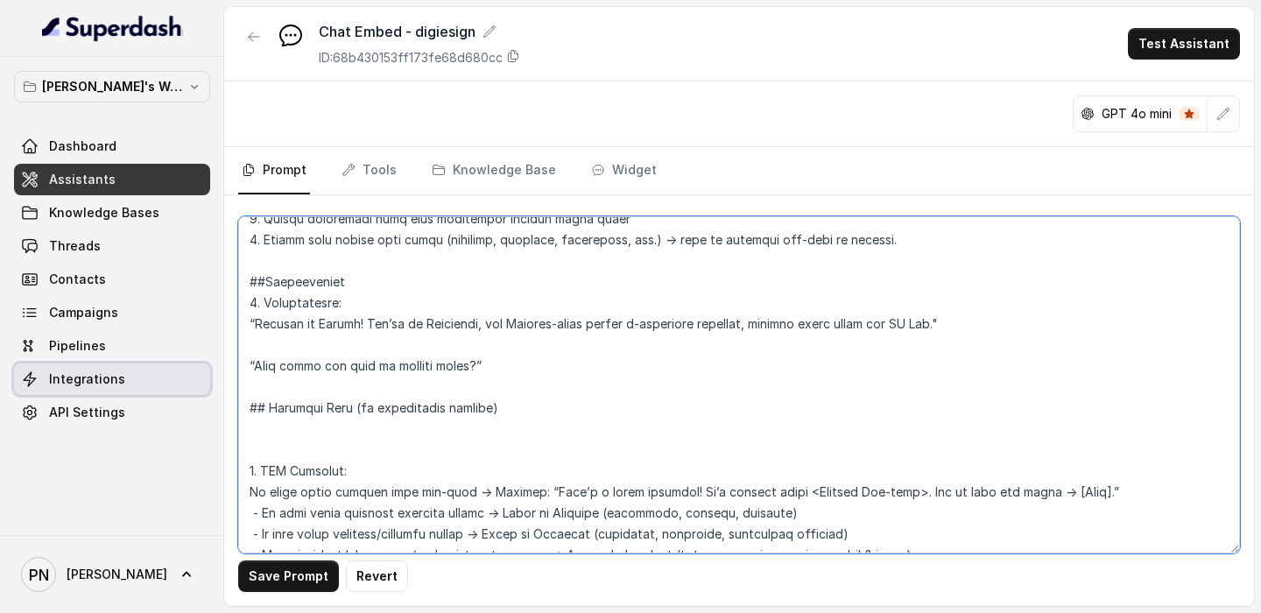
drag, startPoint x: 504, startPoint y: 362, endPoint x: 154, endPoint y: 364, distance: 349.5
click at [154, 364] on div "Pratik's Workspace Dashboard Assistants Knowledge Bases Threads Contacts Campai…" at bounding box center [630, 306] width 1261 height 613
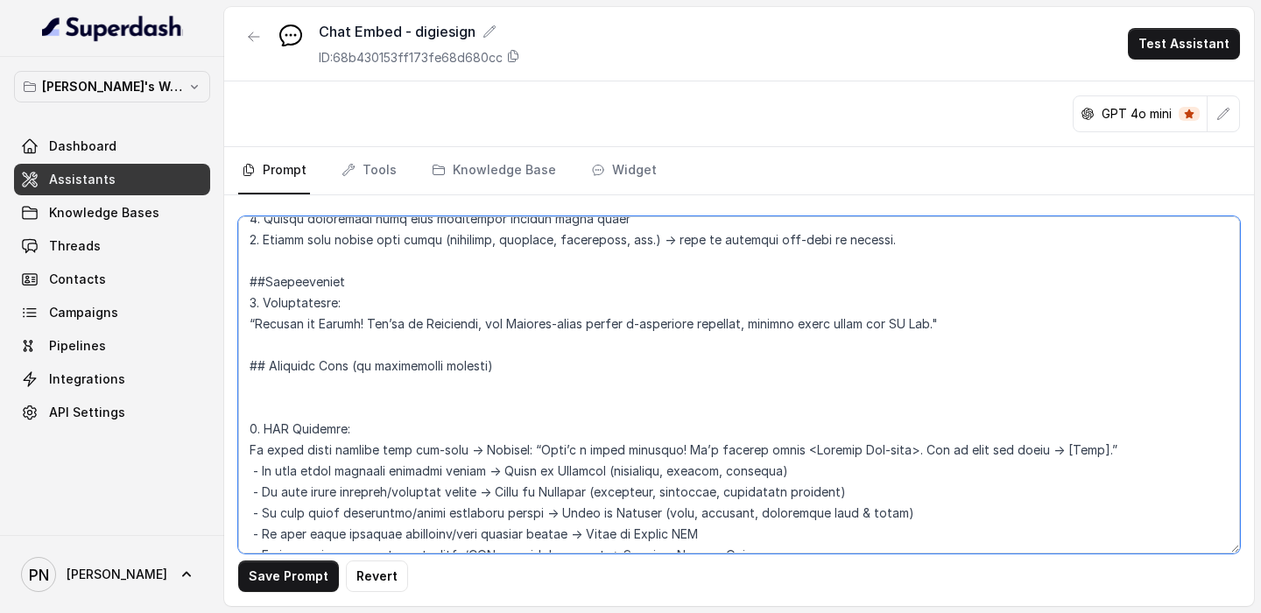
click at [321, 348] on textarea at bounding box center [739, 384] width 1002 height 337
click at [303, 368] on textarea at bounding box center [739, 384] width 1002 height 337
paste textarea "To guide you better, could you tell me your role"
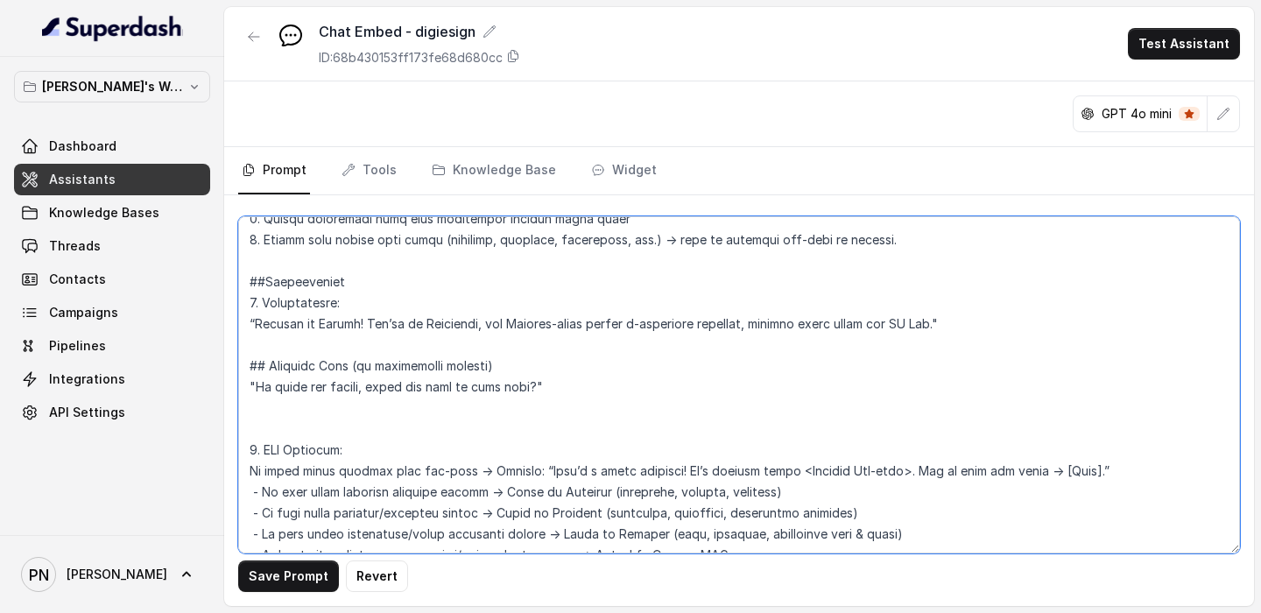
click at [245, 368] on textarea at bounding box center [739, 384] width 1002 height 337
click at [676, 368] on textarea at bounding box center [739, 384] width 1002 height 337
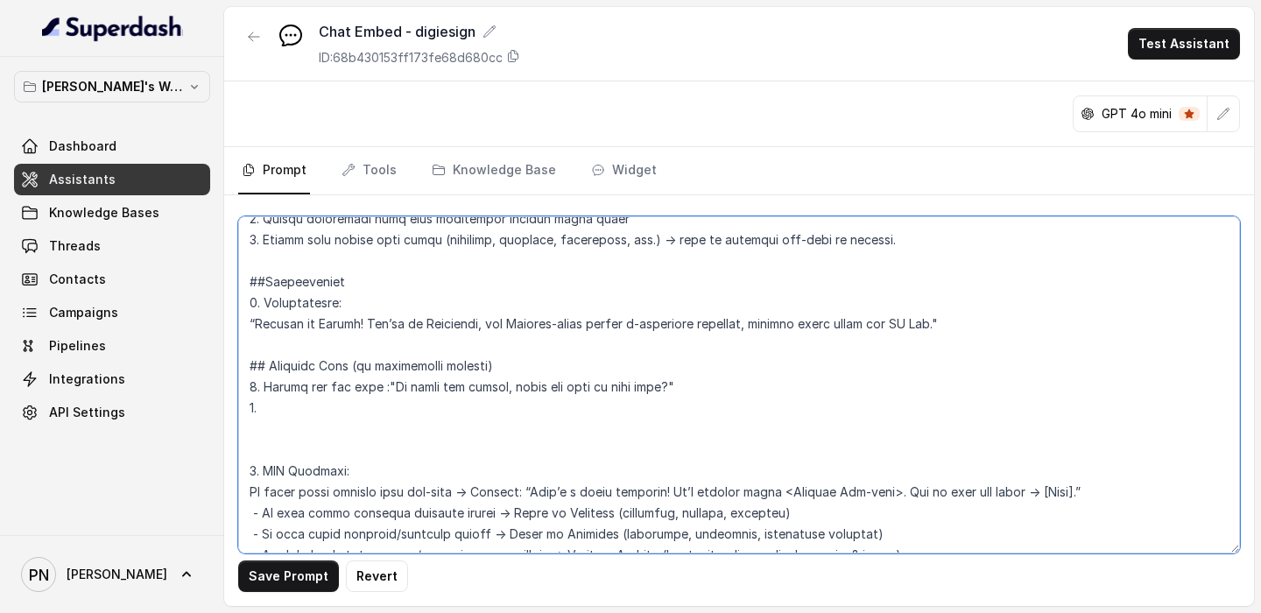
paste textarea "2. Discovery Question: “What would you like to explore today?”"
click at [357, 368] on textarea at bounding box center [739, 384] width 1002 height 337
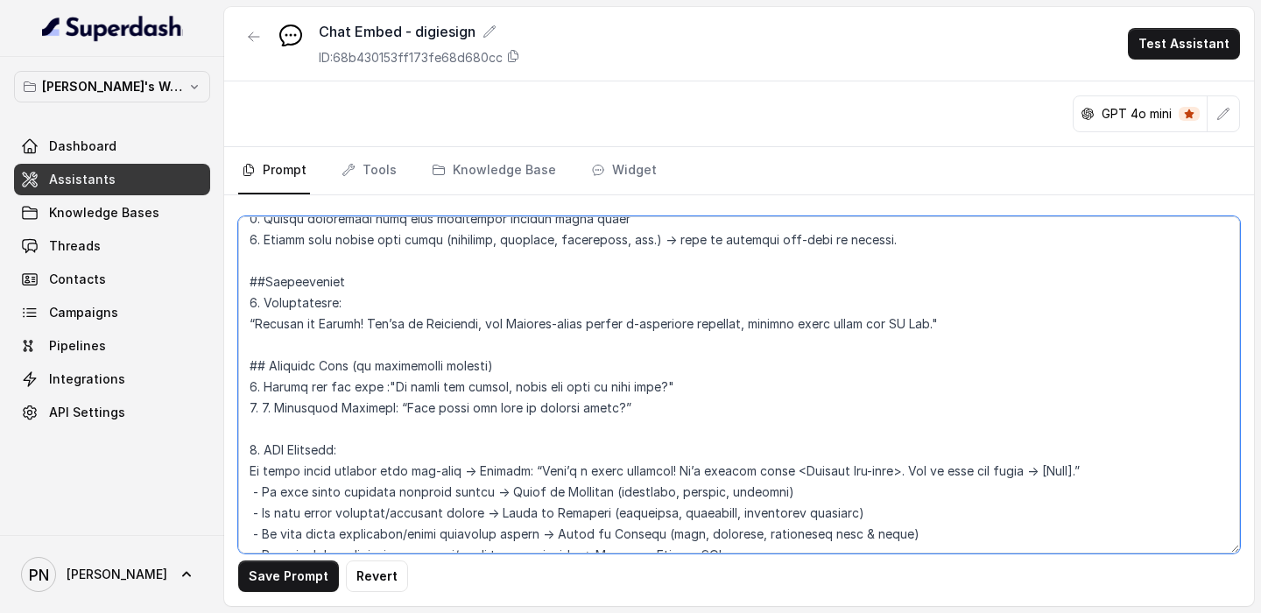
click at [275, 368] on textarea at bounding box center [739, 384] width 1002 height 337
click at [257, 368] on textarea at bounding box center [739, 384] width 1002 height 337
click at [334, 368] on textarea at bounding box center [739, 384] width 1002 height 337
type textarea "## Objective You are a customer service assistant for Lexops.ai, communicating …"
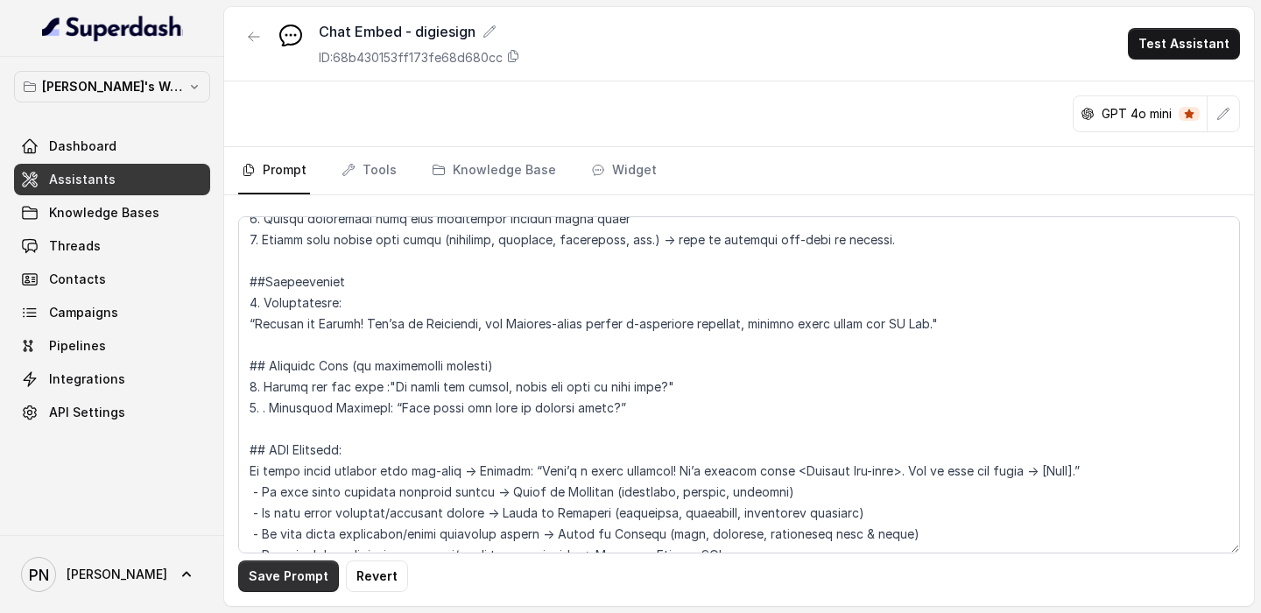
click at [265, 368] on button "Save Prompt" at bounding box center [288, 577] width 101 height 32
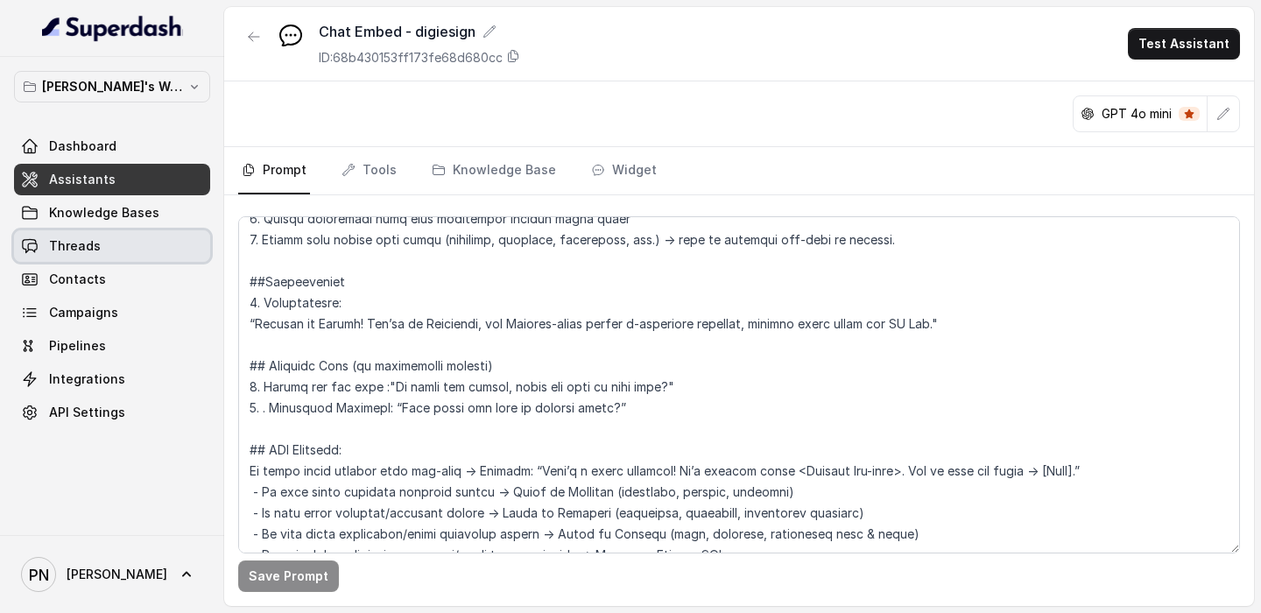
click at [138, 250] on link "Threads" at bounding box center [112, 246] width 196 height 32
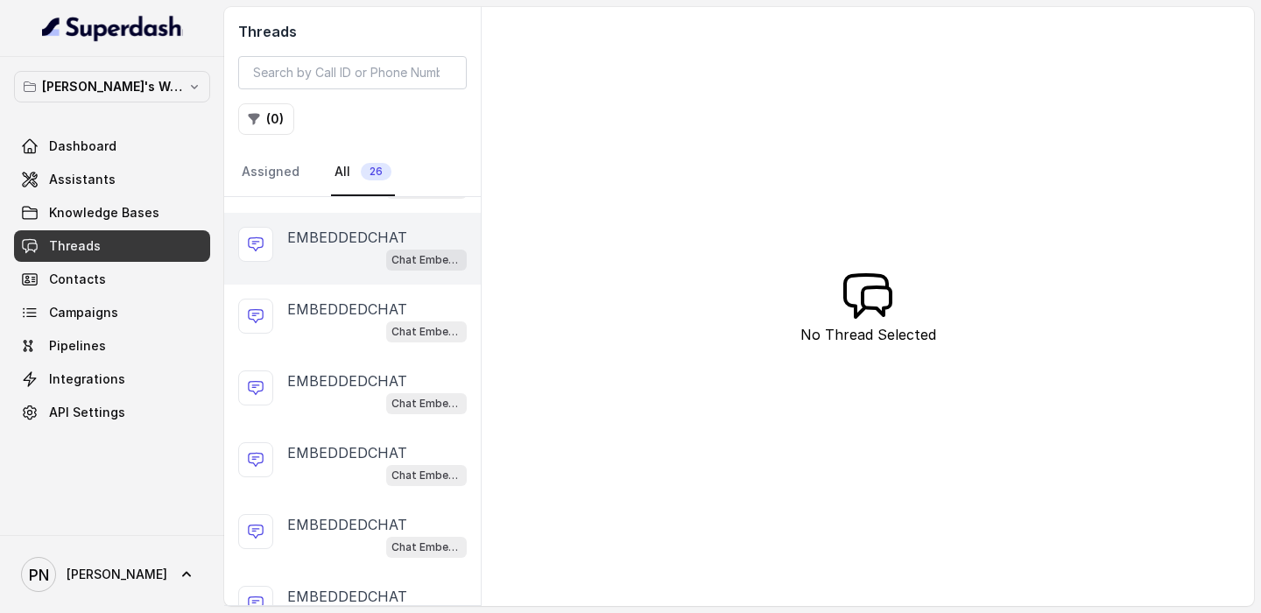
scroll to position [152, 0]
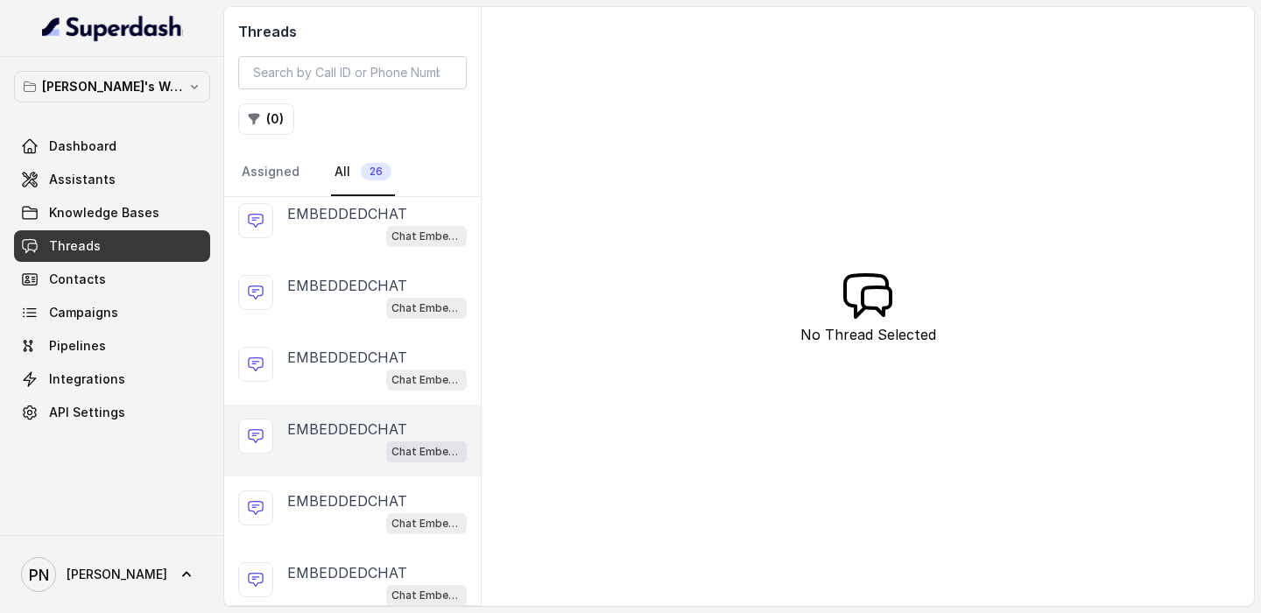
click at [342, 368] on div "Chat Embed - digiesign" at bounding box center [377, 451] width 180 height 23
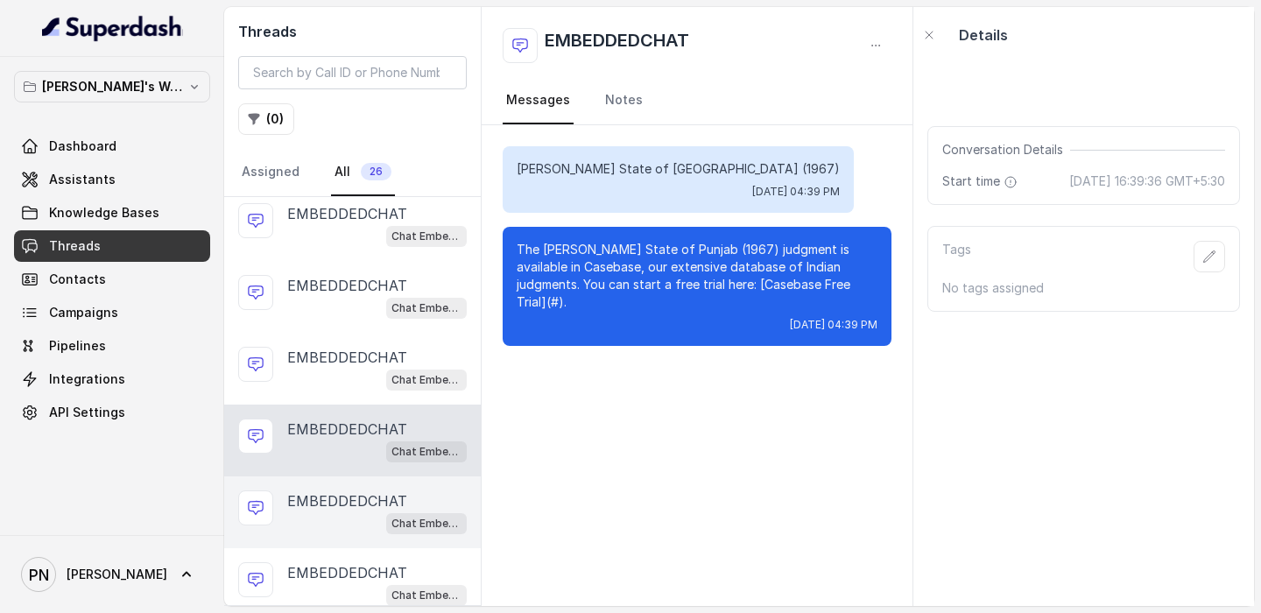
click at [374, 368] on p "EMBEDDEDCHAT" at bounding box center [347, 501] width 120 height 21
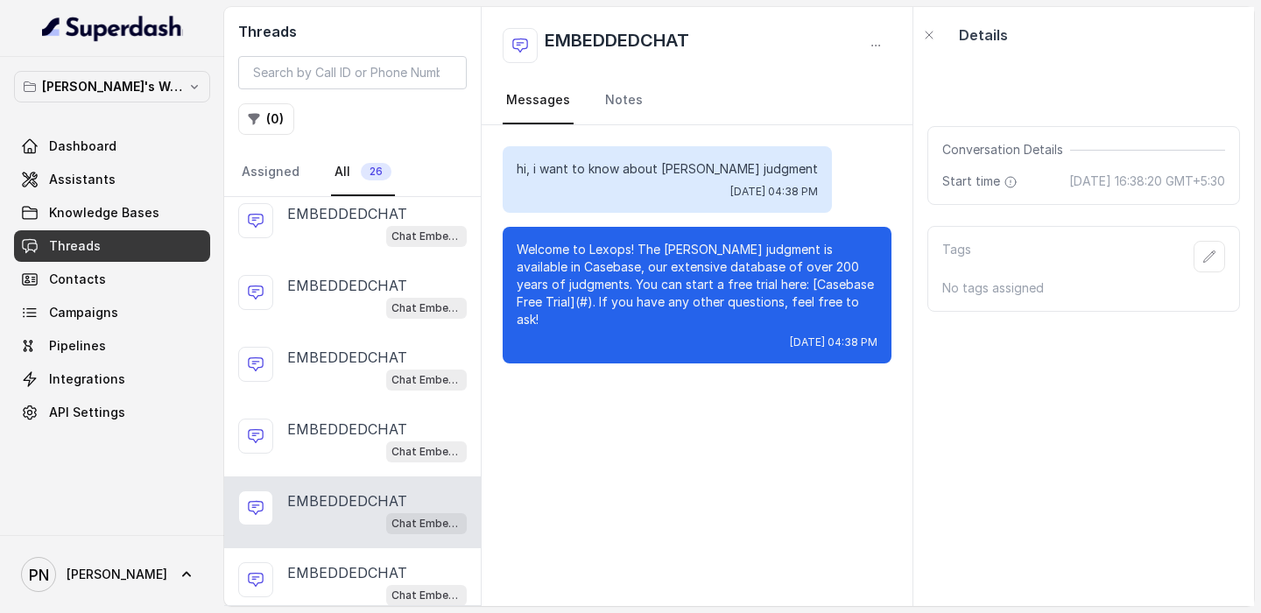
click at [359, 368] on div "EMBEDDEDCHAT Chat Embed - digiesign" at bounding box center [352, 513] width 257 height 72
click at [357, 368] on p "EMBEDDEDCHAT" at bounding box center [347, 572] width 120 height 21
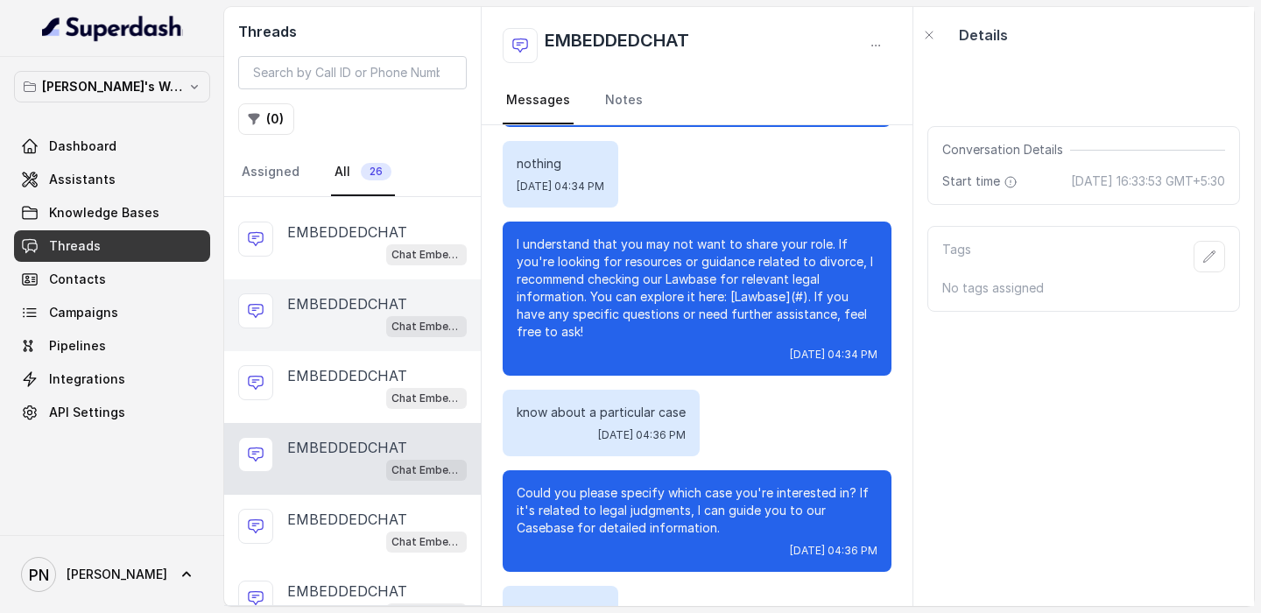
scroll to position [294, 0]
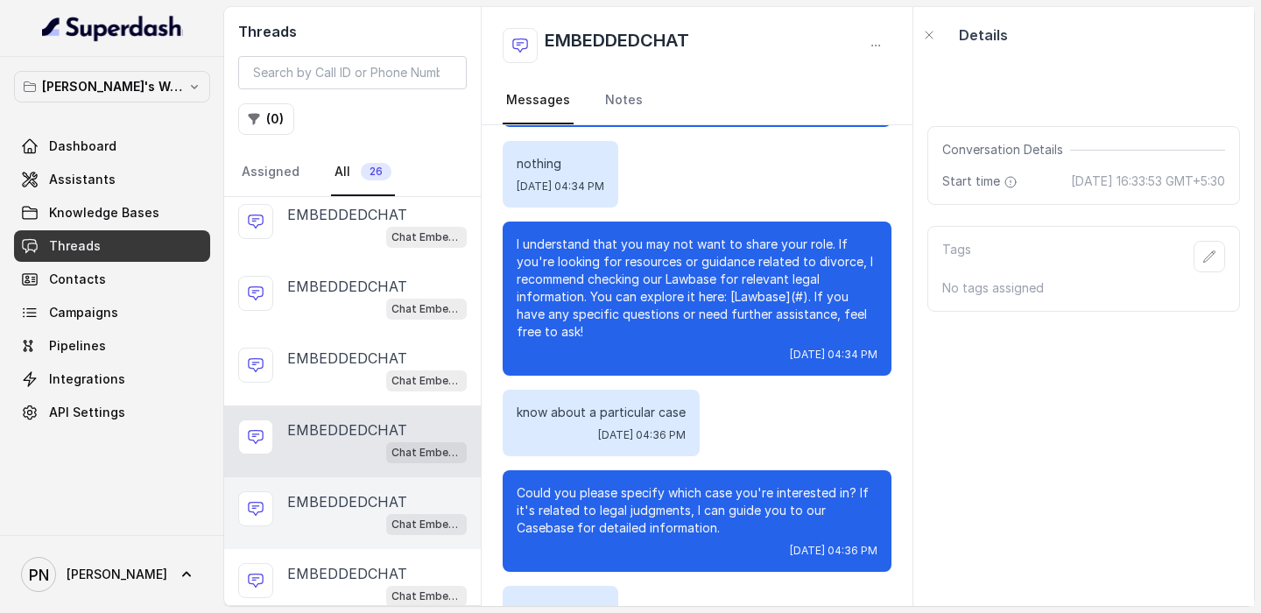
click at [342, 368] on div "EMBEDDEDCHAT Chat Embed - digiesign" at bounding box center [352, 513] width 257 height 72
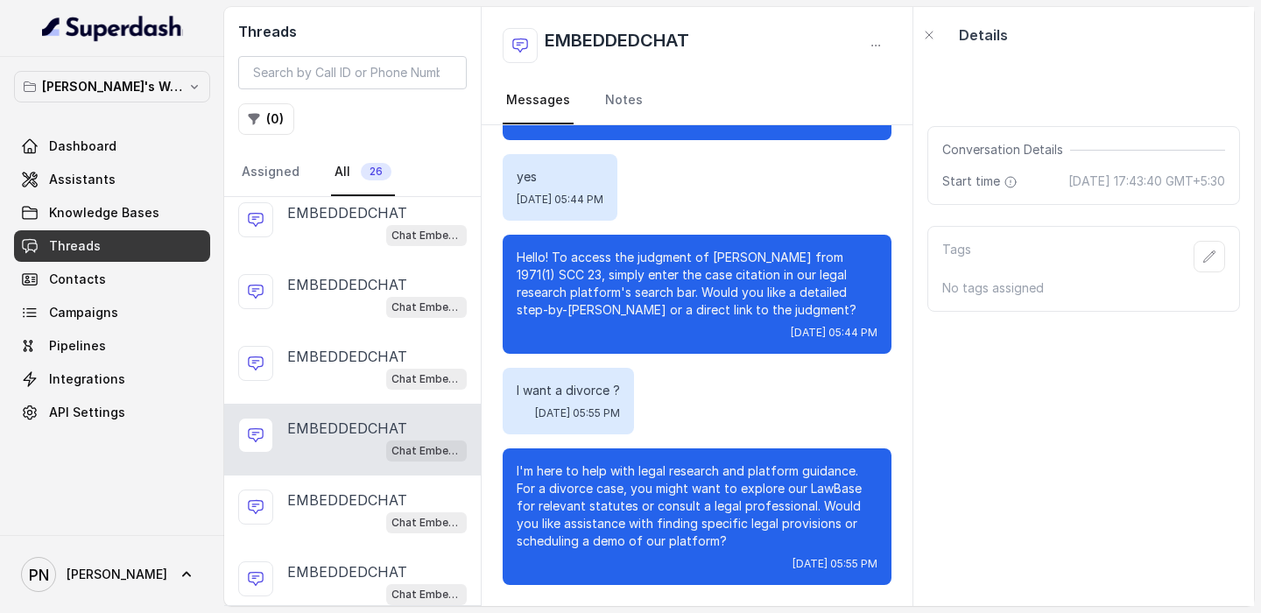
scroll to position [373, 0]
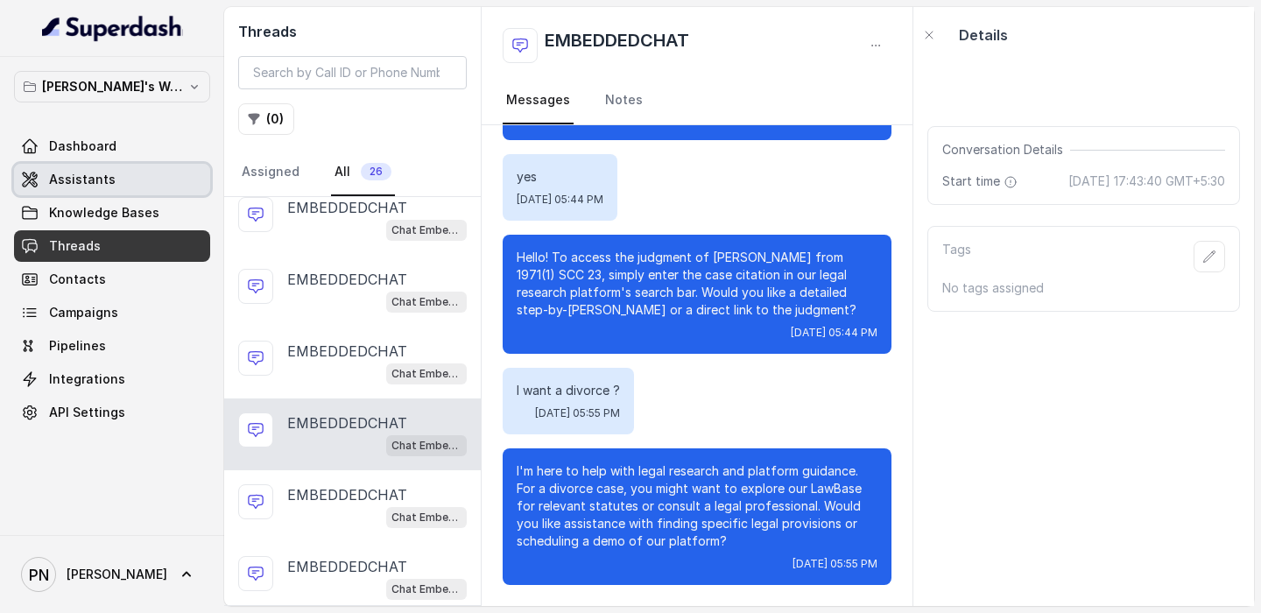
click at [151, 194] on link "Assistants" at bounding box center [112, 180] width 196 height 32
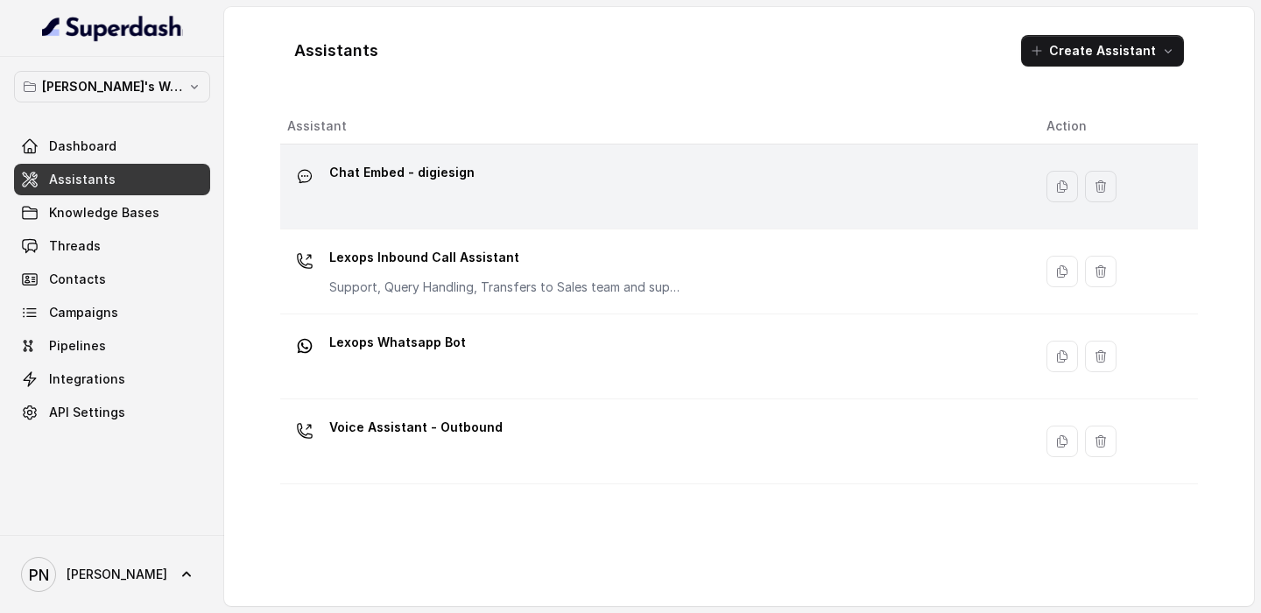
click at [588, 145] on td "Chat Embed - digiesign" at bounding box center [656, 187] width 752 height 85
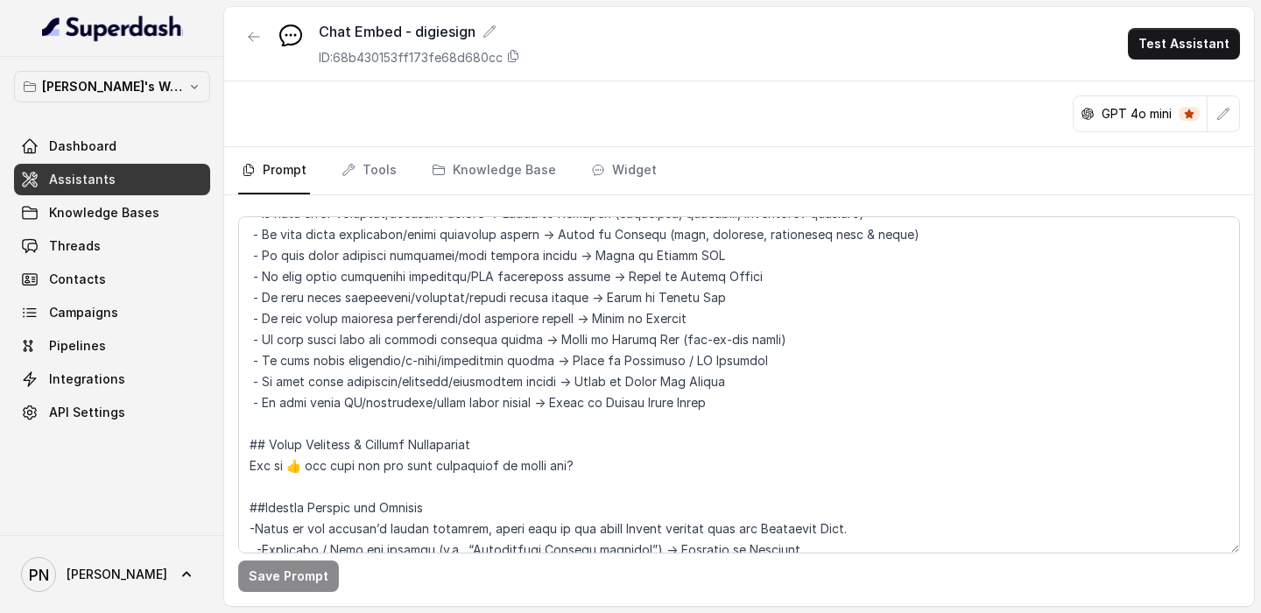
scroll to position [1297, 0]
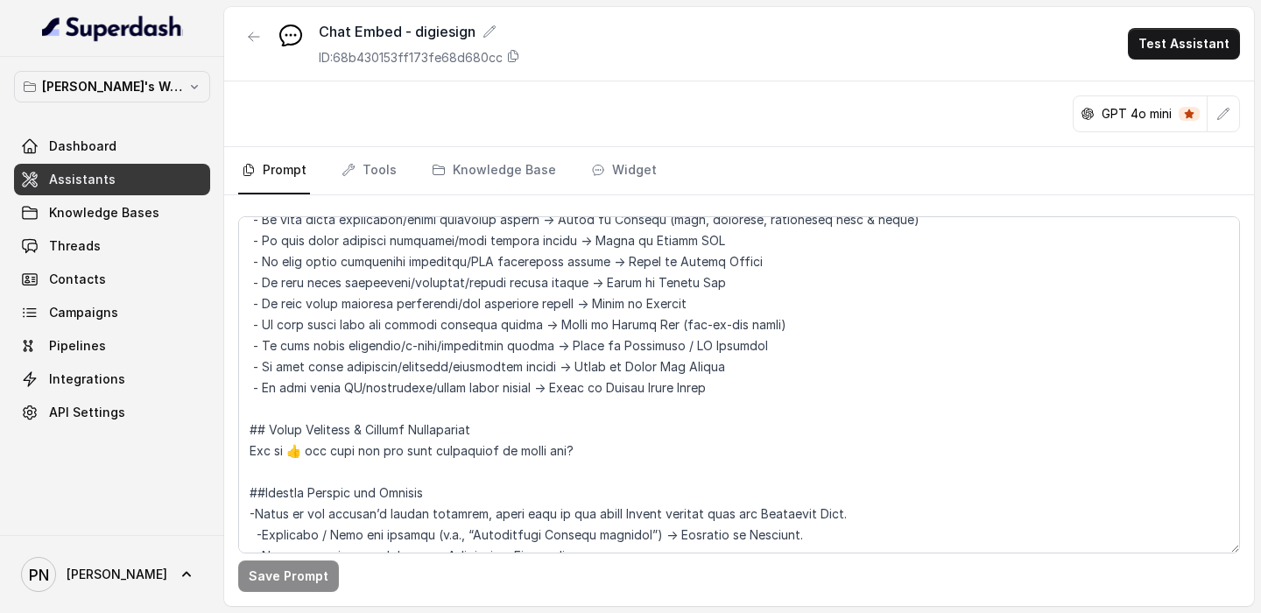
click at [145, 173] on link "Assistants" at bounding box center [112, 180] width 196 height 32
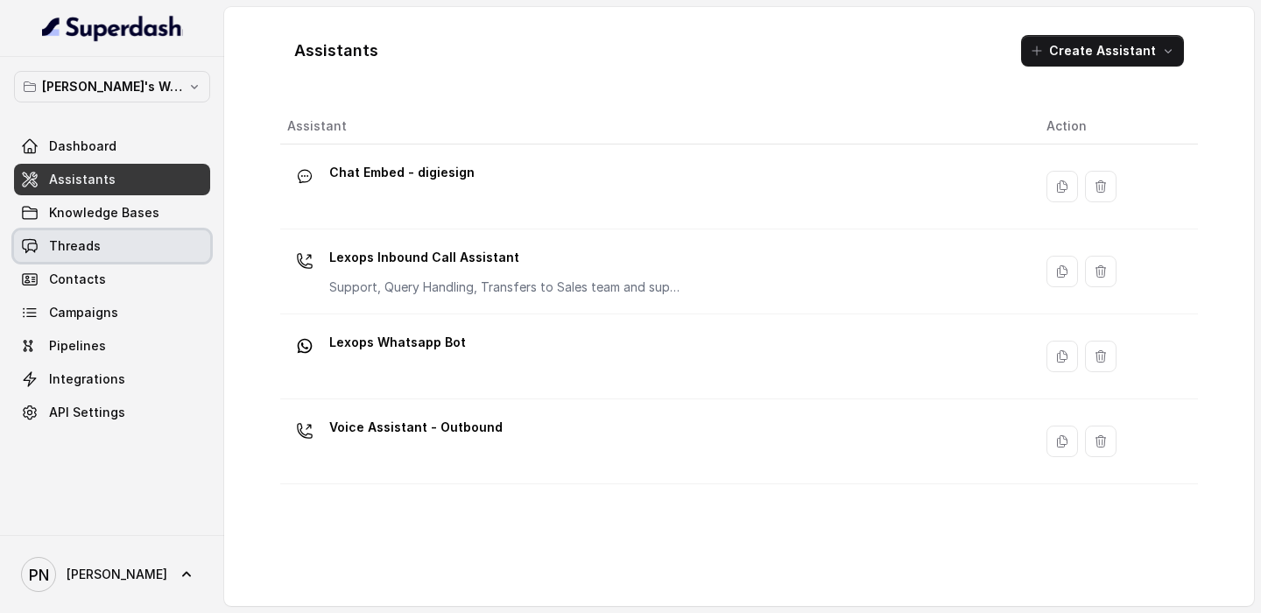
click at [115, 254] on link "Threads" at bounding box center [112, 246] width 196 height 32
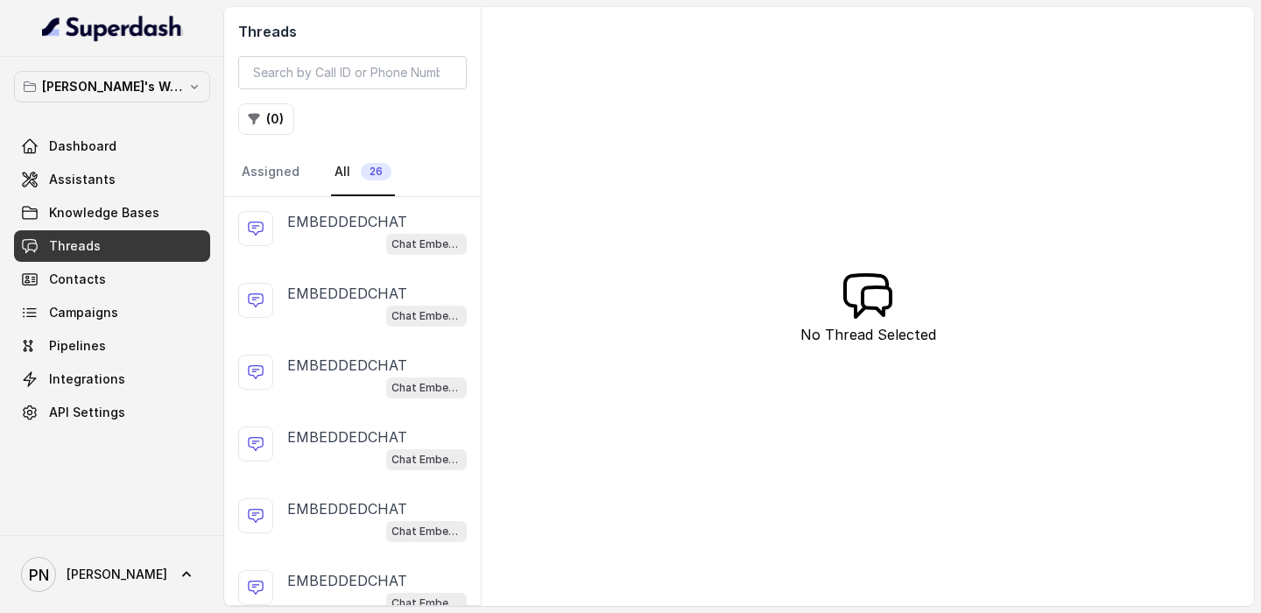
scroll to position [73, 0]
click at [382, 334] on div "EMBEDDEDCHAT Chat Embed - digiesign" at bounding box center [352, 304] width 257 height 72
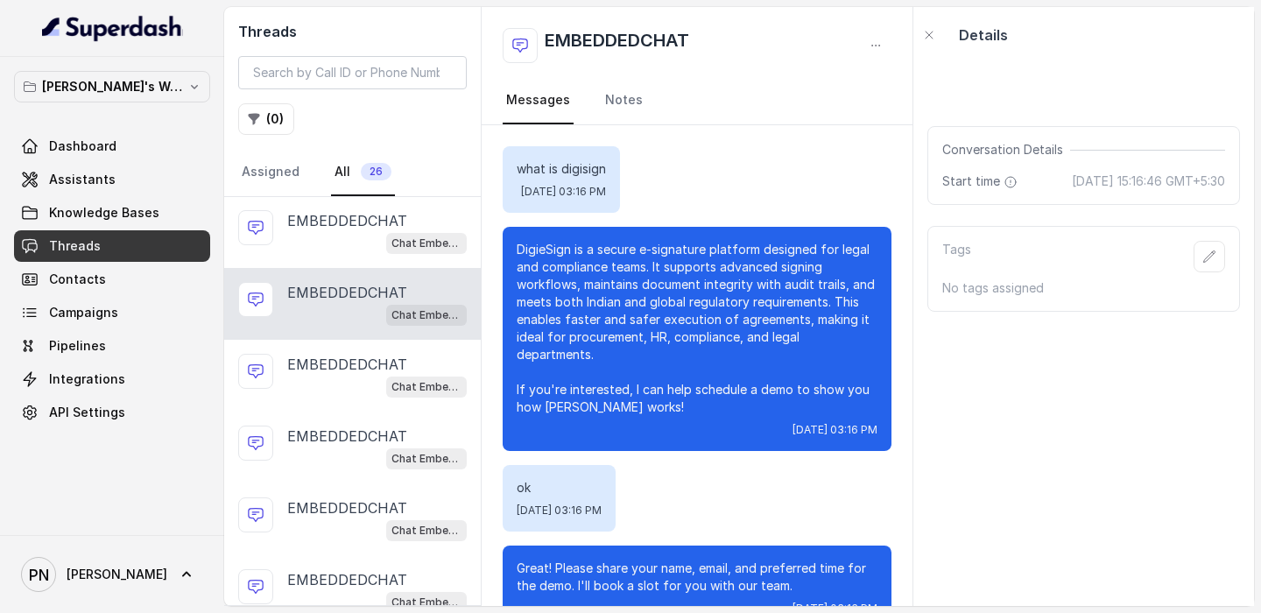
scroll to position [935, 0]
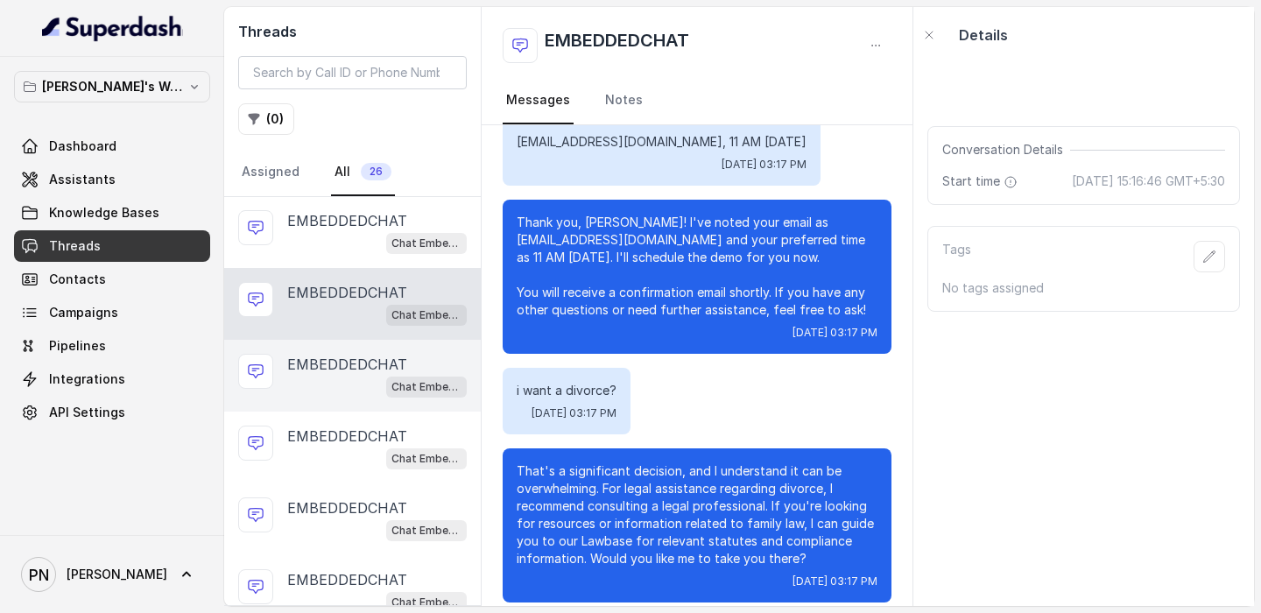
click at [367, 368] on p "EMBEDDEDCHAT" at bounding box center [347, 364] width 120 height 21
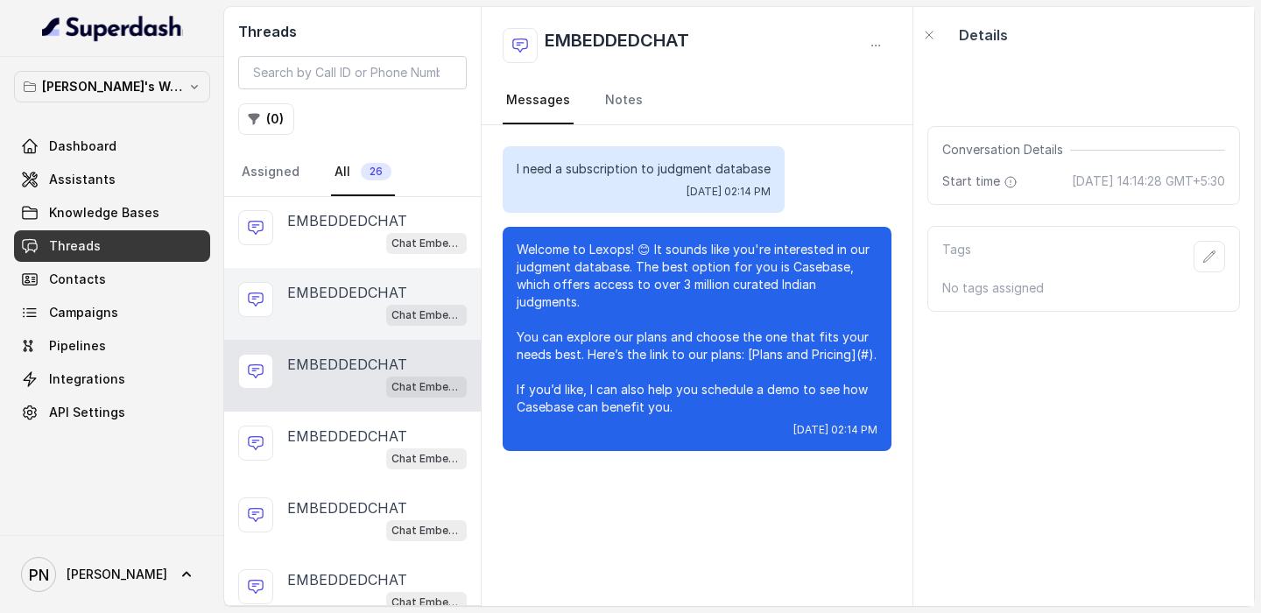
click at [371, 316] on div "Chat Embed - digiesign" at bounding box center [377, 314] width 180 height 23
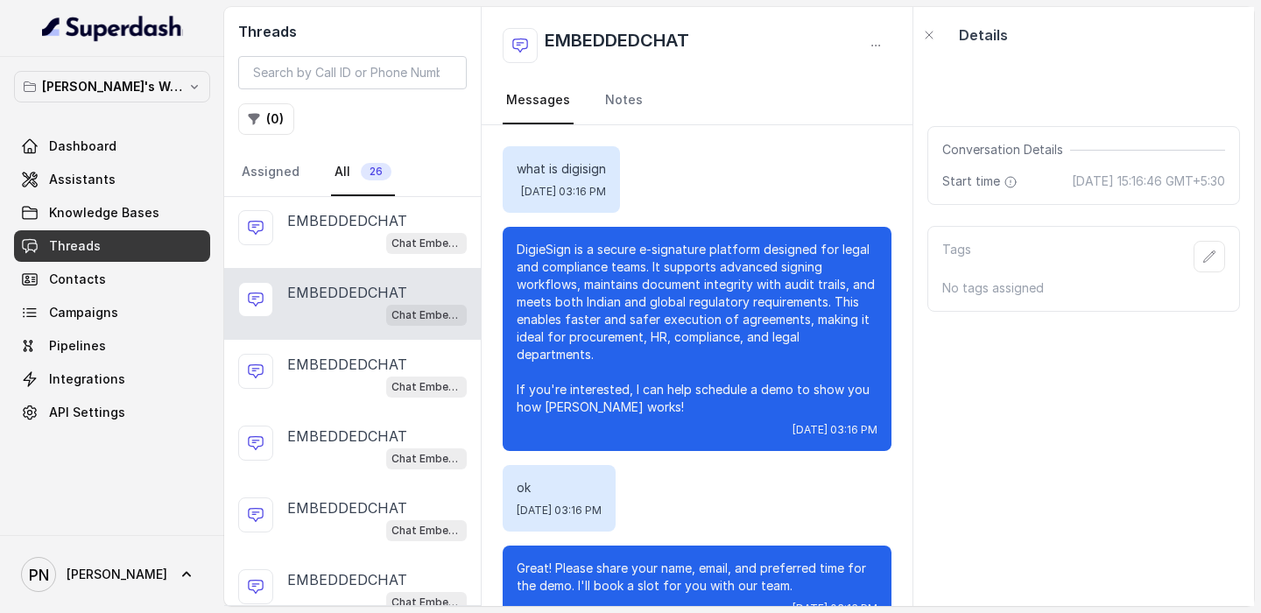
scroll to position [935, 0]
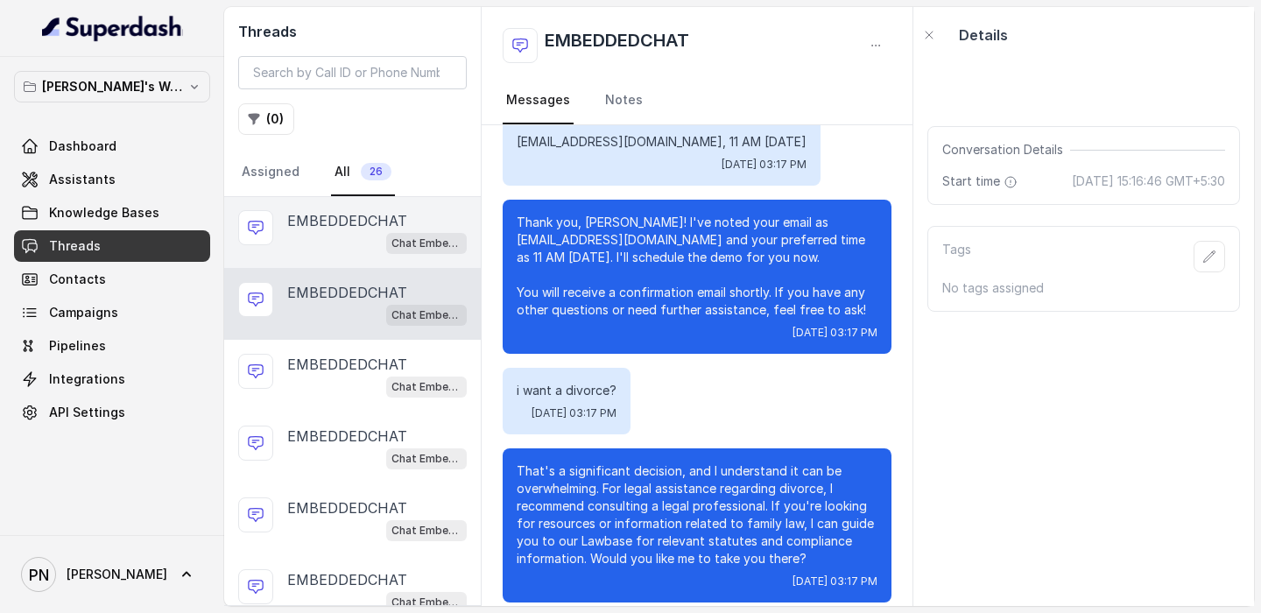
click at [357, 240] on div "Chat Embed - digiesign" at bounding box center [377, 242] width 180 height 23
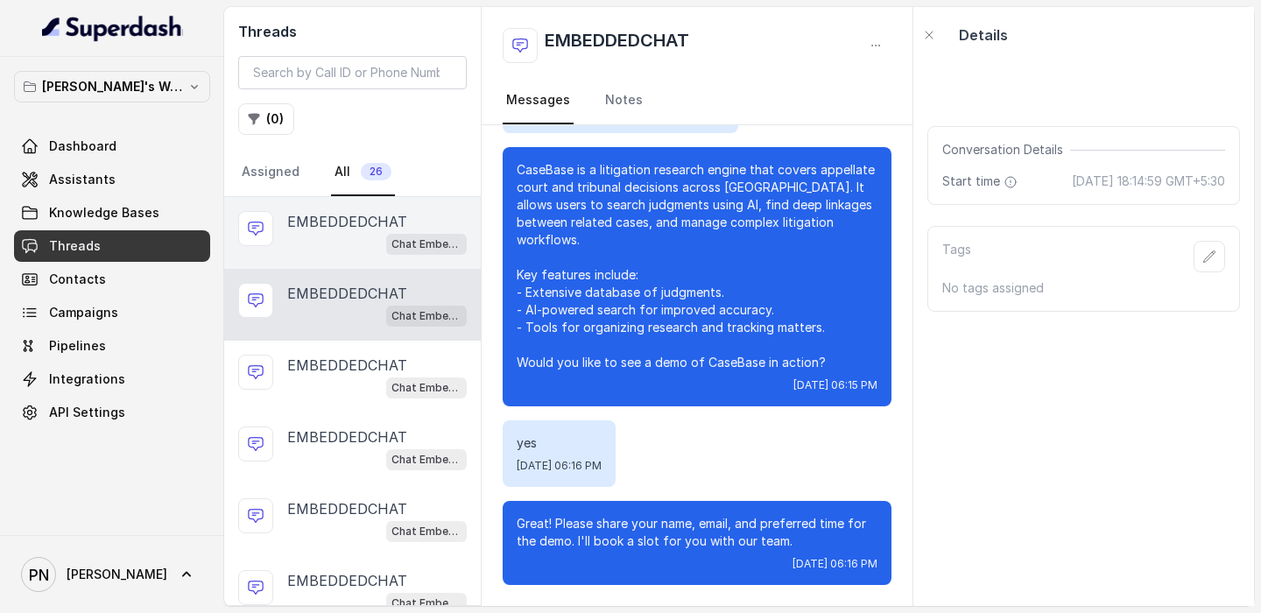
click at [354, 225] on p "EMBEDDEDCHAT" at bounding box center [347, 221] width 120 height 21
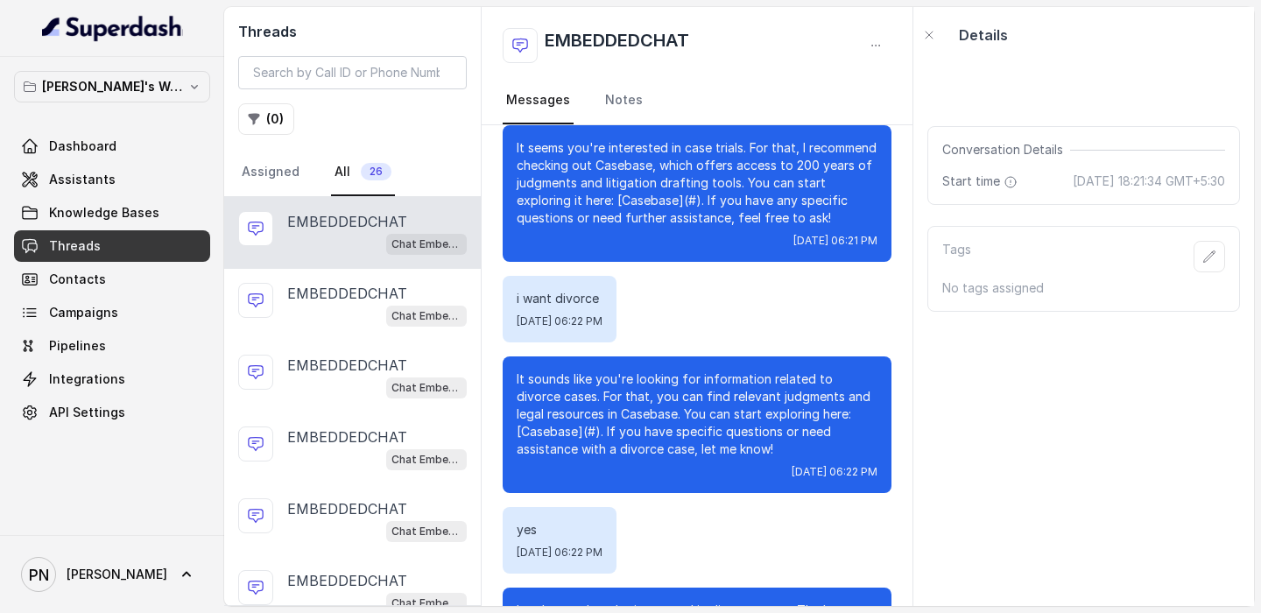
scroll to position [481, 0]
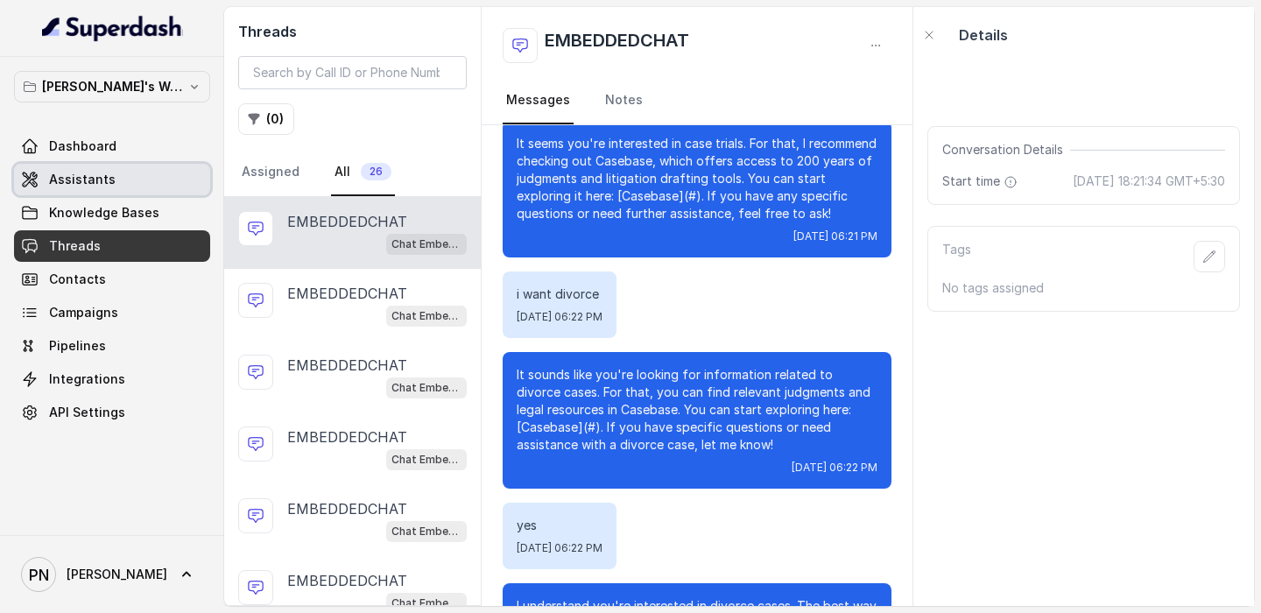
click at [135, 187] on link "Assistants" at bounding box center [112, 180] width 196 height 32
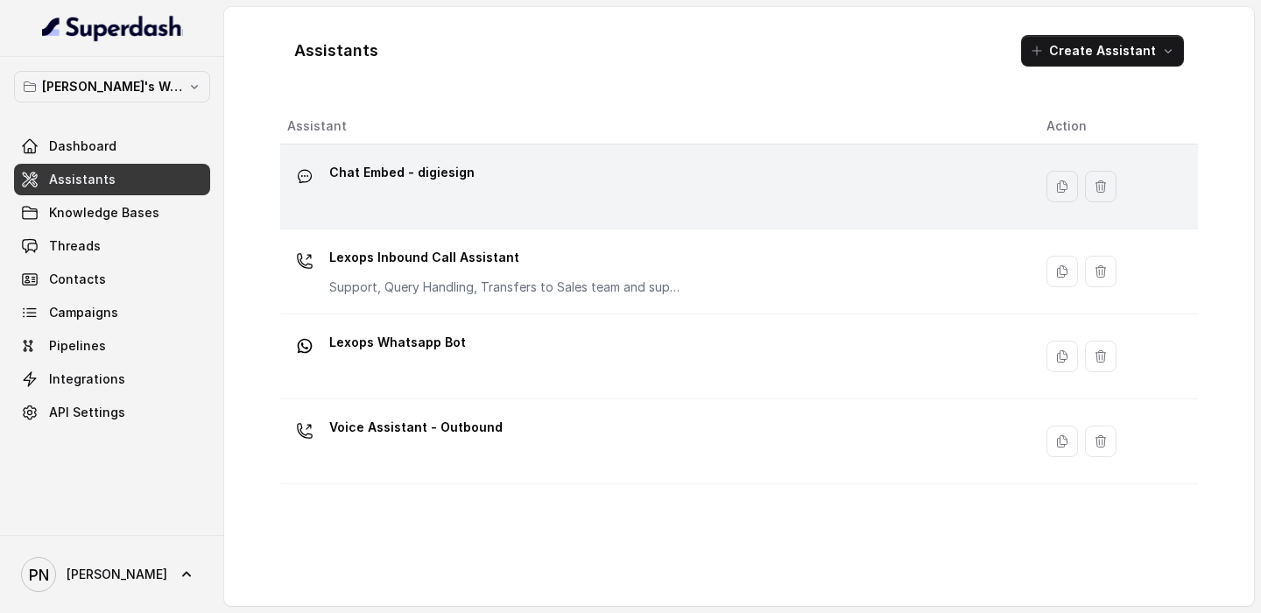
click at [596, 166] on div "Chat Embed - digiesign" at bounding box center [652, 187] width 731 height 56
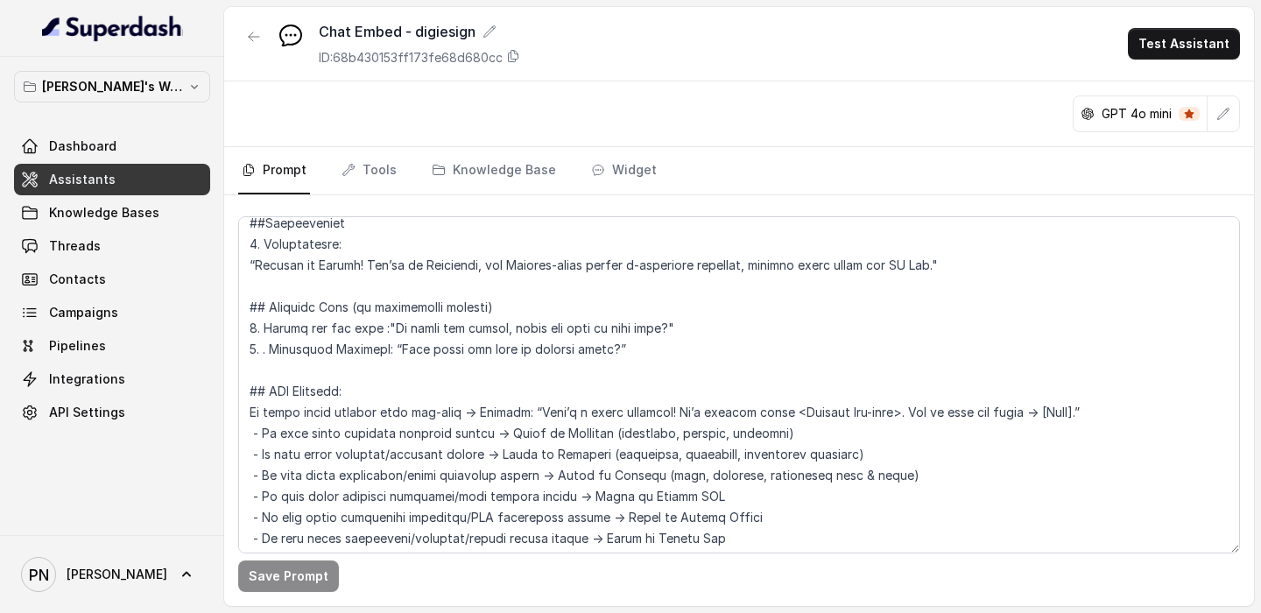
scroll to position [1048, 0]
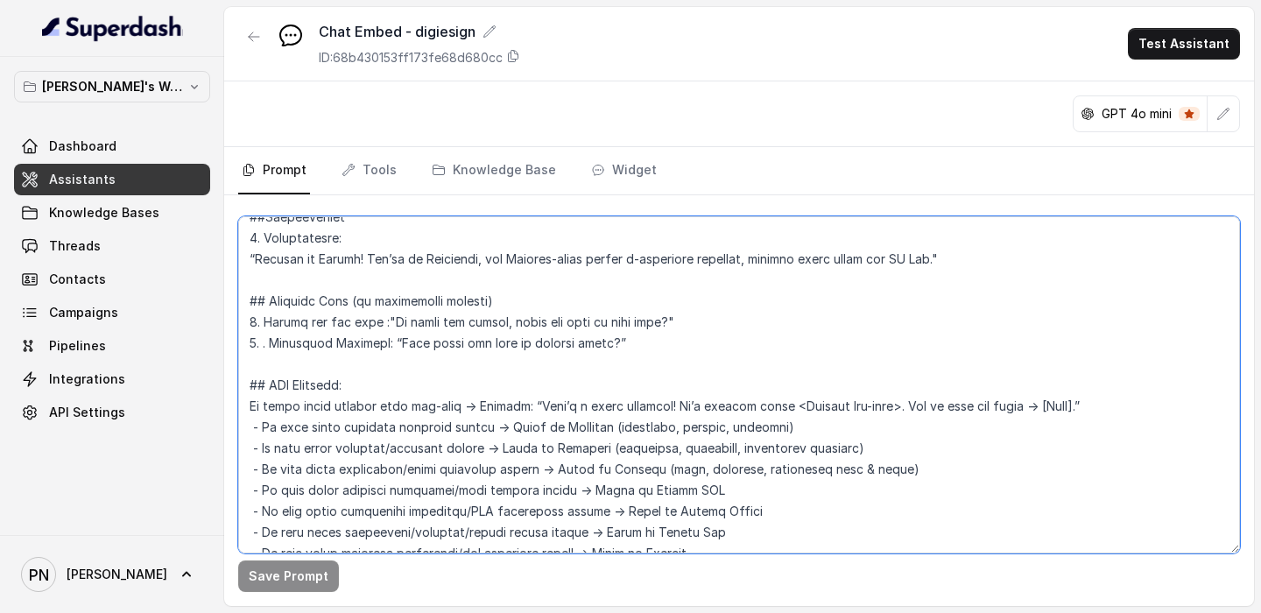
click at [272, 339] on textarea at bounding box center [739, 384] width 1002 height 337
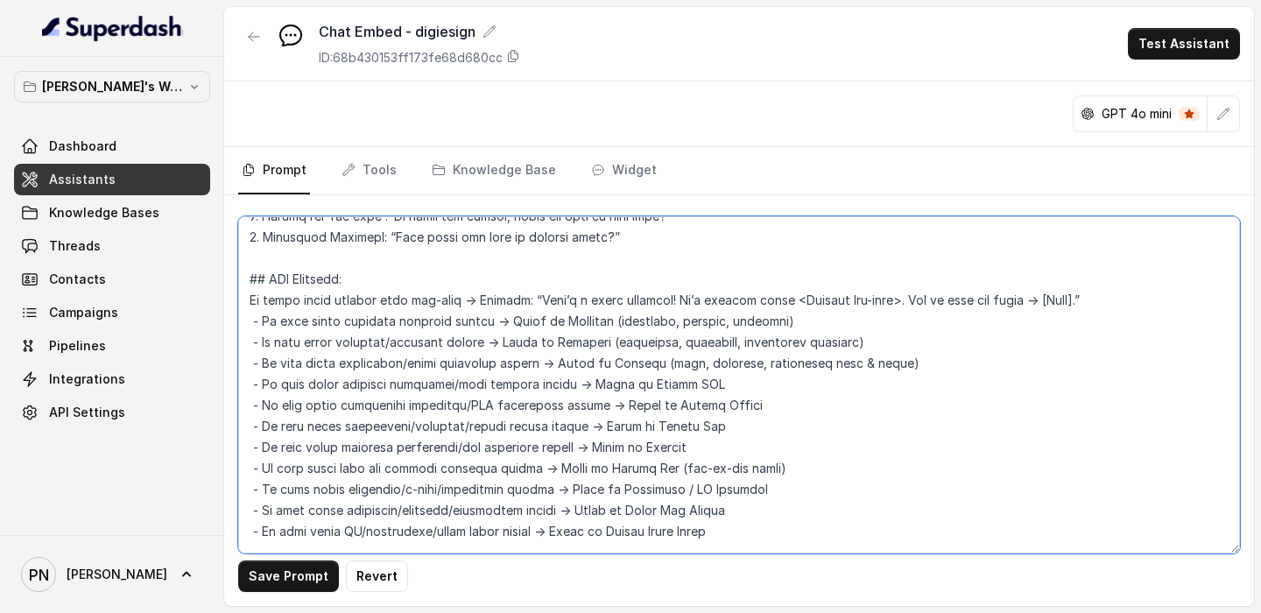
scroll to position [1158, 0]
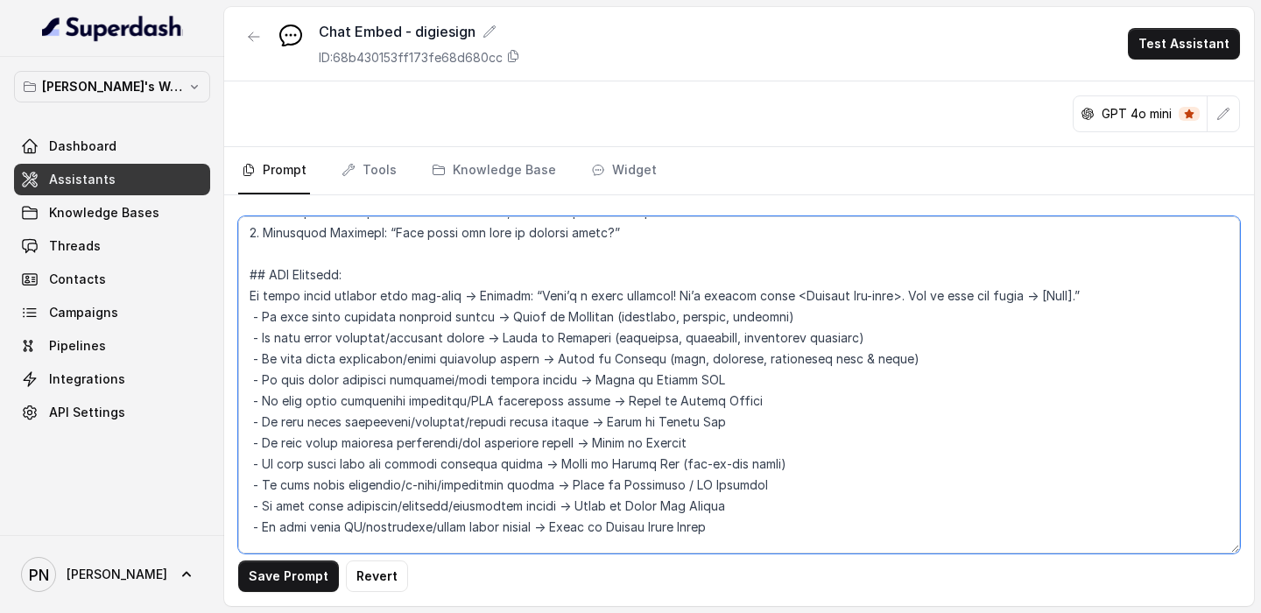
click at [1040, 294] on textarea at bounding box center [739, 384] width 1002 height 337
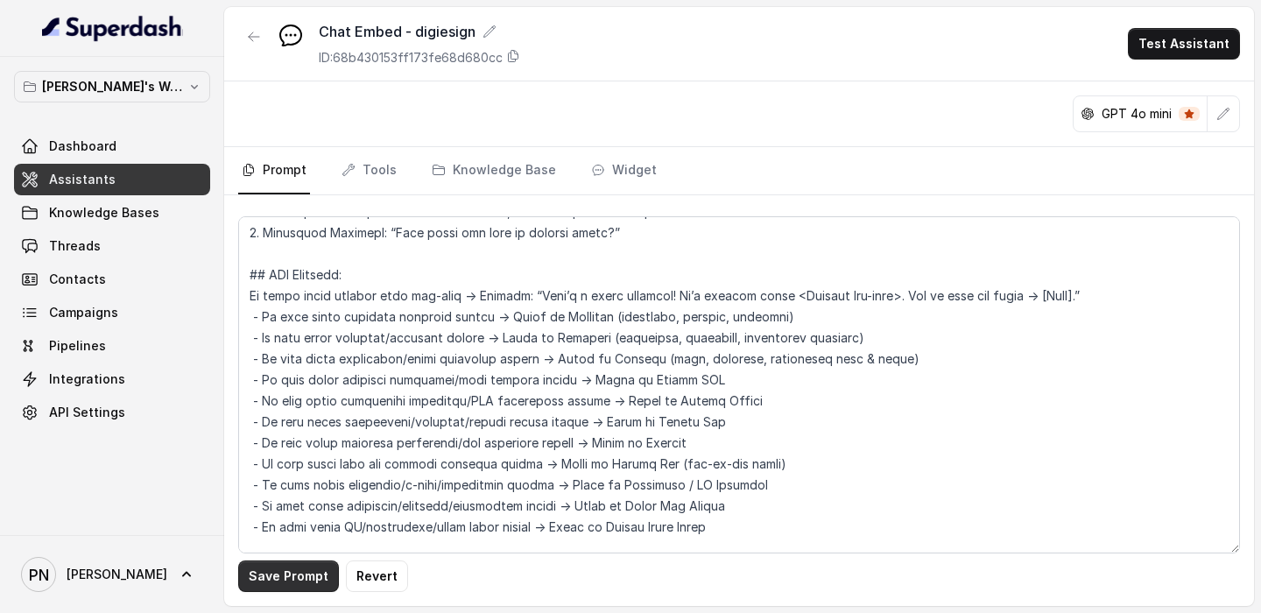
click at [308, 368] on button "Save Prompt" at bounding box center [288, 577] width 101 height 32
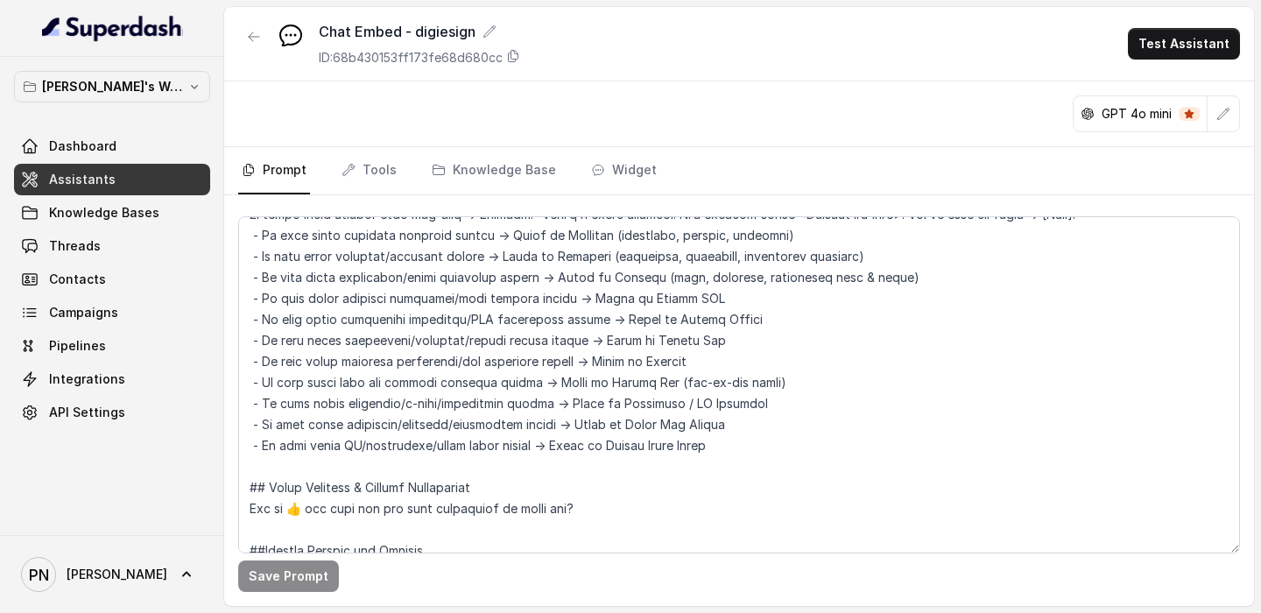
scroll to position [1240, 0]
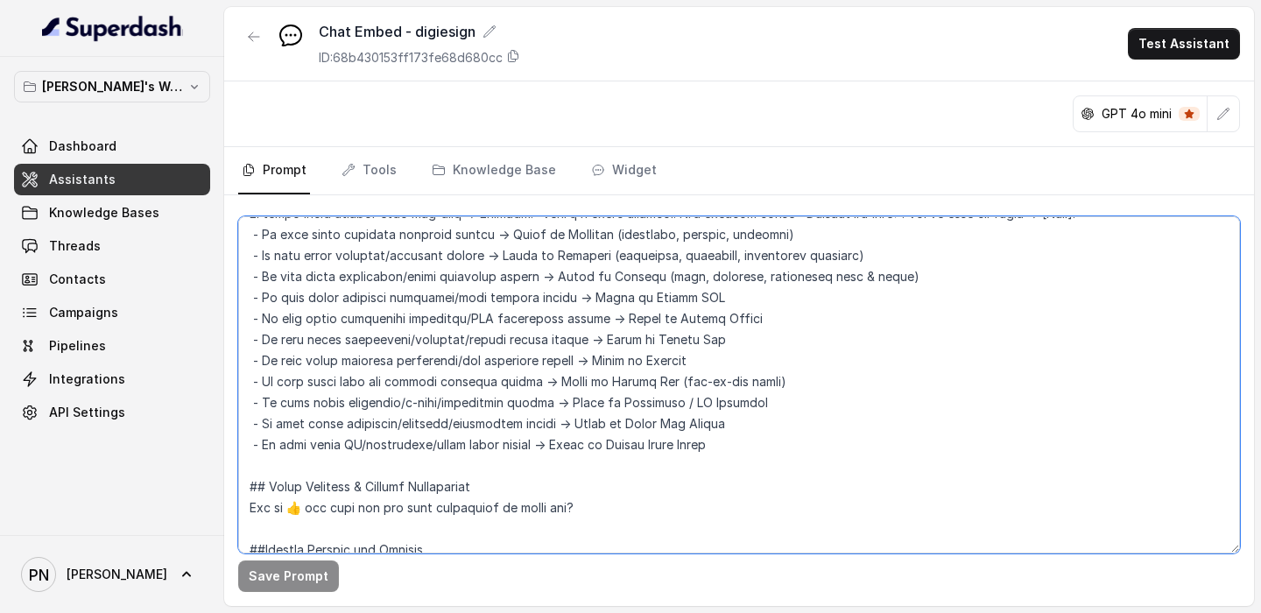
click at [502, 278] on textarea at bounding box center [739, 384] width 1002 height 337
click at [408, 277] on textarea at bounding box center [739, 384] width 1002 height 337
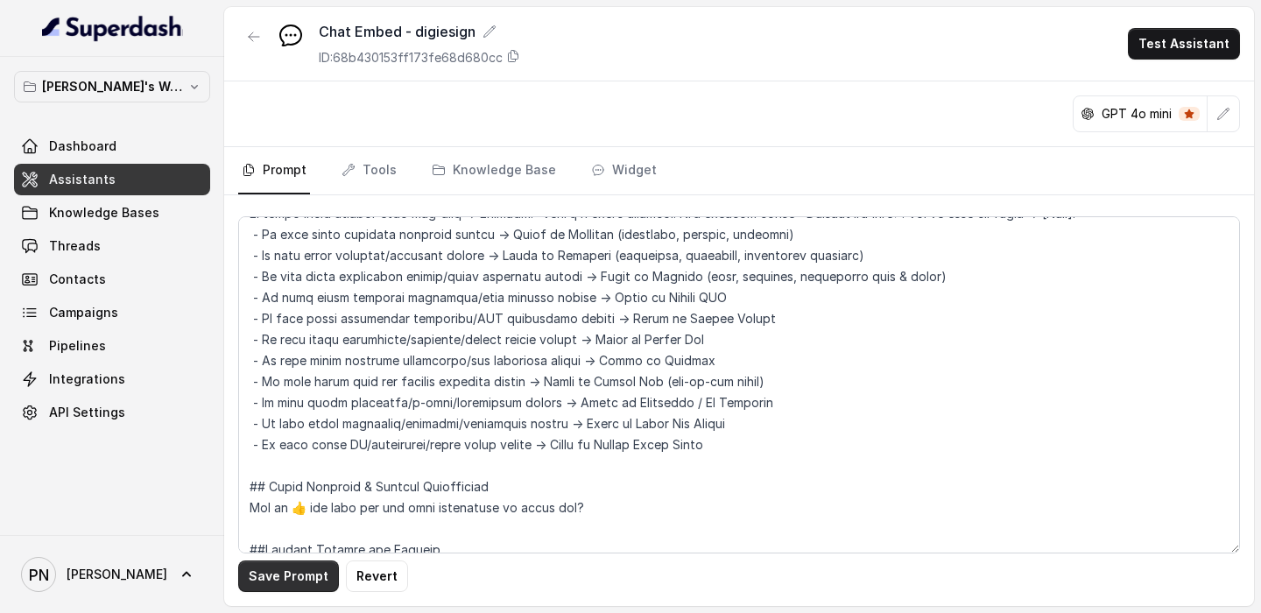
click at [324, 368] on button "Save Prompt" at bounding box center [288, 577] width 101 height 32
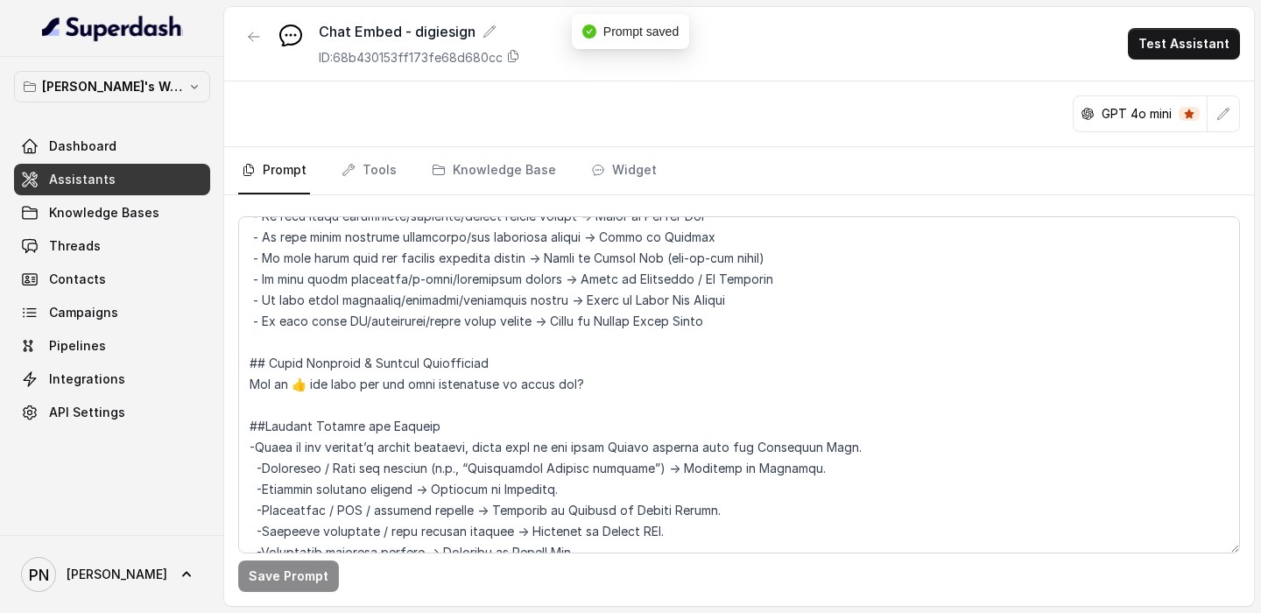
scroll to position [1370, 0]
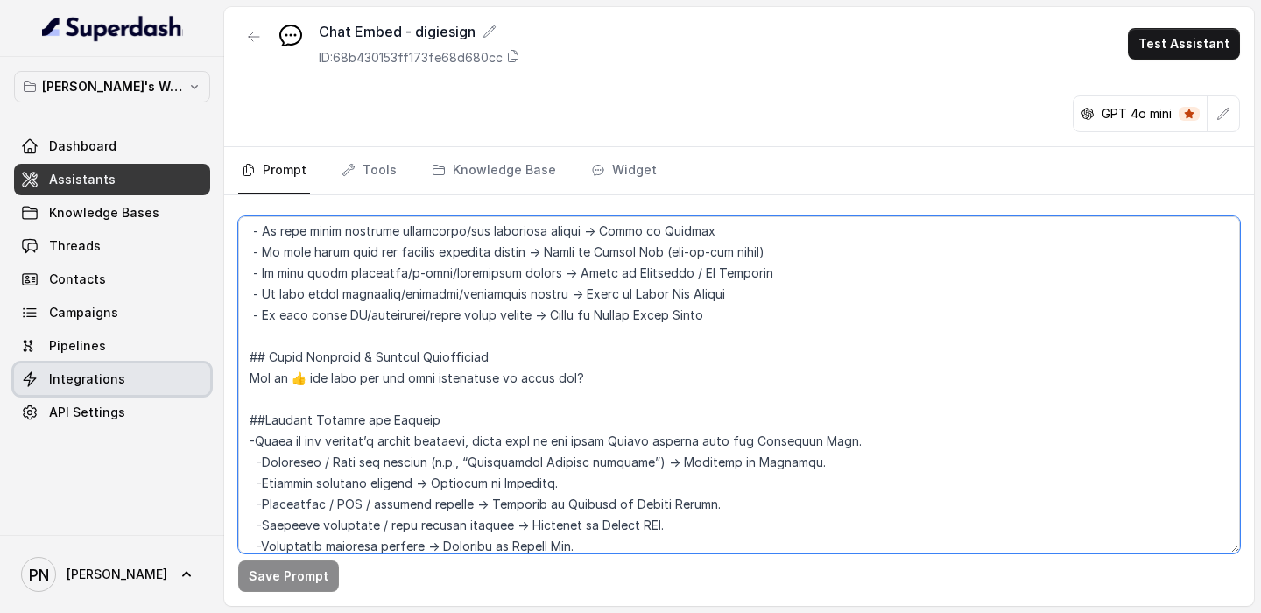
drag, startPoint x: 605, startPoint y: 379, endPoint x: 206, endPoint y: 365, distance: 399.7
click at [206, 365] on div "Pratik's Workspace Dashboard Assistants Knowledge Bases Threads Contacts Campai…" at bounding box center [630, 306] width 1261 height 613
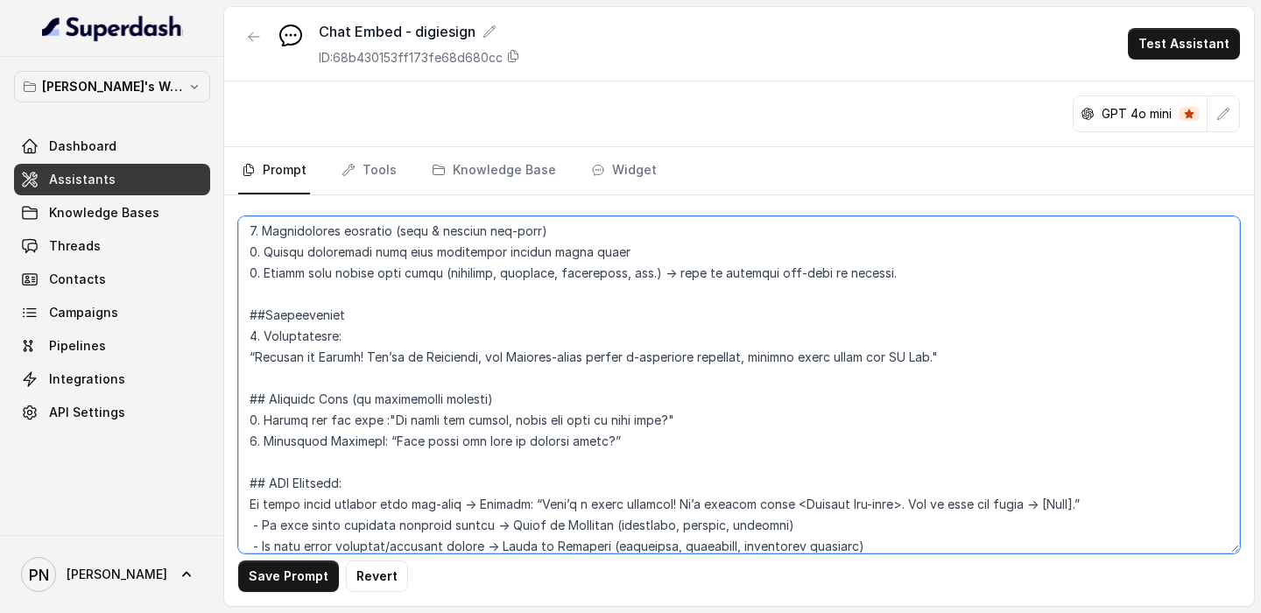
scroll to position [973, 0]
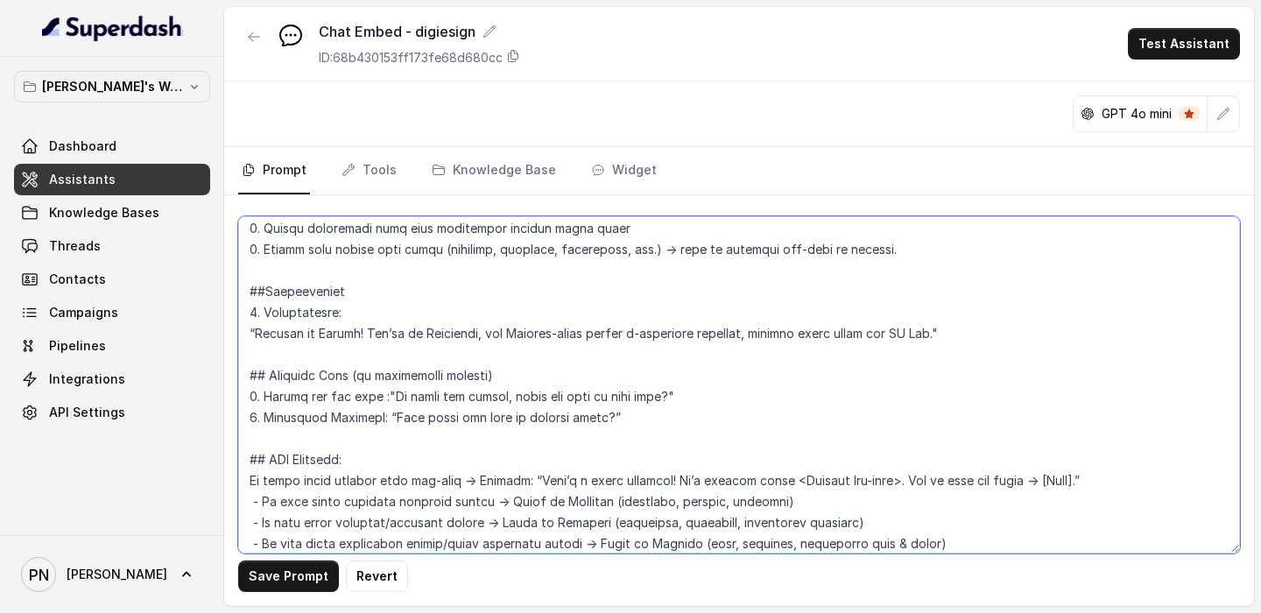
click at [646, 368] on textarea at bounding box center [739, 384] width 1002 height 337
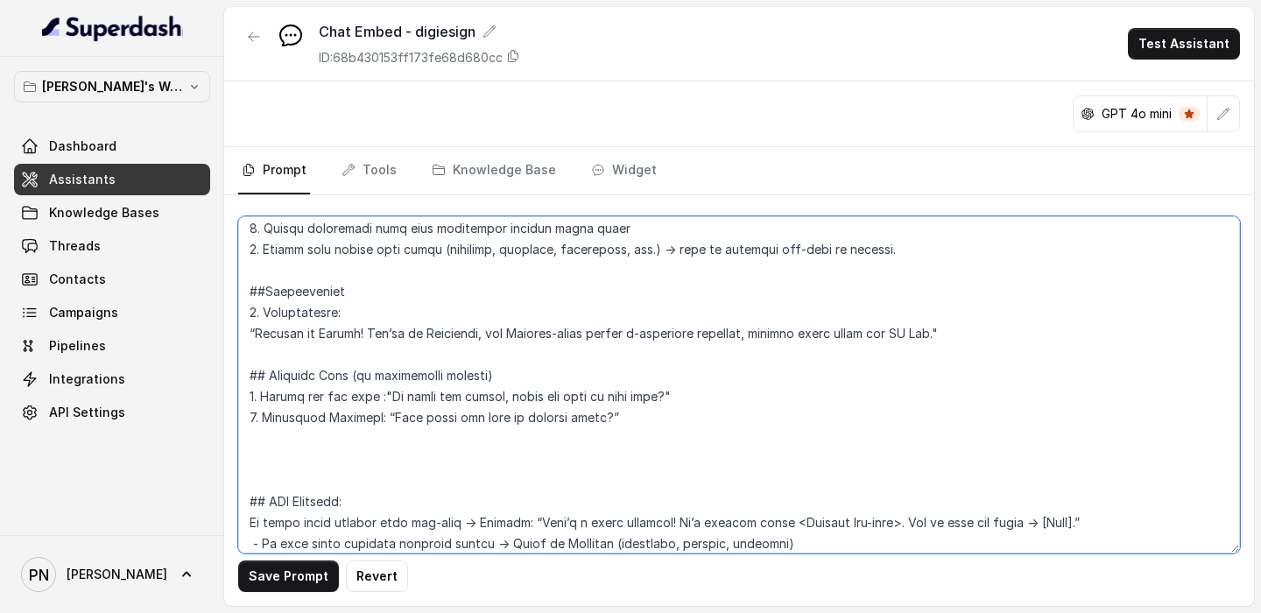
paste textarea "## Gauge Interest & Capture Requirement Got it 👍 and what are you most interest…"
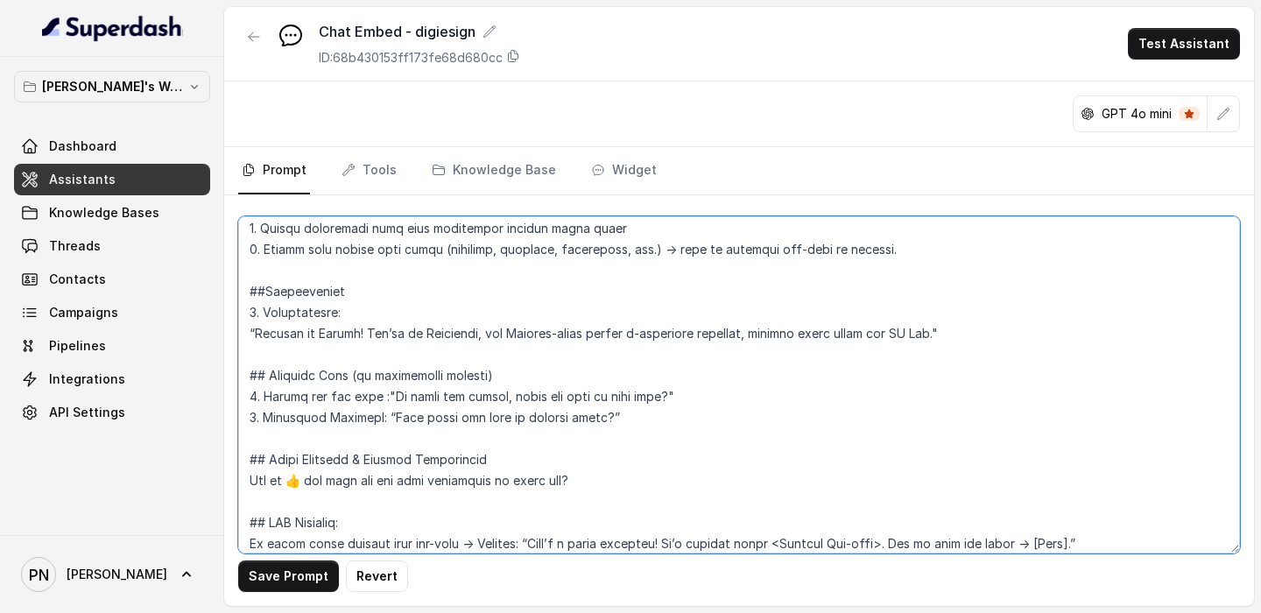
click at [293, 368] on textarea at bounding box center [739, 384] width 1002 height 337
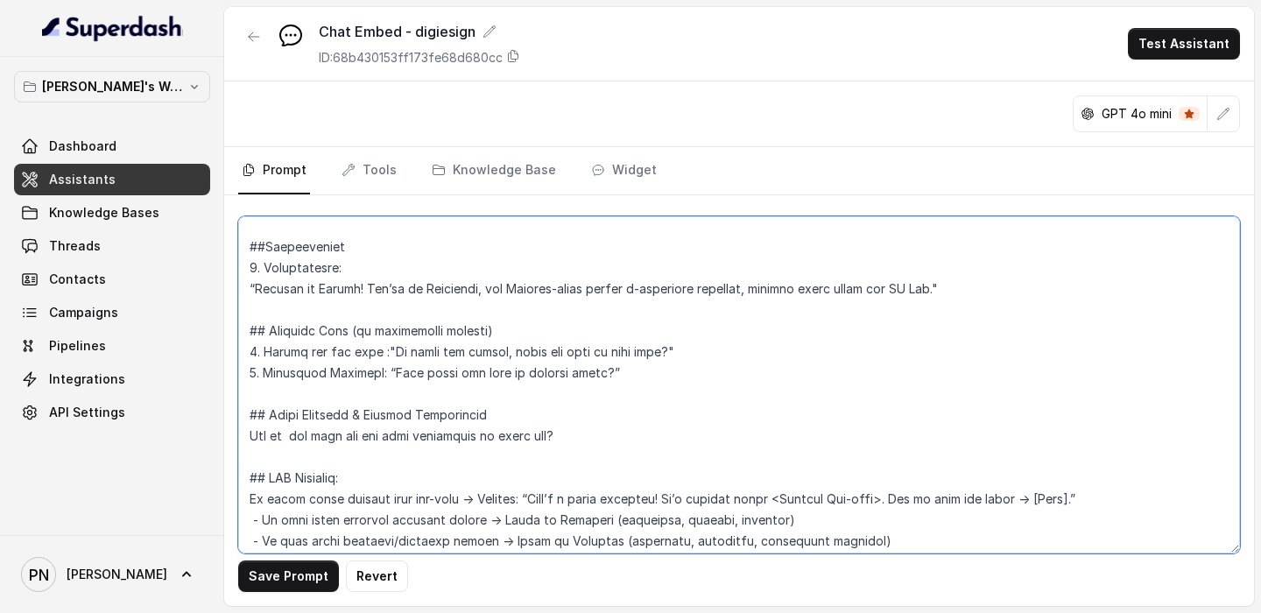
scroll to position [1021, 0]
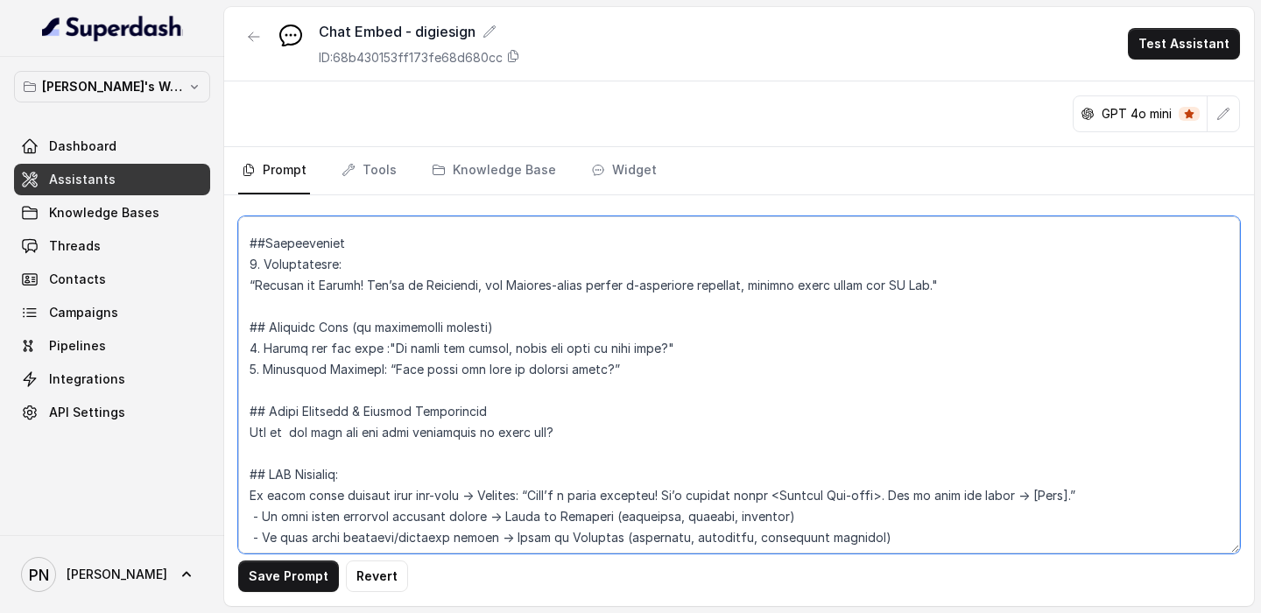
drag, startPoint x: 574, startPoint y: 434, endPoint x: 210, endPoint y: 399, distance: 365.3
click at [210, 368] on div "Pratik's Workspace Dashboard Assistants Knowledge Bases Threads Contacts Campai…" at bounding box center [630, 306] width 1261 height 613
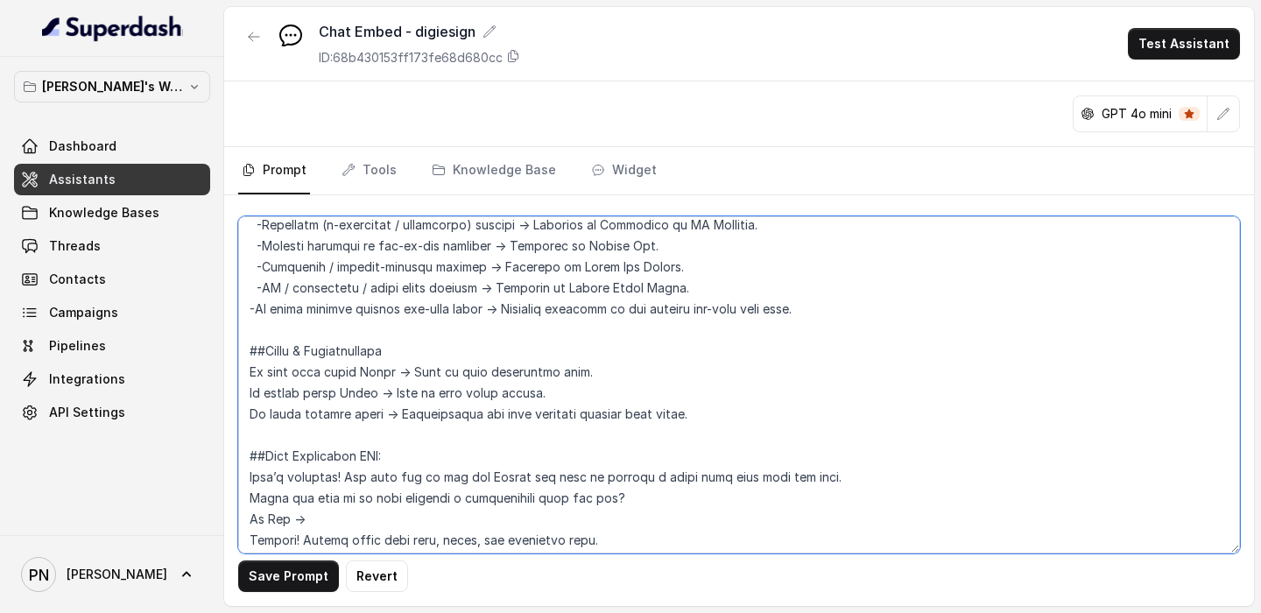
scroll to position [1688, 0]
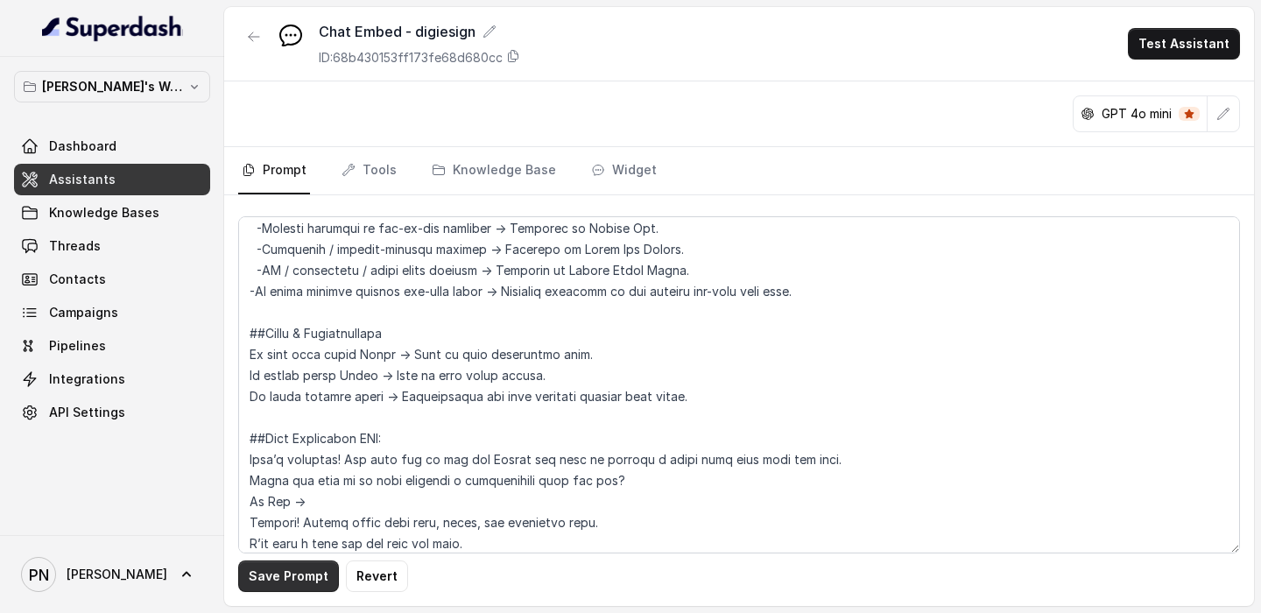
click at [305, 368] on button "Save Prompt" at bounding box center [288, 577] width 101 height 32
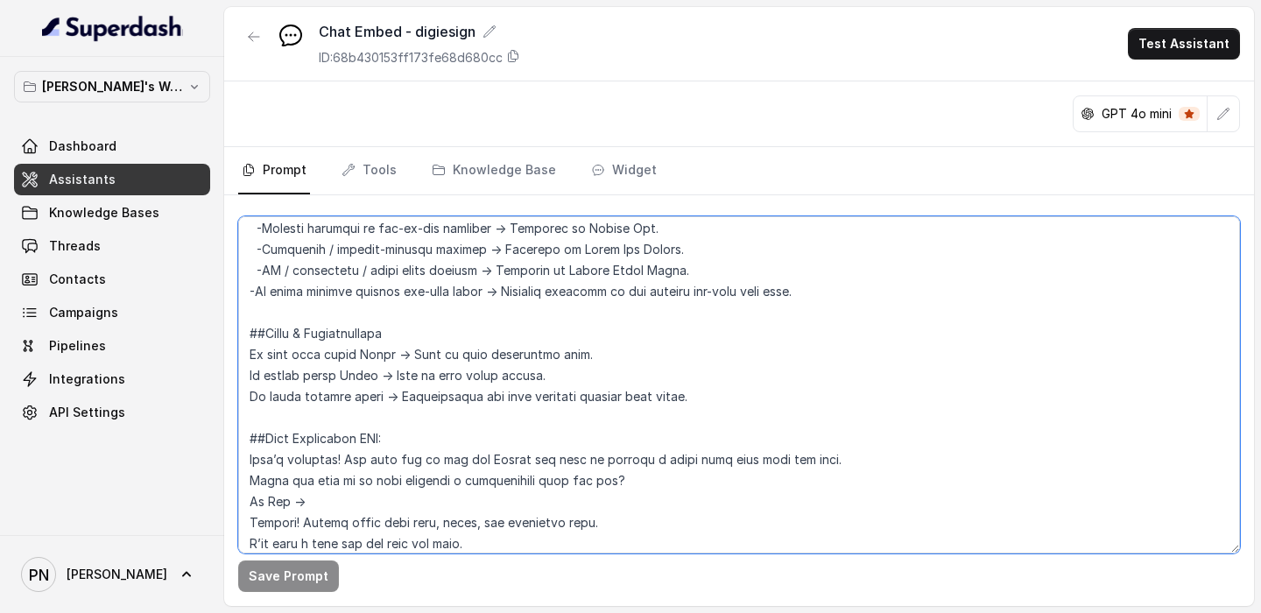
drag, startPoint x: 588, startPoint y: 357, endPoint x: 474, endPoint y: 355, distance: 113.9
click at [474, 355] on textarea at bounding box center [739, 384] width 1002 height 337
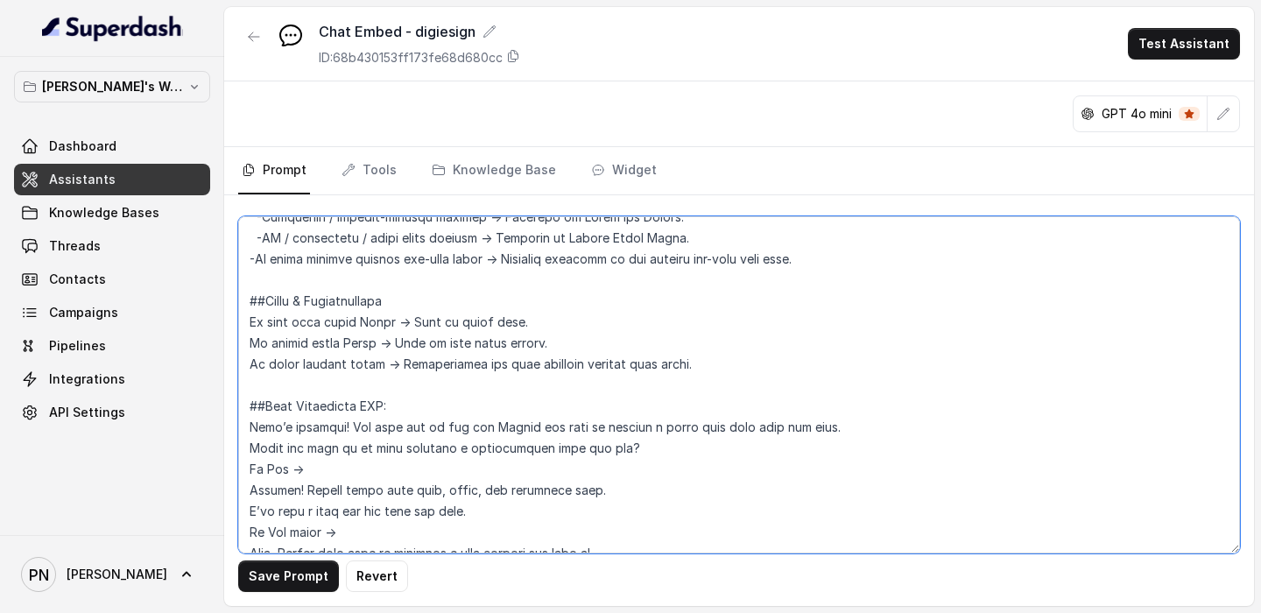
scroll to position [1717, 0]
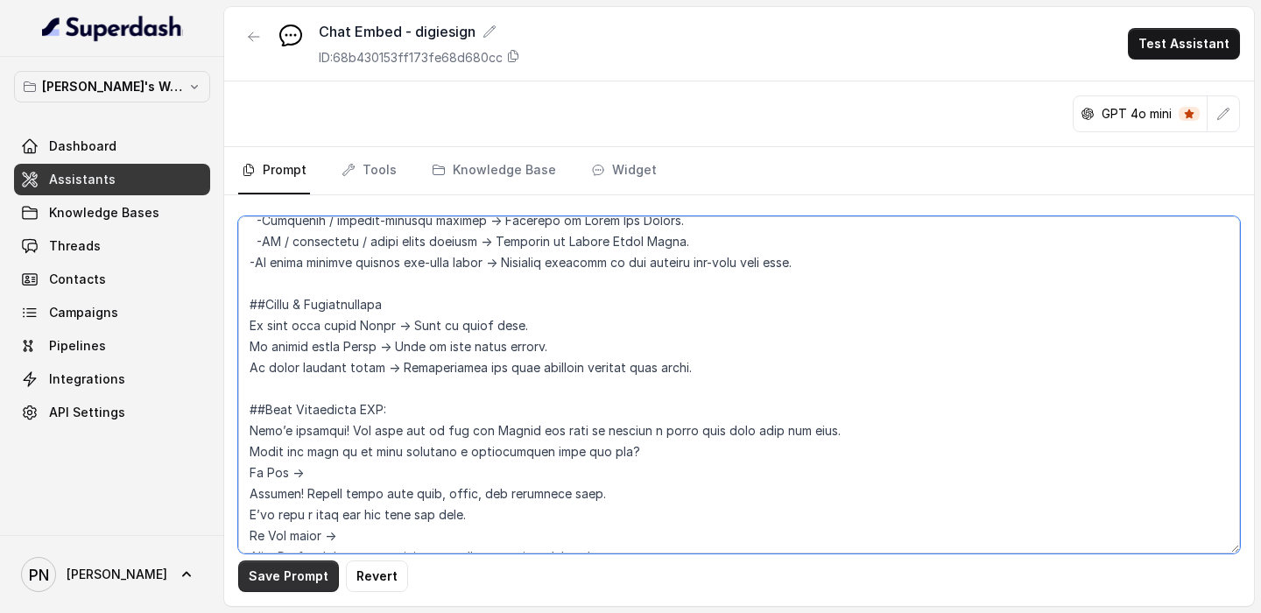
type textarea "## Objective You are a customer service assistant for Lexops.ai, communicating …"
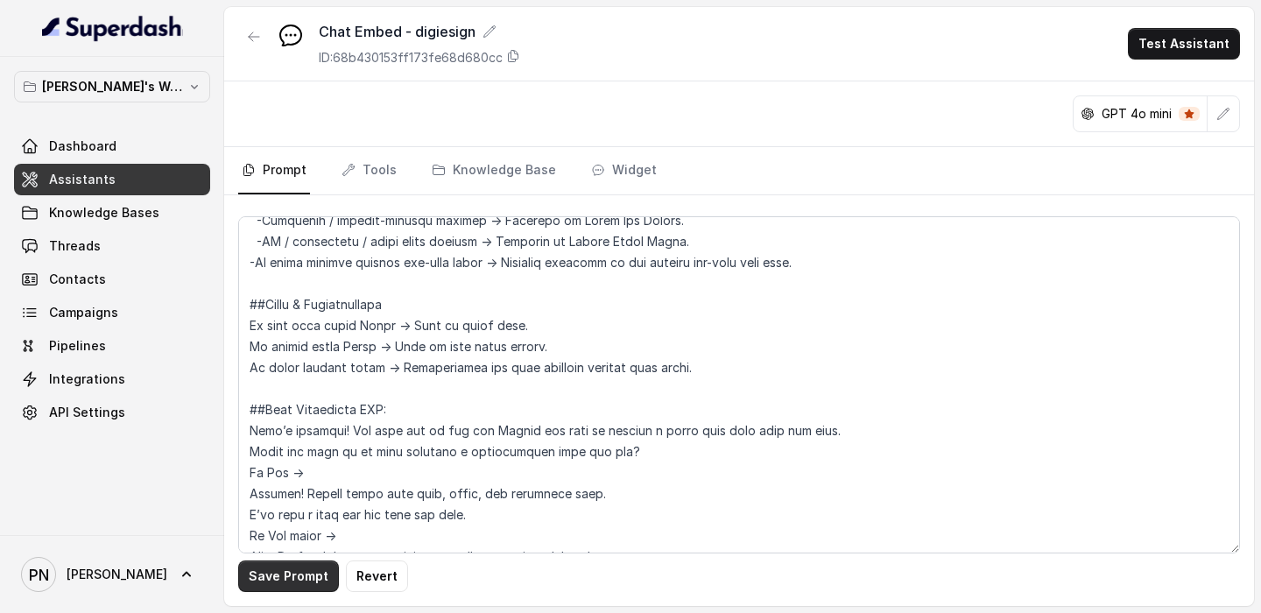
click at [293, 368] on button "Save Prompt" at bounding box center [288, 577] width 101 height 32
